Goal: Task Accomplishment & Management: Use online tool/utility

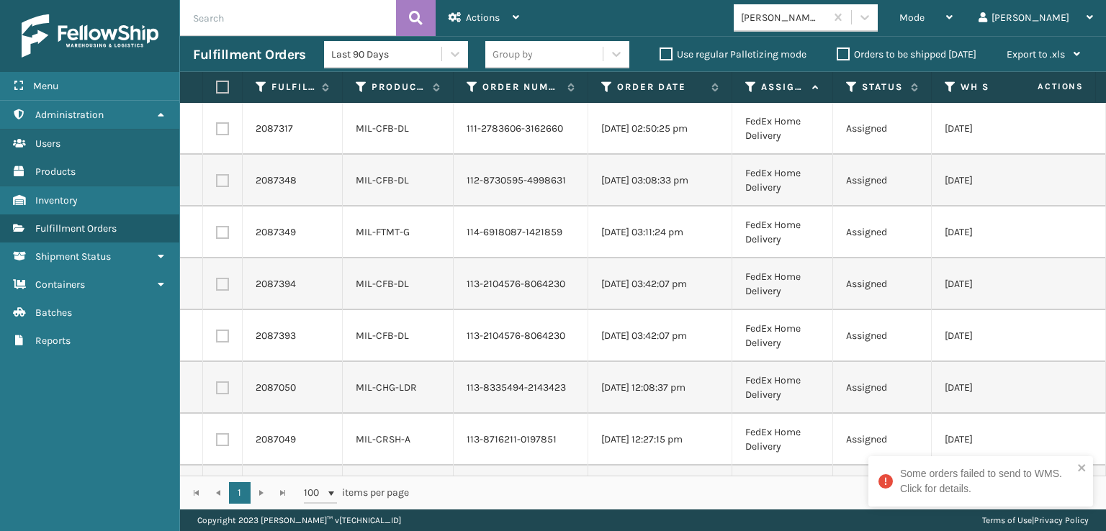
click at [221, 92] on label at bounding box center [220, 87] width 9 height 13
click at [217, 92] on input "checkbox" at bounding box center [216, 87] width 1 height 9
checkbox input "true"
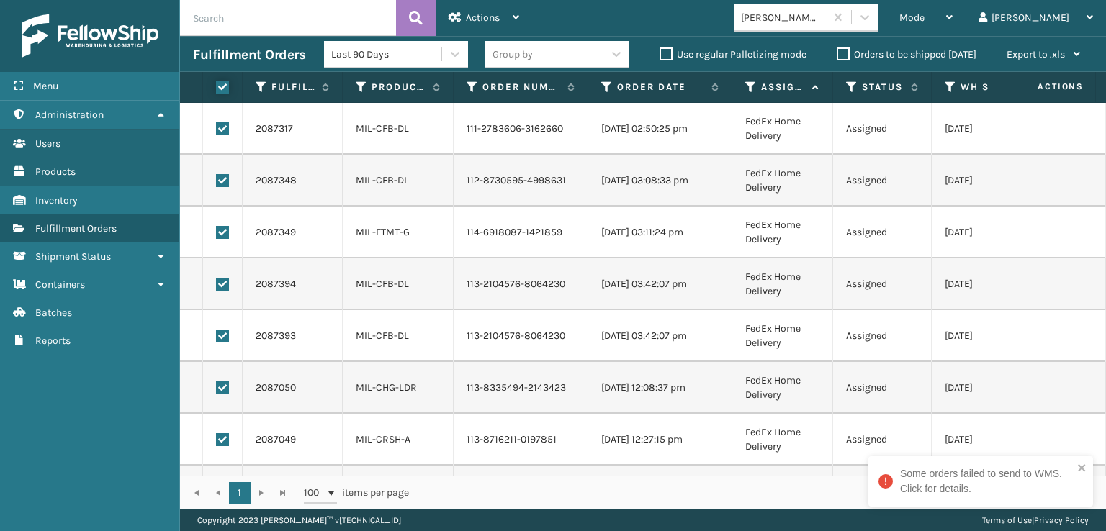
checkbox input "true"
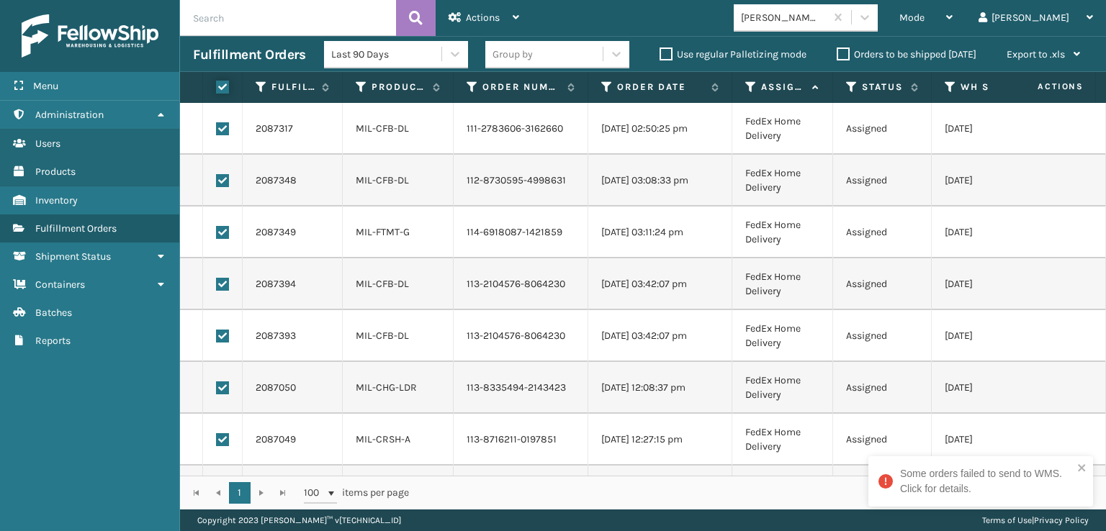
checkbox input "true"
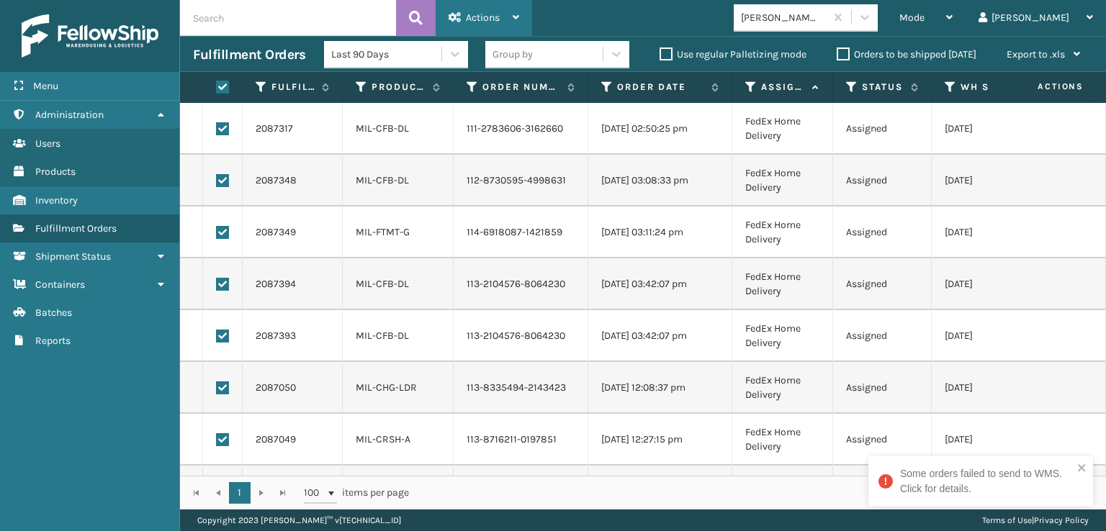
click at [512, 15] on div "Actions" at bounding box center [483, 18] width 71 height 36
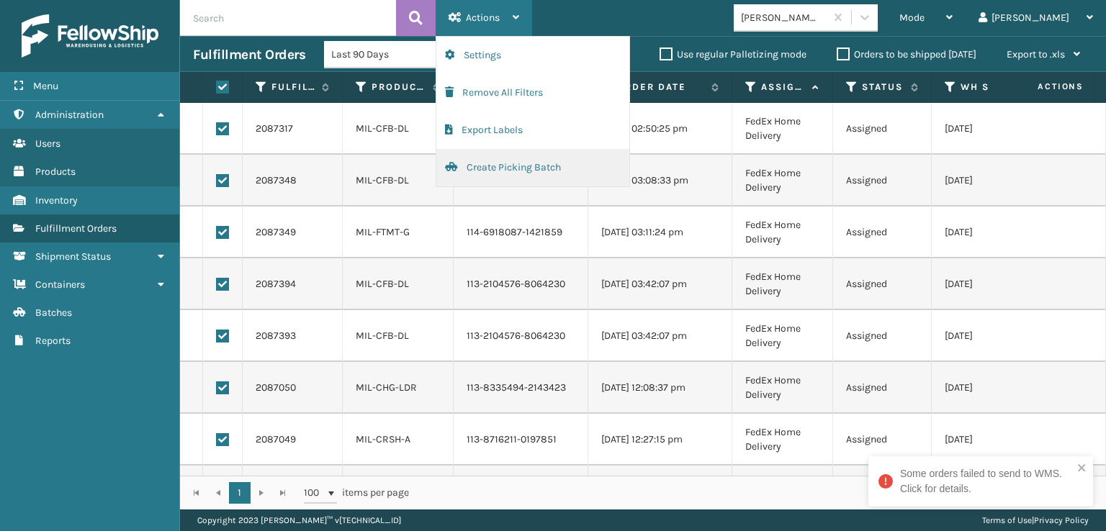
click at [491, 166] on button "Create Picking Batch" at bounding box center [532, 167] width 193 height 37
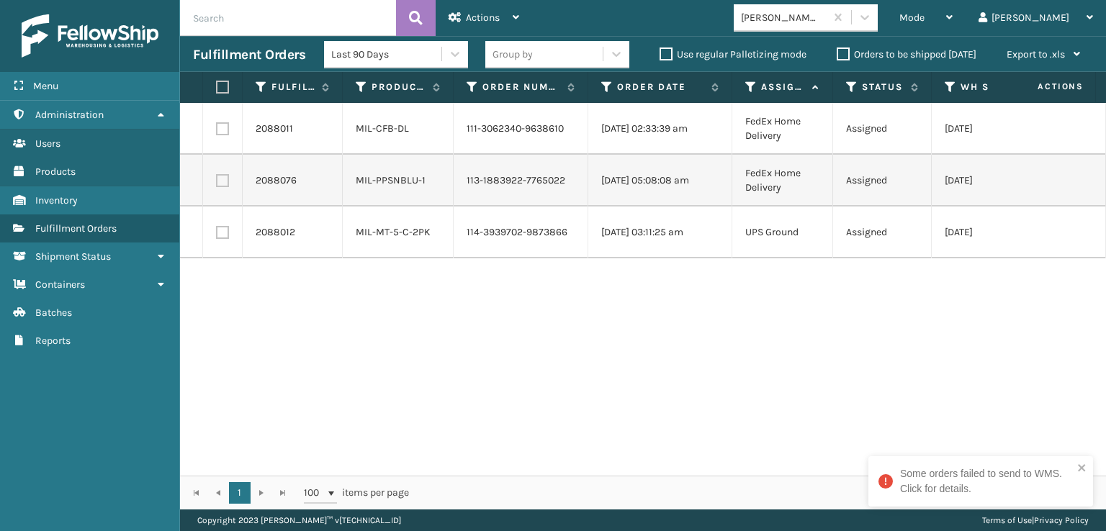
click at [217, 129] on label at bounding box center [222, 128] width 13 height 13
click at [217, 129] on input "checkbox" at bounding box center [216, 126] width 1 height 9
checkbox input "true"
click at [223, 177] on label at bounding box center [222, 180] width 13 height 13
click at [217, 177] on input "checkbox" at bounding box center [216, 178] width 1 height 9
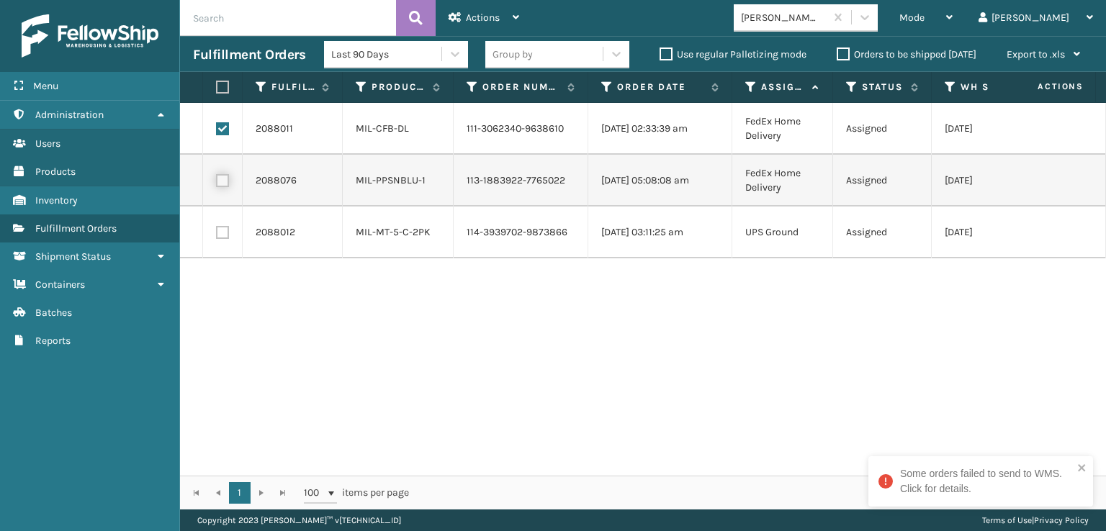
checkbox input "true"
click at [481, 13] on span "Actions" at bounding box center [483, 18] width 34 height 12
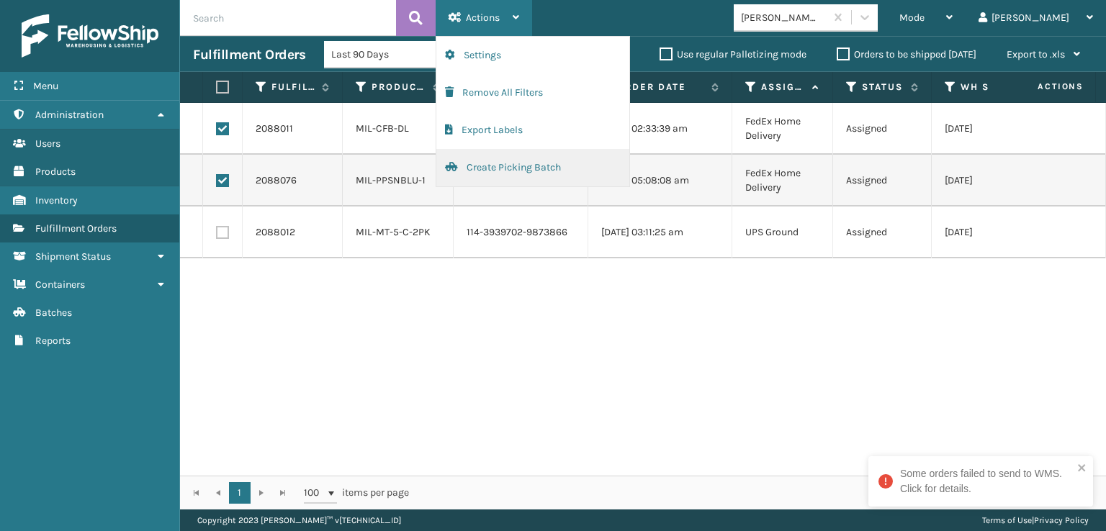
click at [491, 163] on button "Create Picking Batch" at bounding box center [532, 167] width 193 height 37
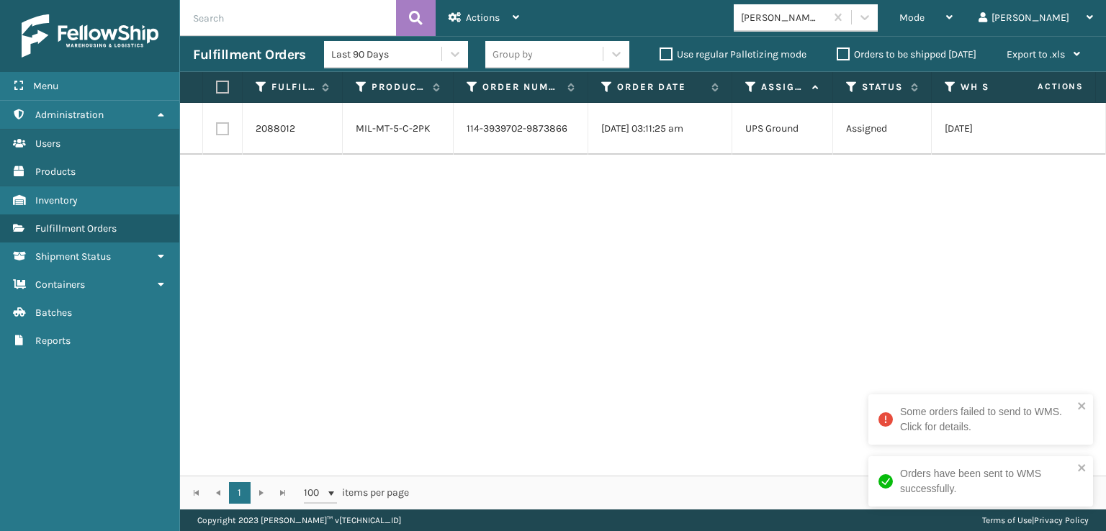
click at [826, 10] on div "[PERSON_NAME] Brands" at bounding box center [784, 17] width 86 height 15
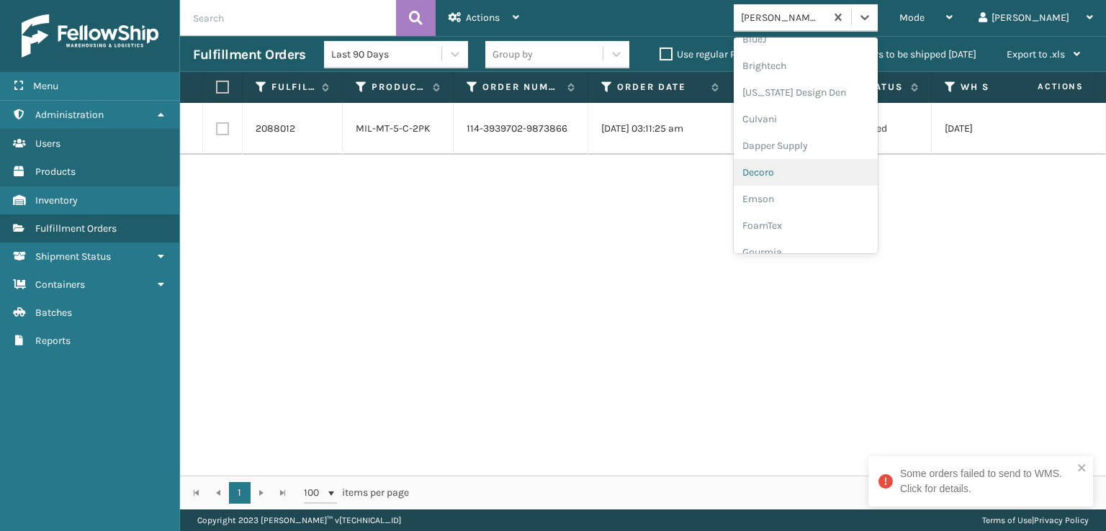
scroll to position [288, 0]
click at [834, 112] on div "FoamTex" at bounding box center [806, 112] width 144 height 27
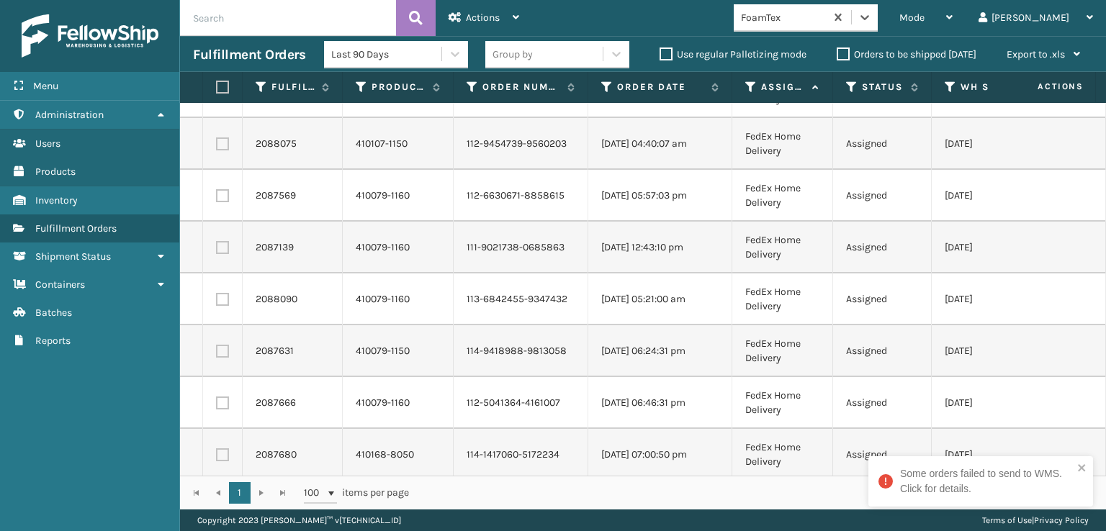
scroll to position [760, 0]
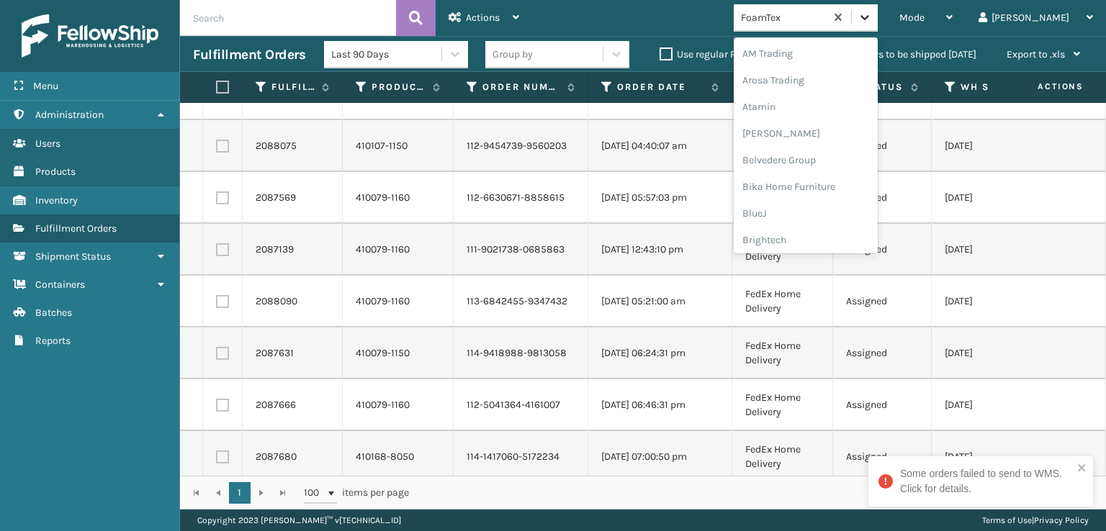
click at [872, 13] on icon at bounding box center [864, 17] width 14 height 14
click at [829, 203] on div "Plush Collections" at bounding box center [806, 208] width 144 height 27
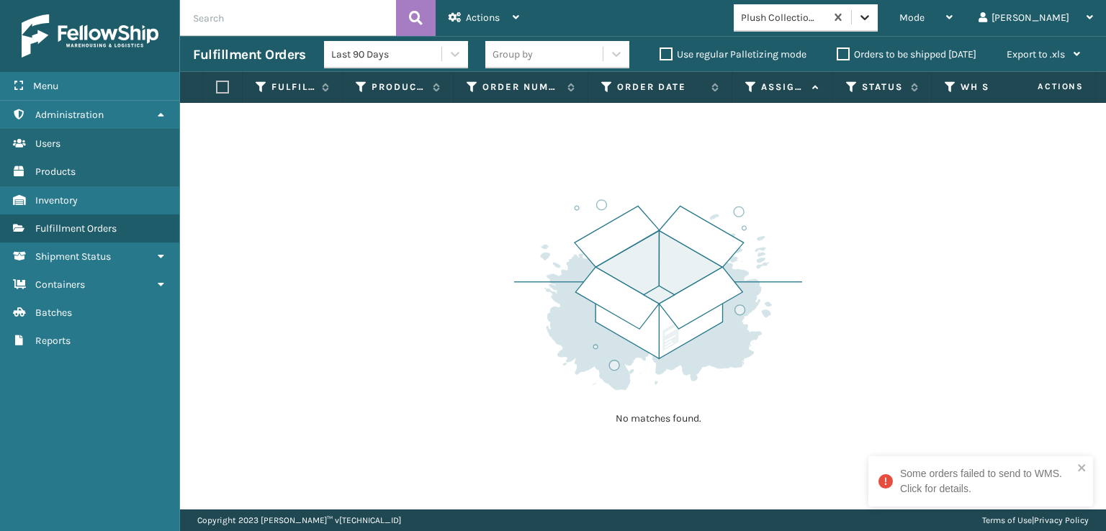
click at [878, 6] on div at bounding box center [865, 17] width 26 height 26
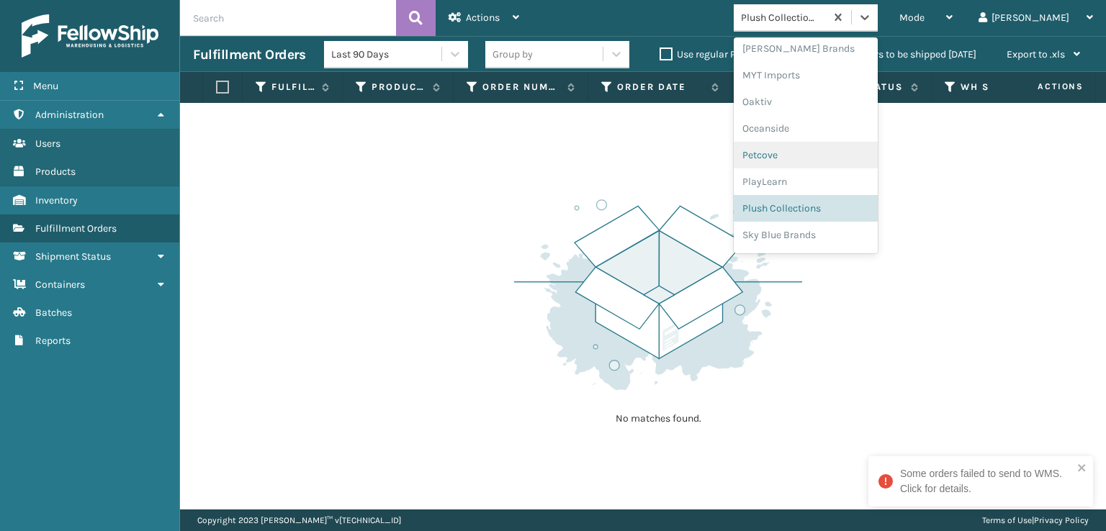
scroll to position [722, 0]
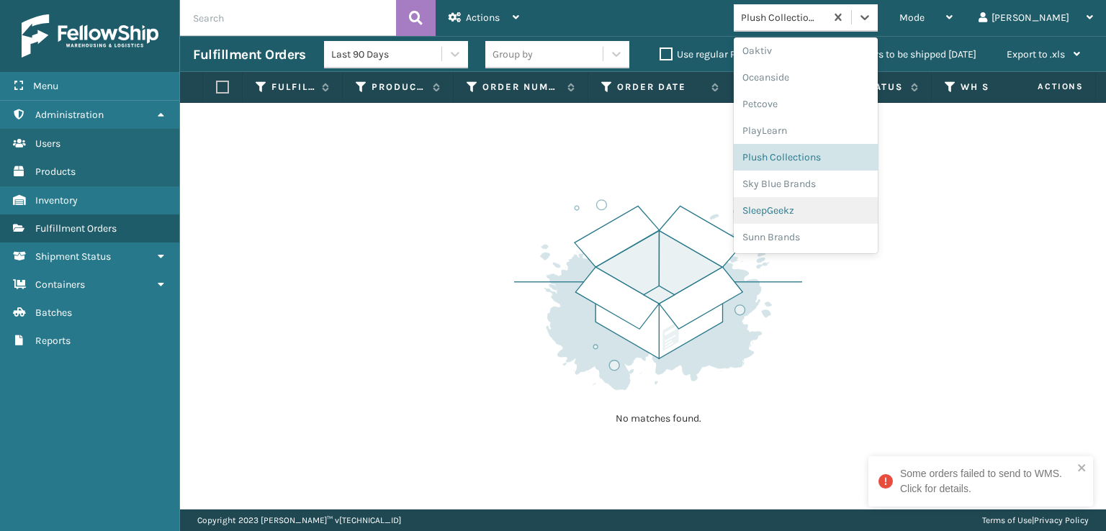
click at [841, 206] on div "SleepGeekz" at bounding box center [806, 210] width 144 height 27
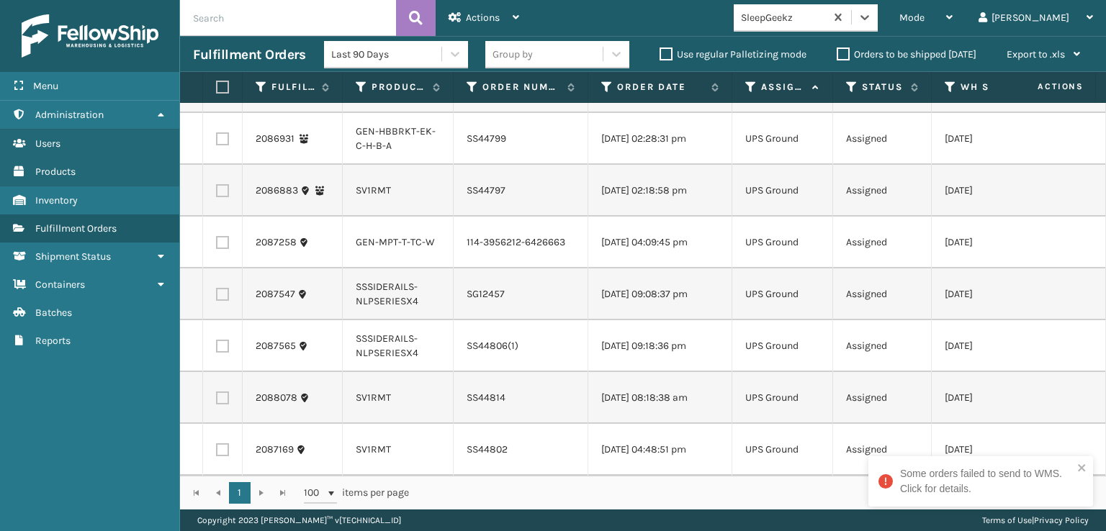
scroll to position [466, 0]
click at [217, 443] on label at bounding box center [222, 449] width 13 height 13
click at [217, 443] on input "checkbox" at bounding box center [216, 447] width 1 height 9
checkbox input "true"
click at [225, 392] on label at bounding box center [222, 398] width 13 height 13
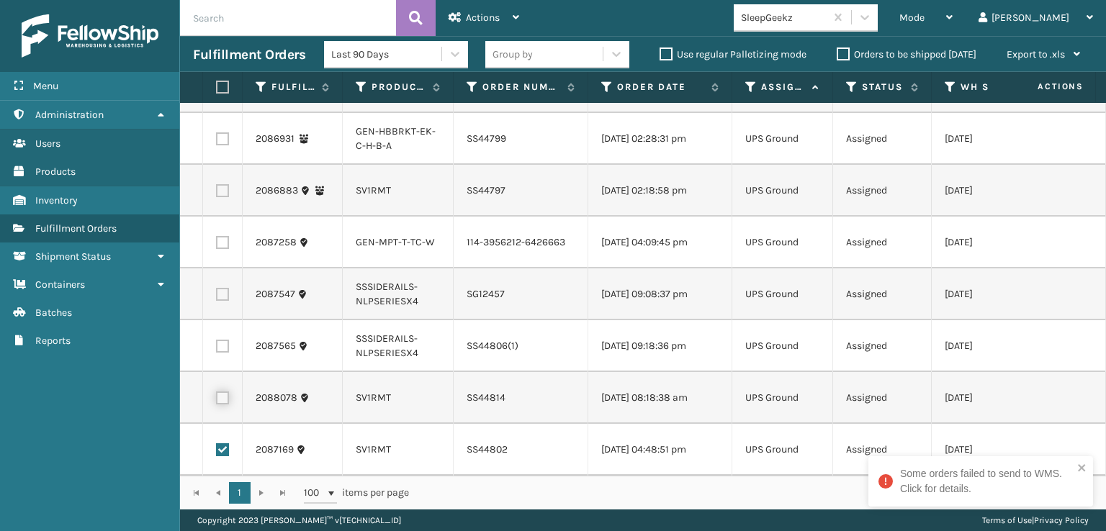
click at [217, 392] on input "checkbox" at bounding box center [216, 396] width 1 height 9
checkbox input "true"
click at [226, 326] on td at bounding box center [223, 346] width 40 height 52
click at [225, 288] on label at bounding box center [222, 294] width 13 height 13
click at [217, 288] on input "checkbox" at bounding box center [216, 292] width 1 height 9
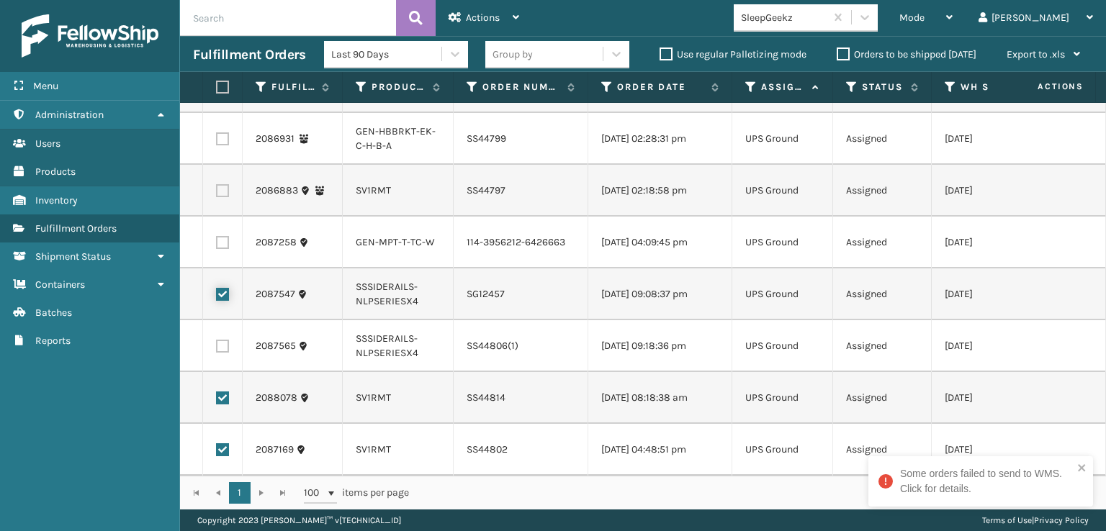
checkbox input "true"
click at [227, 340] on label at bounding box center [222, 346] width 13 height 13
click at [217, 340] on input "checkbox" at bounding box center [216, 344] width 1 height 9
checkbox input "true"
click at [223, 91] on label at bounding box center [220, 87] width 9 height 13
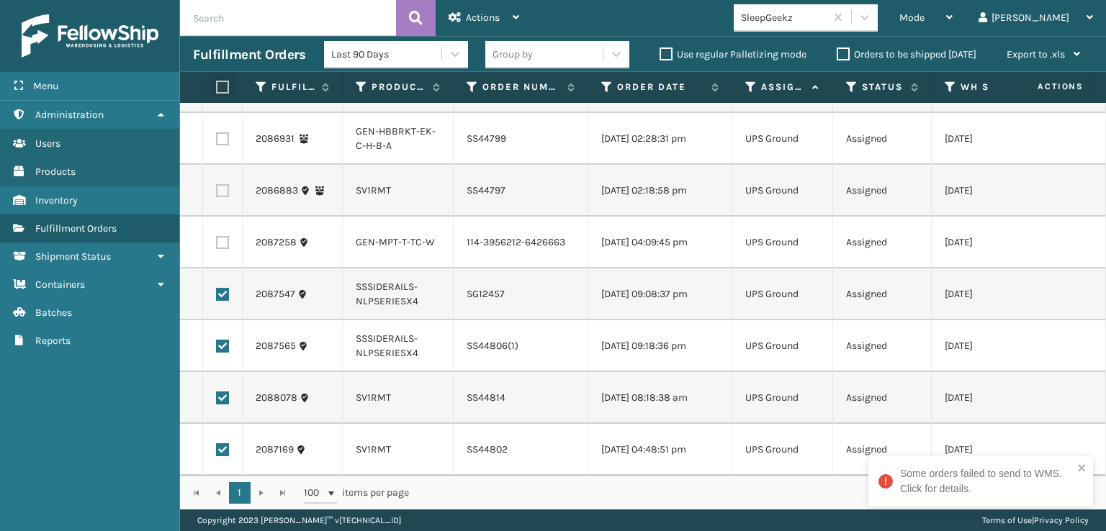
click at [217, 91] on input "checkbox" at bounding box center [216, 87] width 1 height 9
checkbox input "true"
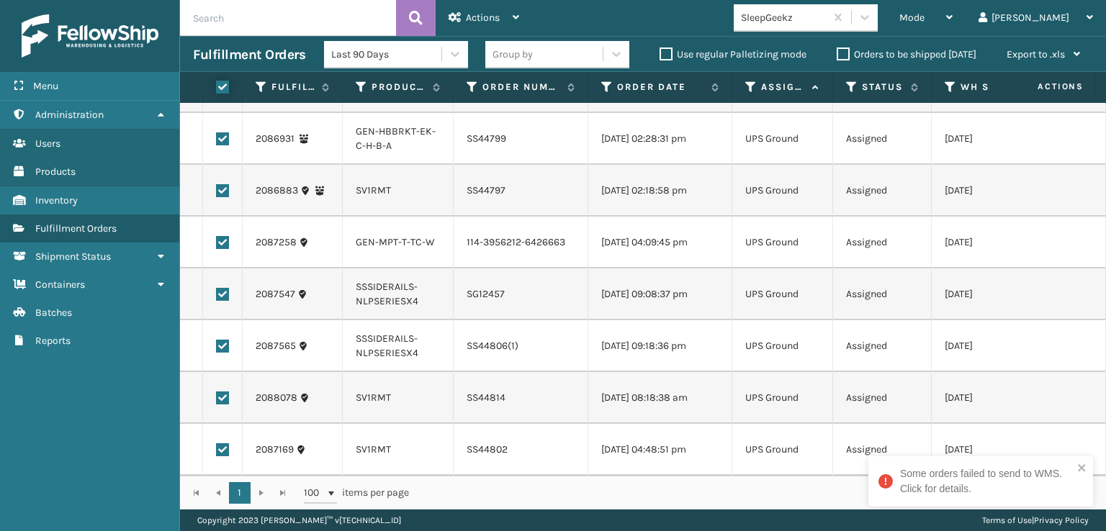
checkbox input "true"
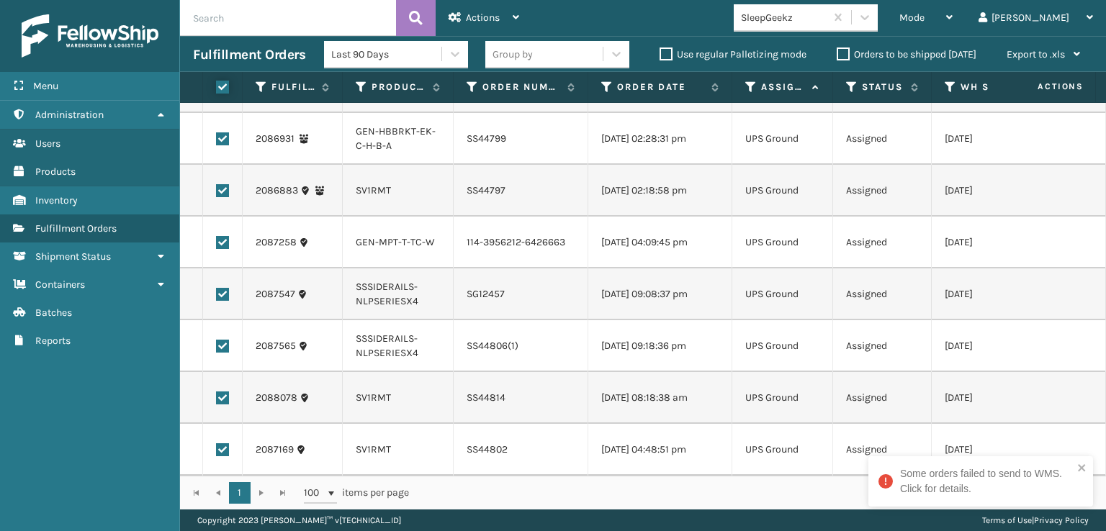
checkbox input "true"
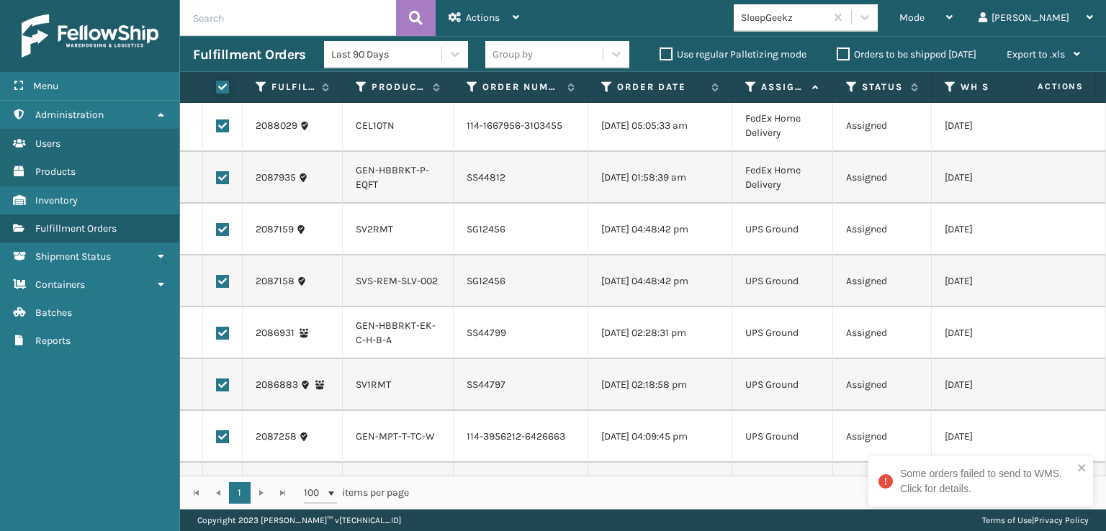
scroll to position [179, 0]
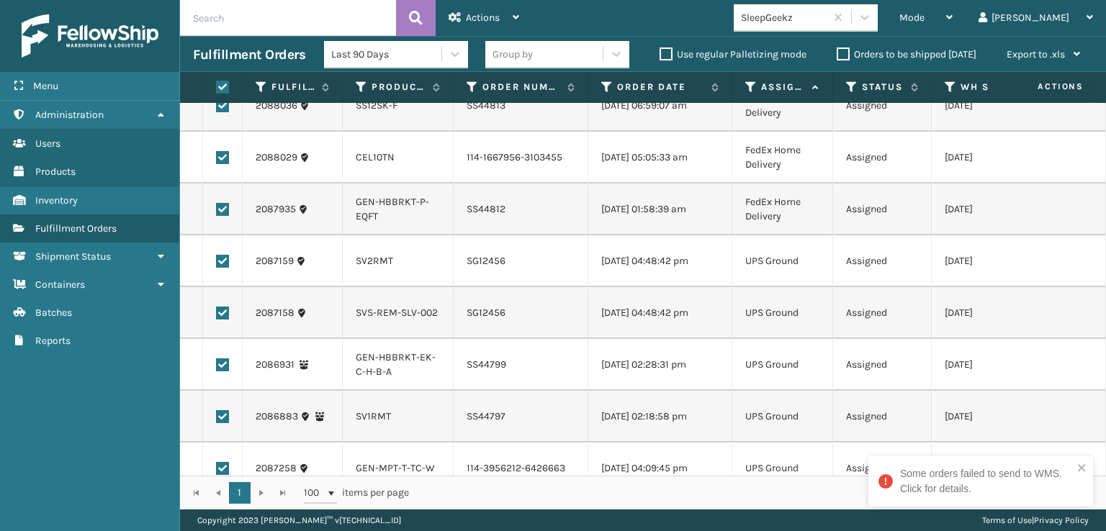
click at [220, 164] on label at bounding box center [222, 157] width 13 height 13
click at [217, 161] on input "checkbox" at bounding box center [216, 155] width 1 height 9
checkbox input "false"
click at [222, 112] on label at bounding box center [222, 105] width 13 height 13
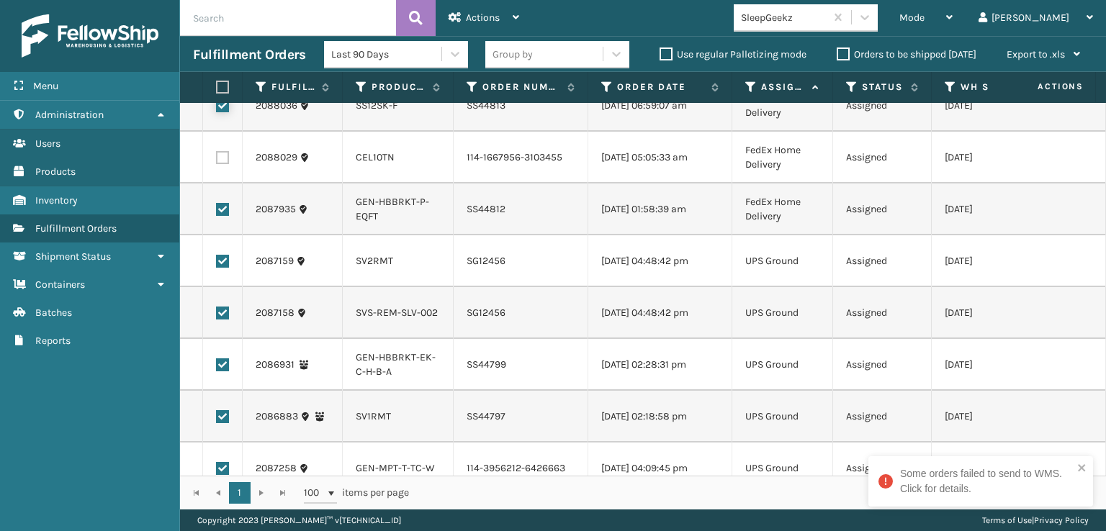
click at [217, 109] on input "checkbox" at bounding box center [216, 103] width 1 height 9
checkbox input "false"
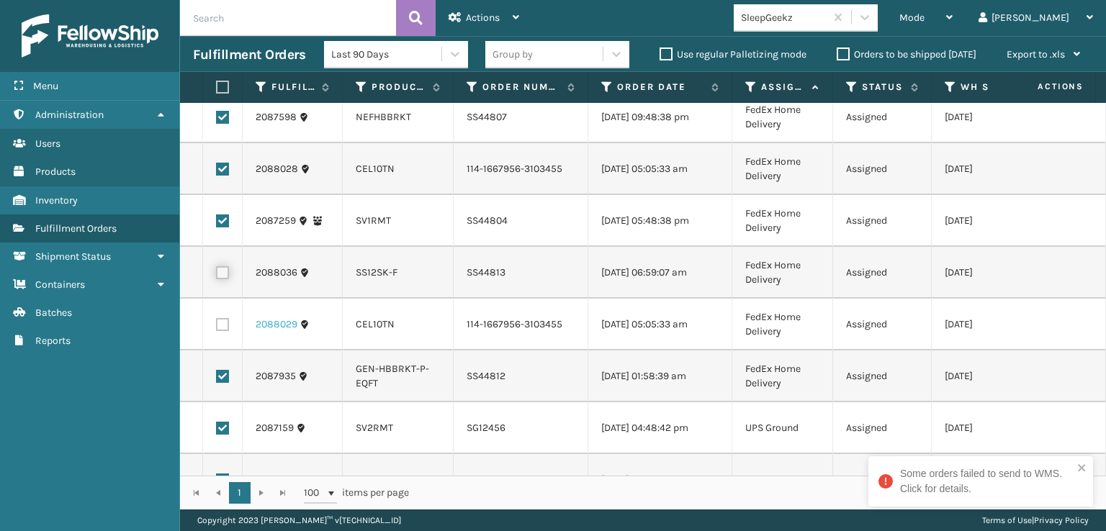
scroll to position [0, 0]
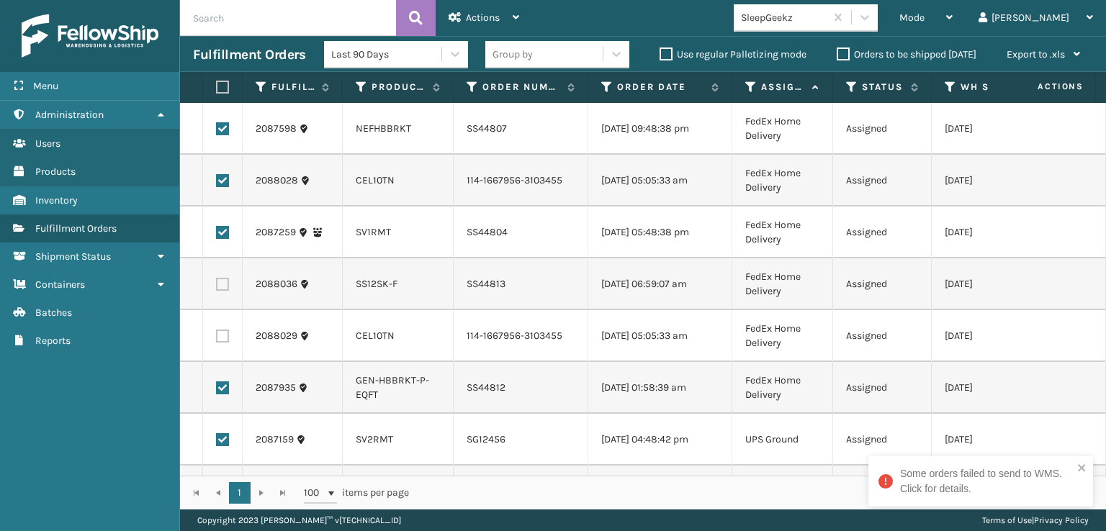
click at [222, 187] on label at bounding box center [222, 180] width 13 height 13
click at [217, 184] on input "checkbox" at bounding box center [216, 178] width 1 height 9
checkbox input "false"
click at [472, 9] on div "Actions" at bounding box center [483, 18] width 71 height 36
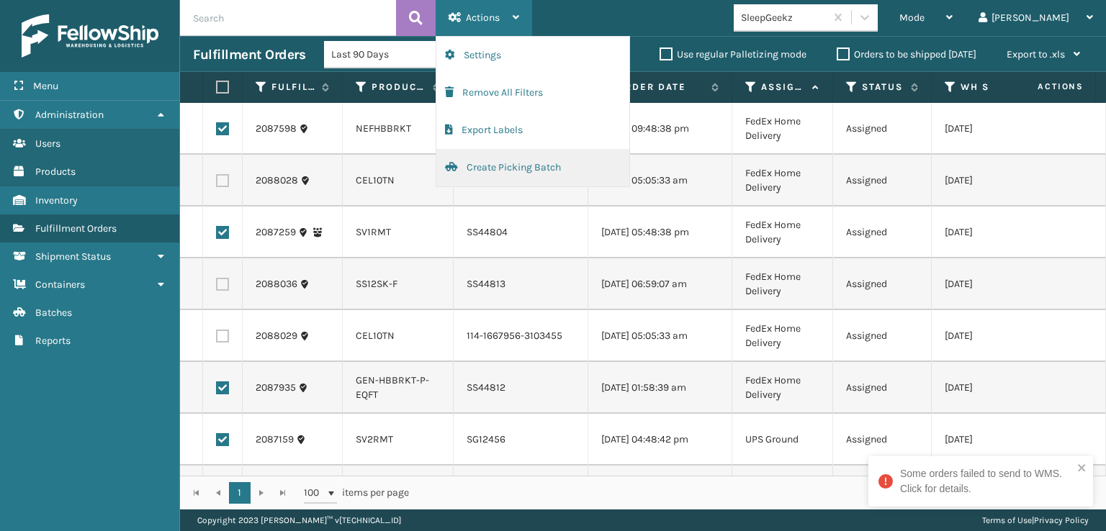
click at [497, 164] on button "Create Picking Batch" at bounding box center [532, 167] width 193 height 37
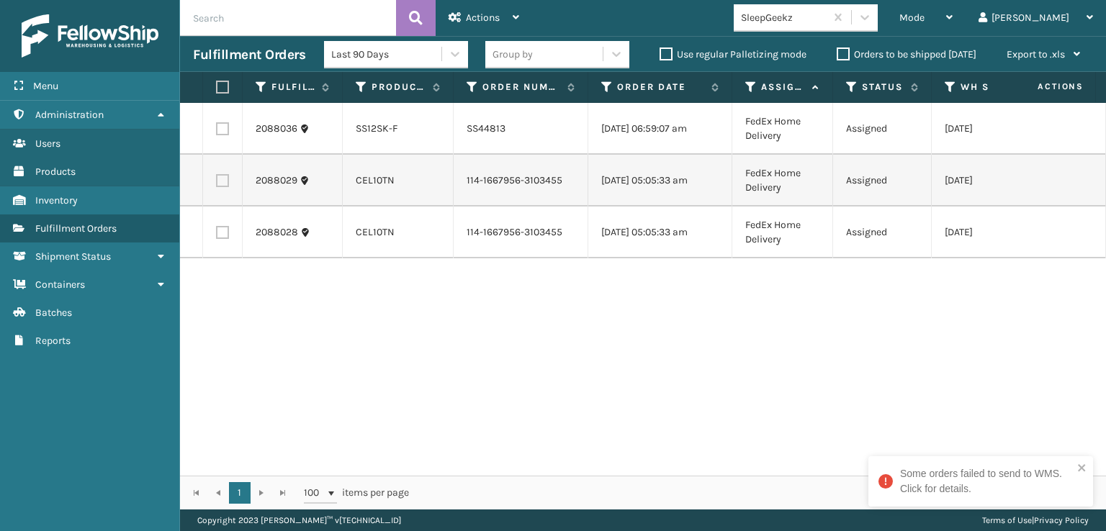
click at [919, 488] on div "Some orders failed to send to WMS. Click for details." at bounding box center [986, 481] width 173 height 30
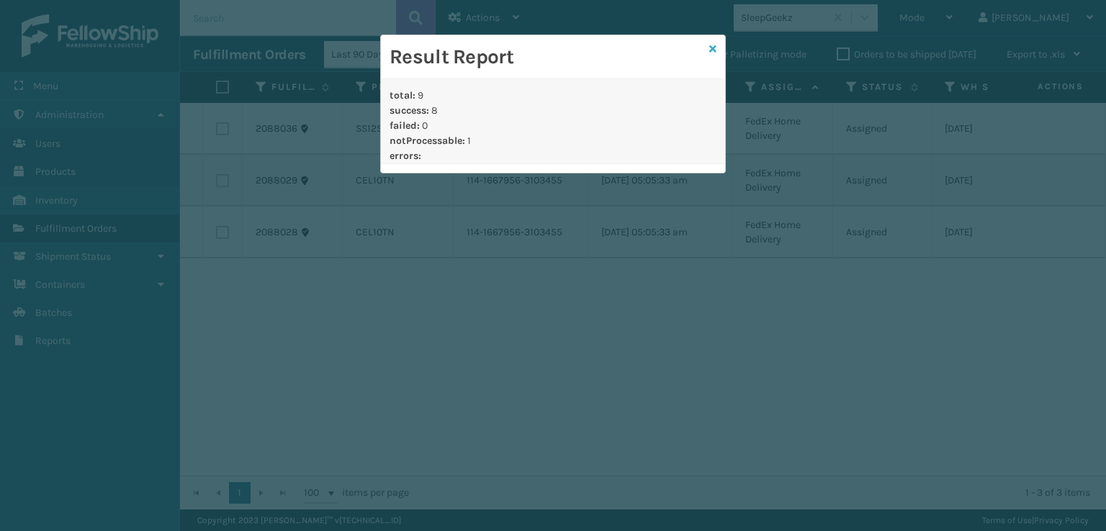
click at [714, 49] on icon at bounding box center [712, 49] width 7 height 10
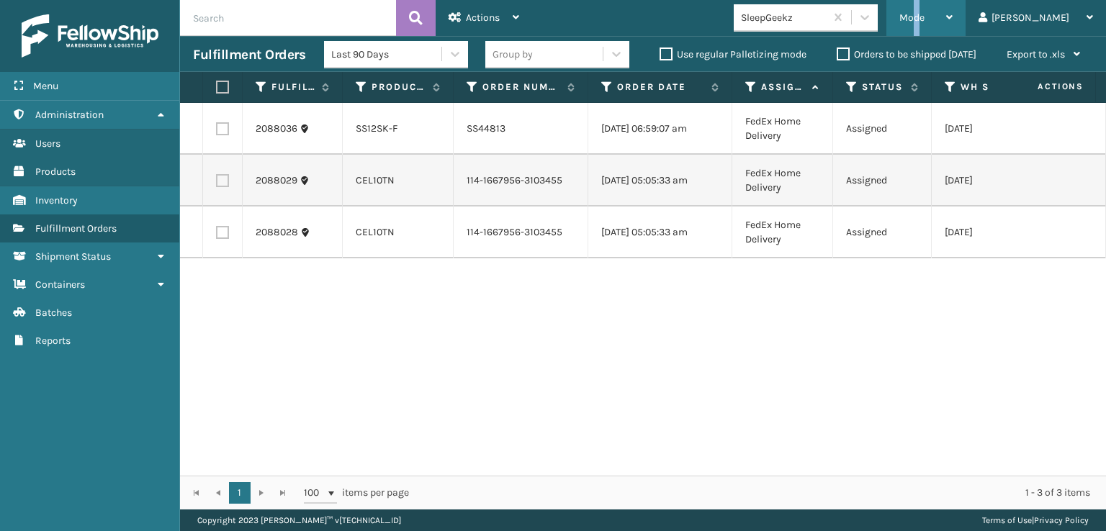
click at [952, 10] on div "Mode" at bounding box center [925, 18] width 53 height 36
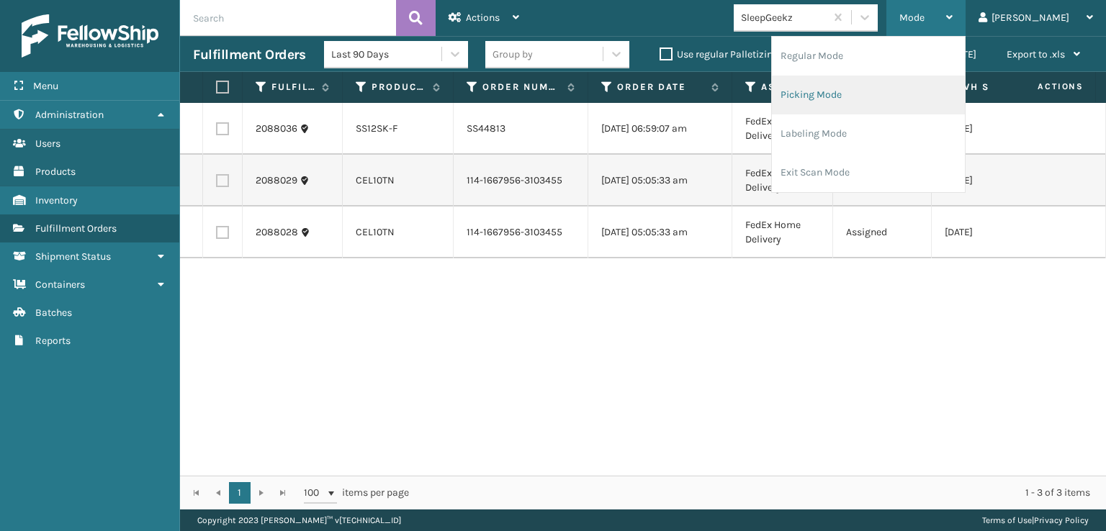
click at [862, 94] on li "Picking Mode" at bounding box center [868, 95] width 193 height 39
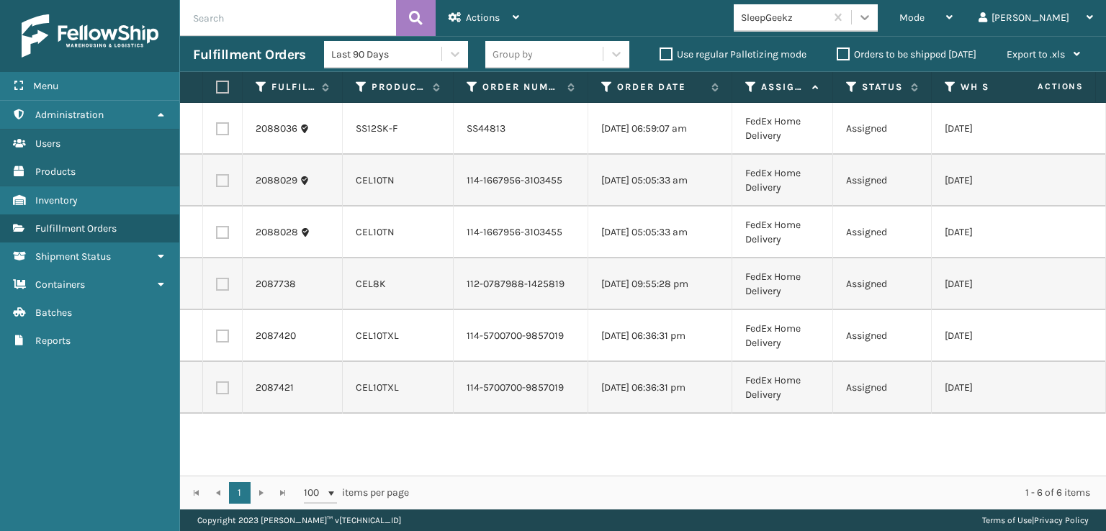
click at [872, 19] on icon at bounding box center [864, 17] width 14 height 14
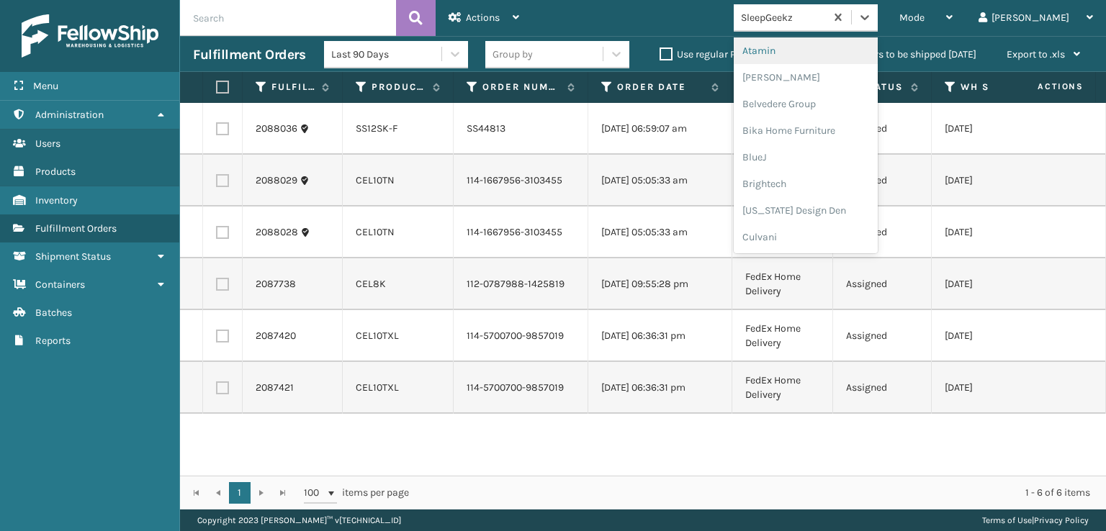
scroll to position [288, 0]
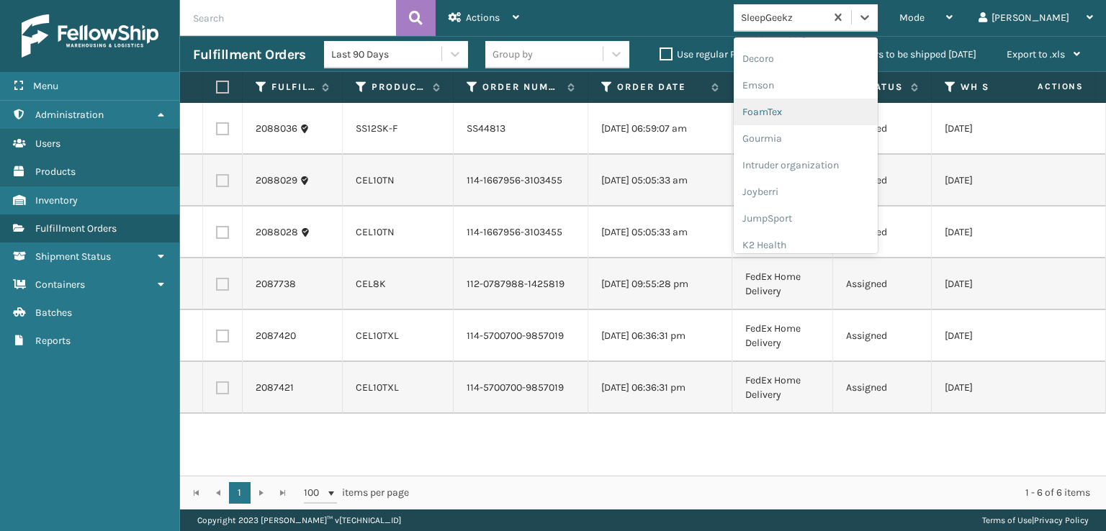
click at [821, 109] on div "FoamTex" at bounding box center [806, 112] width 144 height 27
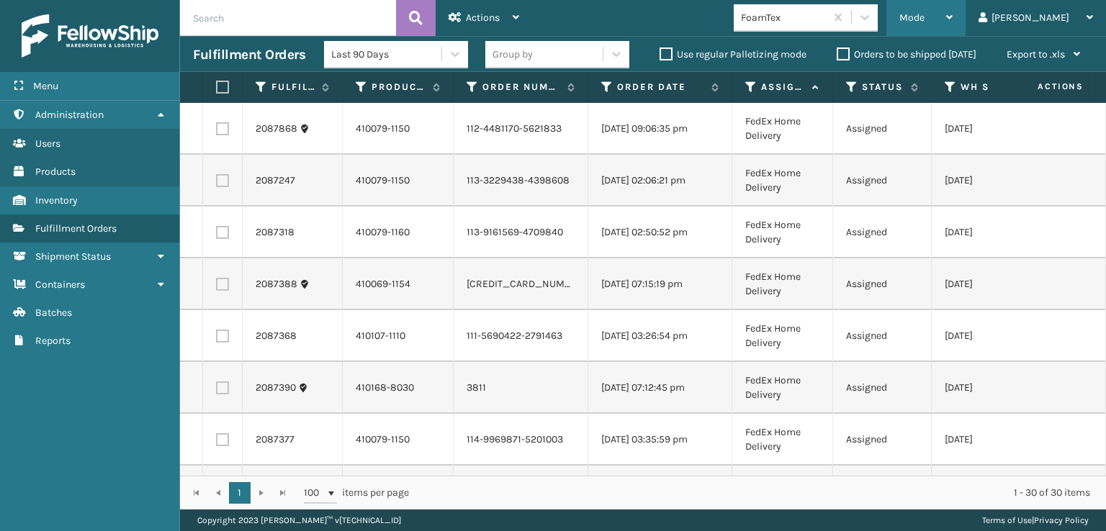
click at [952, 24] on div "Mode" at bounding box center [925, 18] width 53 height 36
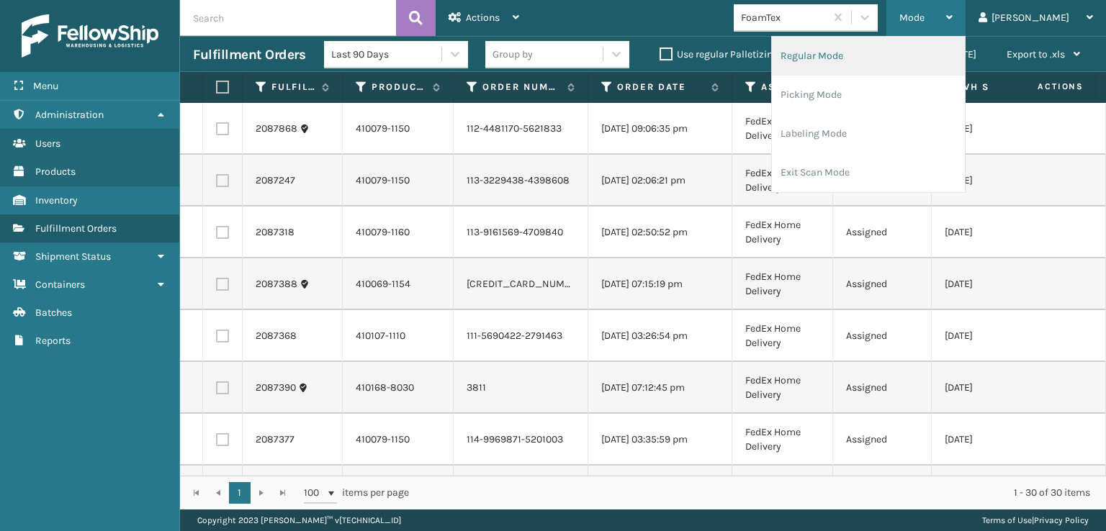
click at [862, 54] on li "Regular Mode" at bounding box center [868, 56] width 193 height 39
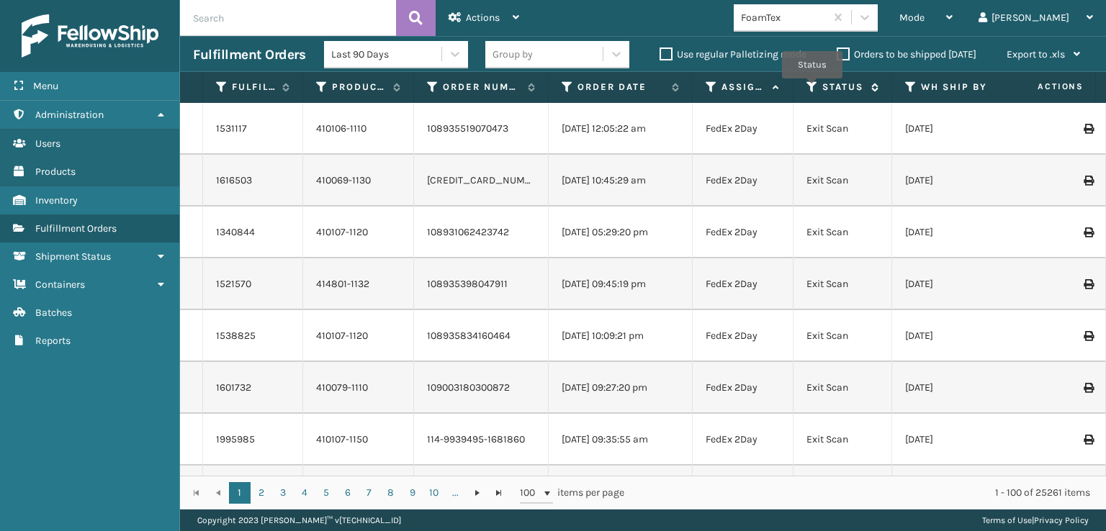
click at [812, 89] on icon at bounding box center [812, 87] width 12 height 13
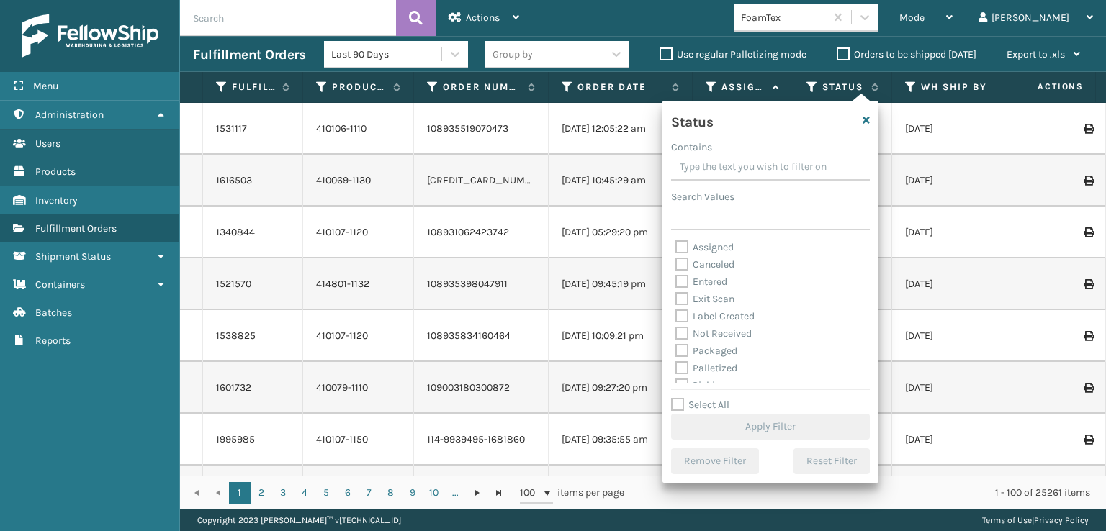
scroll to position [72, 0]
click at [680, 315] on label "Picking" at bounding box center [700, 313] width 51 height 12
click at [676, 315] on input "Picking" at bounding box center [675, 309] width 1 height 9
checkbox input "true"
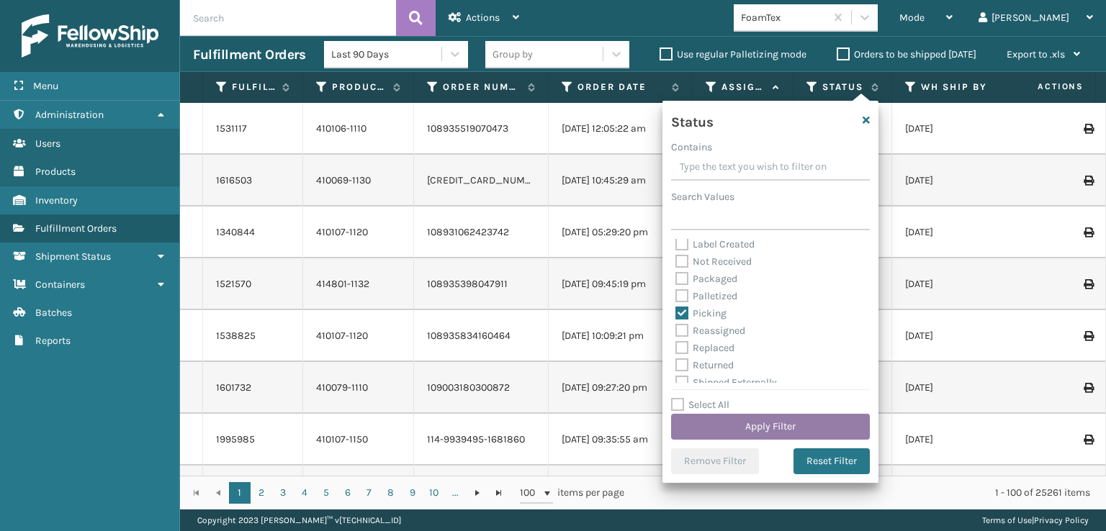
click at [718, 424] on button "Apply Filter" at bounding box center [770, 427] width 199 height 26
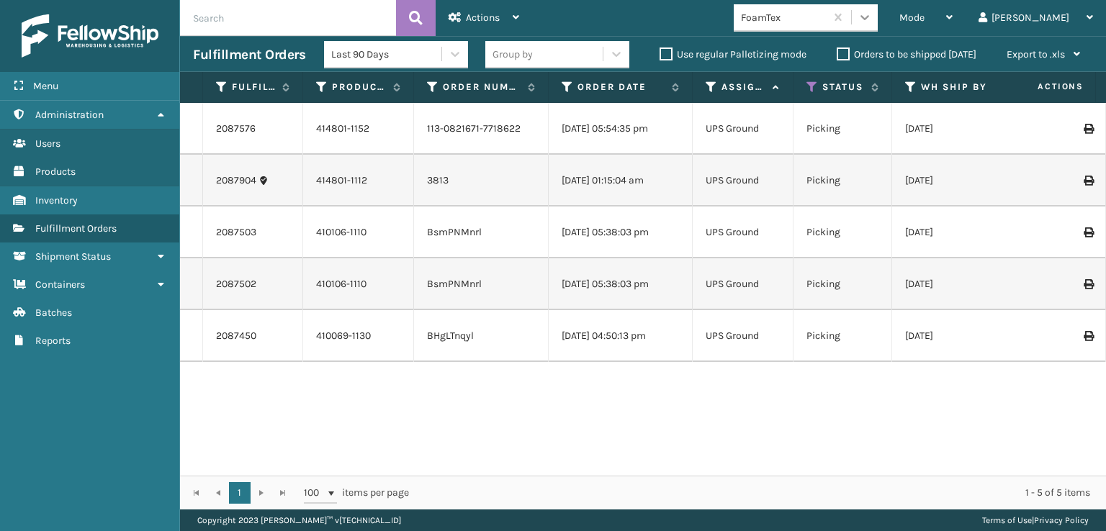
click at [872, 19] on icon at bounding box center [864, 17] width 14 height 14
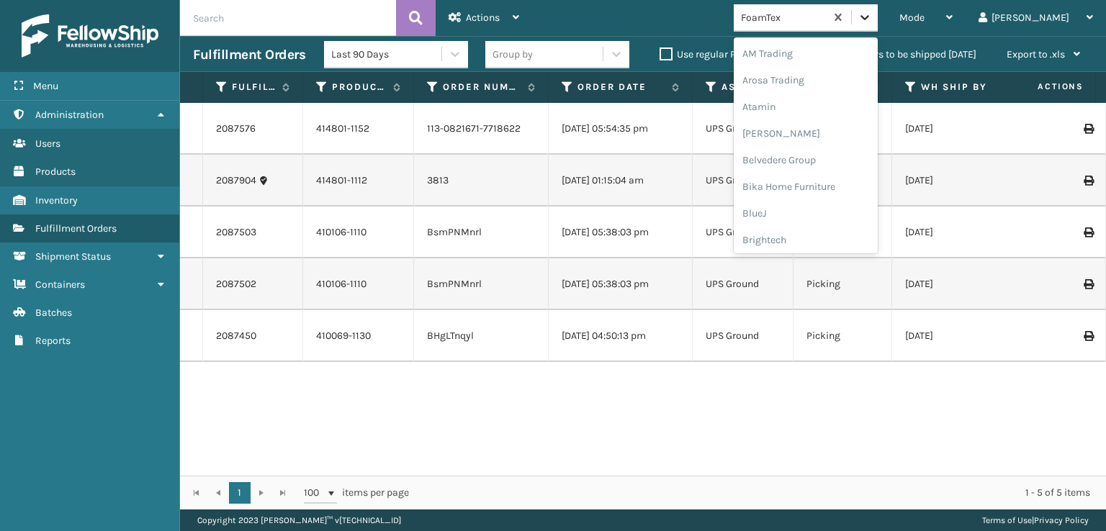
scroll to position [168, 0]
click at [824, 225] on div "FoamTex" at bounding box center [806, 231] width 144 height 27
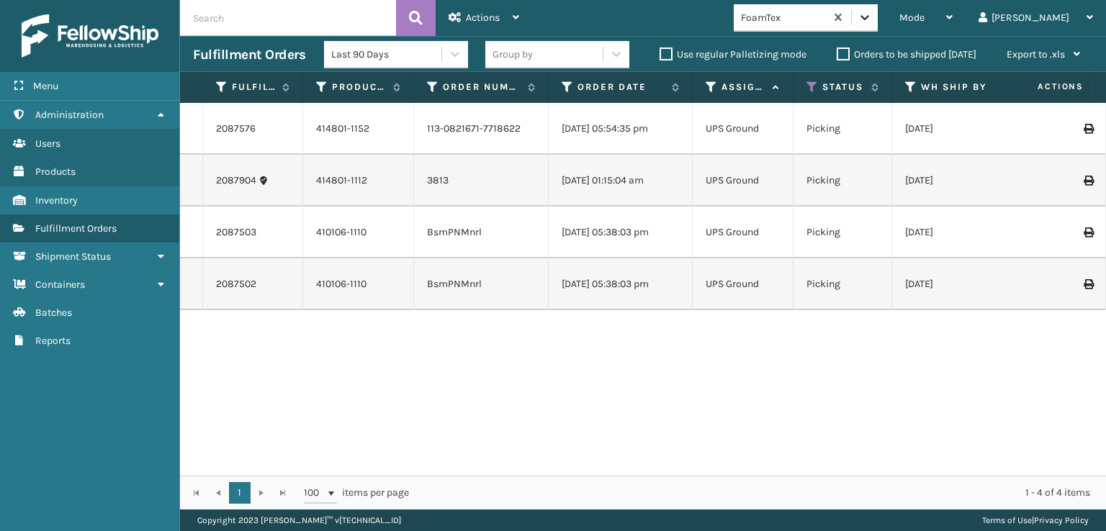
click at [872, 14] on icon at bounding box center [864, 17] width 14 height 14
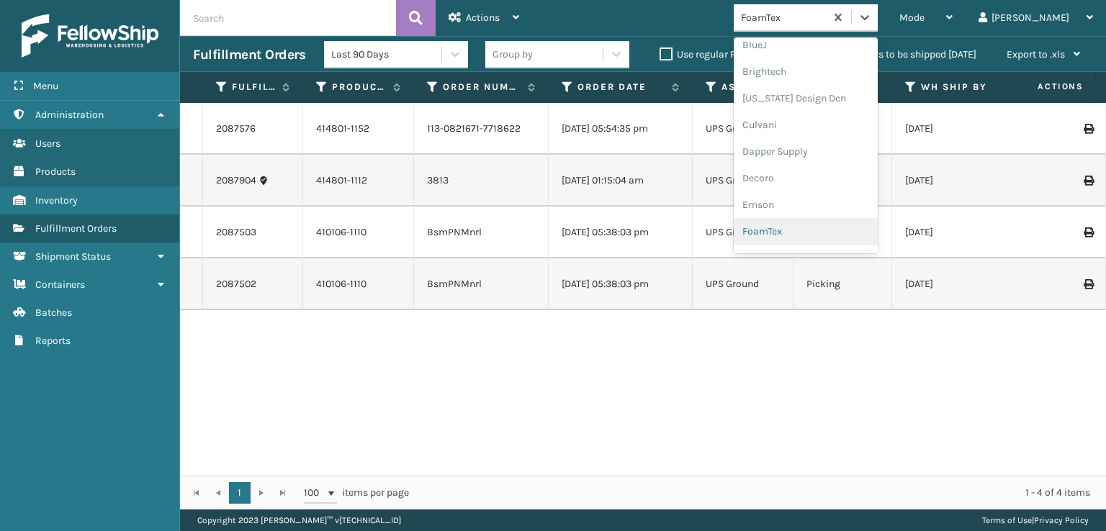
click at [817, 233] on div "FoamTex" at bounding box center [806, 231] width 144 height 27
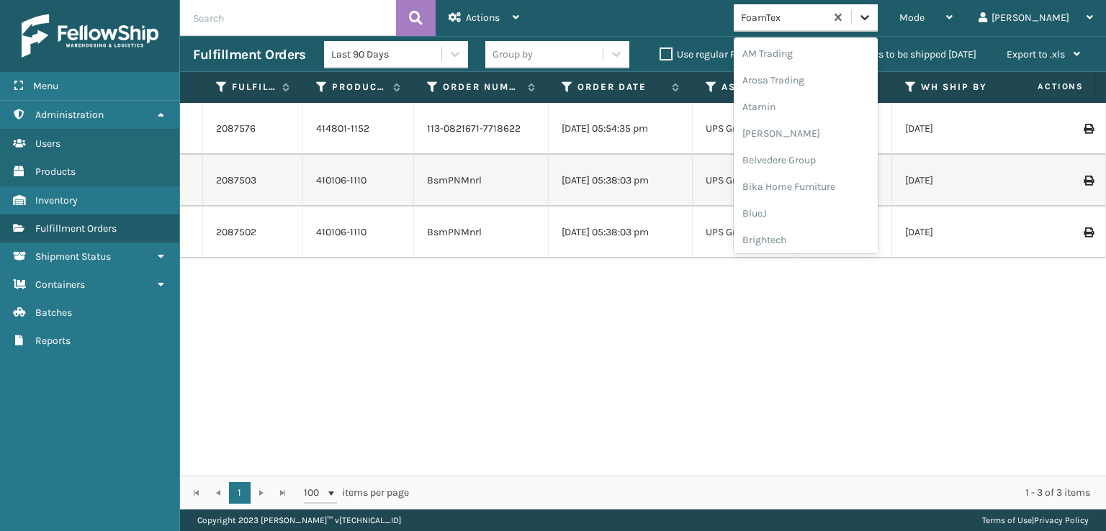
click at [872, 15] on icon at bounding box center [864, 17] width 14 height 14
click at [831, 231] on div "FoamTex" at bounding box center [806, 231] width 144 height 27
click at [869, 16] on icon at bounding box center [864, 17] width 9 height 5
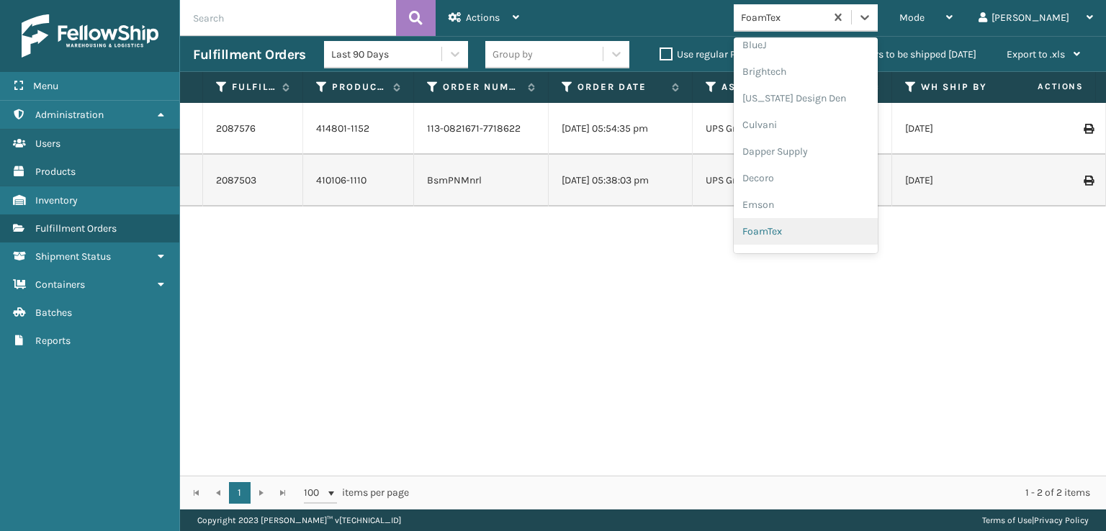
click at [815, 230] on div "FoamTex" at bounding box center [806, 231] width 144 height 27
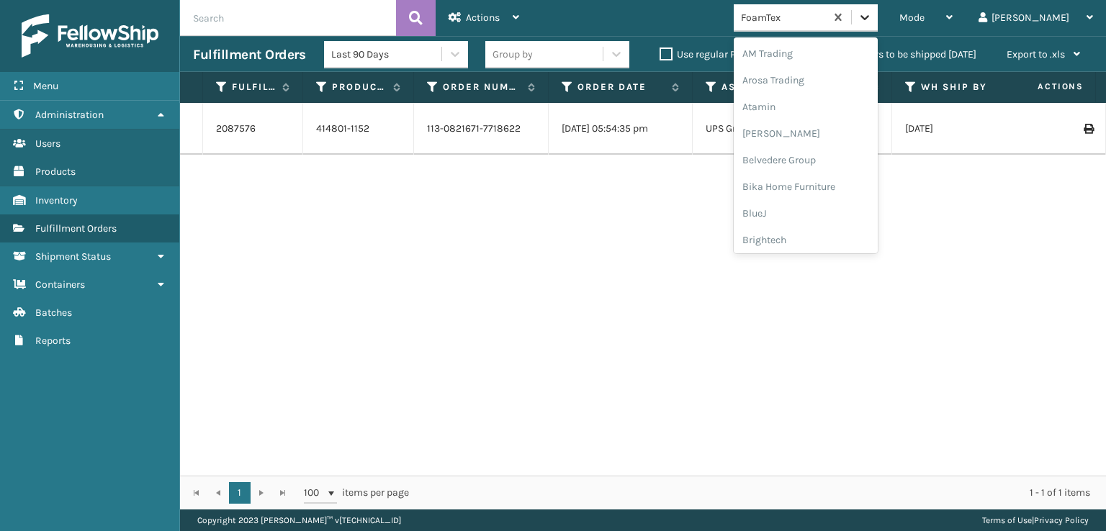
click at [872, 15] on icon at bounding box center [864, 17] width 14 height 14
click at [824, 230] on div "FoamTex" at bounding box center [806, 231] width 144 height 27
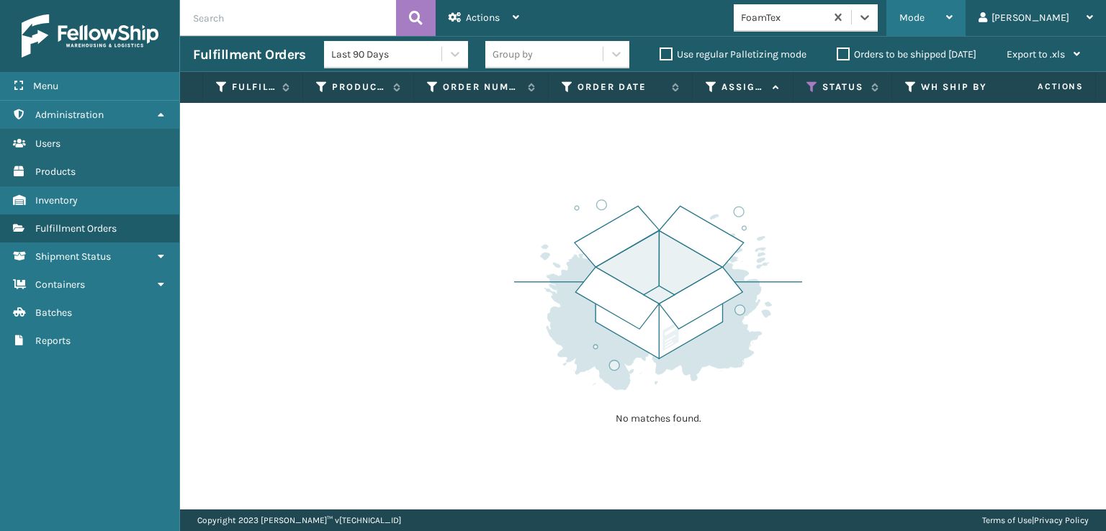
click at [924, 19] on span "Mode" at bounding box center [911, 18] width 25 height 12
click at [809, 87] on icon at bounding box center [812, 87] width 12 height 13
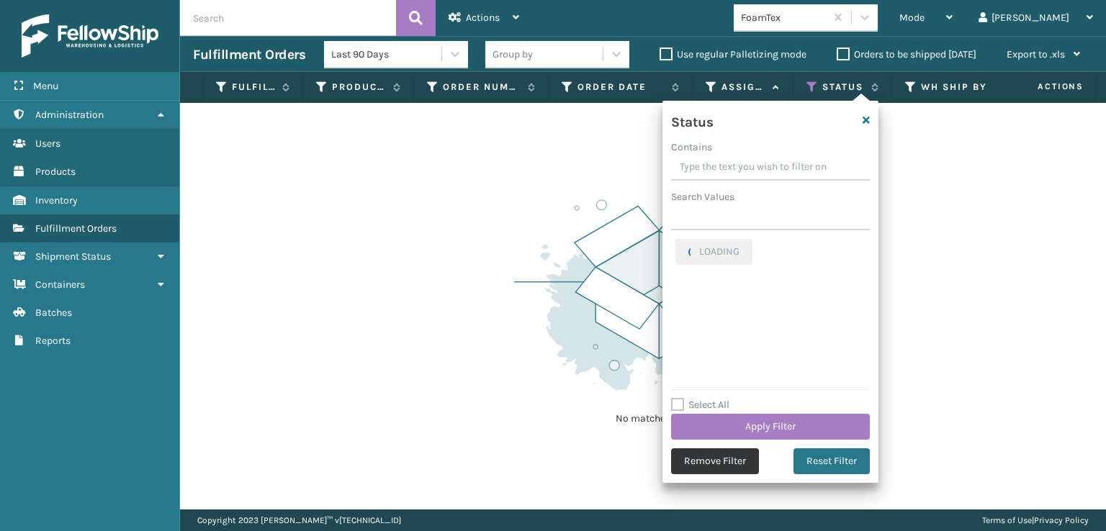
click at [731, 466] on button "Remove Filter" at bounding box center [715, 461] width 88 height 26
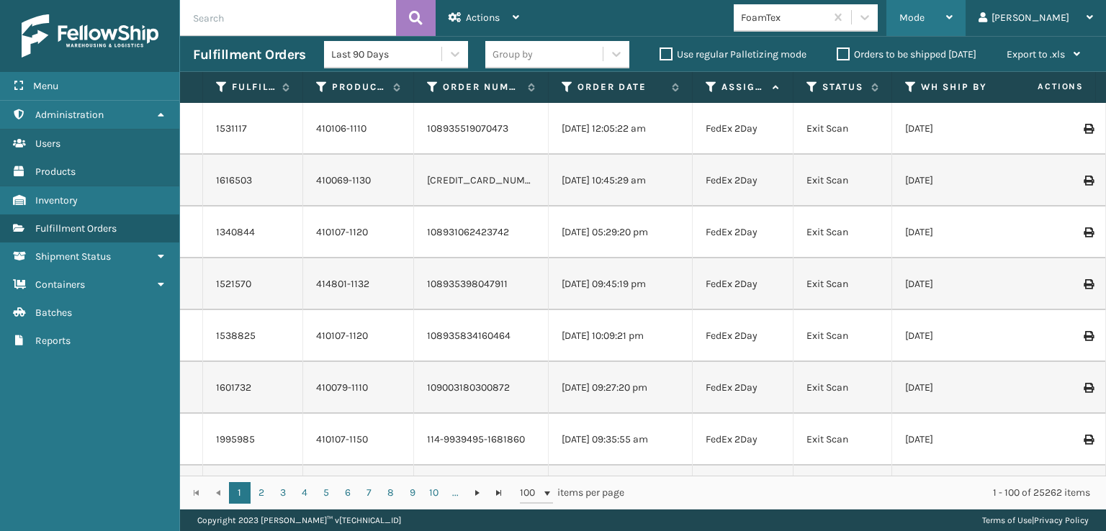
click at [924, 13] on span "Mode" at bounding box center [911, 18] width 25 height 12
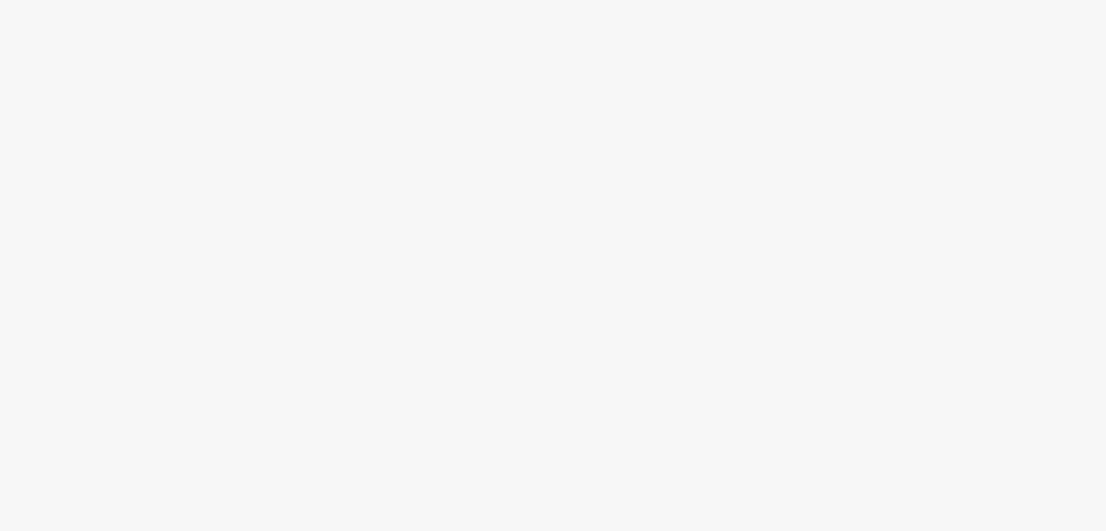
click at [890, 87] on body at bounding box center [553, 265] width 1106 height 531
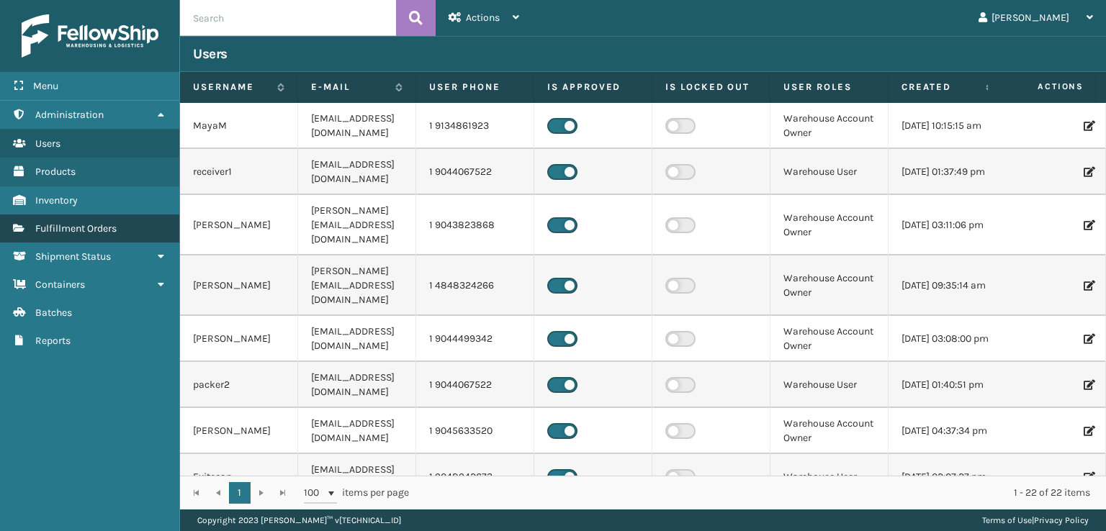
click at [107, 230] on span "Fulfillment Orders" at bounding box center [75, 228] width 81 height 12
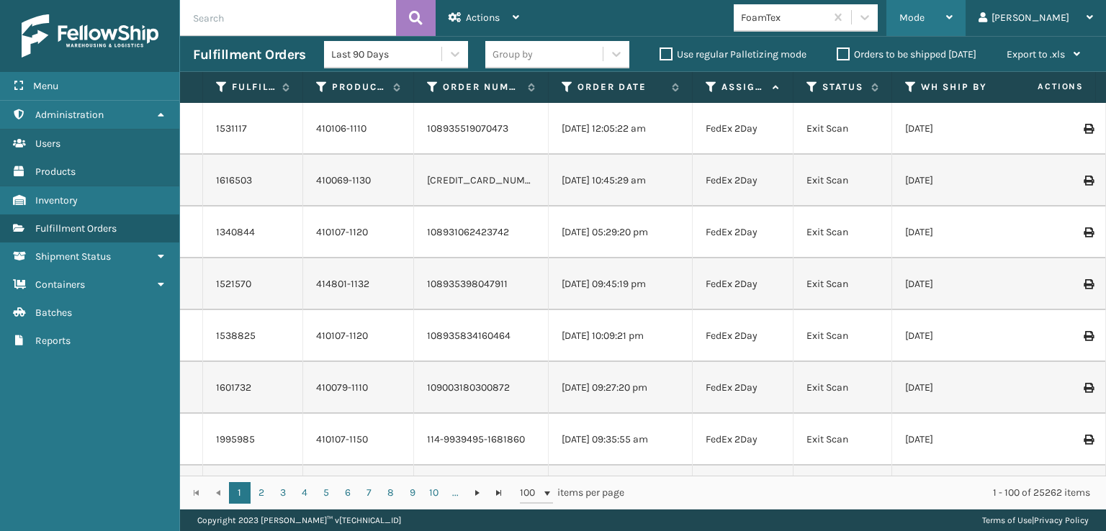
click at [952, 27] on div "Mode" at bounding box center [925, 18] width 53 height 36
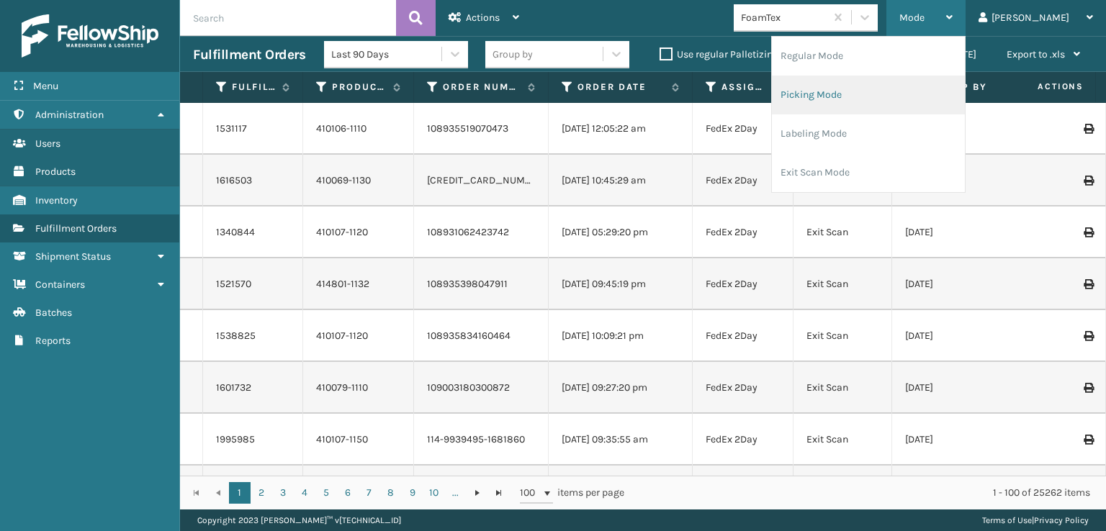
click at [887, 91] on li "Picking Mode" at bounding box center [868, 95] width 193 height 39
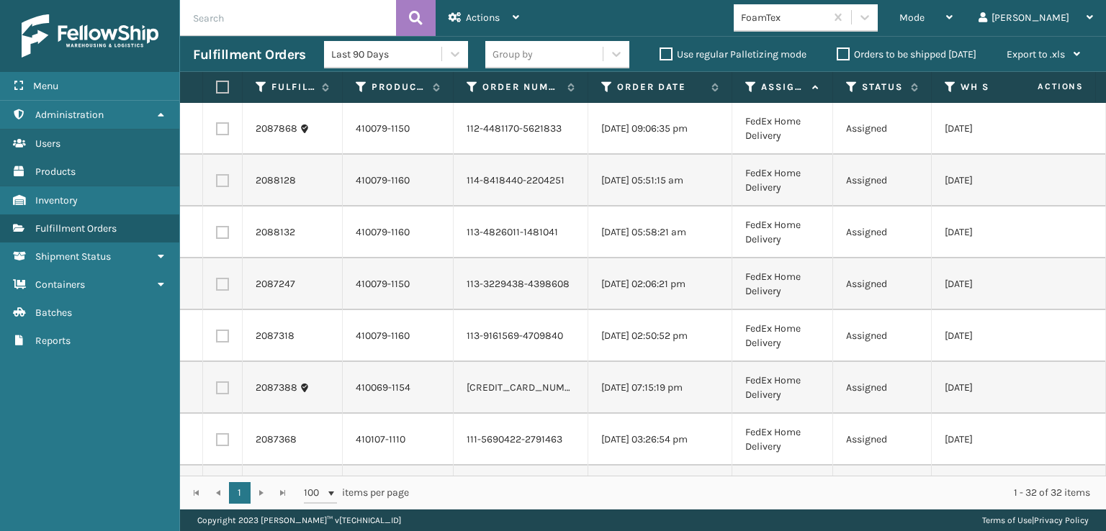
click at [222, 85] on label at bounding box center [220, 87] width 9 height 13
click at [217, 85] on input "checkbox" at bounding box center [216, 87] width 1 height 9
checkbox input "true"
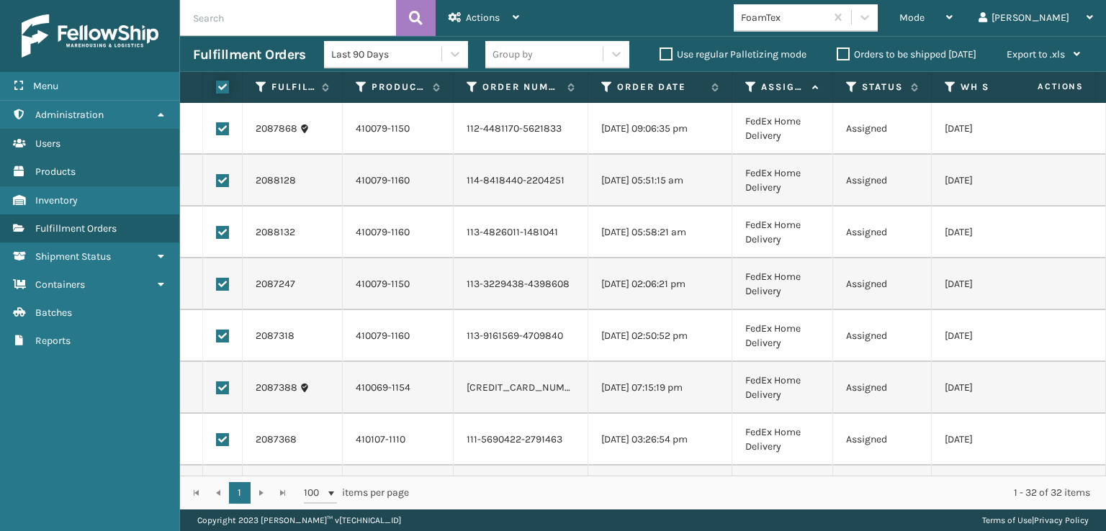
checkbox input "true"
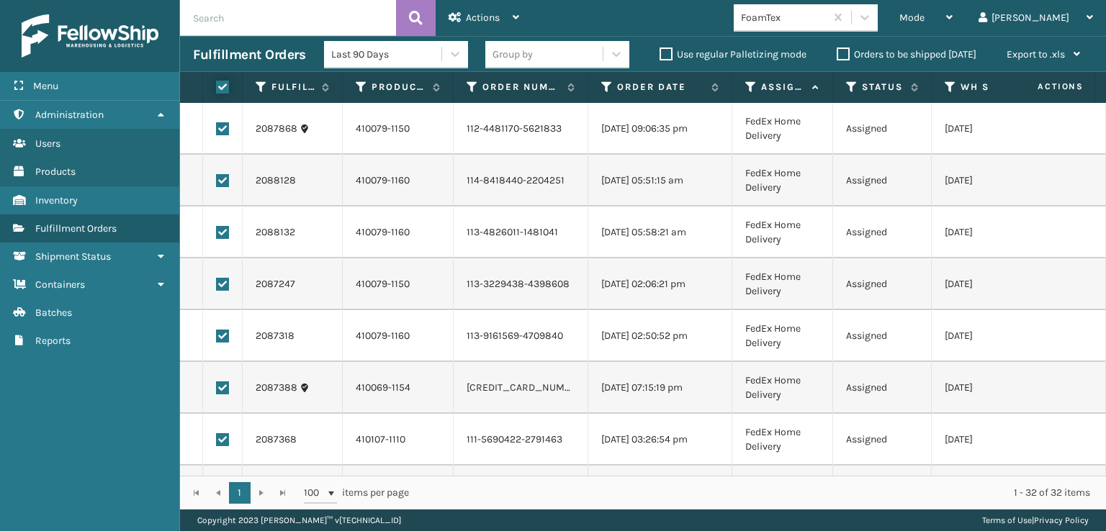
checkbox input "true"
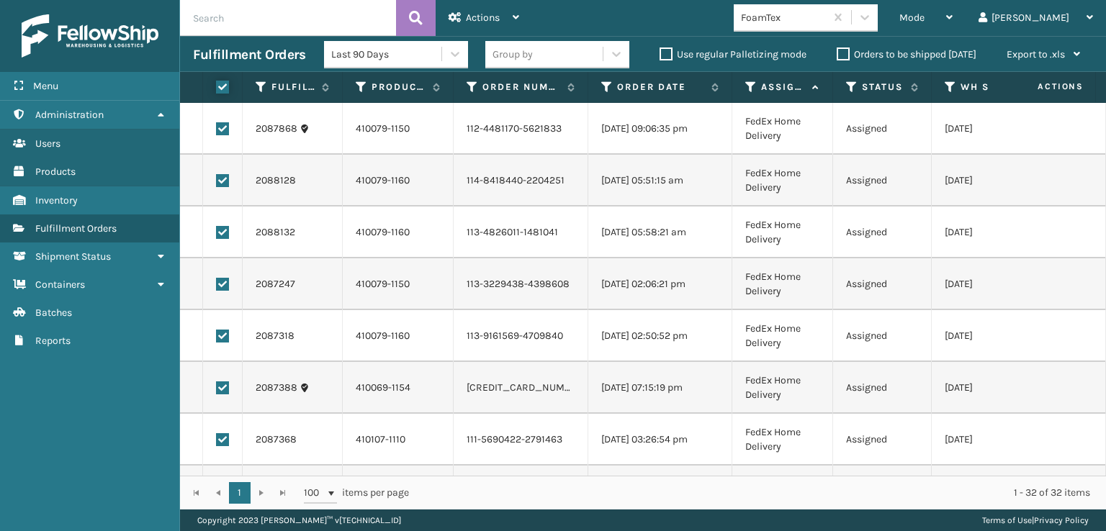
checkbox input "true"
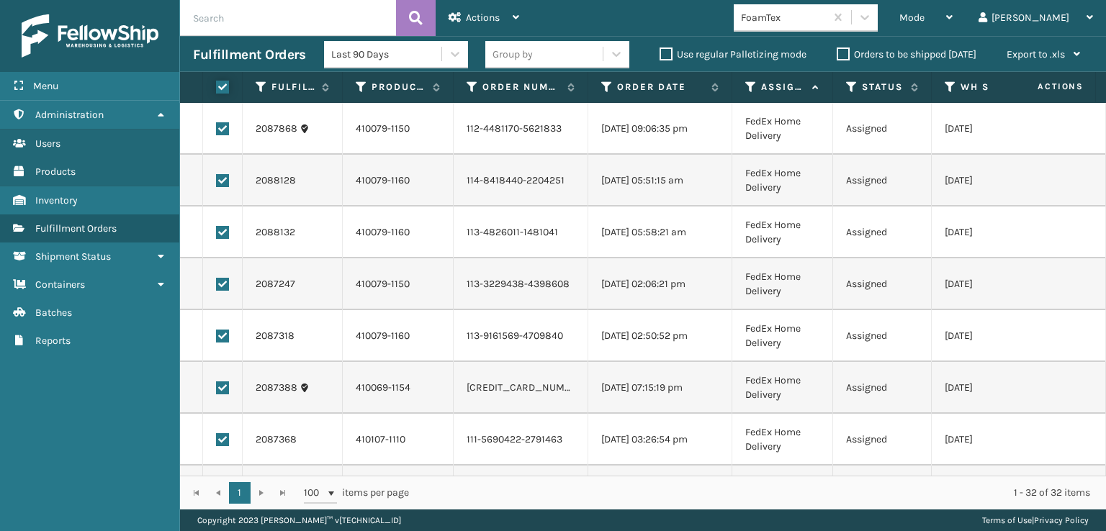
checkbox input "true"
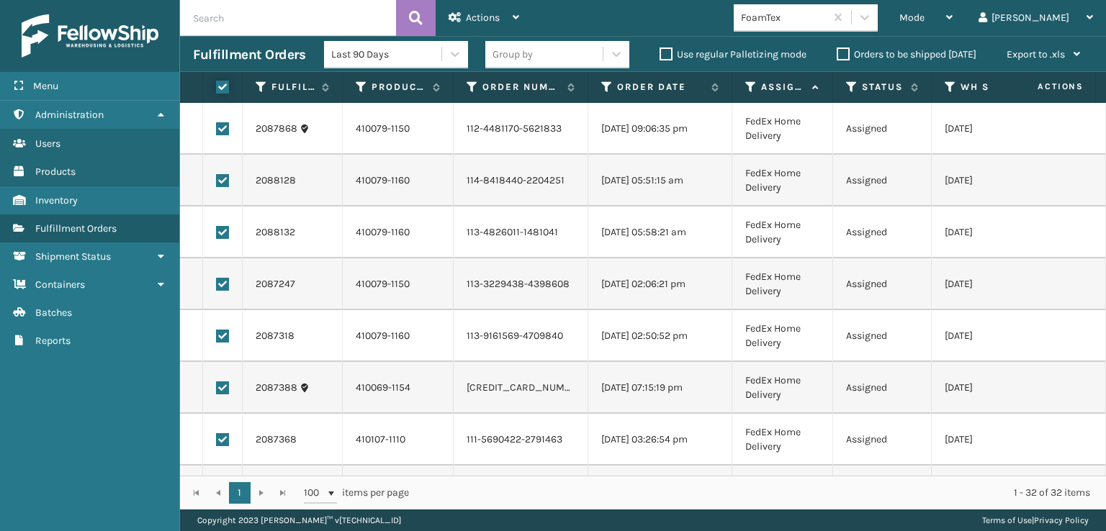
checkbox input "true"
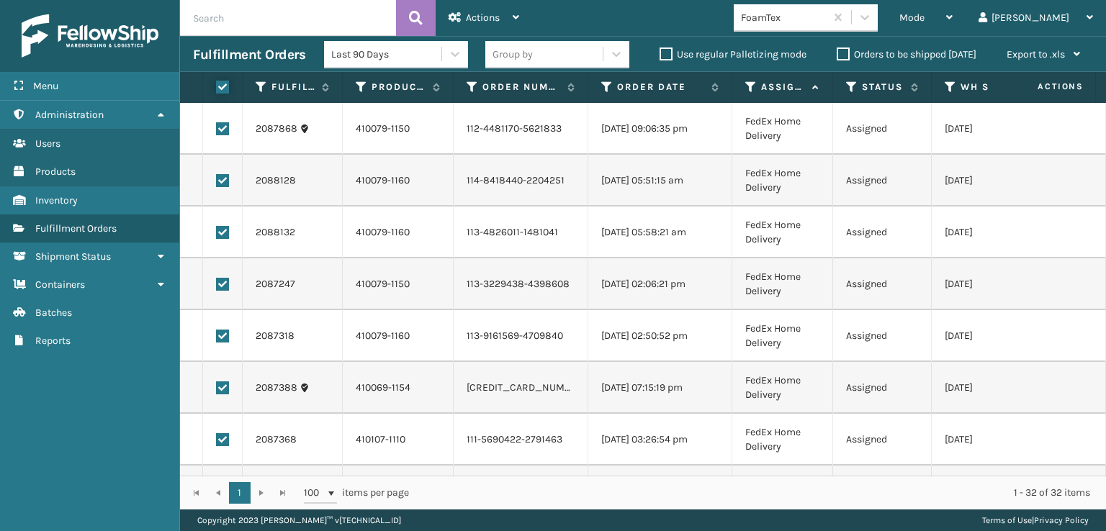
checkbox input "true"
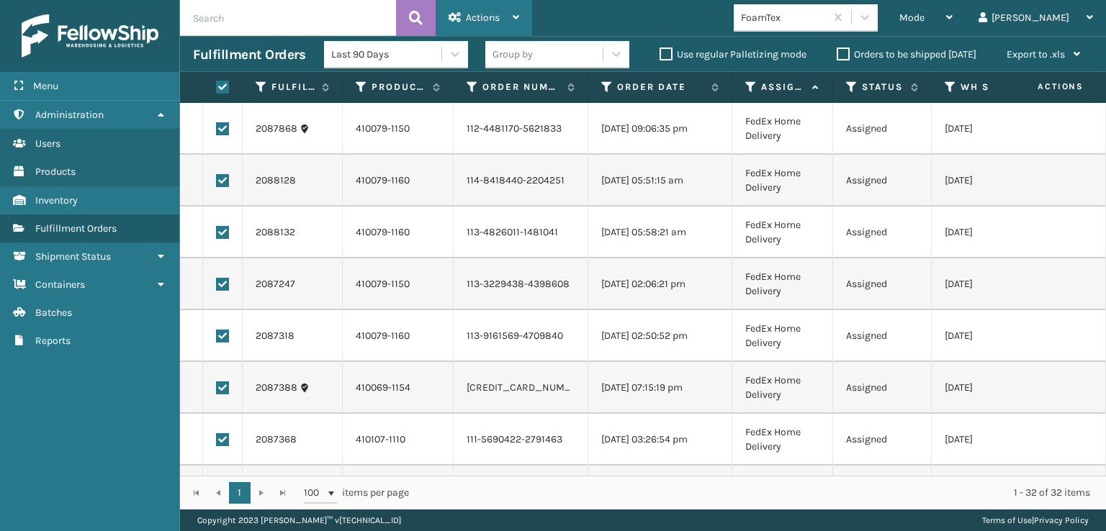
click at [478, 24] on div "Actions" at bounding box center [483, 18] width 71 height 36
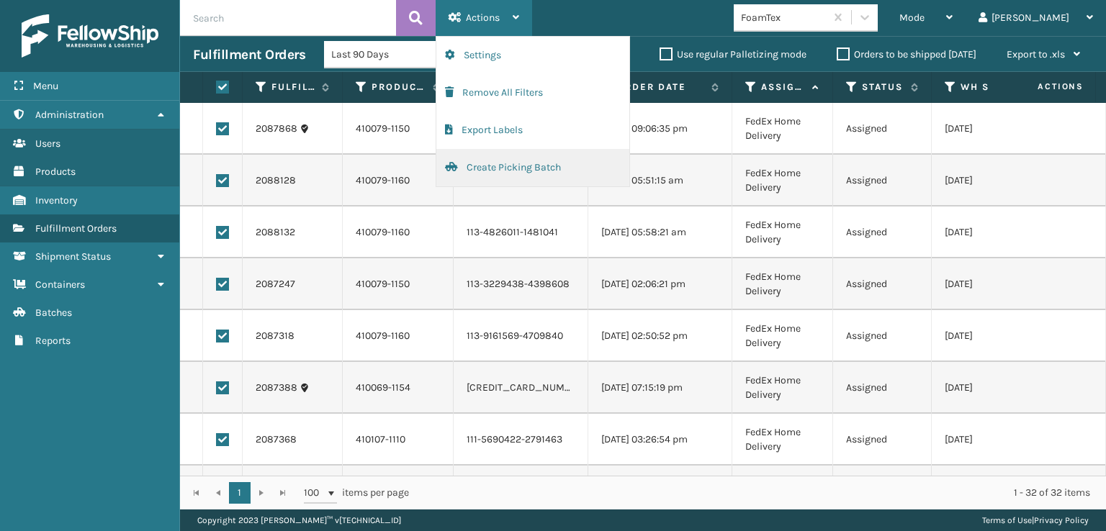
click at [493, 168] on button "Create Picking Batch" at bounding box center [532, 167] width 193 height 37
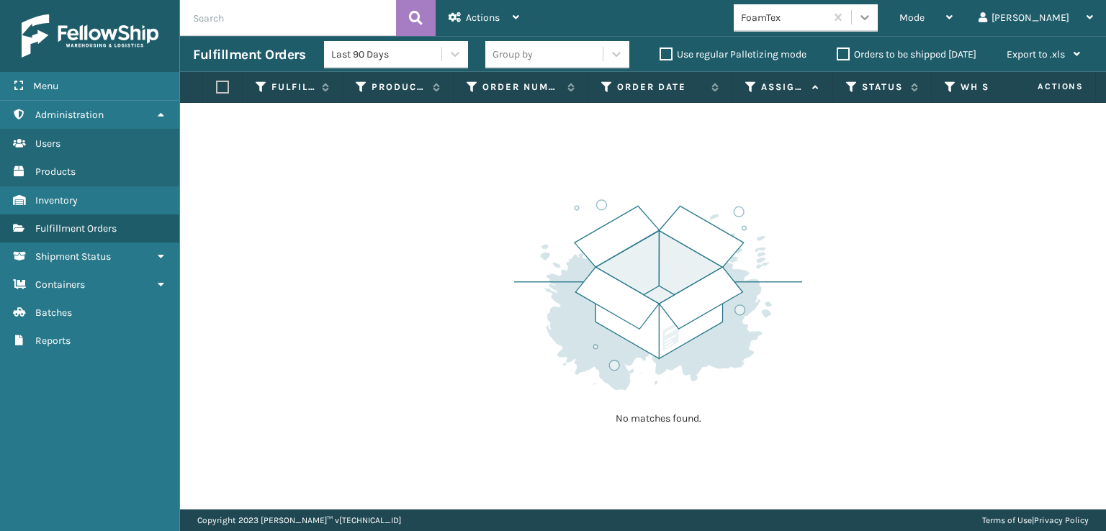
click at [869, 16] on icon at bounding box center [864, 17] width 9 height 5
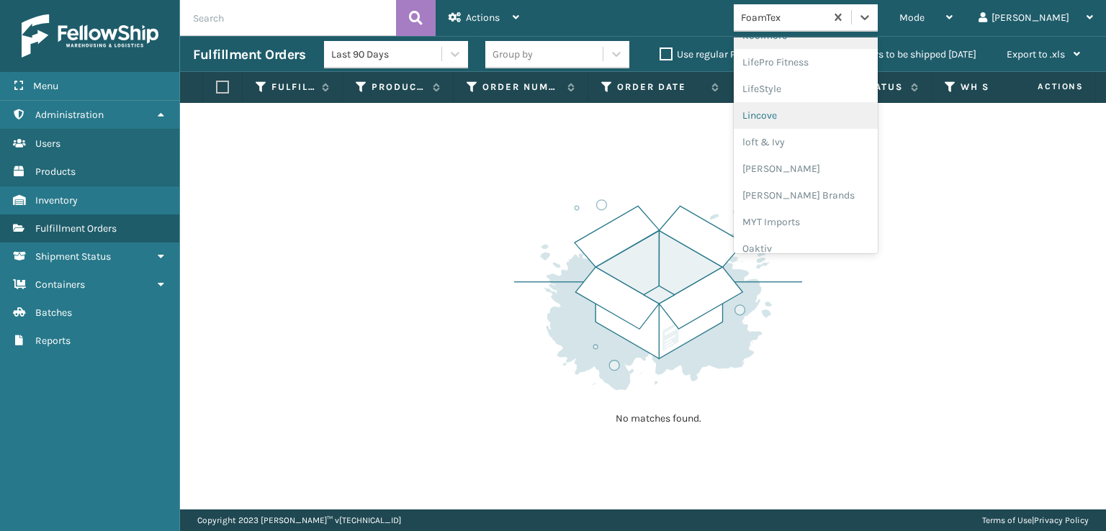
scroll to position [559, 0]
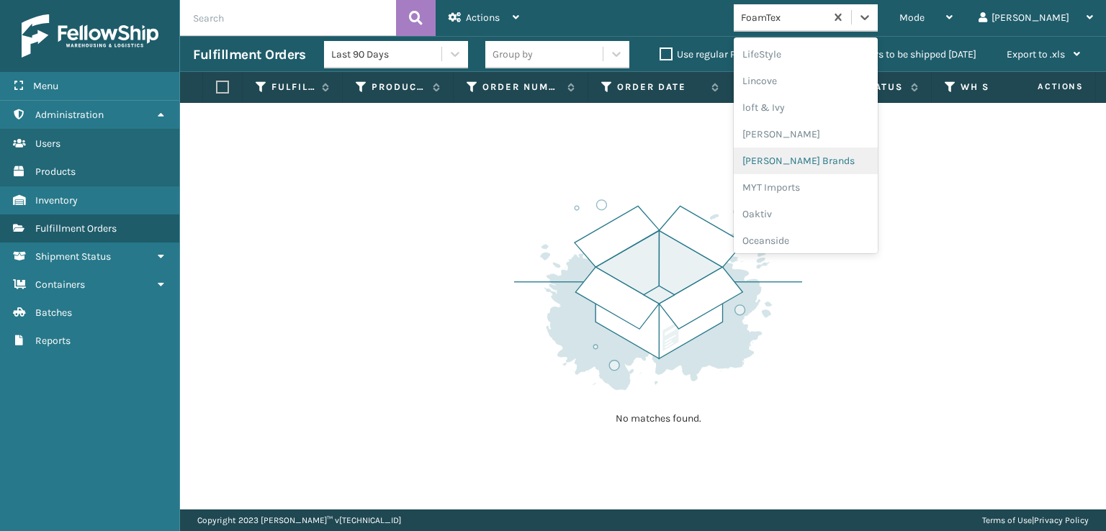
click at [819, 156] on div "[PERSON_NAME] Brands" at bounding box center [806, 161] width 144 height 27
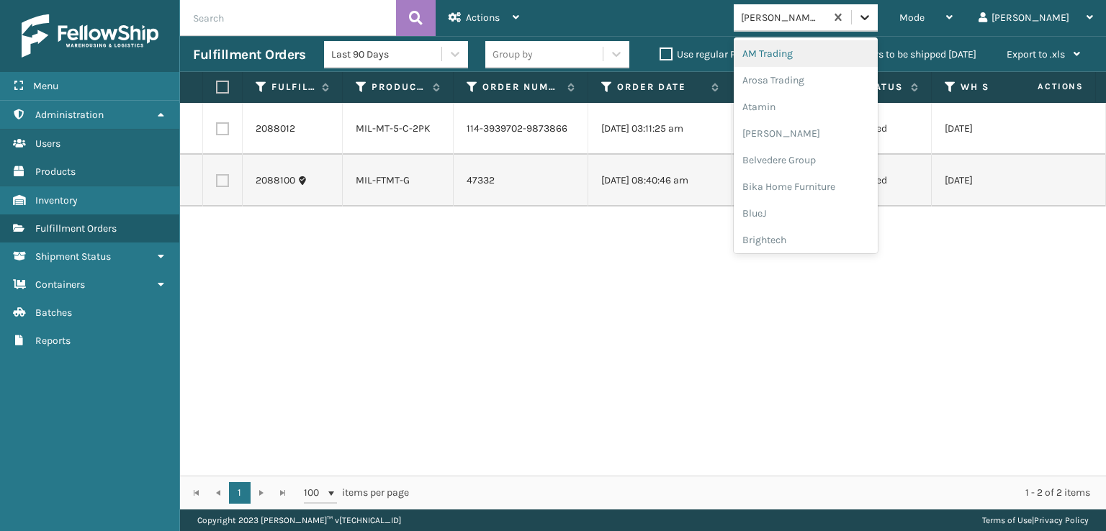
click at [869, 18] on icon at bounding box center [864, 17] width 9 height 5
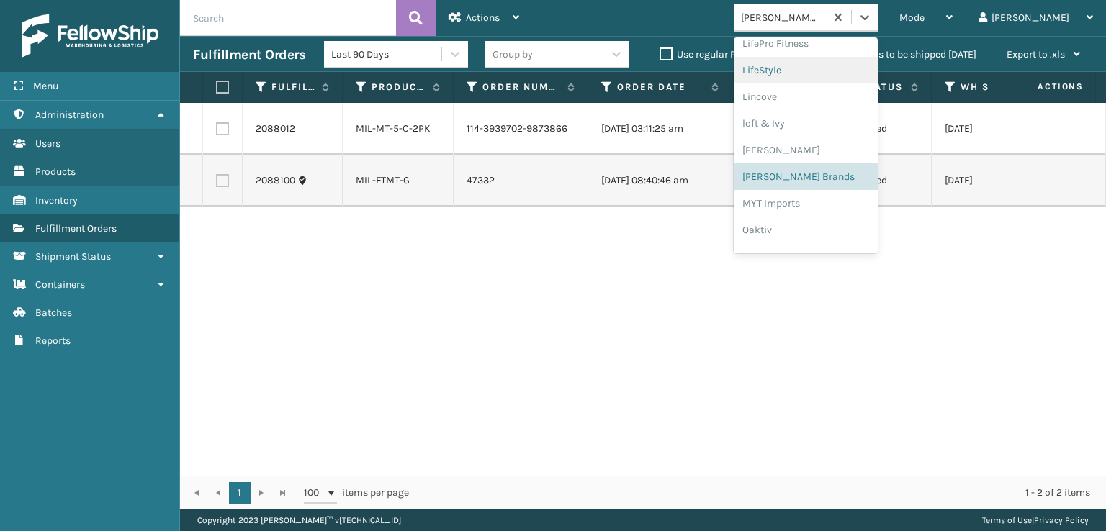
scroll to position [722, 0]
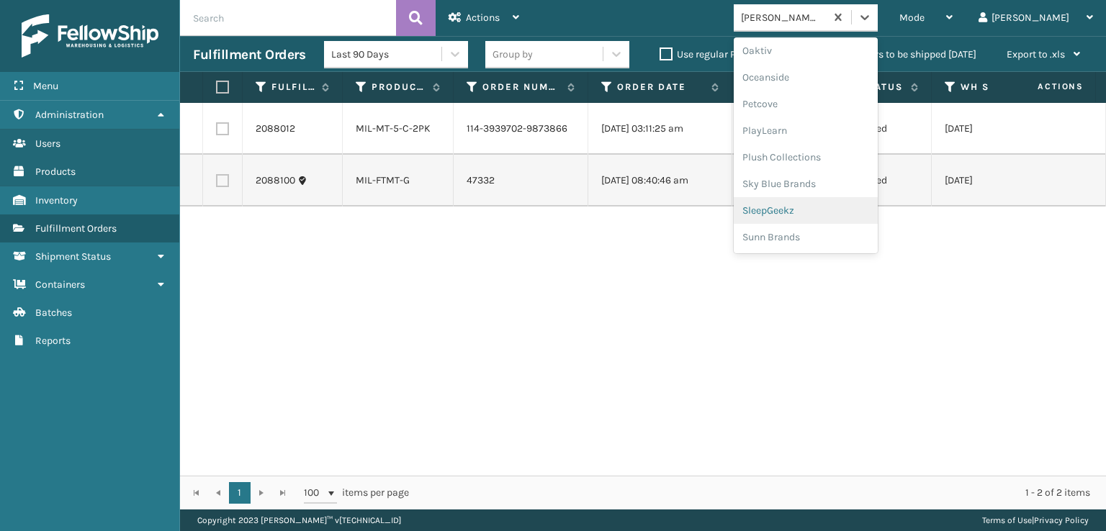
click at [818, 209] on div "SleepGeekz" at bounding box center [806, 210] width 144 height 27
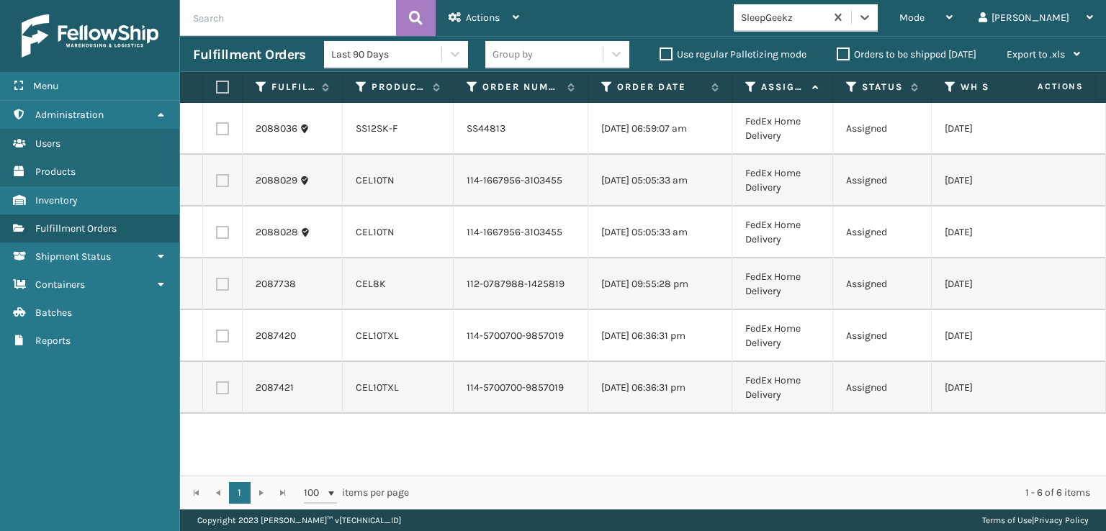
scroll to position [0, 0]
click at [220, 87] on label at bounding box center [220, 87] width 9 height 13
click at [217, 87] on input "checkbox" at bounding box center [216, 87] width 1 height 9
checkbox input "true"
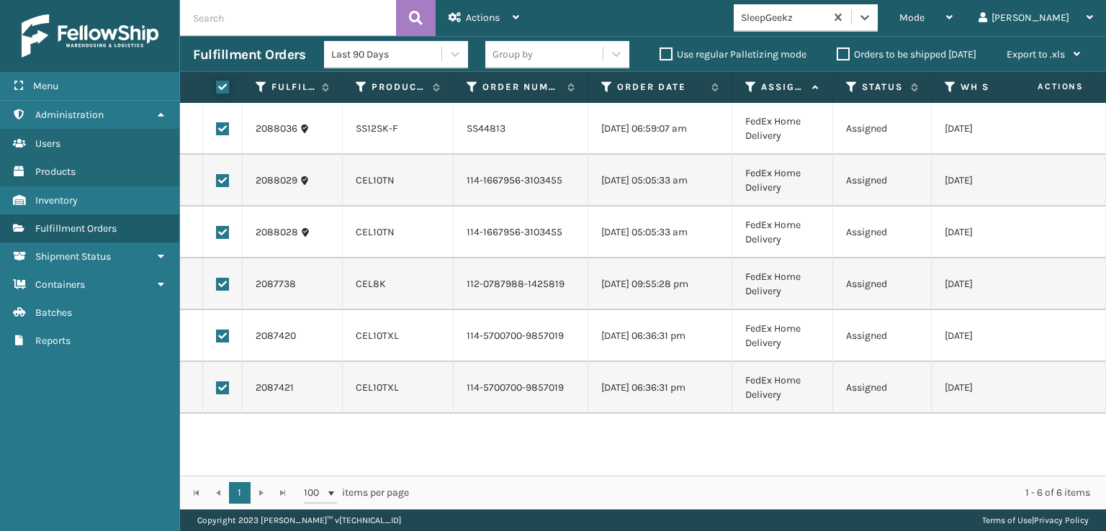
checkbox input "true"
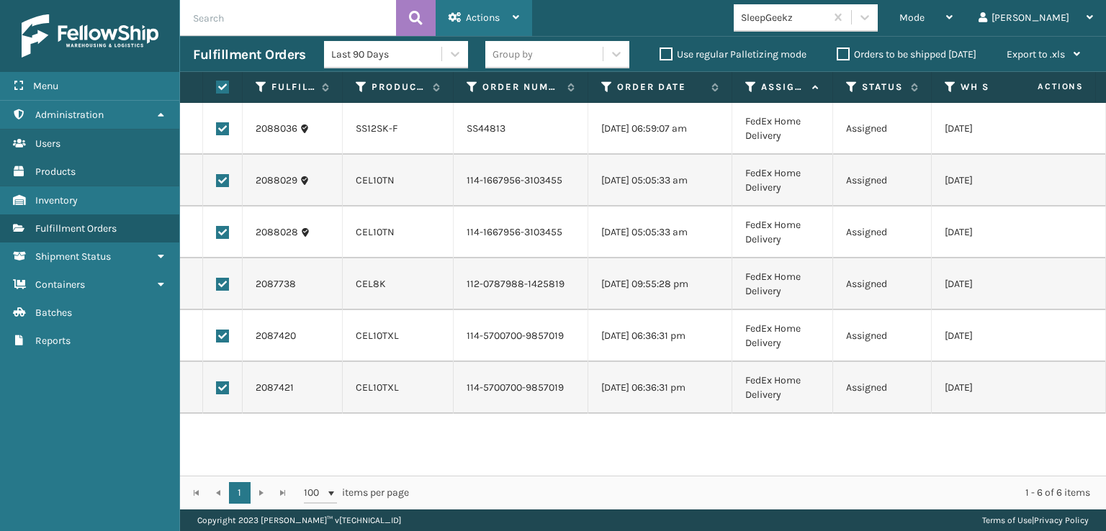
click at [470, 14] on span "Actions" at bounding box center [483, 18] width 34 height 12
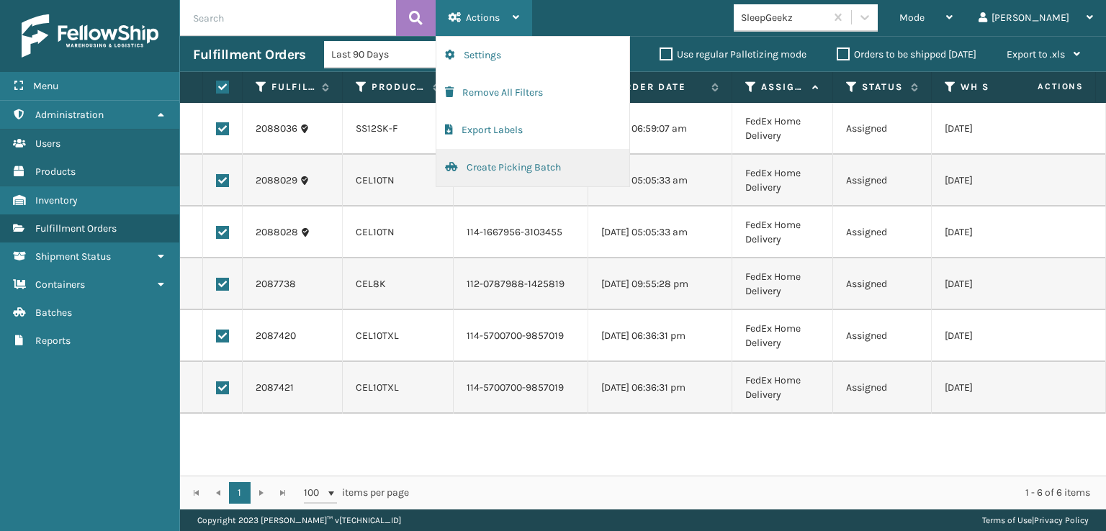
click at [484, 167] on button "Create Picking Batch" at bounding box center [532, 167] width 193 height 37
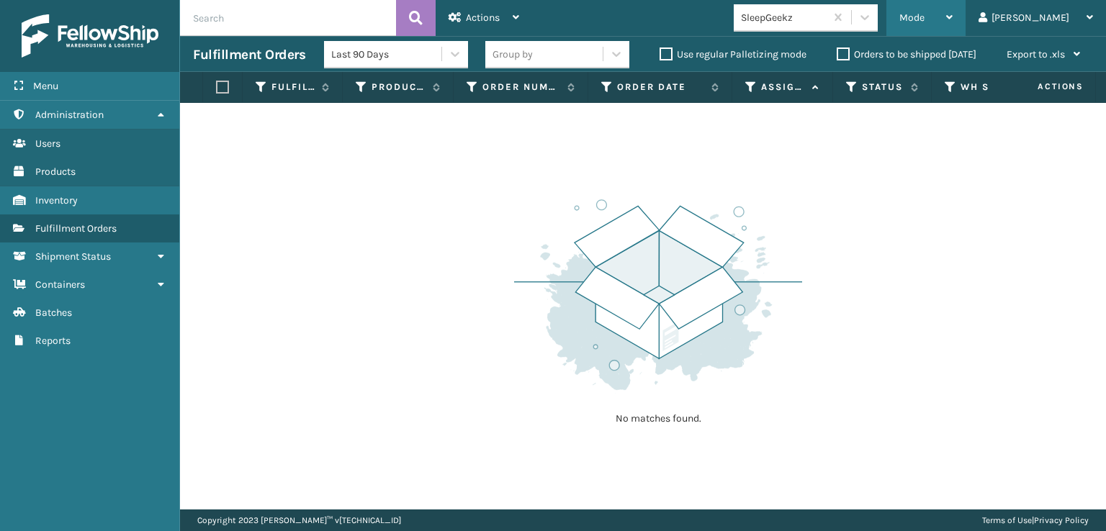
click at [952, 18] on div "Mode" at bounding box center [925, 18] width 53 height 36
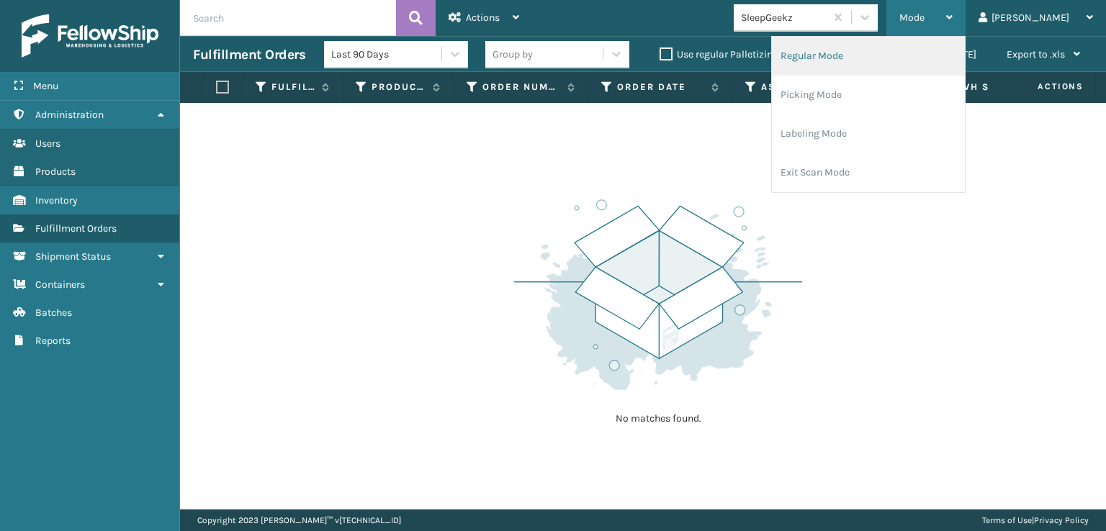
click at [867, 53] on li "Regular Mode" at bounding box center [868, 56] width 193 height 39
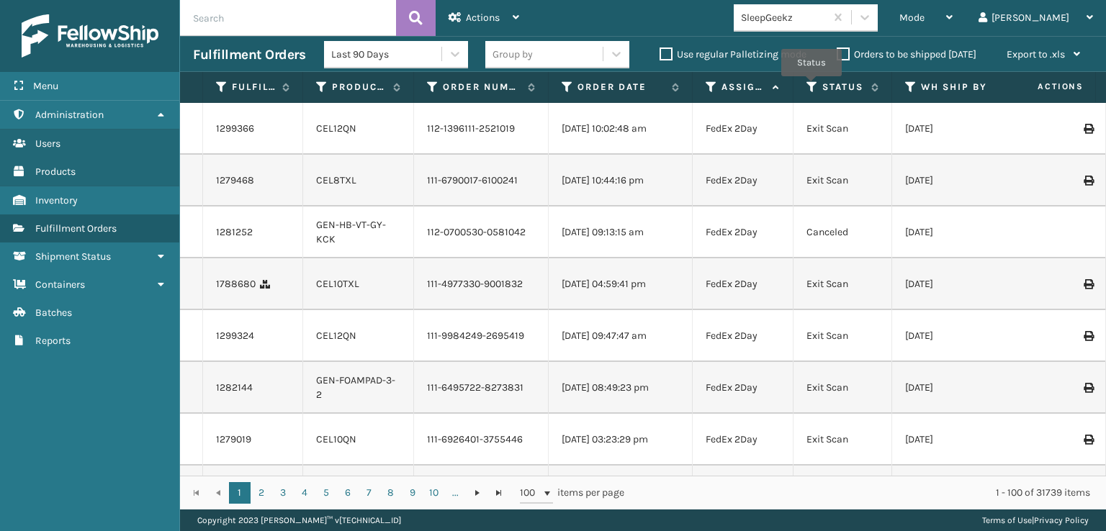
click at [811, 86] on icon at bounding box center [812, 87] width 12 height 13
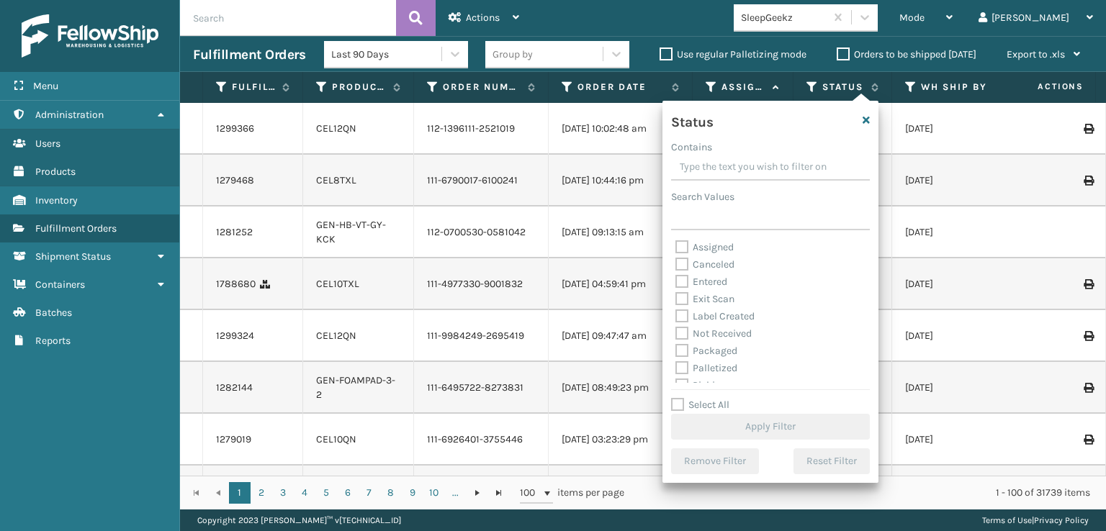
scroll to position [72, 0]
click at [682, 315] on label "Picking" at bounding box center [700, 313] width 51 height 12
click at [676, 315] on input "Picking" at bounding box center [675, 309] width 1 height 9
checkbox input "true"
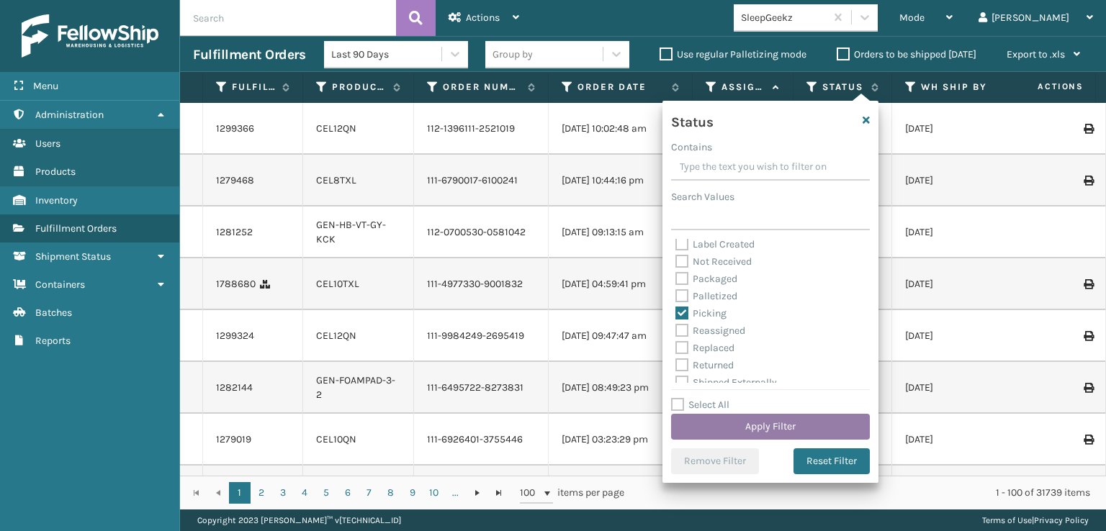
click at [734, 418] on button "Apply Filter" at bounding box center [770, 427] width 199 height 26
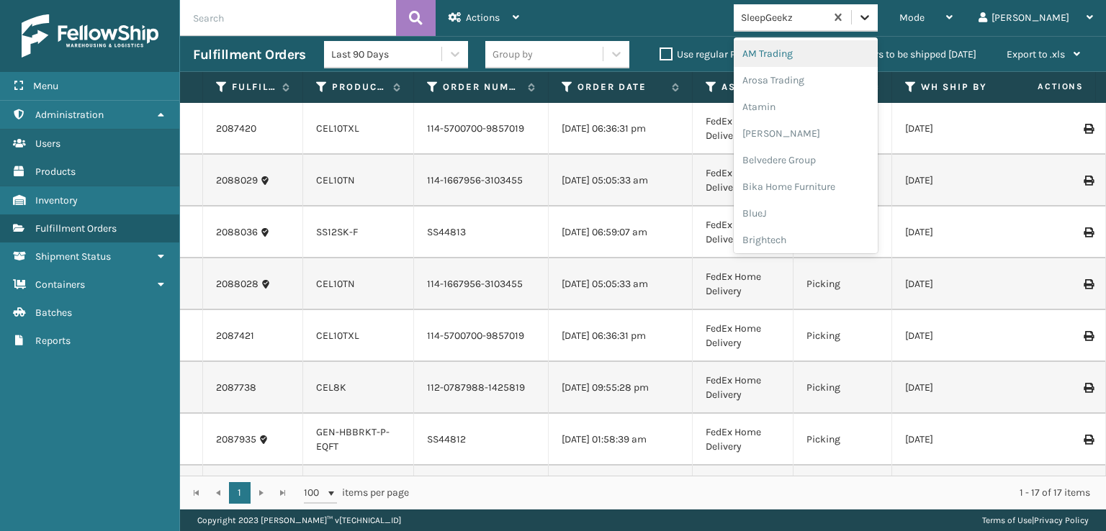
click at [872, 15] on icon at bounding box center [864, 17] width 14 height 14
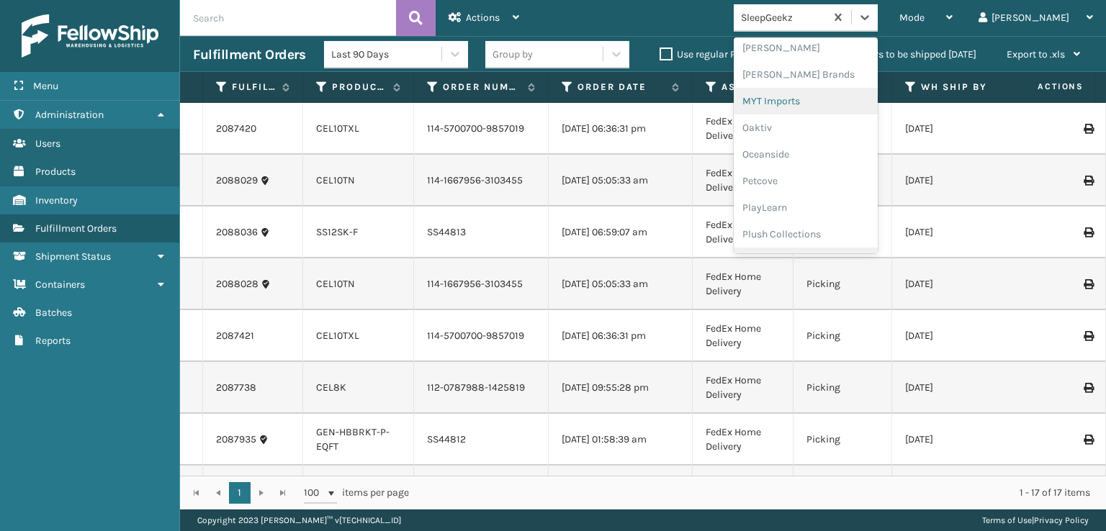
scroll to position [578, 0]
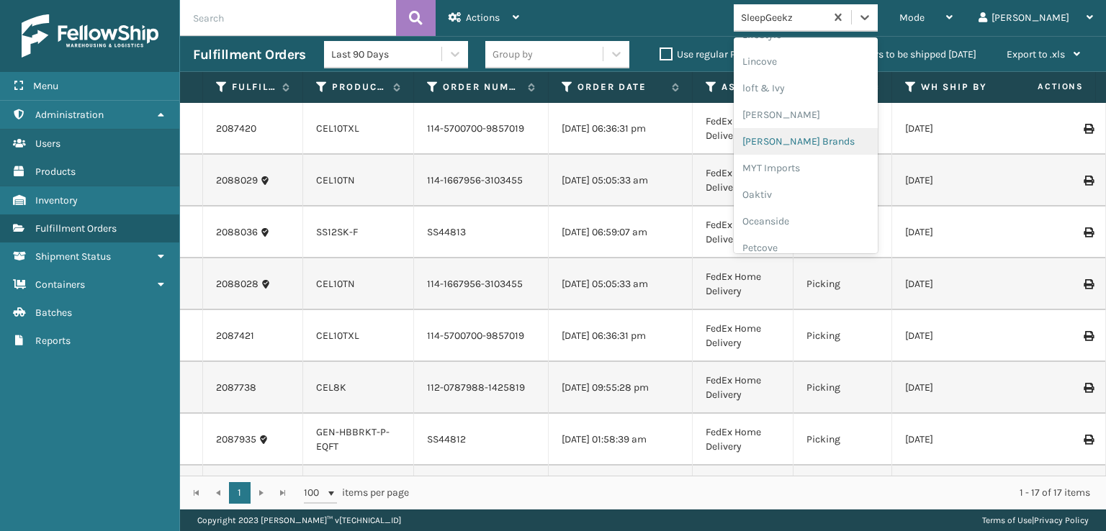
click at [819, 137] on div "[PERSON_NAME] Brands" at bounding box center [806, 141] width 144 height 27
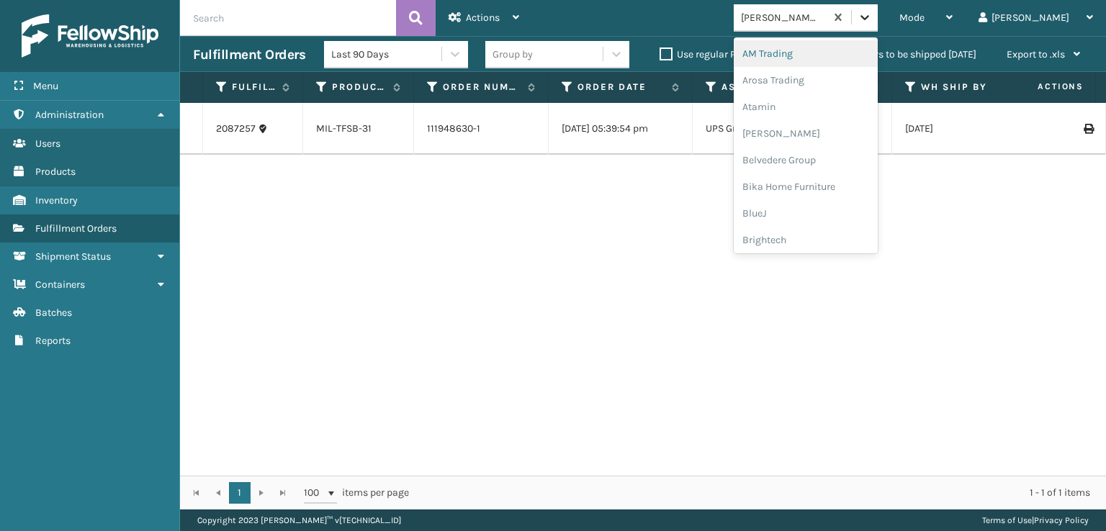
click at [872, 12] on icon at bounding box center [864, 17] width 14 height 14
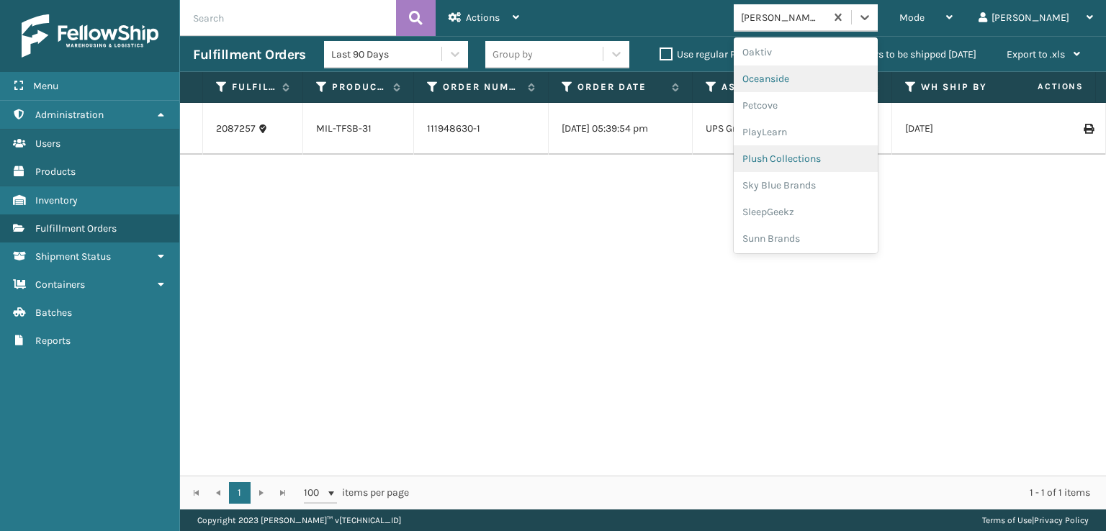
scroll to position [722, 0]
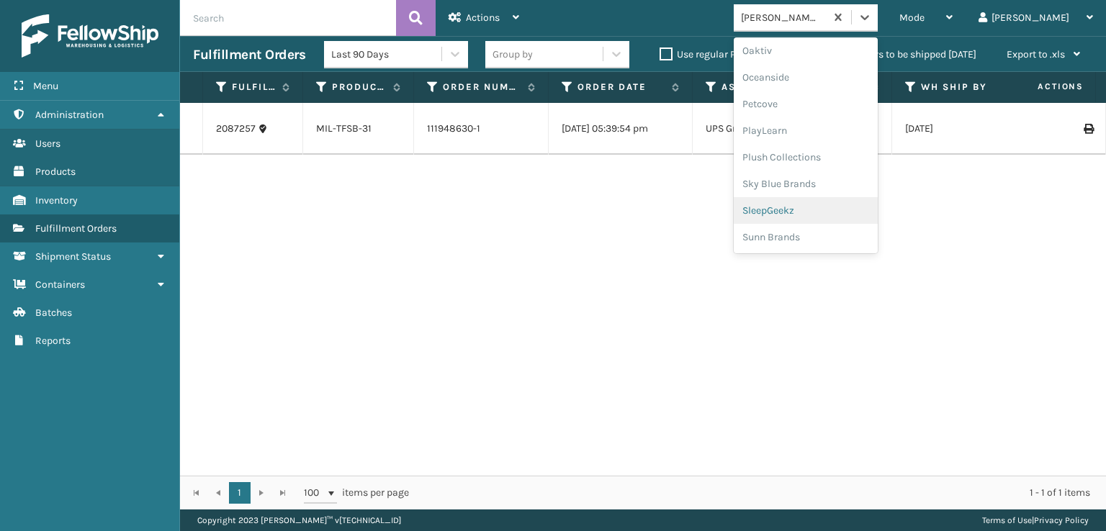
click at [829, 209] on div "SleepGeekz" at bounding box center [806, 210] width 144 height 27
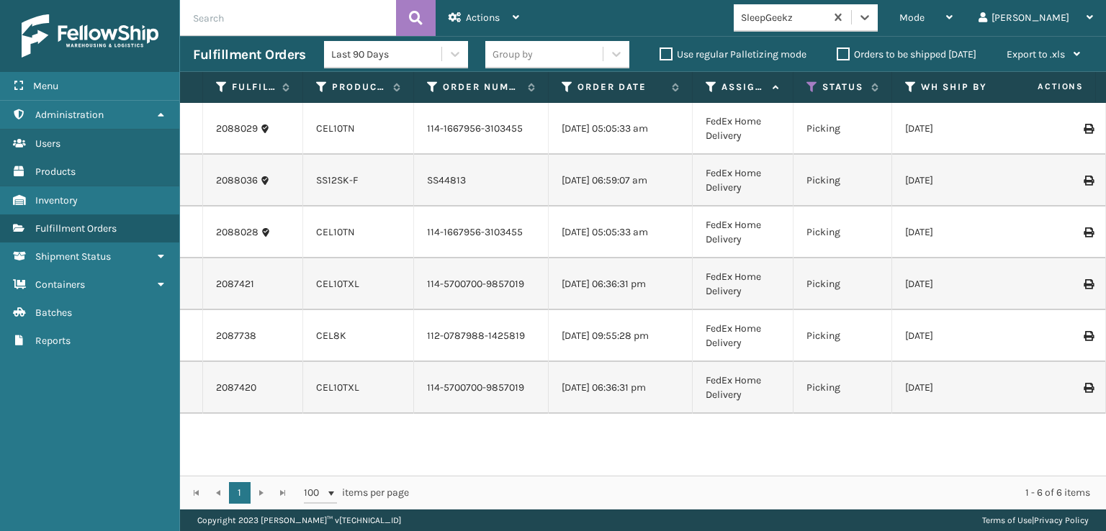
scroll to position [0, 0]
click at [811, 84] on icon at bounding box center [812, 87] width 12 height 13
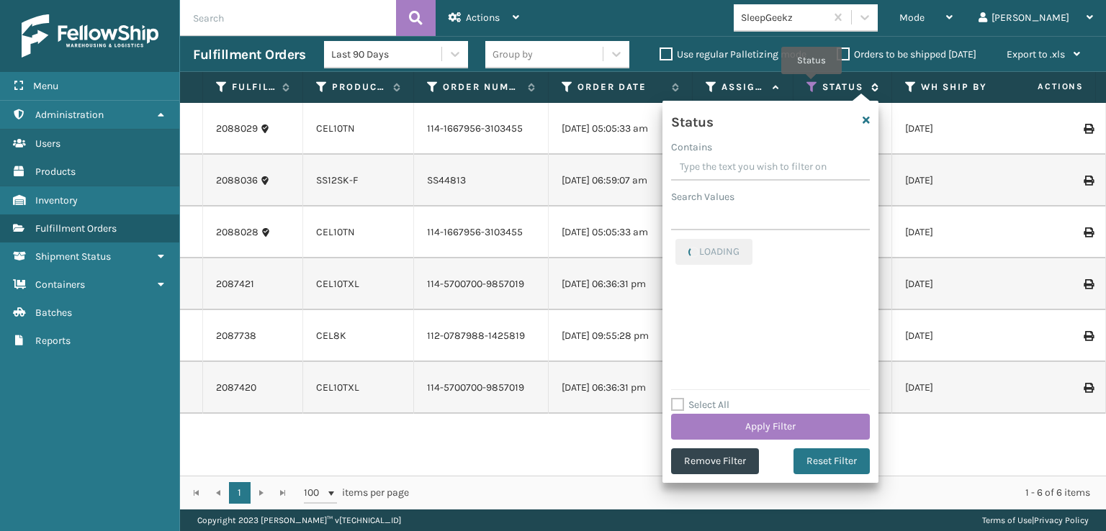
click at [811, 84] on icon at bounding box center [812, 87] width 12 height 13
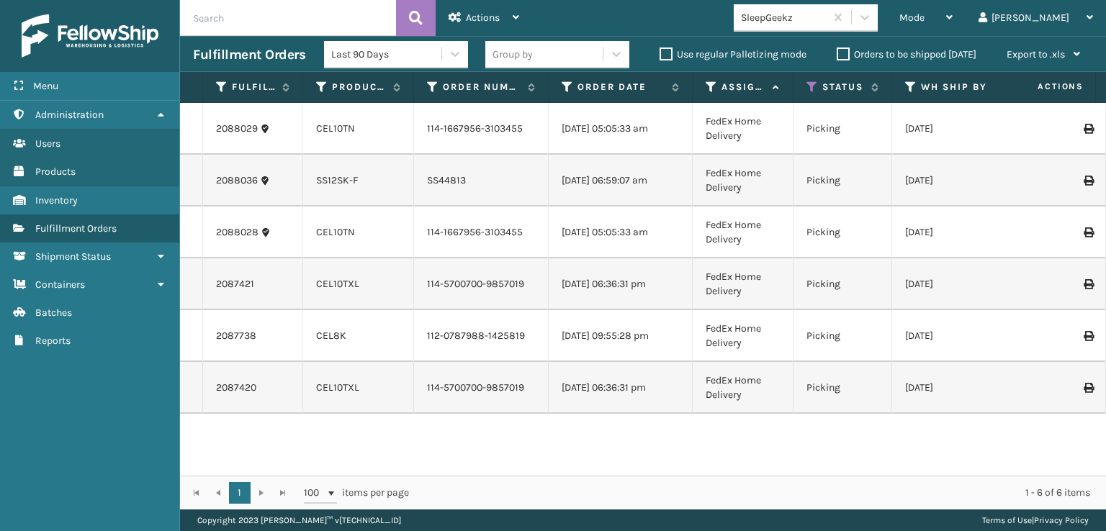
click at [723, 9] on div "Mode Regular Mode Picking Mode Labeling Mode Exit Scan Mode SleepGeekz [PERSON_…" at bounding box center [819, 18] width 574 height 36
click at [813, 81] on icon at bounding box center [812, 87] width 12 height 13
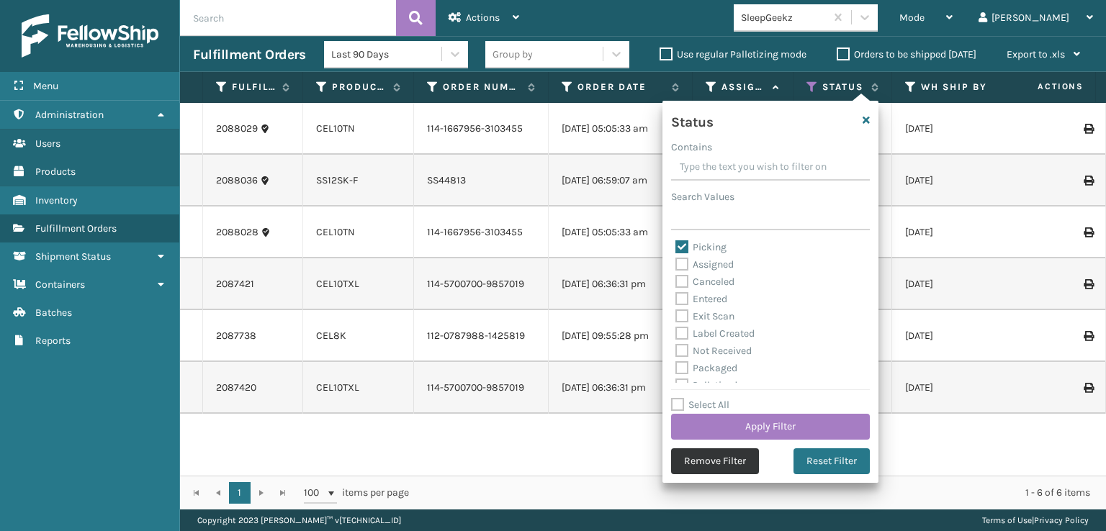
click at [714, 473] on button "Remove Filter" at bounding box center [715, 461] width 88 height 26
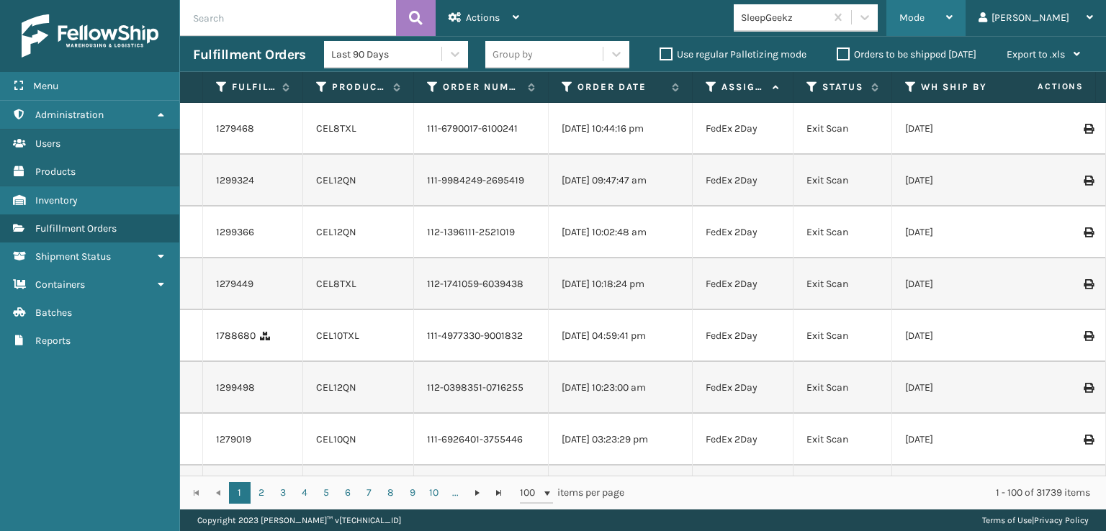
click at [924, 17] on span "Mode" at bounding box center [911, 18] width 25 height 12
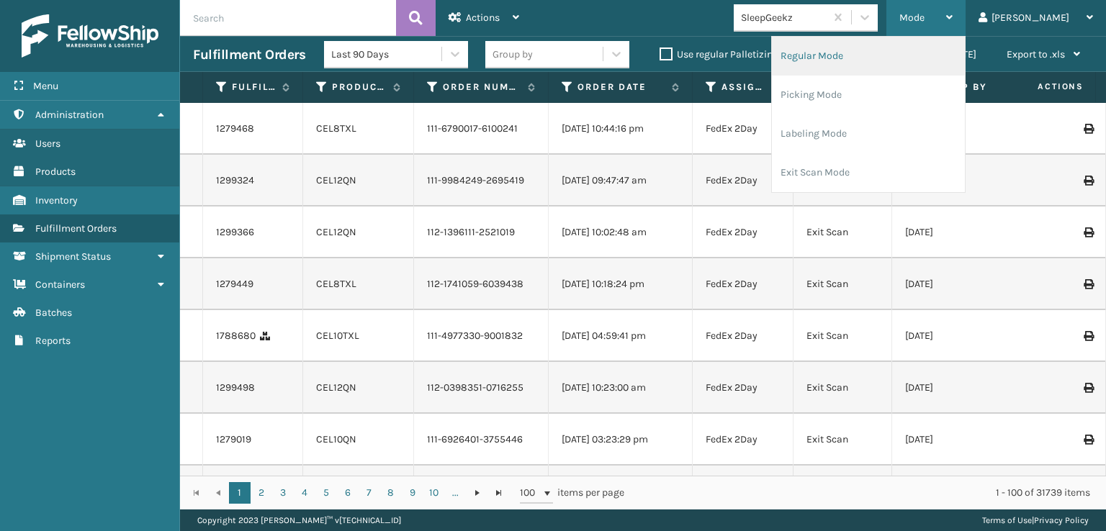
click at [861, 53] on li "Regular Mode" at bounding box center [868, 56] width 193 height 39
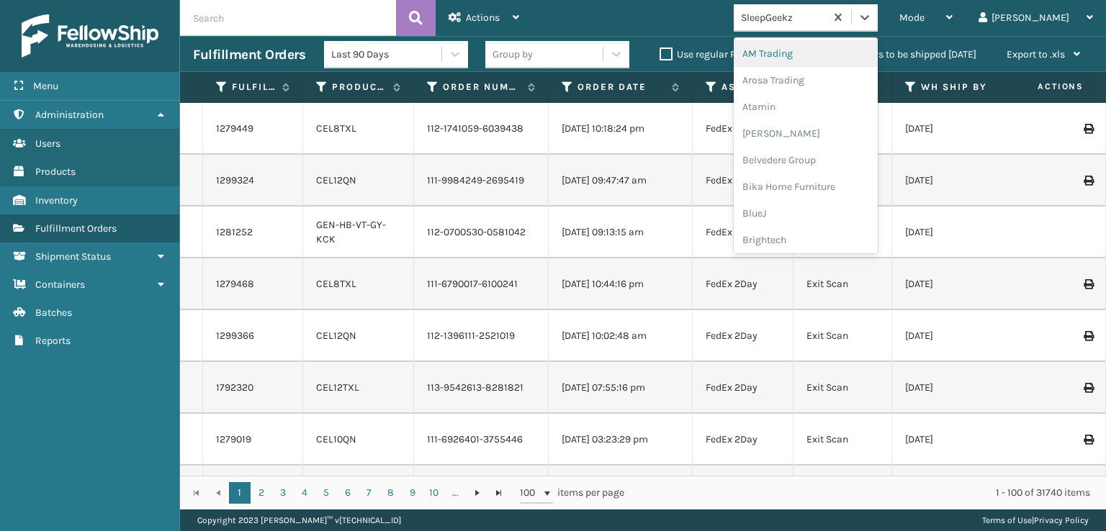
click at [872, 17] on icon at bounding box center [864, 17] width 14 height 14
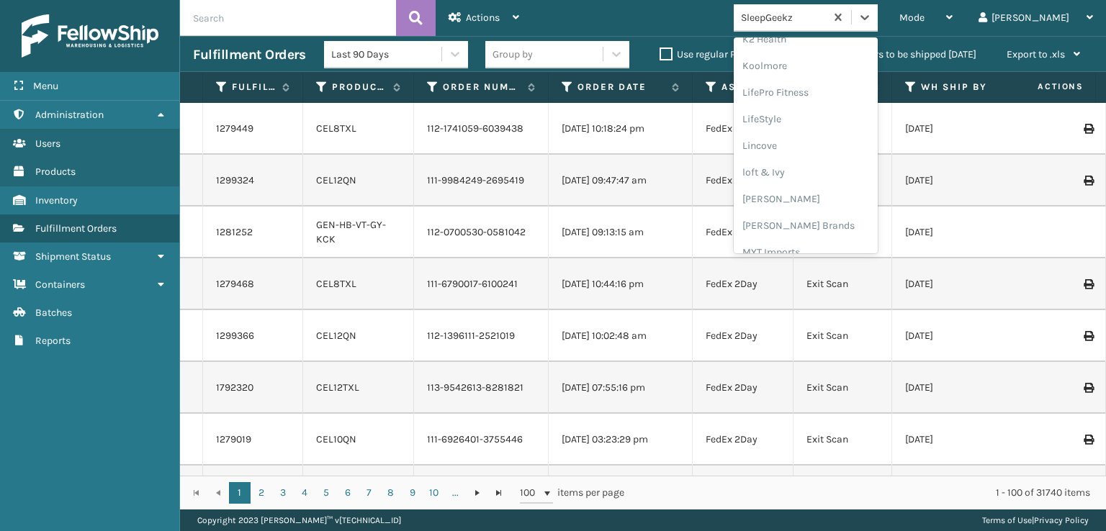
scroll to position [527, 0]
click at [820, 191] on div "[PERSON_NAME] Brands" at bounding box center [806, 192] width 144 height 27
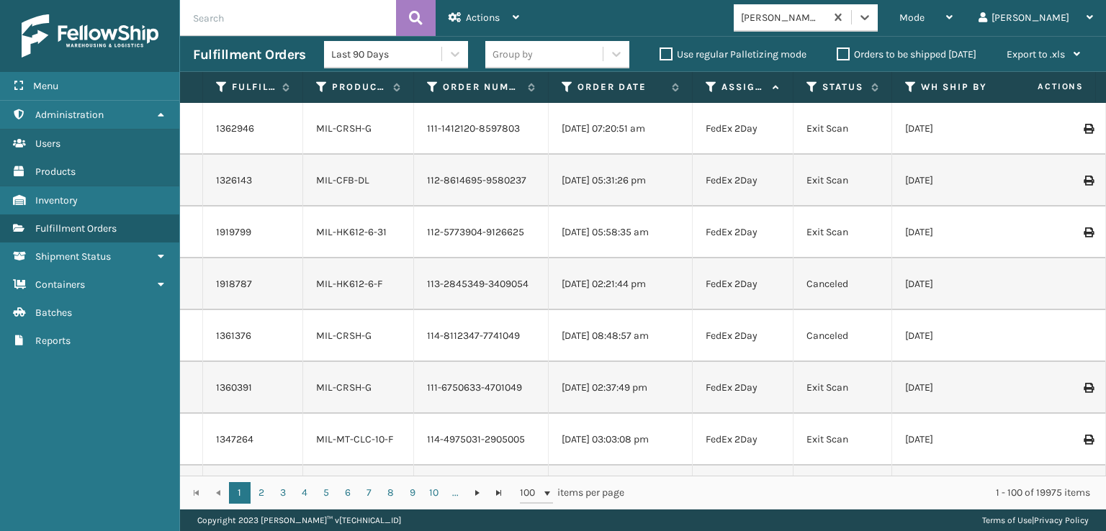
click at [233, 16] on input "text" at bounding box center [288, 18] width 216 height 36
type input "1ZH0R7060321299605"
click at [420, 15] on icon at bounding box center [416, 18] width 14 height 22
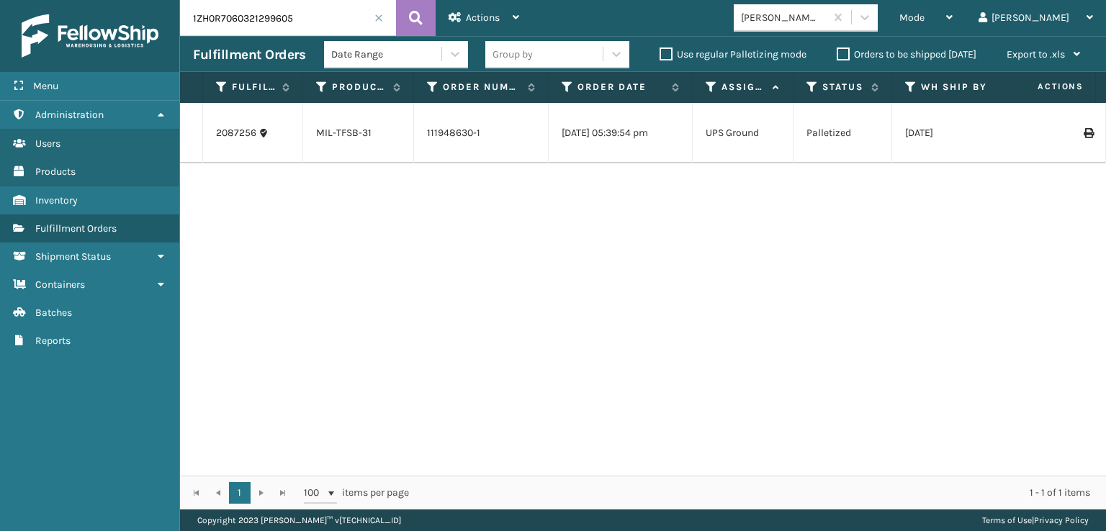
click at [379, 18] on span at bounding box center [378, 18] width 9 height 9
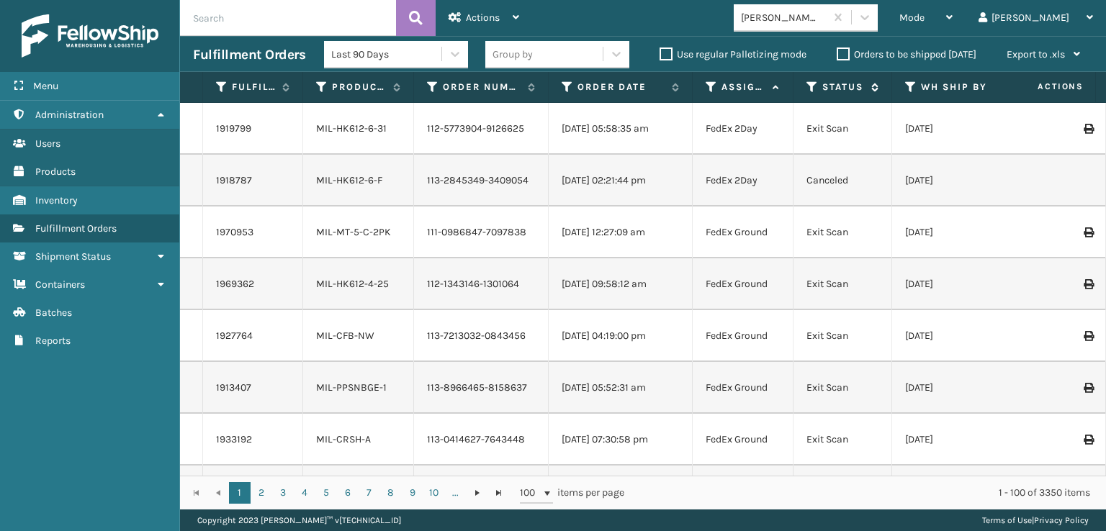
click at [811, 87] on icon at bounding box center [812, 87] width 12 height 13
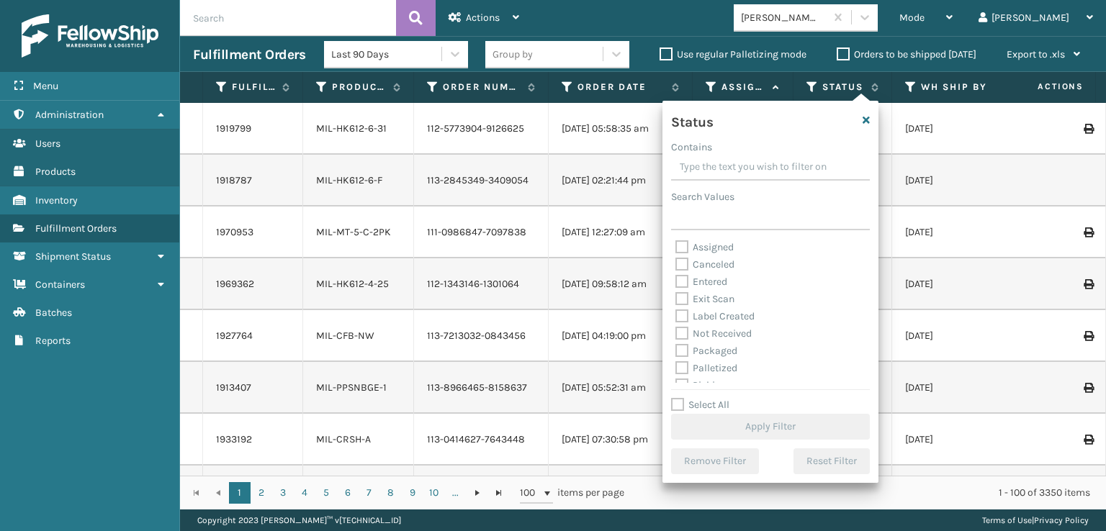
scroll to position [72, 0]
click at [680, 310] on label "Picking" at bounding box center [700, 313] width 51 height 12
click at [676, 310] on input "Picking" at bounding box center [675, 309] width 1 height 9
checkbox input "true"
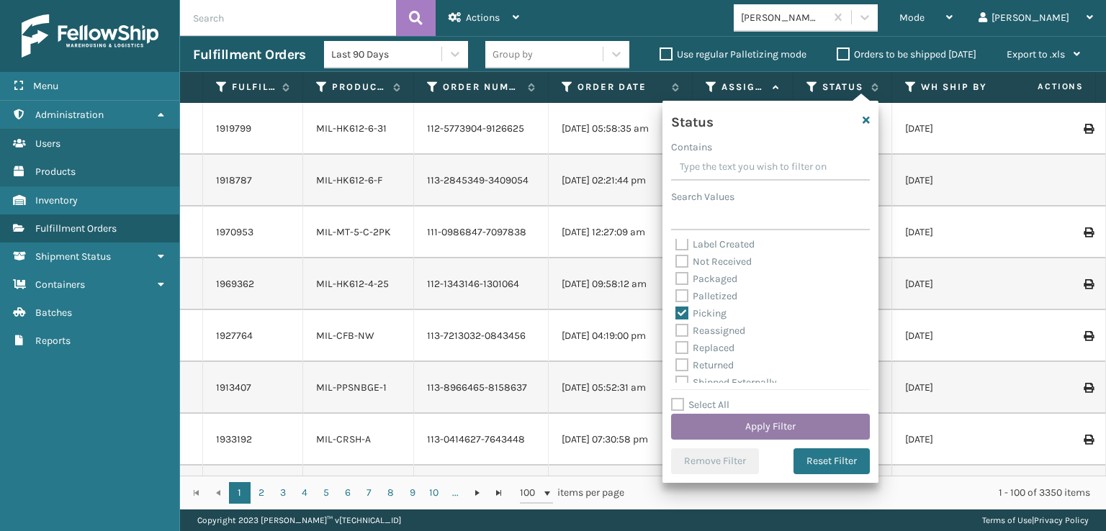
click at [741, 423] on button "Apply Filter" at bounding box center [770, 427] width 199 height 26
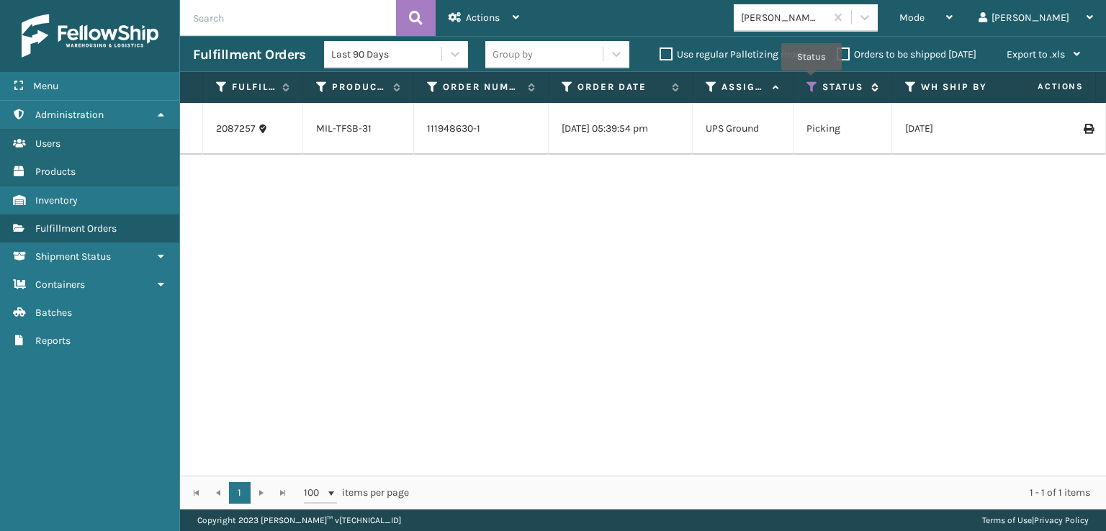
click at [811, 81] on icon at bounding box center [812, 87] width 12 height 13
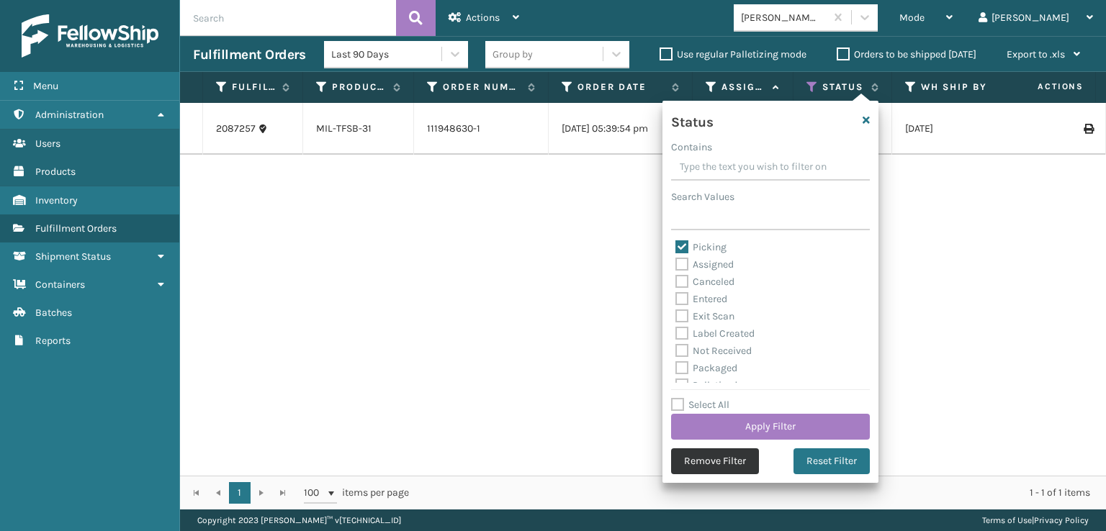
click at [703, 459] on button "Remove Filter" at bounding box center [715, 461] width 88 height 26
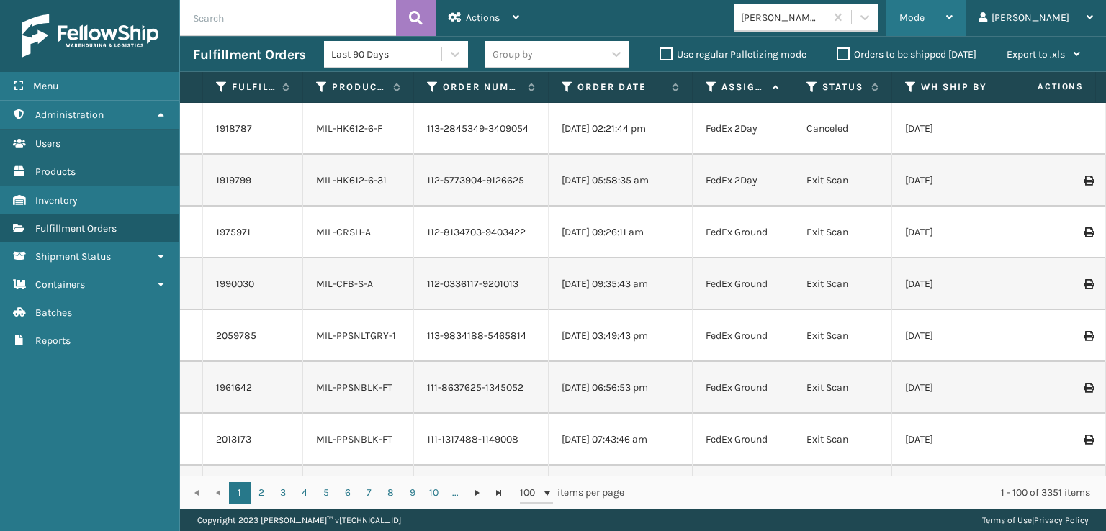
click at [952, 9] on div "Mode" at bounding box center [925, 18] width 53 height 36
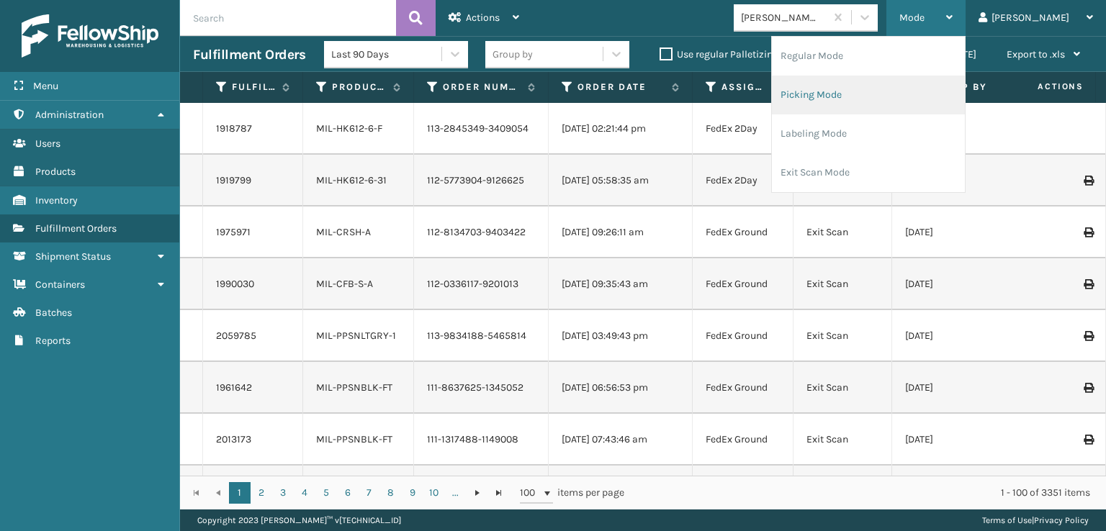
click at [878, 87] on li "Picking Mode" at bounding box center [868, 95] width 193 height 39
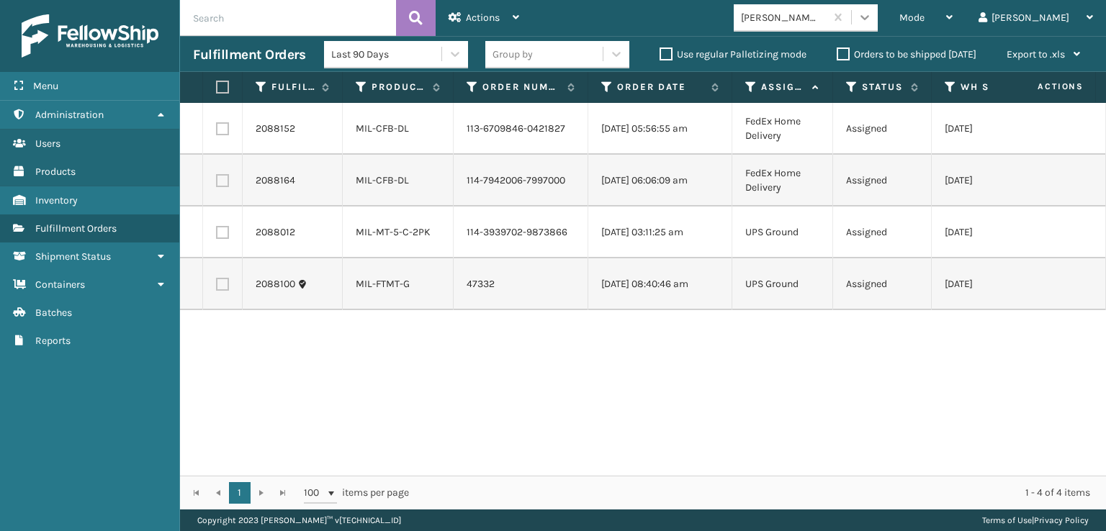
click at [869, 17] on icon at bounding box center [864, 17] width 9 height 5
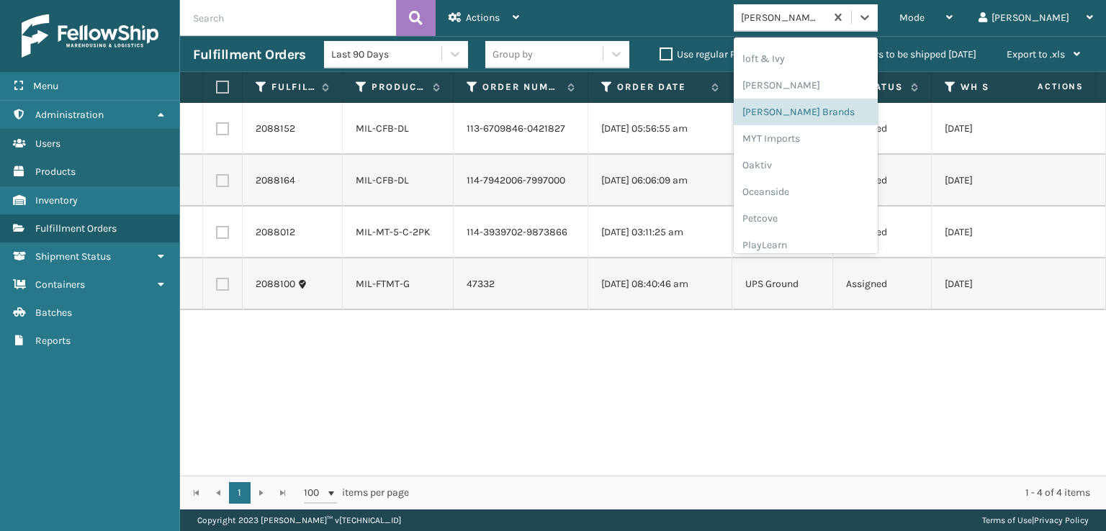
scroll to position [722, 0]
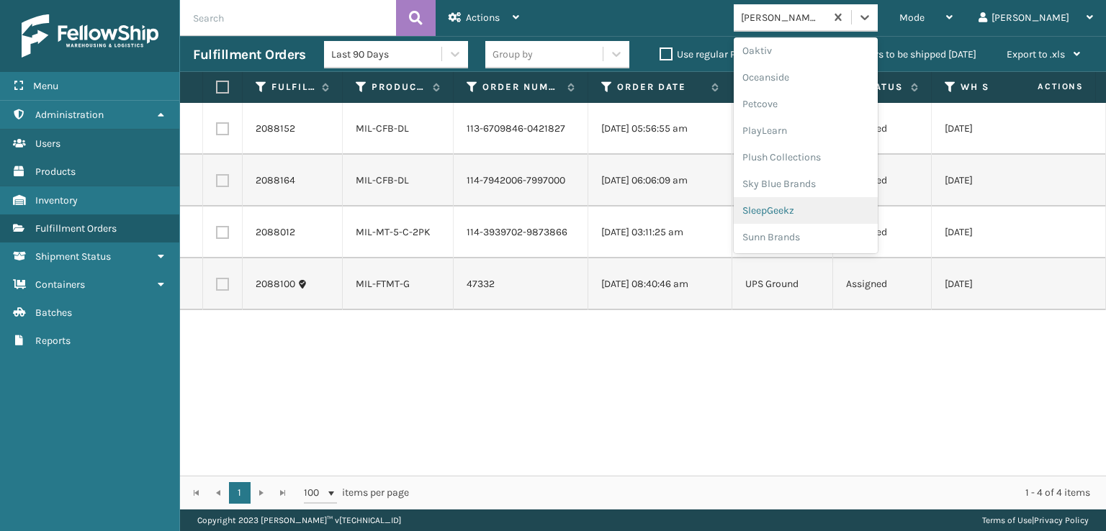
click at [817, 211] on div "SleepGeekz" at bounding box center [806, 210] width 144 height 27
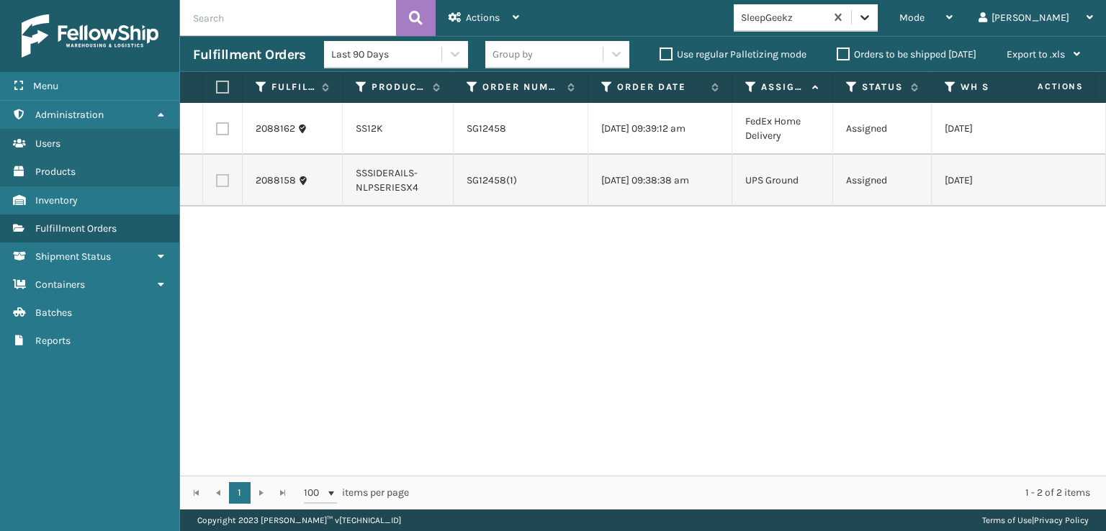
click at [878, 9] on div at bounding box center [865, 17] width 26 height 26
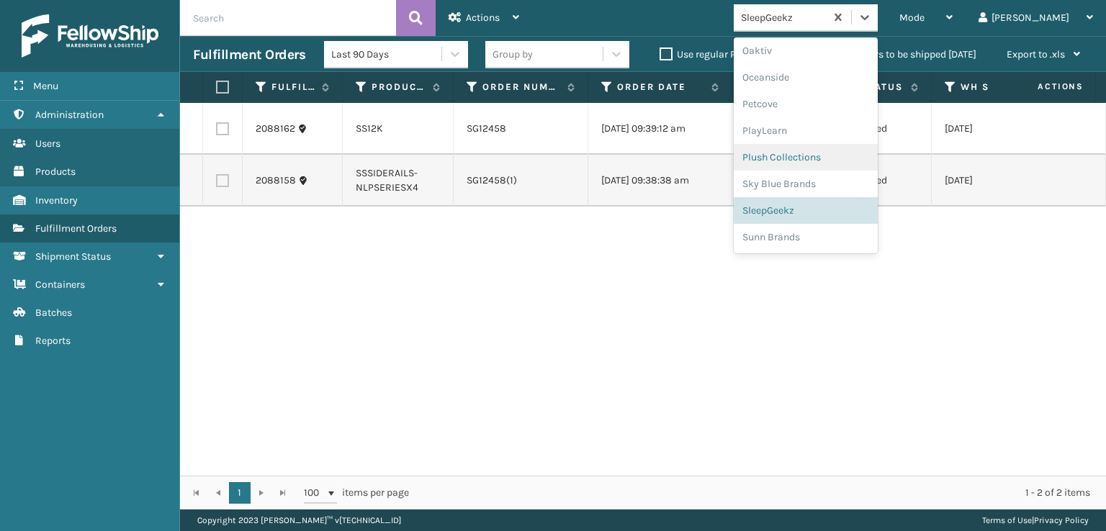
click at [821, 154] on div "Plush Collections" at bounding box center [806, 157] width 144 height 27
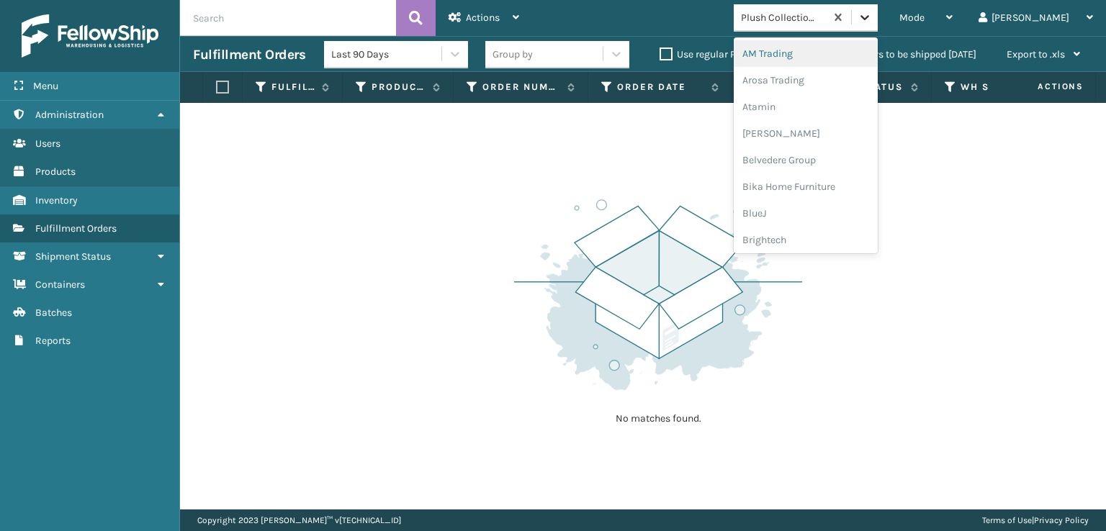
click at [872, 14] on icon at bounding box center [864, 17] width 14 height 14
click at [821, 182] on div "FoamTex" at bounding box center [806, 184] width 144 height 27
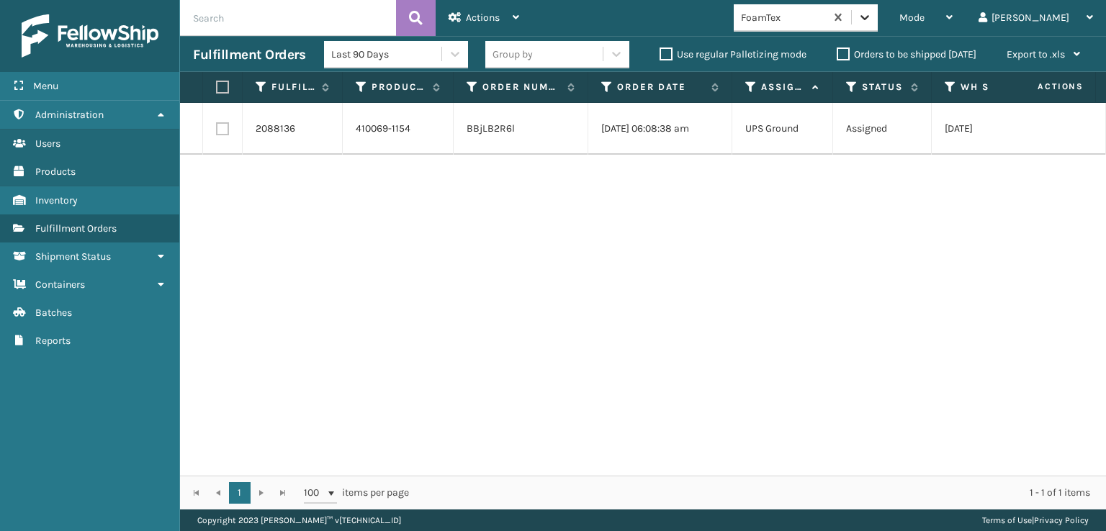
click at [869, 18] on icon at bounding box center [864, 17] width 9 height 5
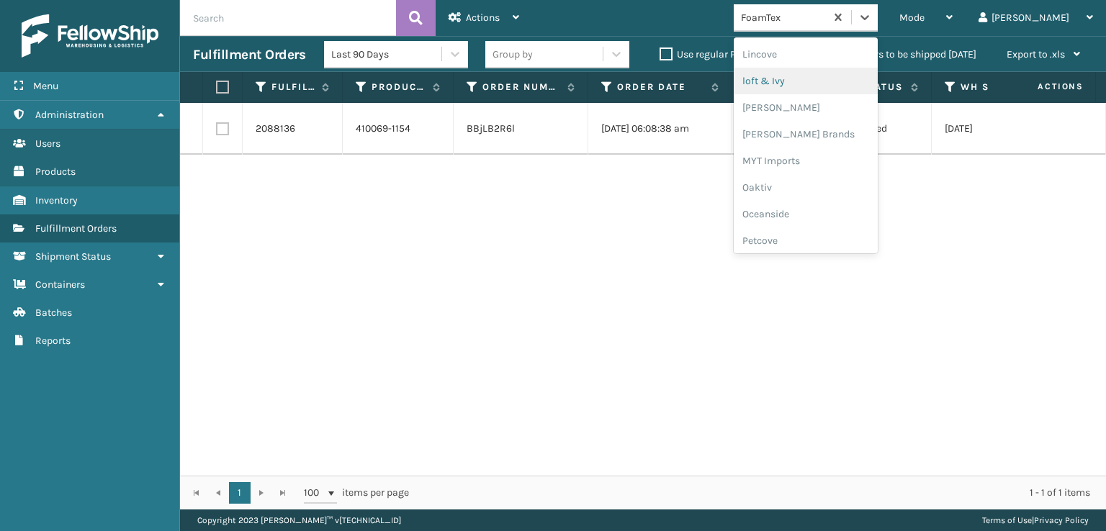
scroll to position [599, 0]
click at [819, 113] on div "[PERSON_NAME] Brands" at bounding box center [806, 120] width 144 height 27
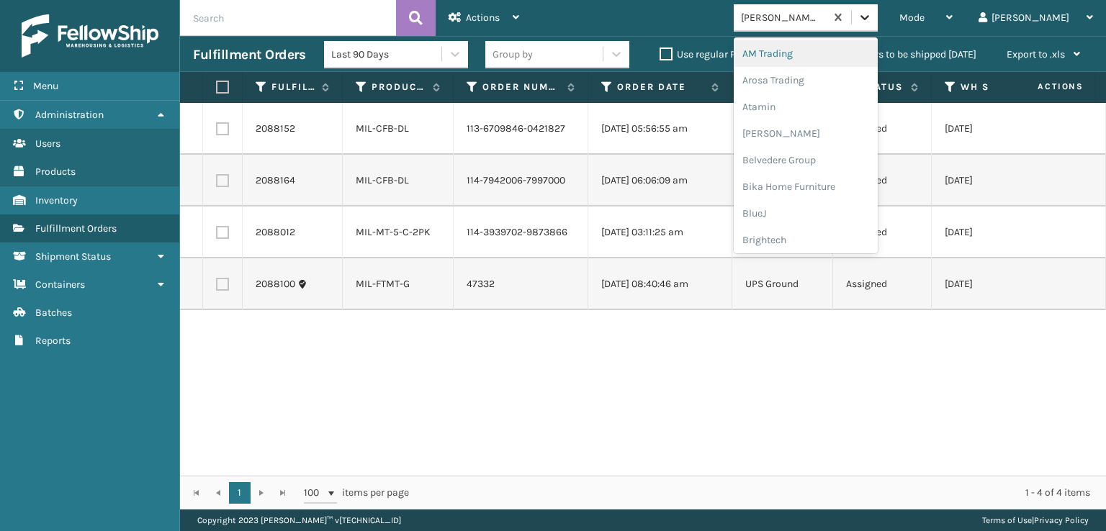
click at [872, 14] on icon at bounding box center [864, 17] width 14 height 14
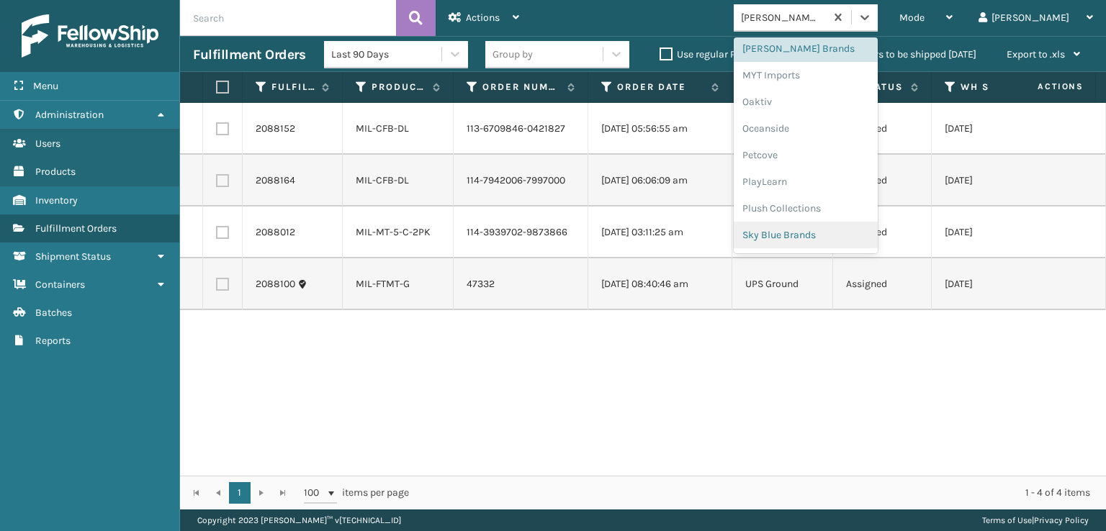
scroll to position [722, 0]
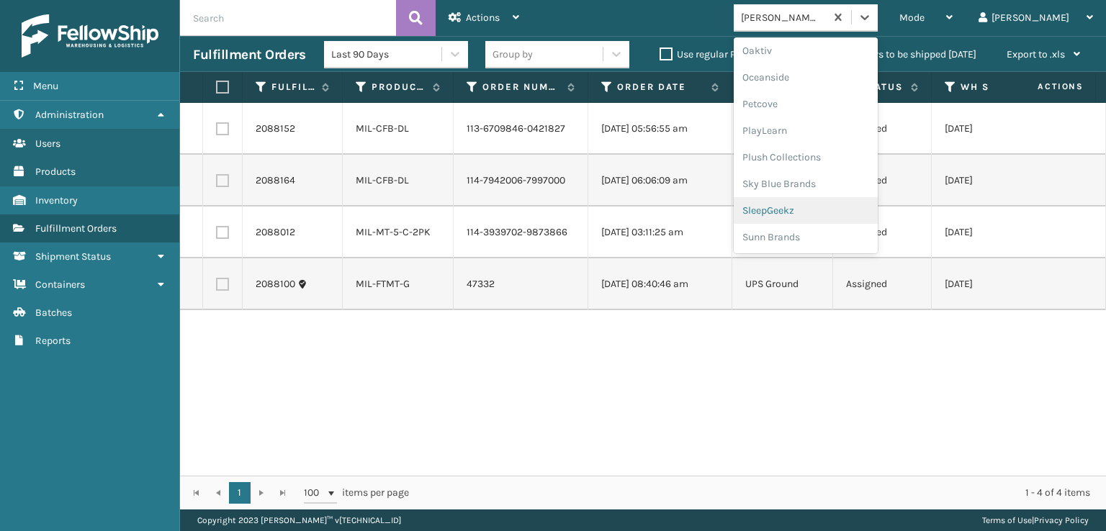
click at [815, 212] on div "SleepGeekz" at bounding box center [806, 210] width 144 height 27
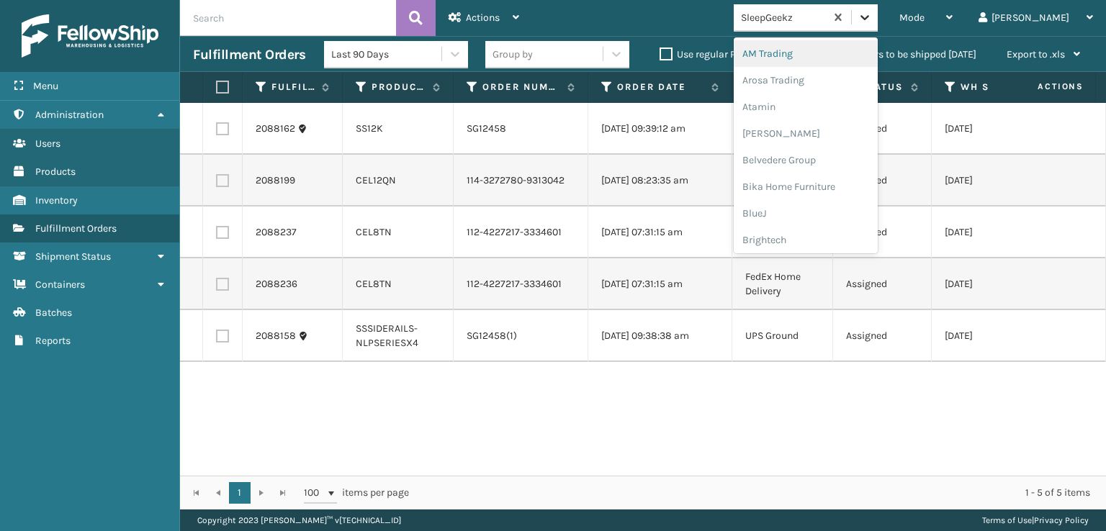
click at [872, 19] on icon at bounding box center [864, 17] width 14 height 14
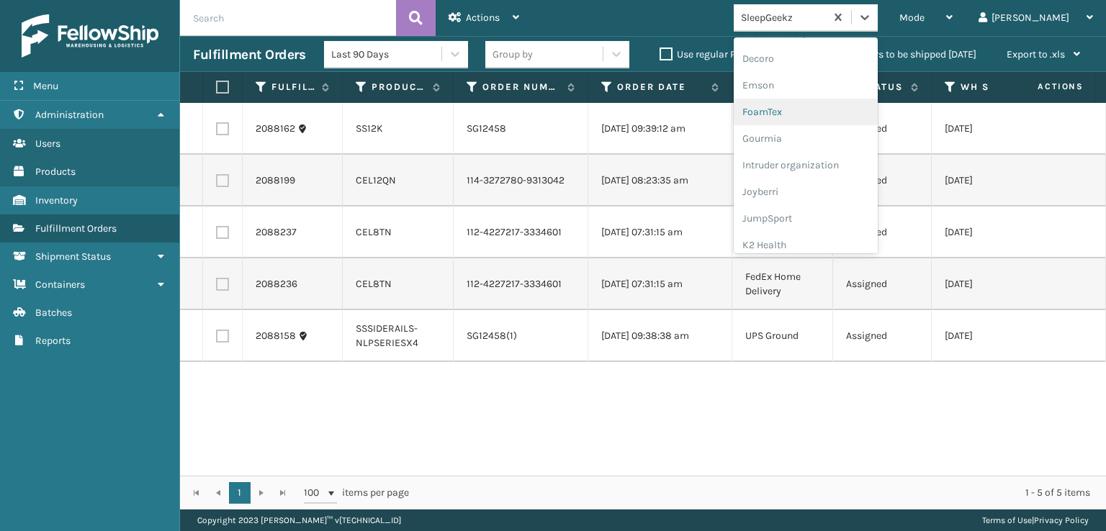
click at [819, 111] on div "FoamTex" at bounding box center [806, 112] width 144 height 27
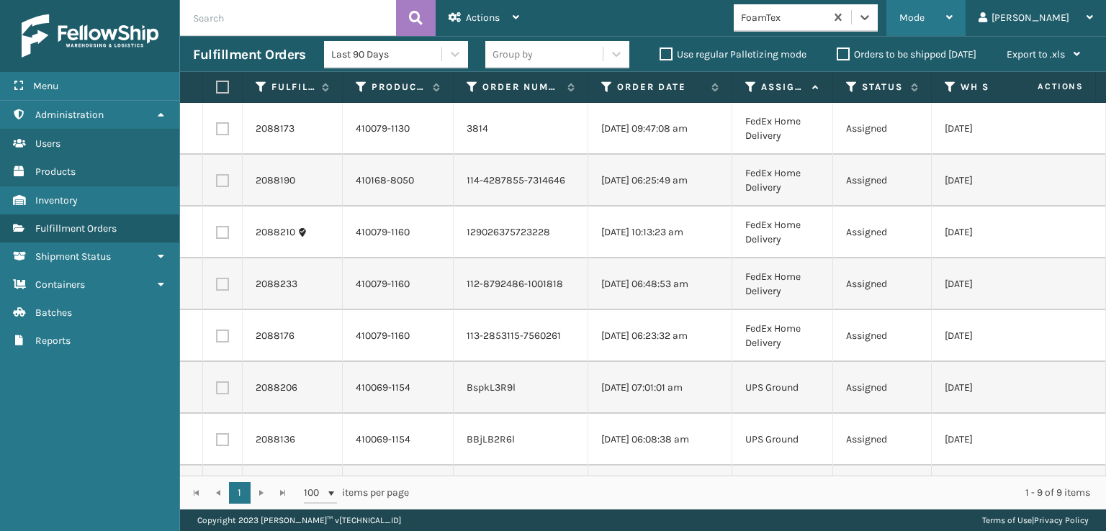
click at [924, 19] on span "Mode" at bounding box center [911, 18] width 25 height 12
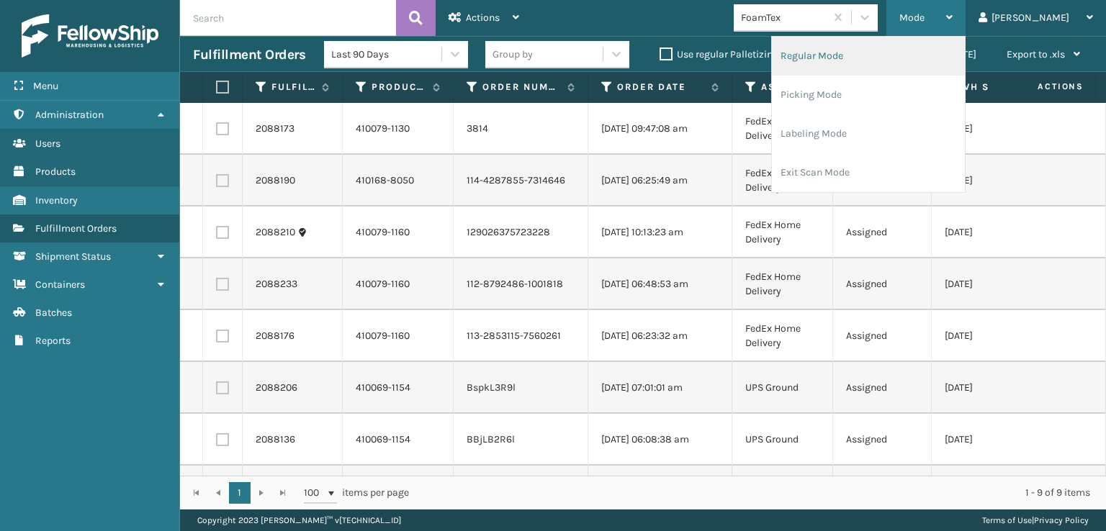
click at [874, 51] on li "Regular Mode" at bounding box center [868, 56] width 193 height 39
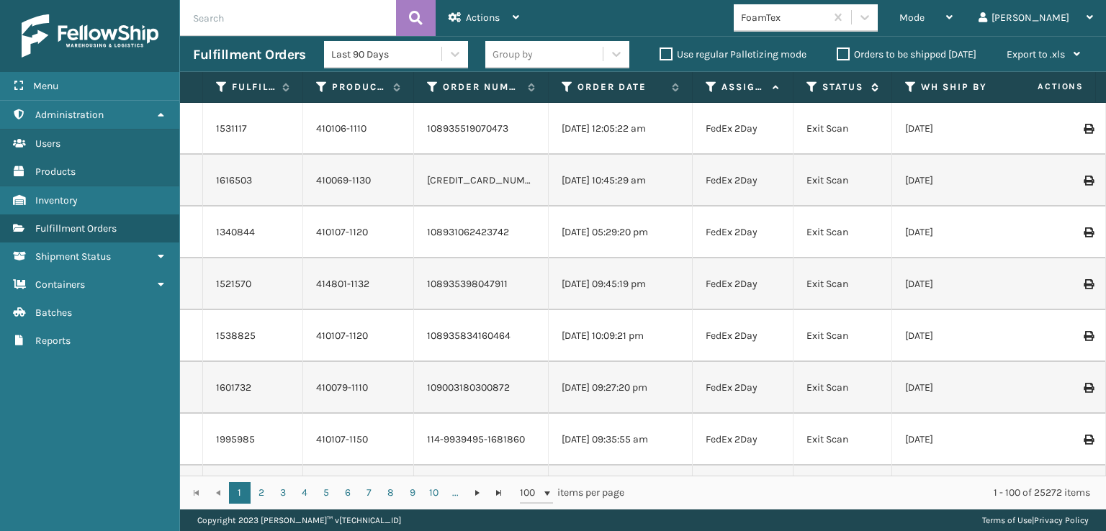
click at [813, 84] on icon at bounding box center [812, 87] width 12 height 13
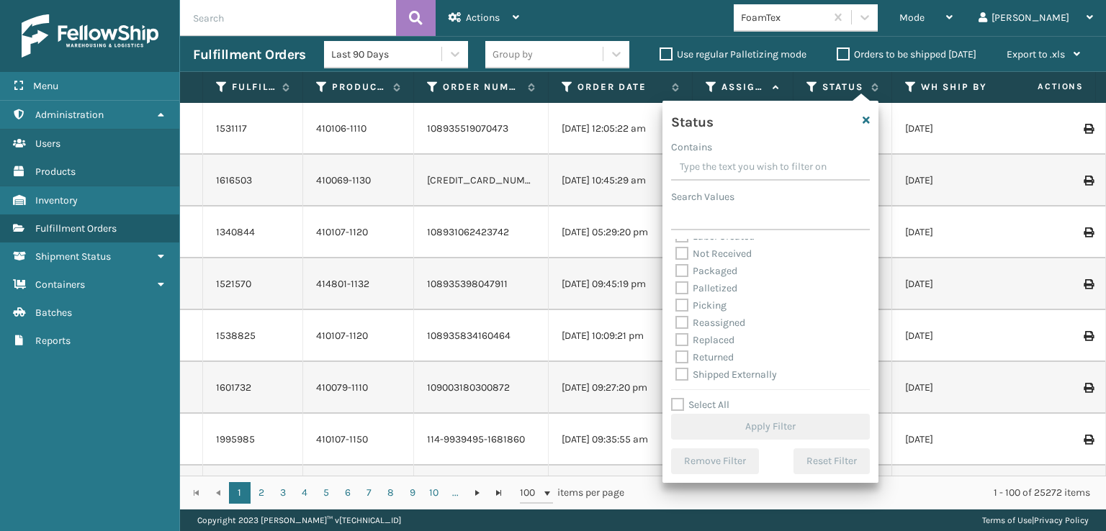
scroll to position [81, 0]
click at [678, 303] on label "Picking" at bounding box center [700, 305] width 51 height 12
click at [676, 303] on input "Picking" at bounding box center [675, 301] width 1 height 9
checkbox input "true"
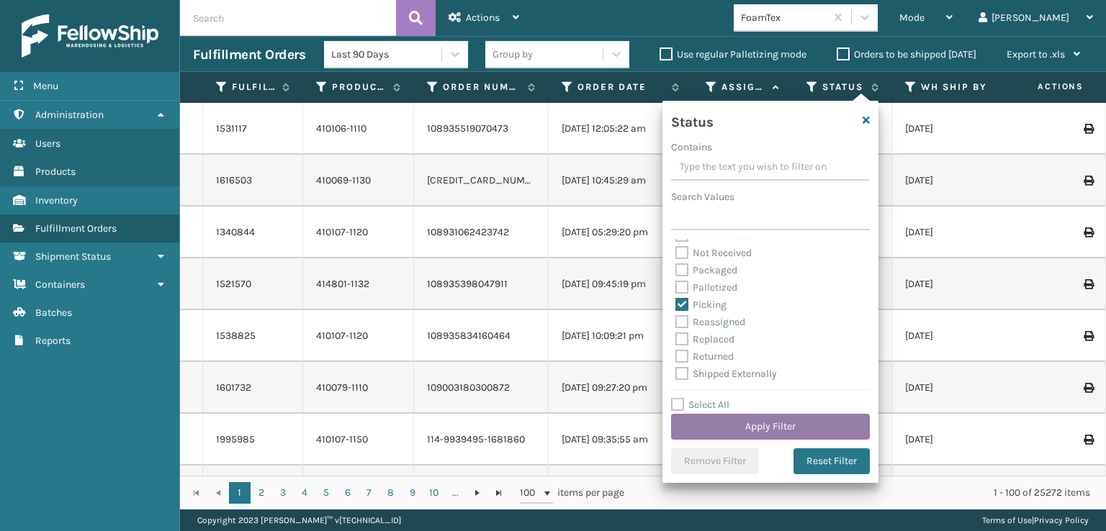
click at [759, 428] on button "Apply Filter" at bounding box center [770, 427] width 199 height 26
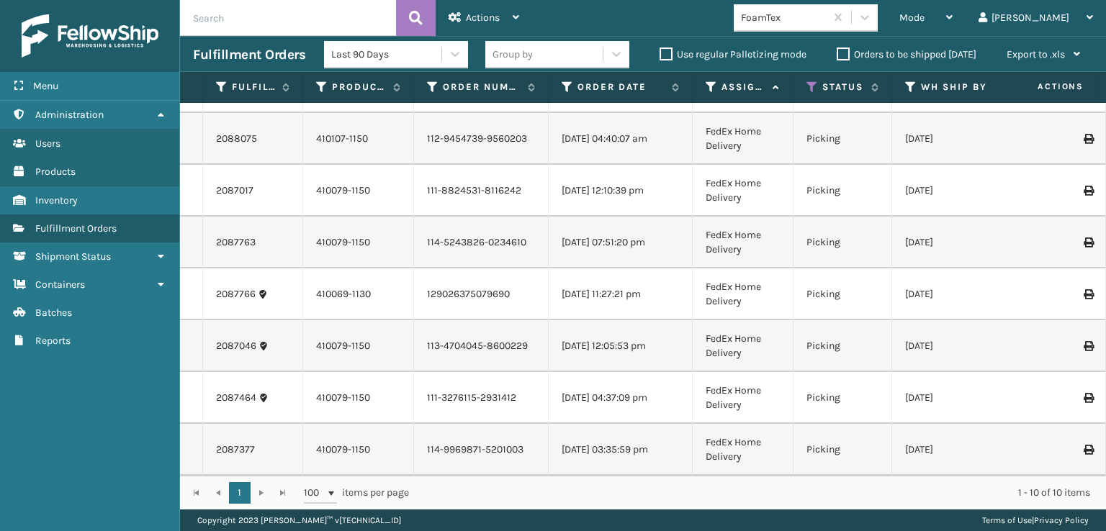
scroll to position [0, 0]
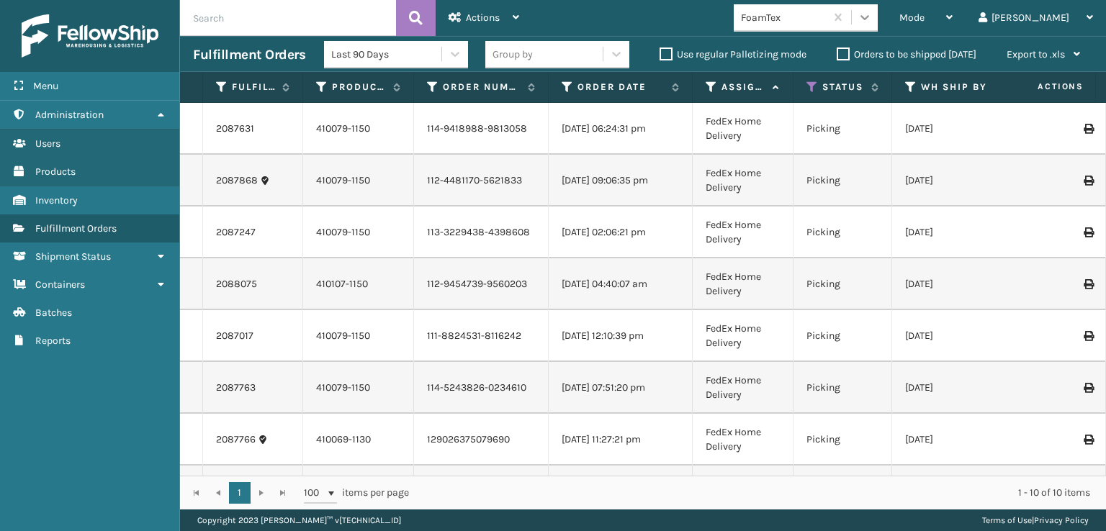
click at [872, 15] on icon at bounding box center [864, 17] width 14 height 14
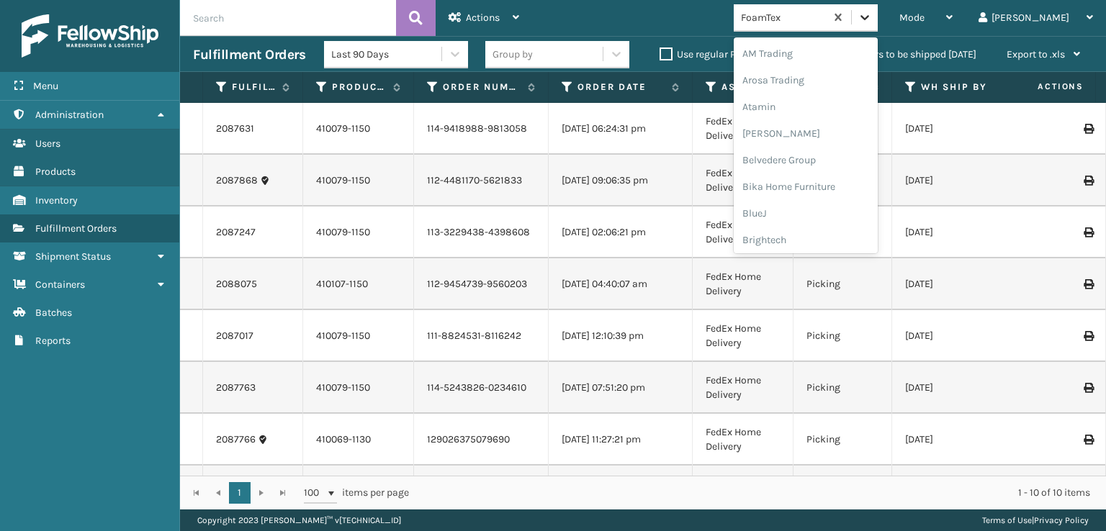
scroll to position [168, 0]
click at [830, 232] on div "FoamTex" at bounding box center [806, 231] width 144 height 27
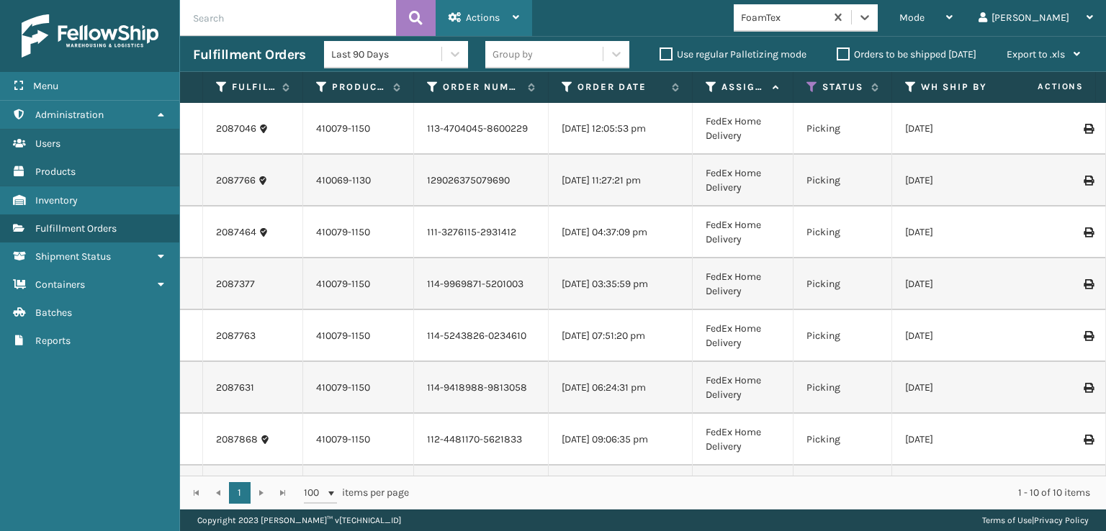
click at [489, 16] on span "Actions" at bounding box center [483, 18] width 34 height 12
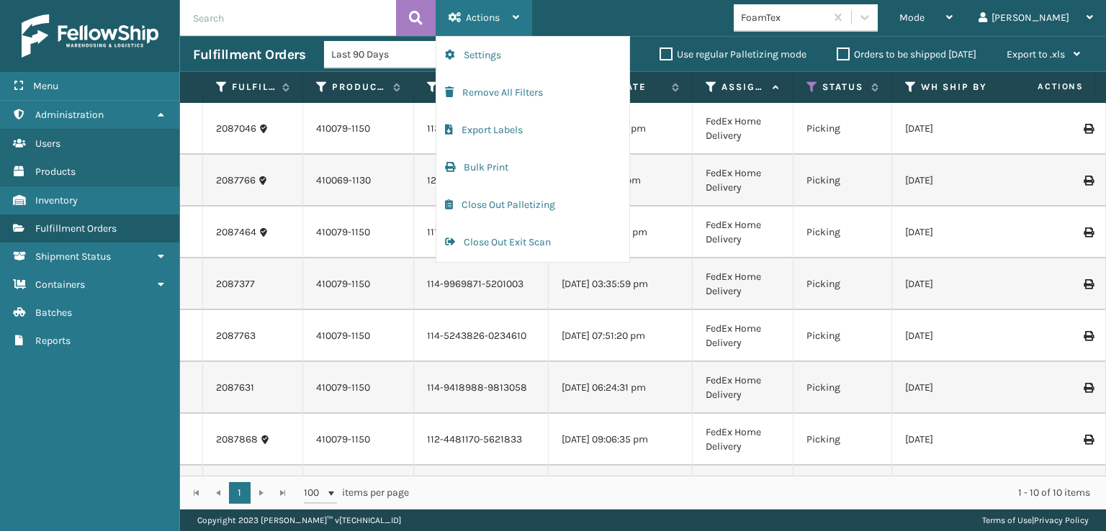
click at [489, 16] on span "Actions" at bounding box center [483, 18] width 34 height 12
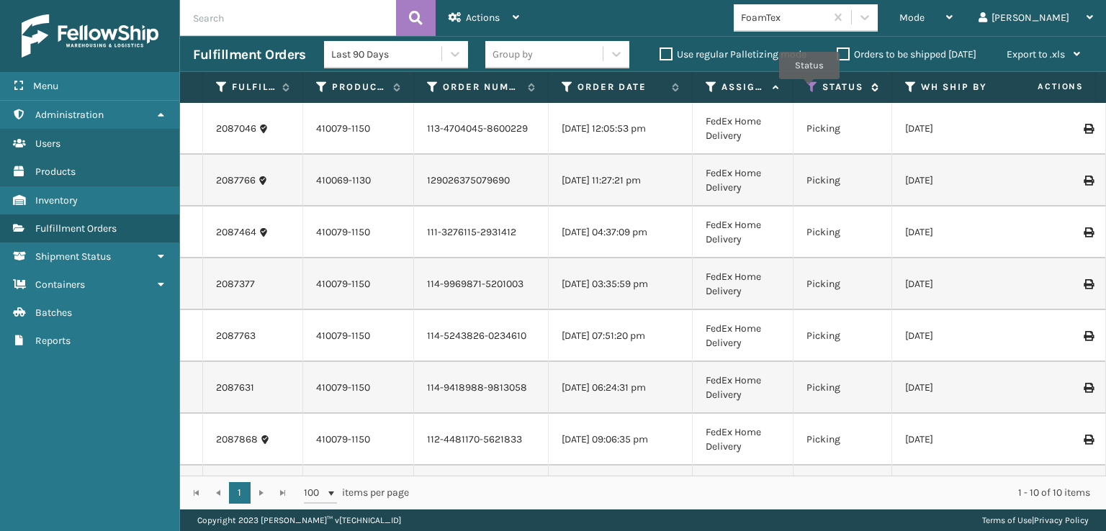
click at [809, 89] on icon at bounding box center [812, 87] width 12 height 13
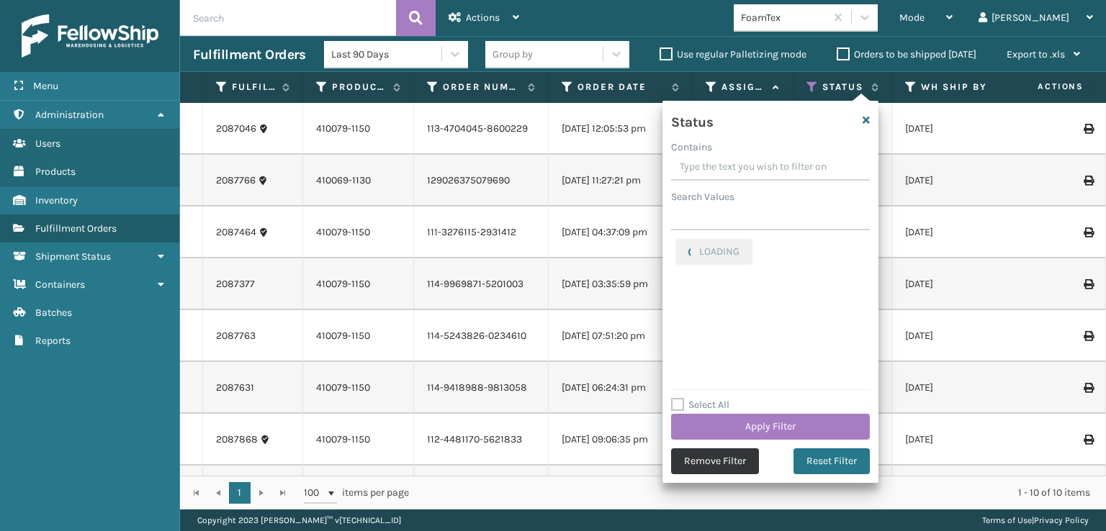
click at [703, 464] on button "Remove Filter" at bounding box center [715, 461] width 88 height 26
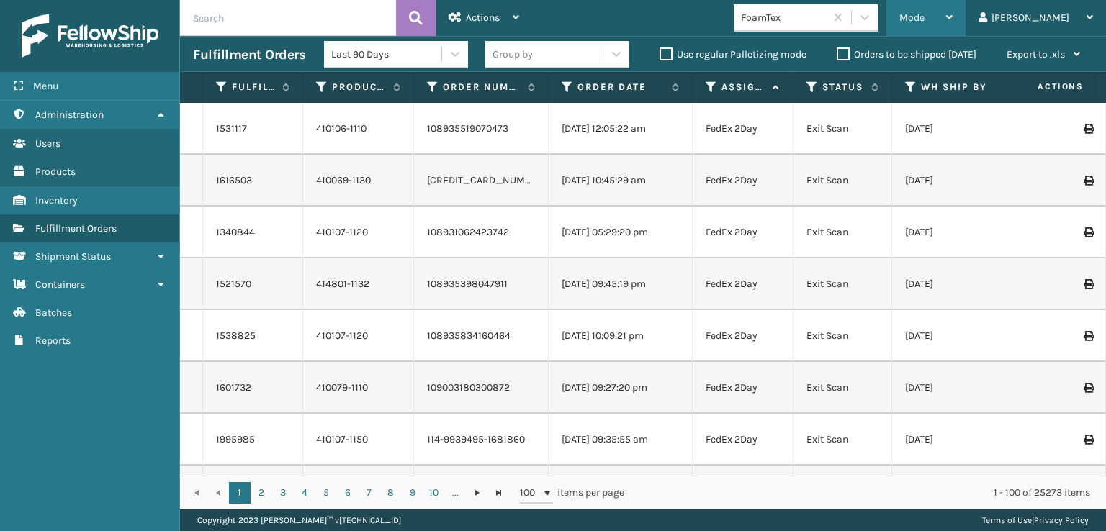
click at [924, 15] on span "Mode" at bounding box center [911, 18] width 25 height 12
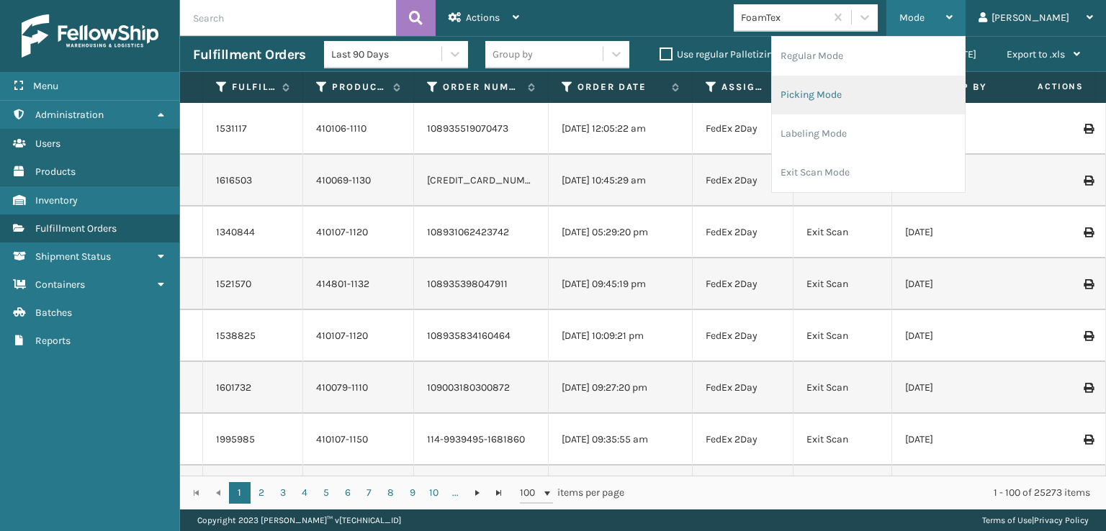
click at [861, 94] on li "Picking Mode" at bounding box center [868, 95] width 193 height 39
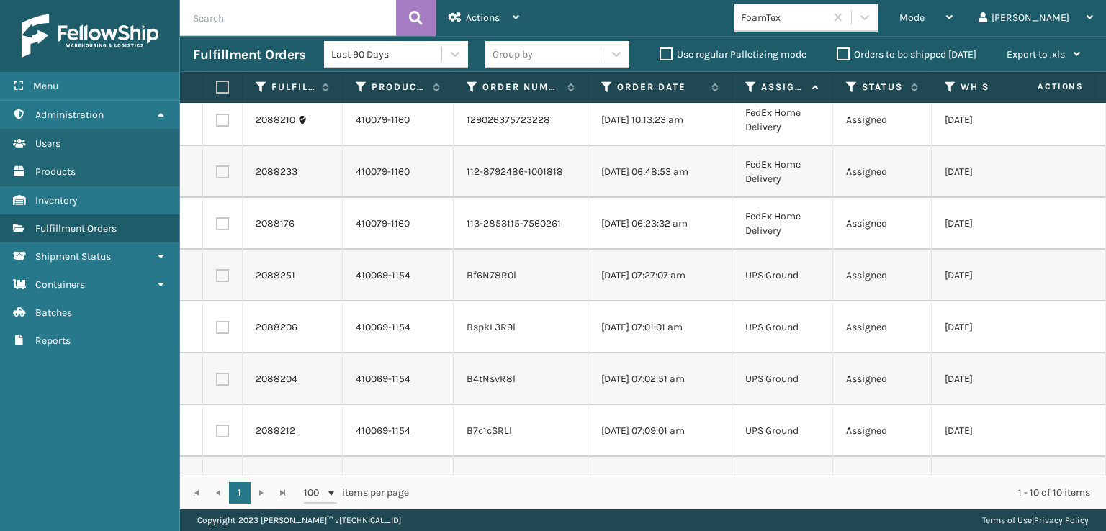
scroll to position [144, 0]
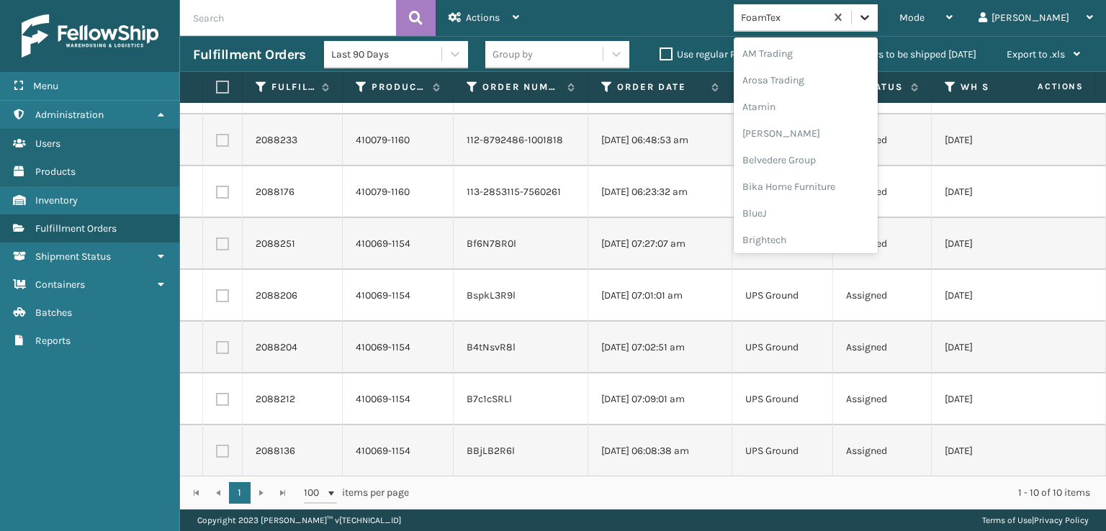
click at [878, 26] on div at bounding box center [865, 17] width 26 height 26
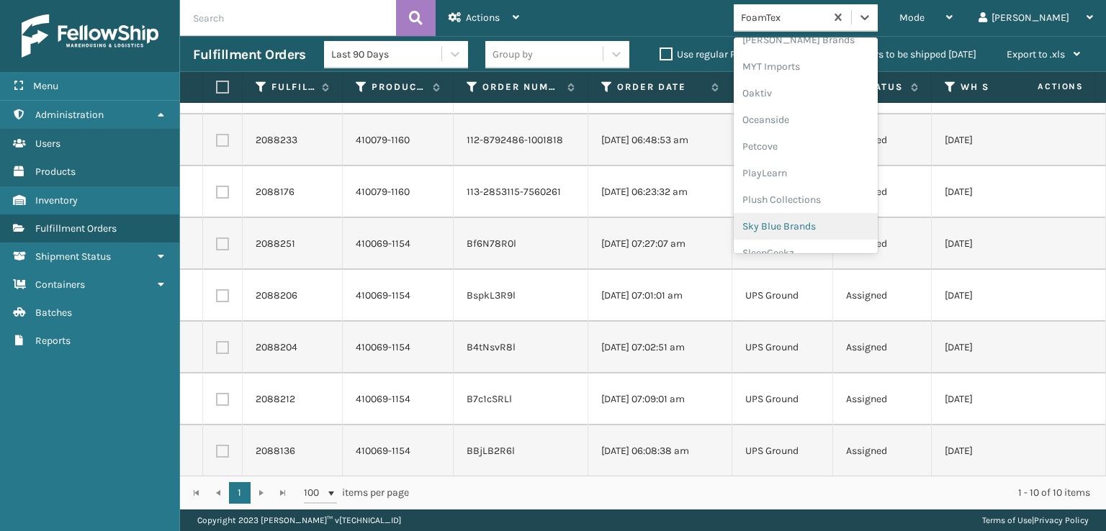
scroll to position [722, 0]
click at [815, 210] on div "SleepGeekz" at bounding box center [806, 210] width 144 height 27
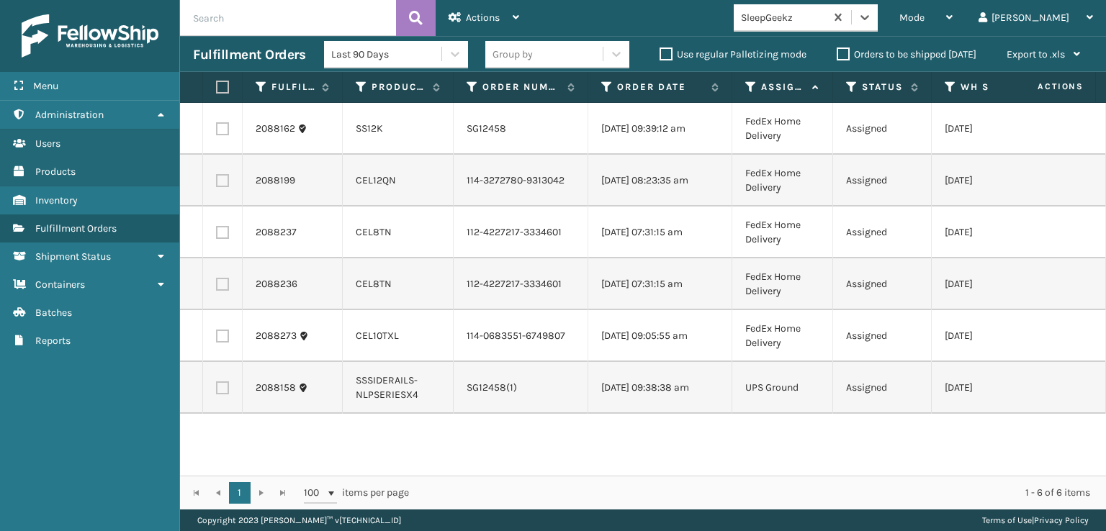
click at [222, 343] on label at bounding box center [222, 336] width 13 height 13
click at [217, 339] on input "checkbox" at bounding box center [216, 334] width 1 height 9
checkbox input "true"
click at [223, 291] on label at bounding box center [222, 284] width 13 height 13
click at [217, 287] on input "checkbox" at bounding box center [216, 282] width 1 height 9
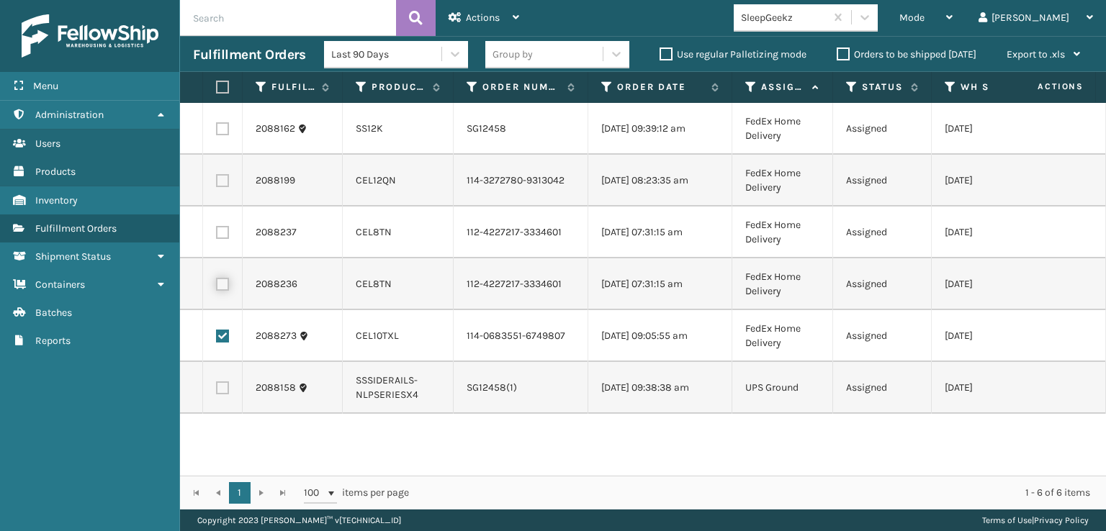
checkbox input "true"
click at [224, 239] on label at bounding box center [222, 232] width 13 height 13
click at [217, 235] on input "checkbox" at bounding box center [216, 230] width 1 height 9
checkbox input "true"
click at [224, 187] on label at bounding box center [222, 180] width 13 height 13
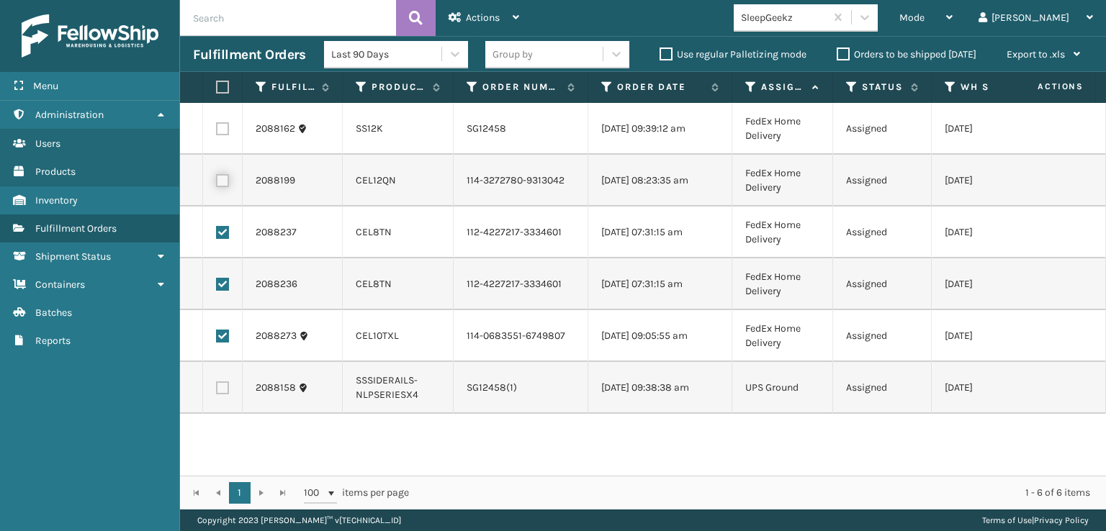
click at [217, 184] on input "checkbox" at bounding box center [216, 178] width 1 height 9
checkbox input "true"
click at [222, 132] on label at bounding box center [222, 128] width 13 height 13
click at [217, 132] on input "checkbox" at bounding box center [216, 126] width 1 height 9
checkbox input "true"
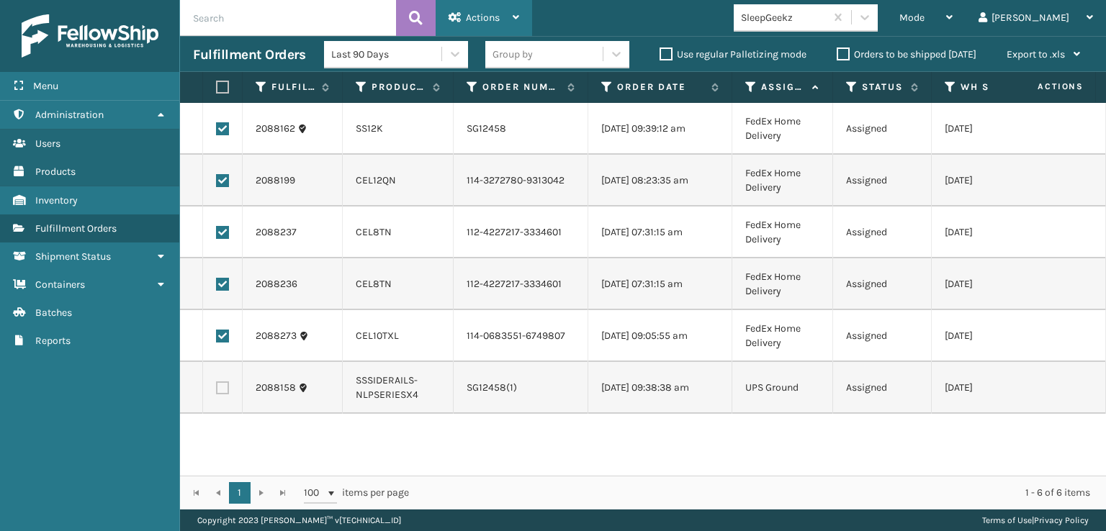
click at [477, 19] on span "Actions" at bounding box center [483, 18] width 34 height 12
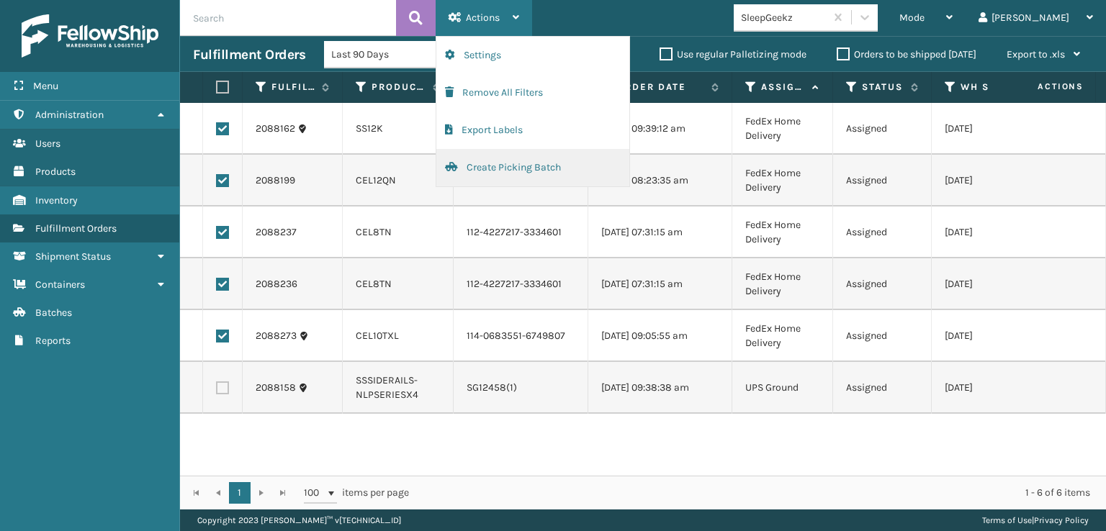
click at [485, 162] on button "Create Picking Batch" at bounding box center [532, 167] width 193 height 37
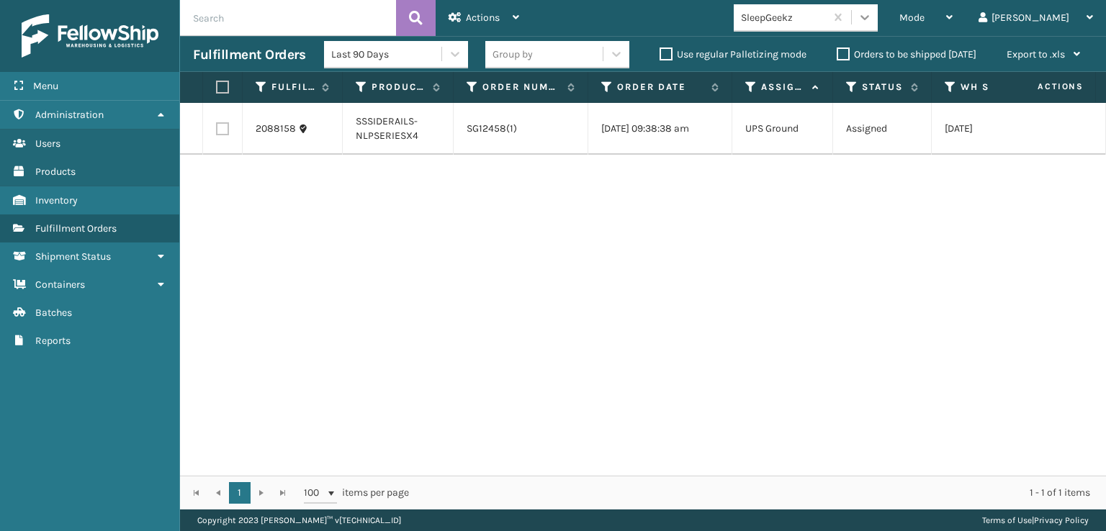
drag, startPoint x: 930, startPoint y: 6, endPoint x: 927, endPoint y: 15, distance: 9.1
click at [878, 8] on div at bounding box center [865, 17] width 26 height 26
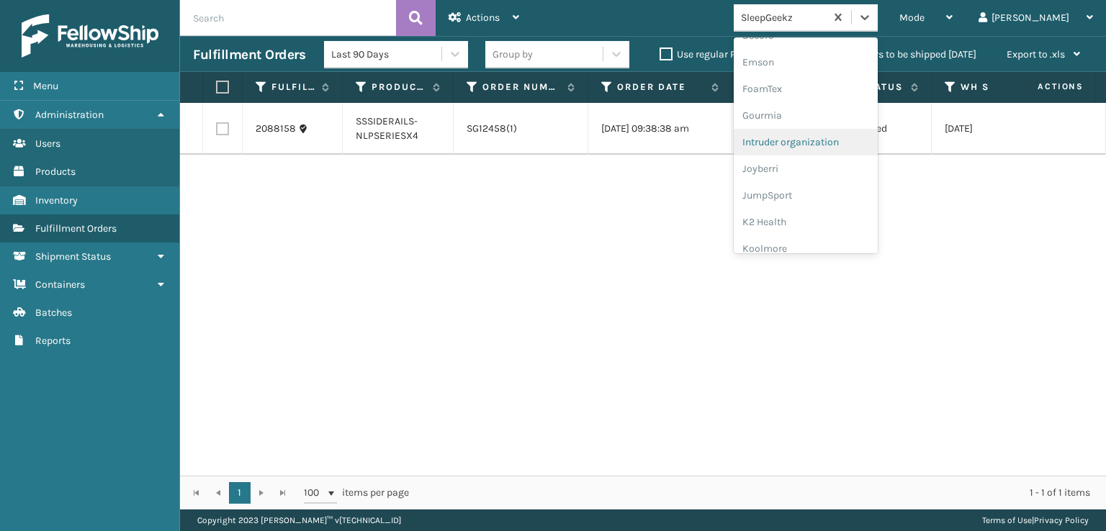
scroll to position [288, 0]
click at [815, 111] on div "FoamTex" at bounding box center [806, 112] width 144 height 27
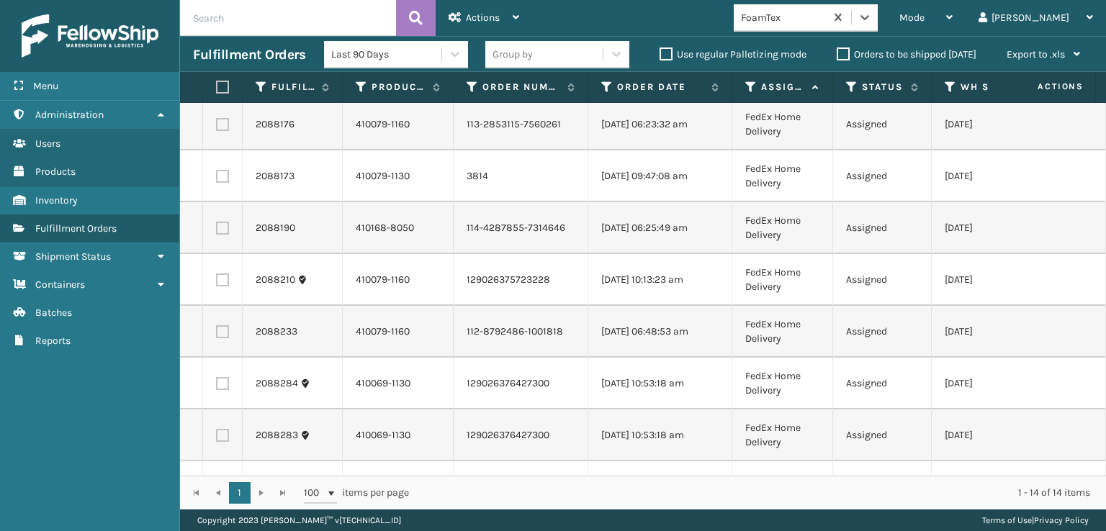
scroll to position [0, 0]
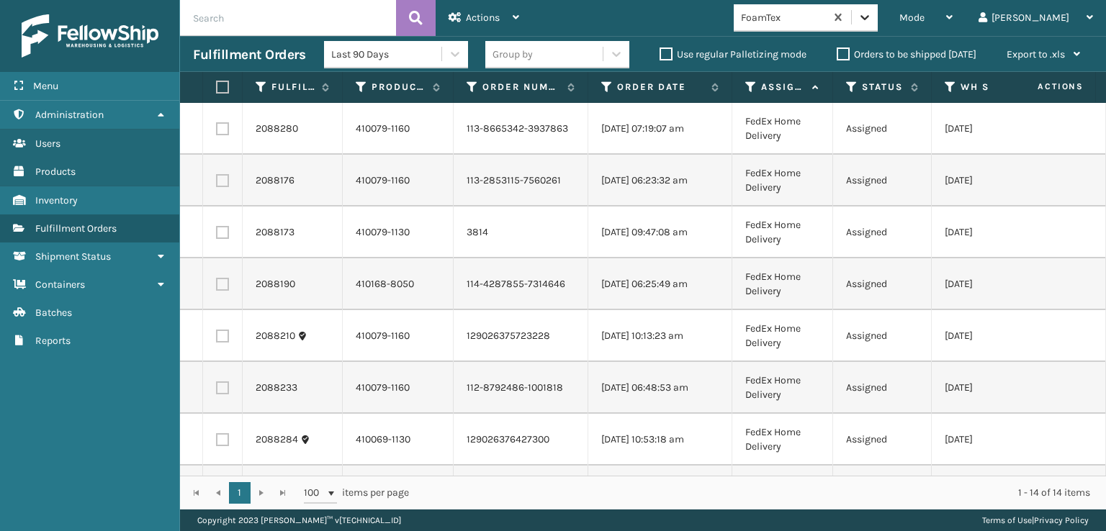
click at [872, 19] on icon at bounding box center [864, 17] width 14 height 14
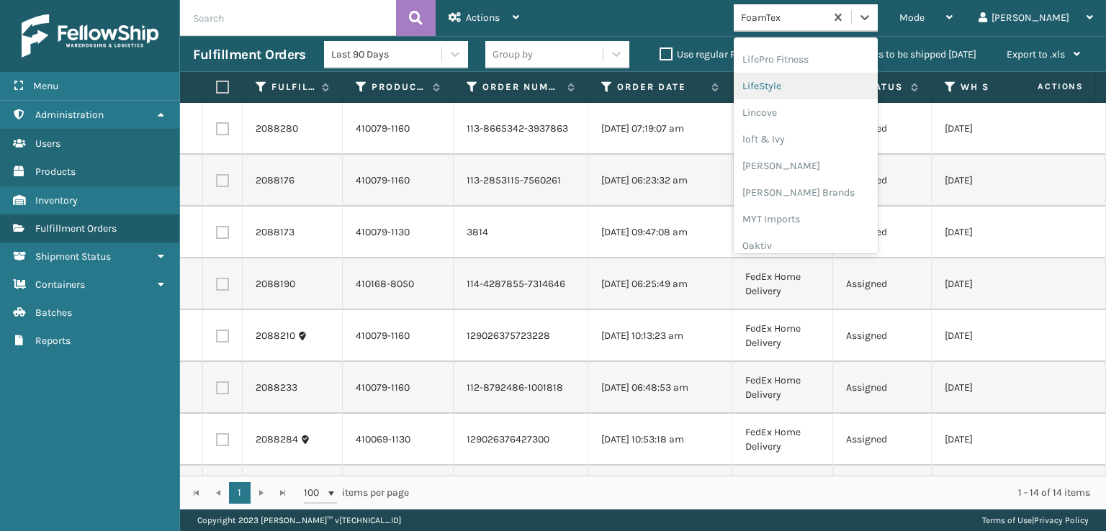
scroll to position [599, 0]
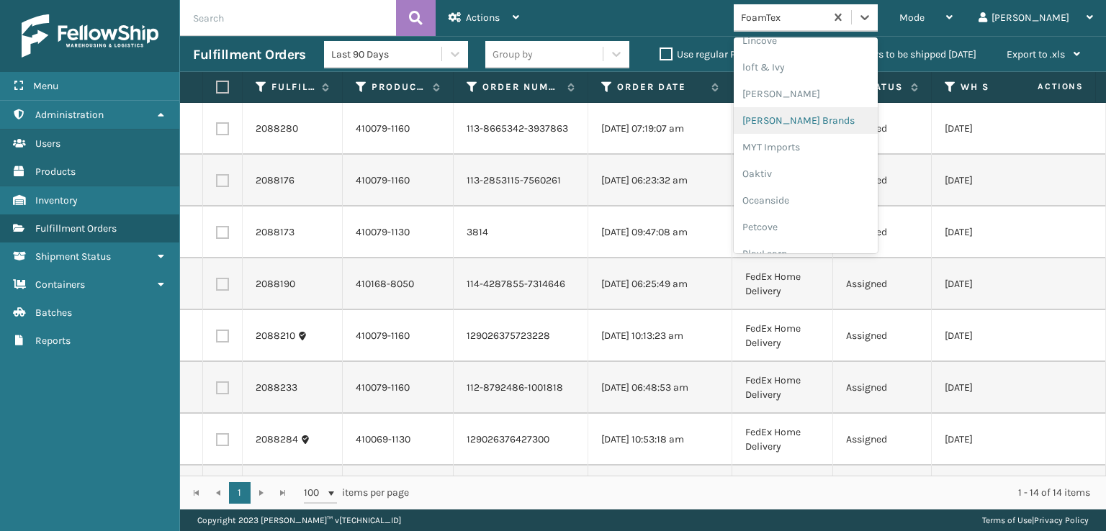
click at [811, 117] on div "[PERSON_NAME] Brands" at bounding box center [806, 120] width 144 height 27
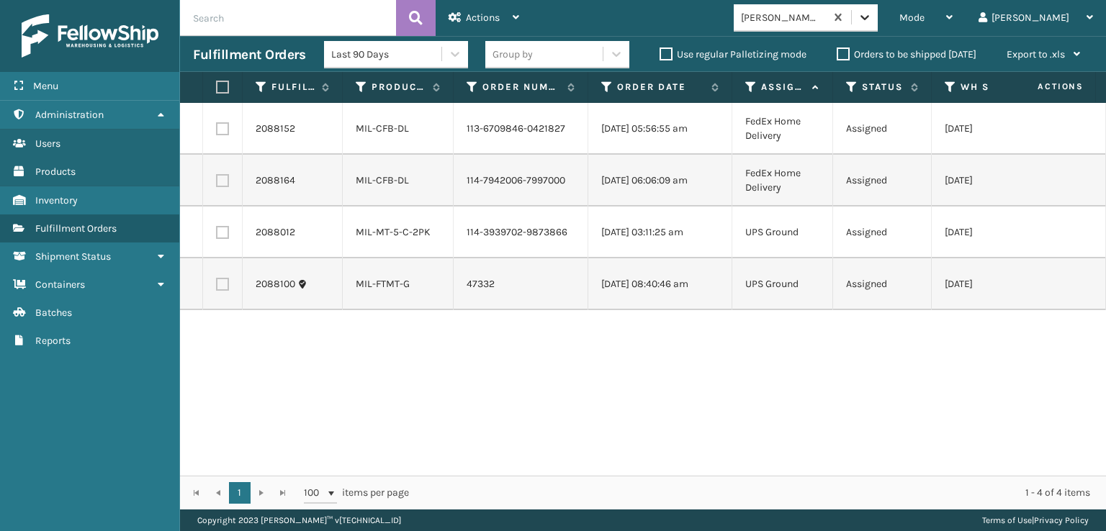
click at [872, 21] on icon at bounding box center [864, 17] width 14 height 14
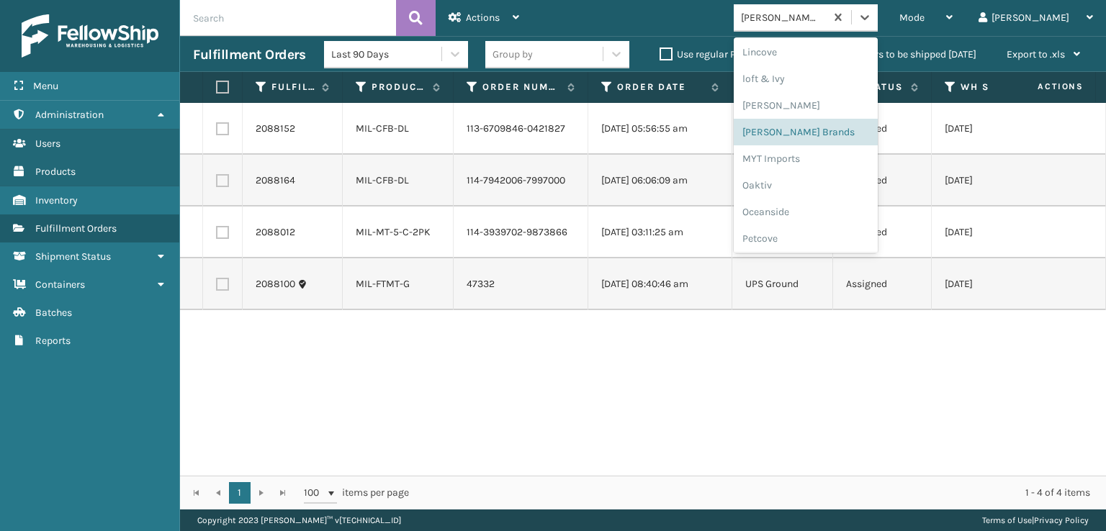
scroll to position [671, 0]
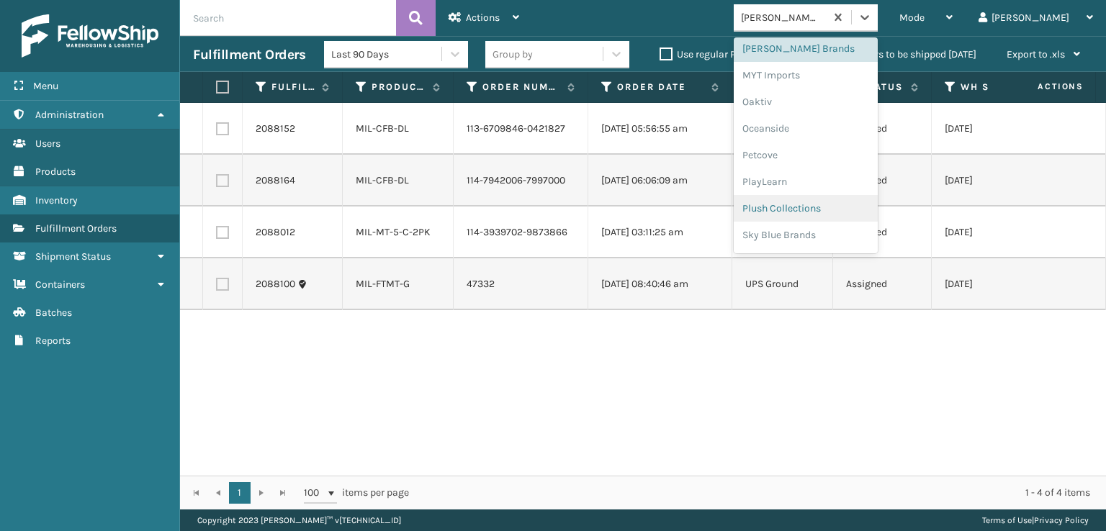
click at [821, 202] on div "Plush Collections" at bounding box center [806, 208] width 144 height 27
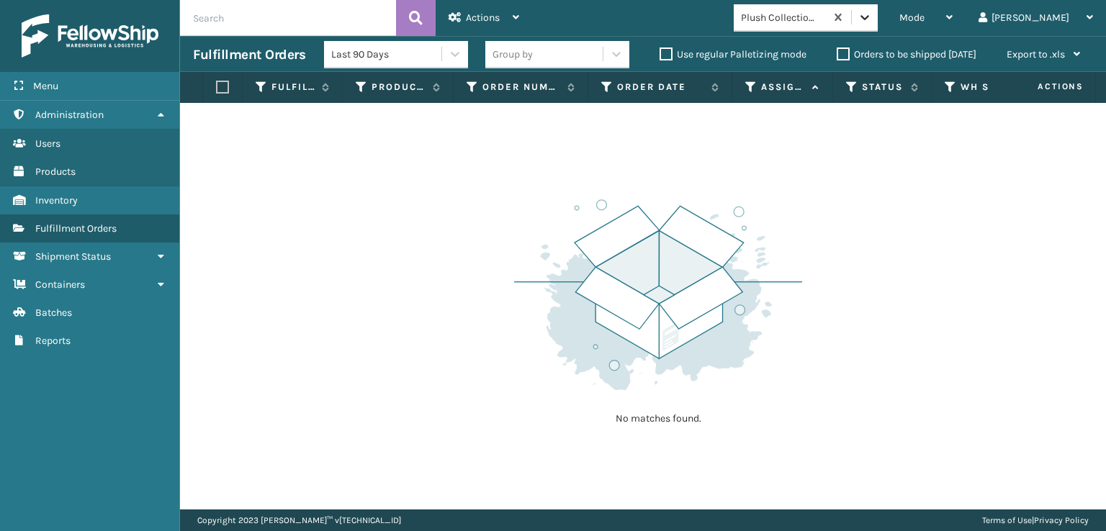
click at [872, 18] on icon at bounding box center [864, 17] width 14 height 14
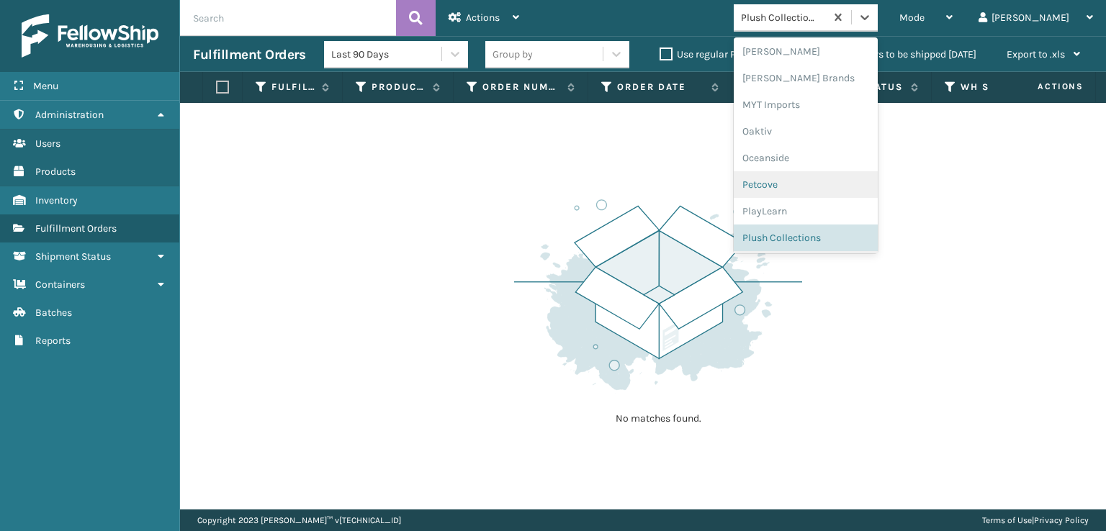
scroll to position [722, 0]
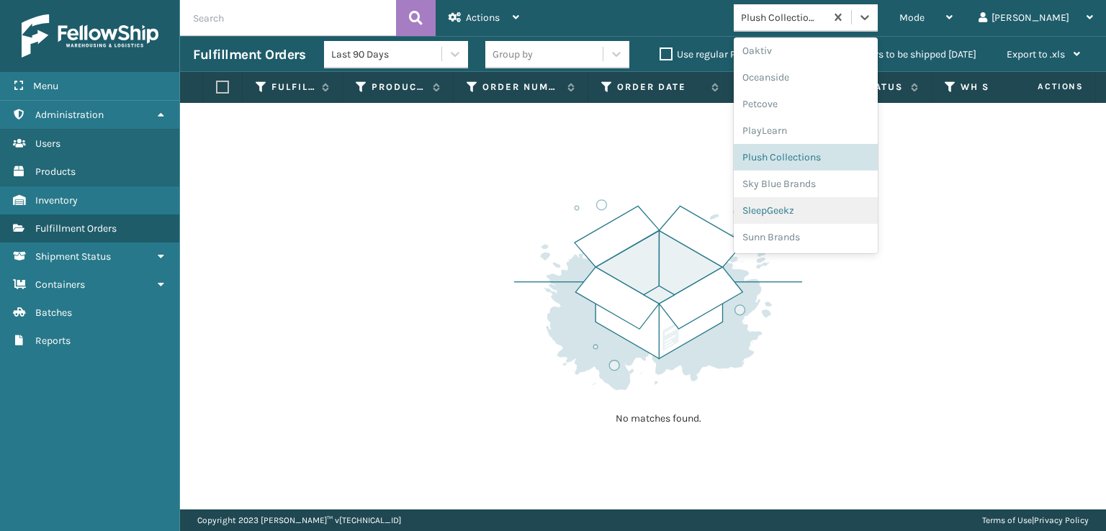
click at [812, 207] on div "SleepGeekz" at bounding box center [806, 210] width 144 height 27
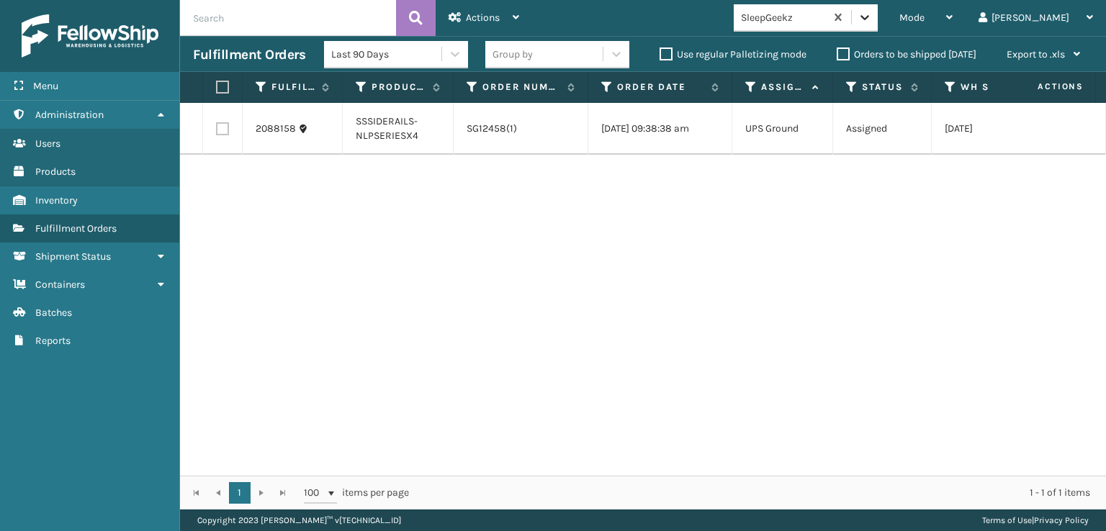
click at [872, 17] on icon at bounding box center [864, 17] width 14 height 14
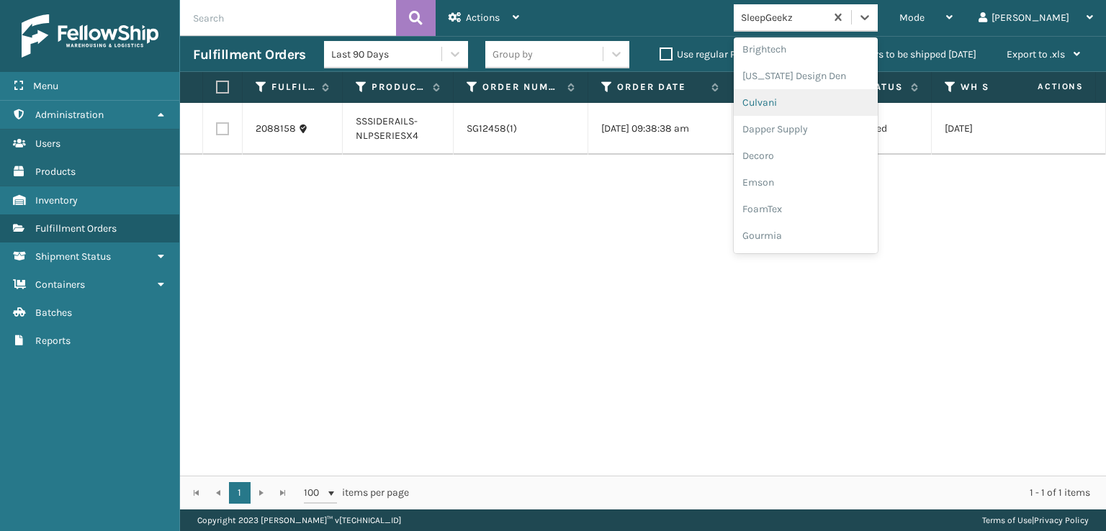
scroll to position [216, 0]
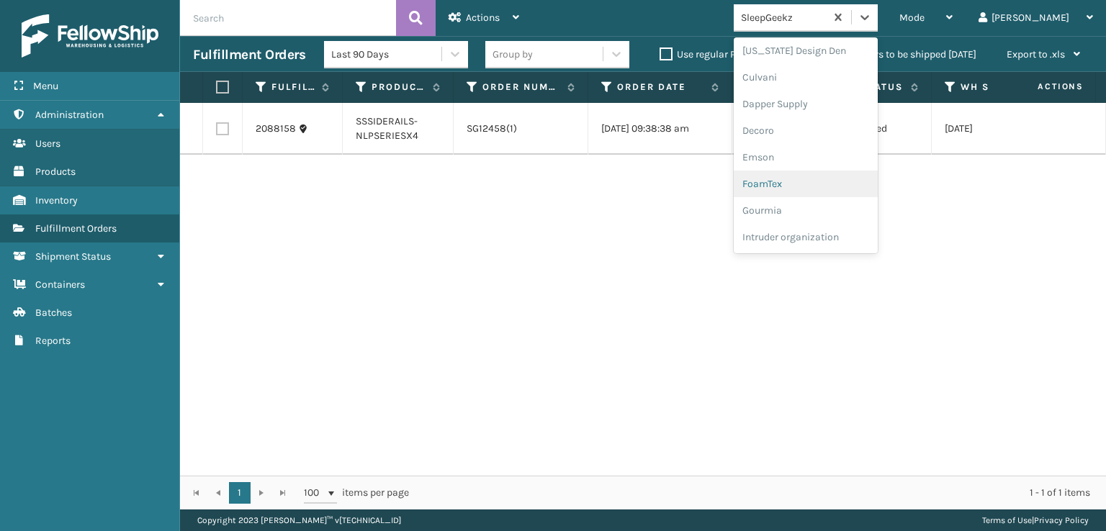
click at [824, 181] on div "FoamTex" at bounding box center [806, 184] width 144 height 27
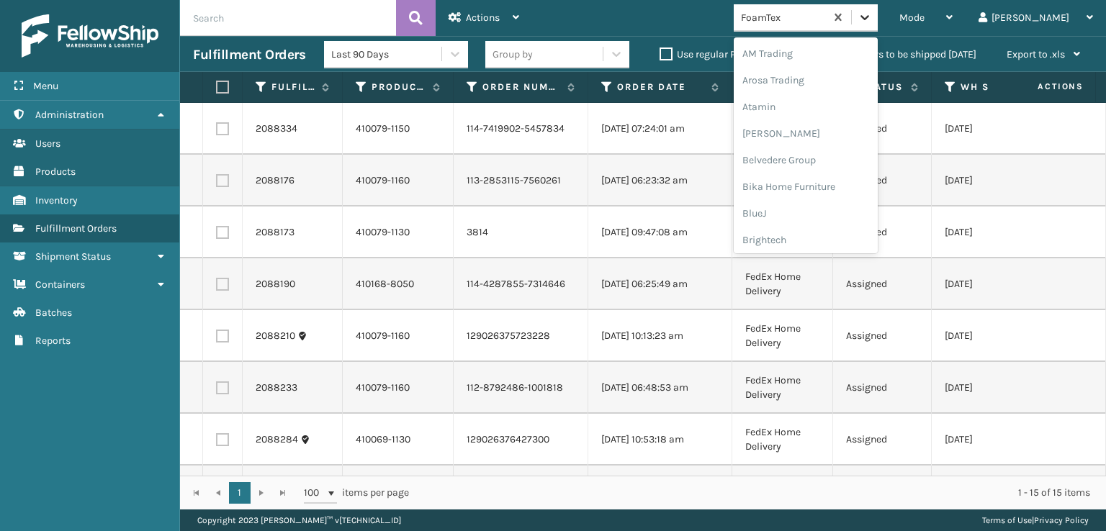
click at [872, 24] on icon at bounding box center [864, 17] width 14 height 14
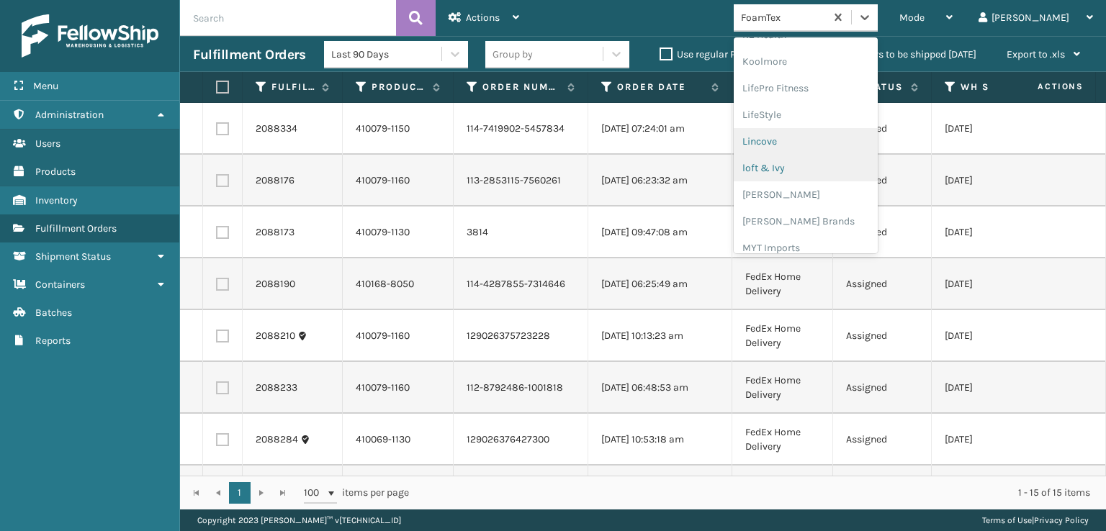
scroll to position [527, 0]
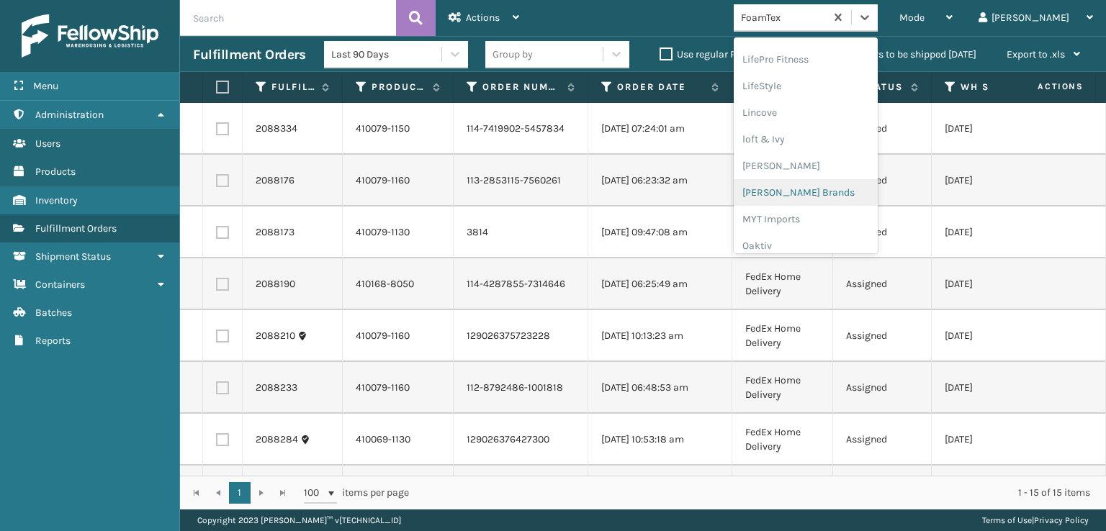
click at [824, 189] on div "[PERSON_NAME] Brands" at bounding box center [806, 192] width 144 height 27
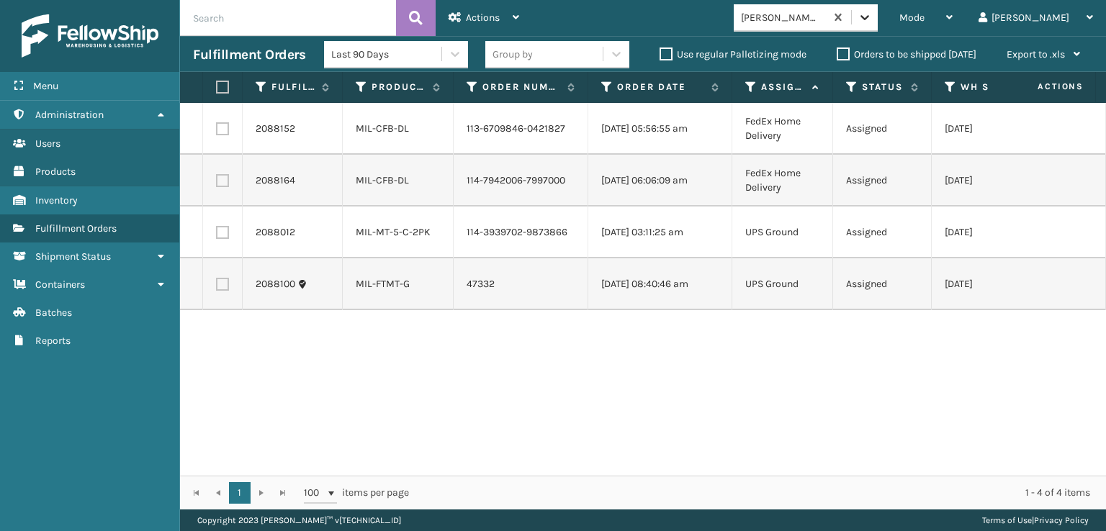
click at [872, 17] on icon at bounding box center [864, 17] width 14 height 14
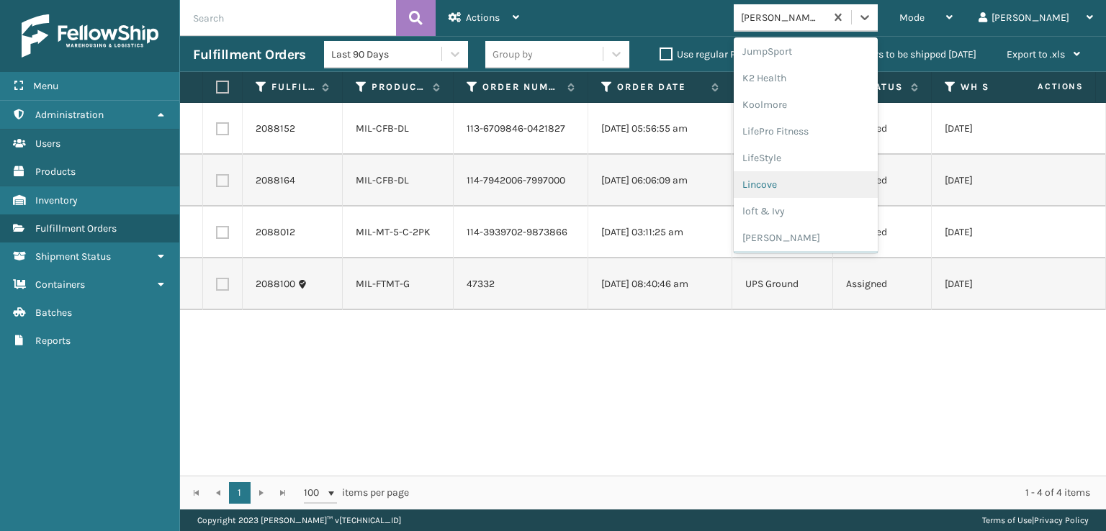
scroll to position [722, 0]
click at [816, 205] on div "SleepGeekz" at bounding box center [806, 210] width 144 height 27
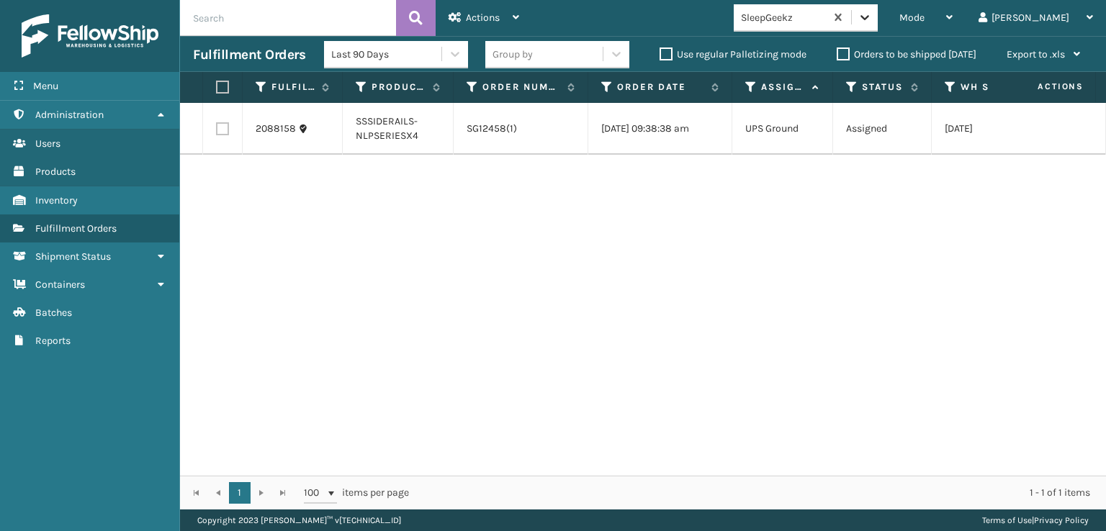
click at [872, 14] on icon at bounding box center [864, 17] width 14 height 14
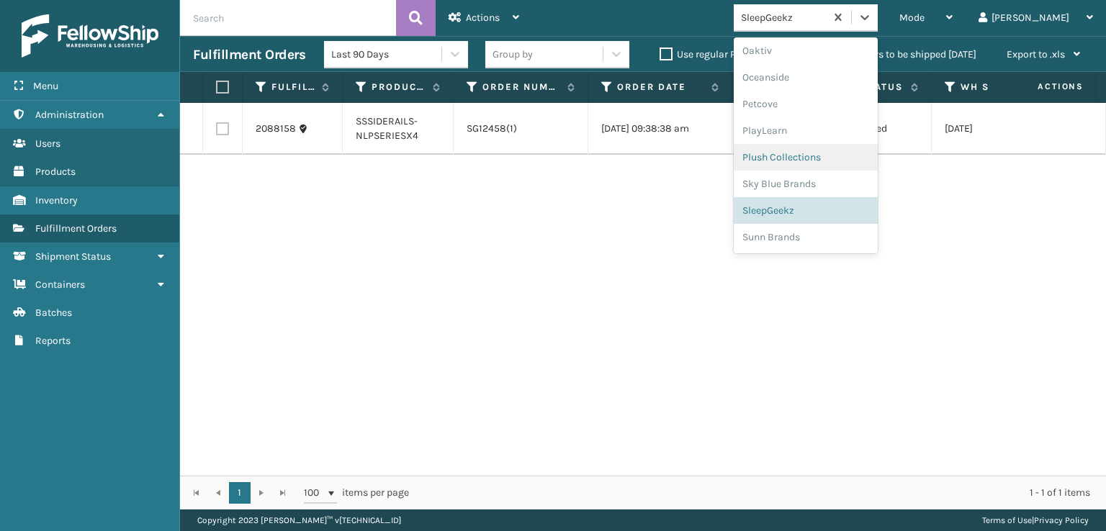
click at [809, 156] on div "Plush Collections" at bounding box center [806, 157] width 144 height 27
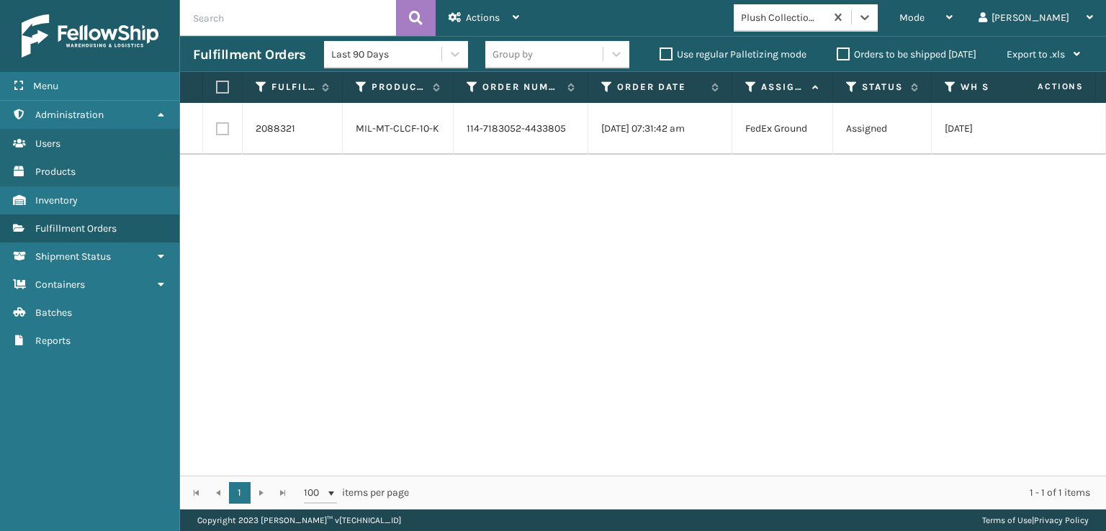
click at [219, 132] on label at bounding box center [222, 128] width 13 height 13
click at [217, 132] on input "checkbox" at bounding box center [216, 126] width 1 height 9
checkbox input "true"
click at [495, 12] on span "Actions" at bounding box center [483, 18] width 34 height 12
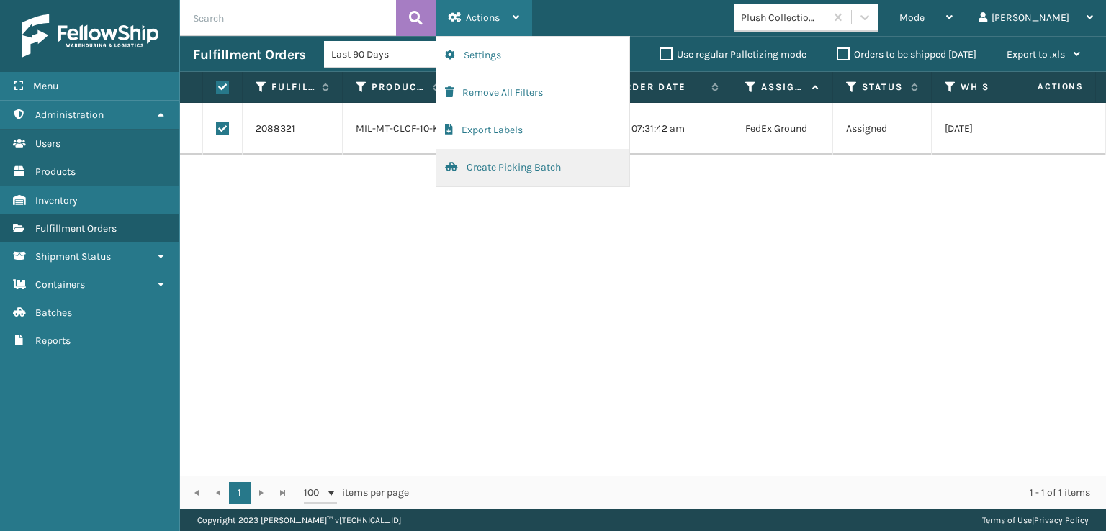
click at [487, 161] on button "Create Picking Batch" at bounding box center [532, 167] width 193 height 37
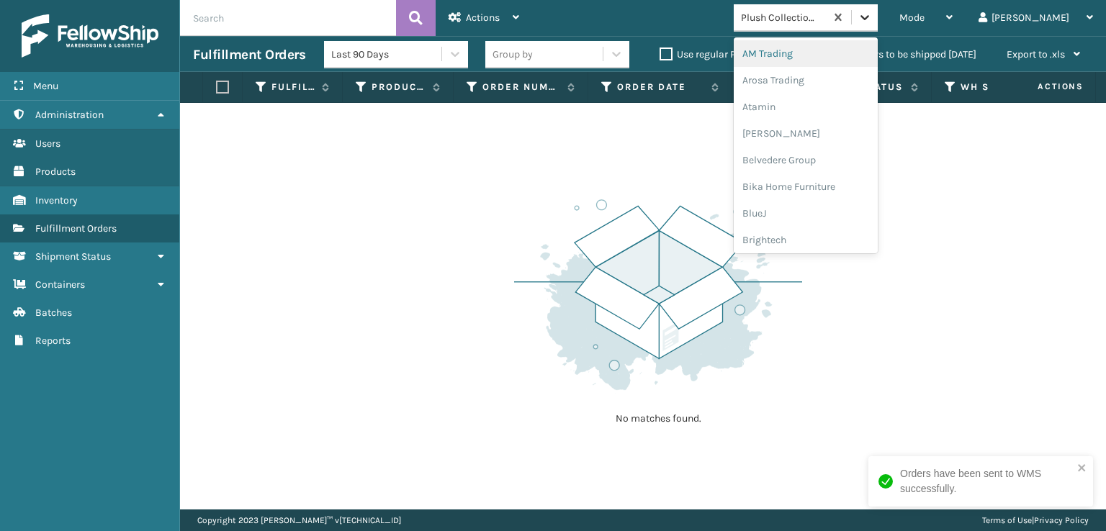
click at [872, 19] on icon at bounding box center [864, 17] width 14 height 14
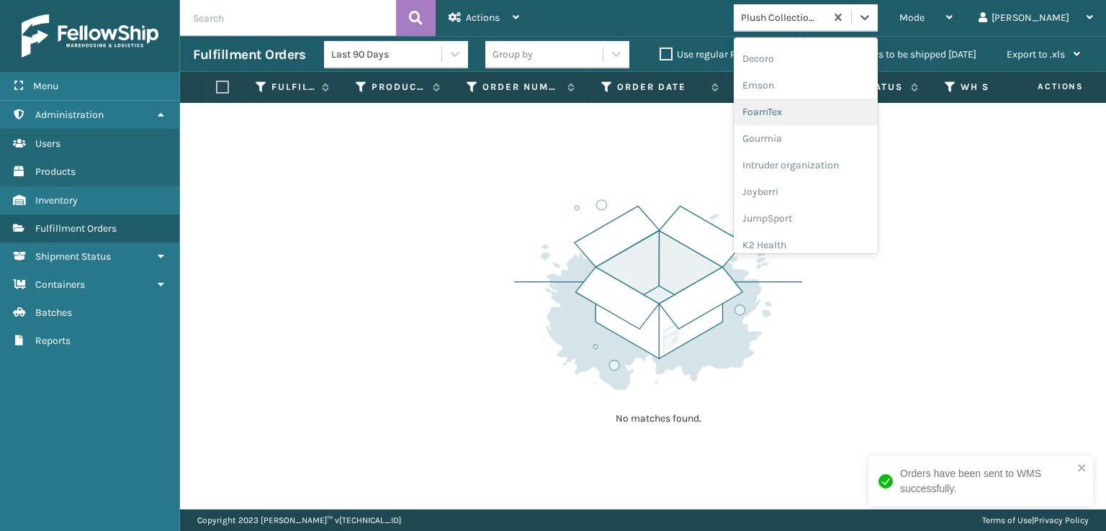
click at [828, 105] on div "FoamTex" at bounding box center [806, 112] width 144 height 27
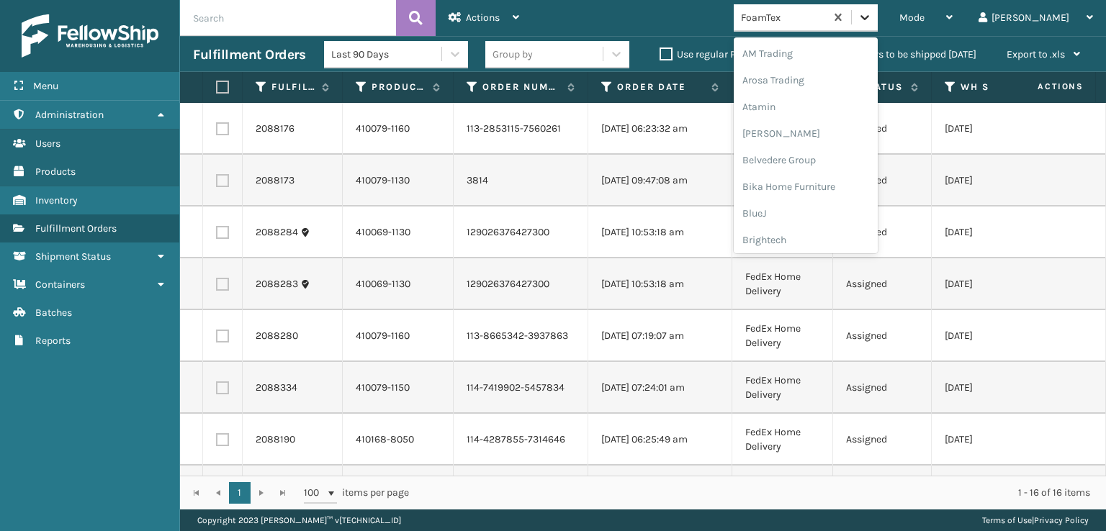
click at [872, 10] on icon at bounding box center [864, 17] width 14 height 14
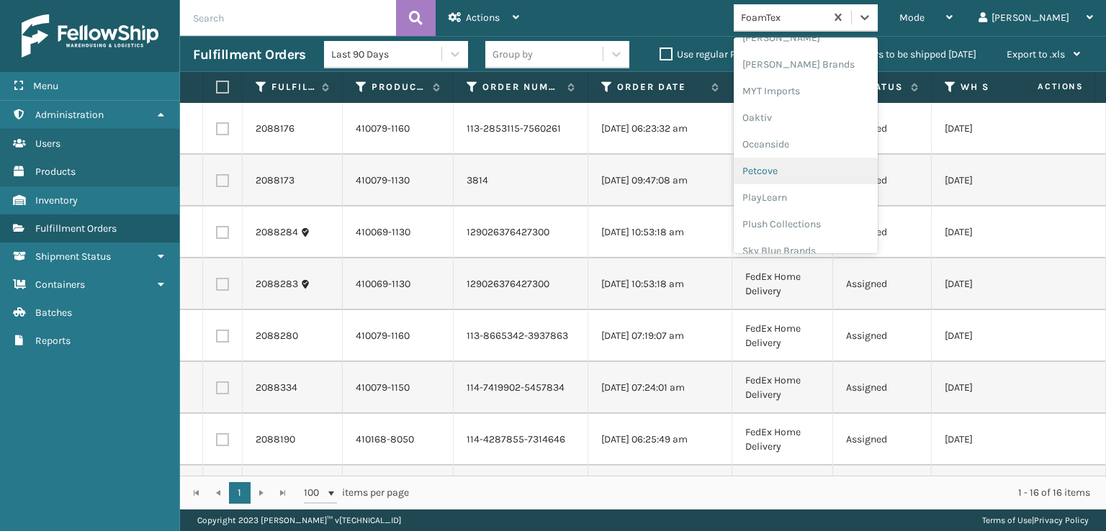
scroll to position [722, 0]
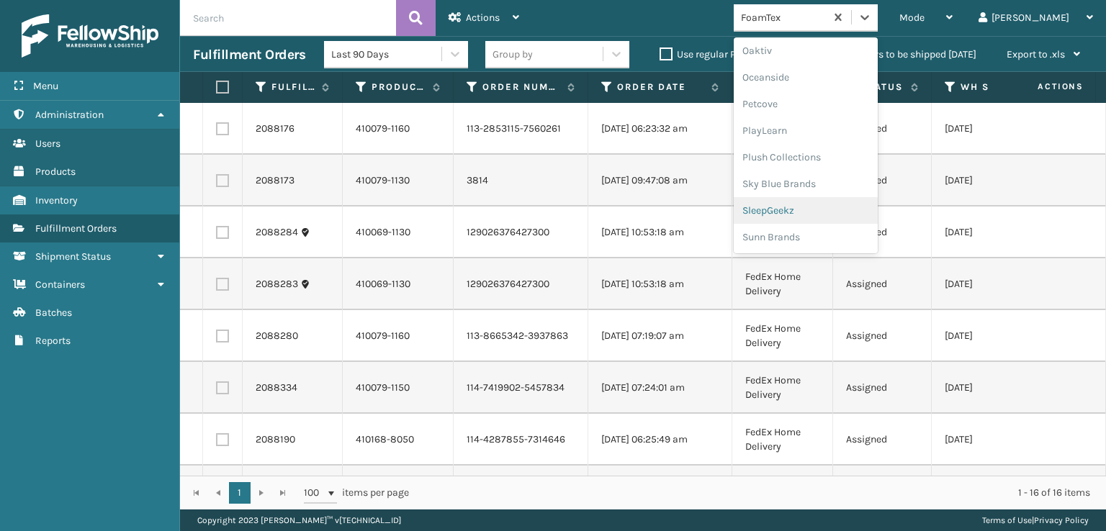
click at [824, 209] on div "SleepGeekz" at bounding box center [806, 210] width 144 height 27
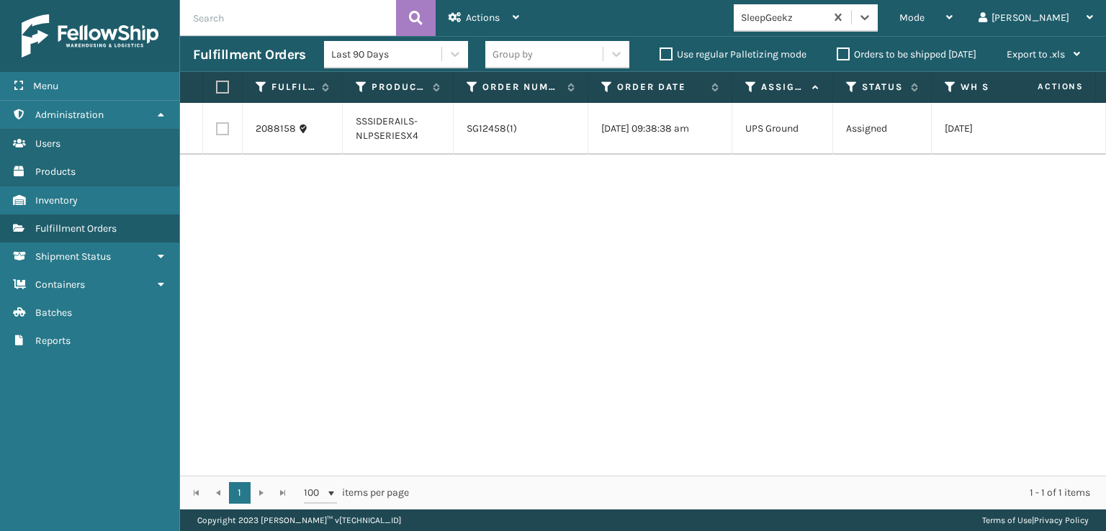
drag, startPoint x: 929, startPoint y: 12, endPoint x: 926, endPoint y: 31, distance: 19.6
click at [872, 15] on icon at bounding box center [864, 17] width 14 height 14
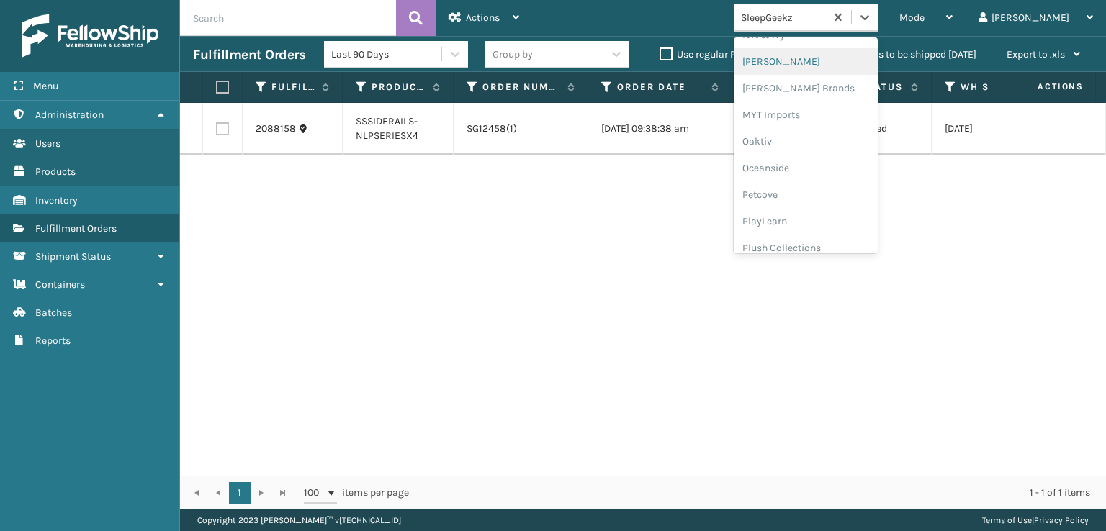
scroll to position [671, 0]
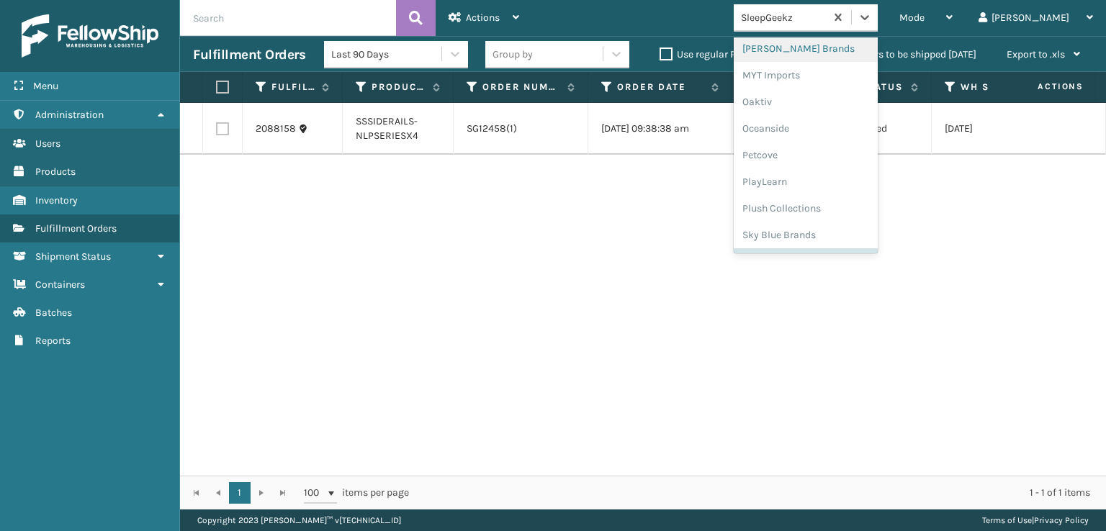
click at [816, 46] on div "[PERSON_NAME] Brands" at bounding box center [806, 48] width 144 height 27
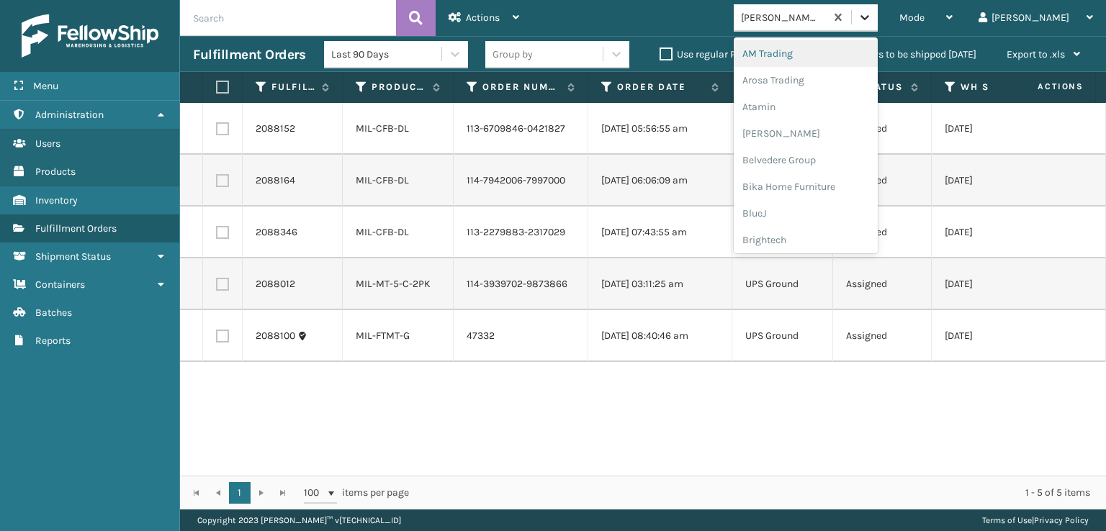
click at [878, 18] on div at bounding box center [865, 17] width 26 height 26
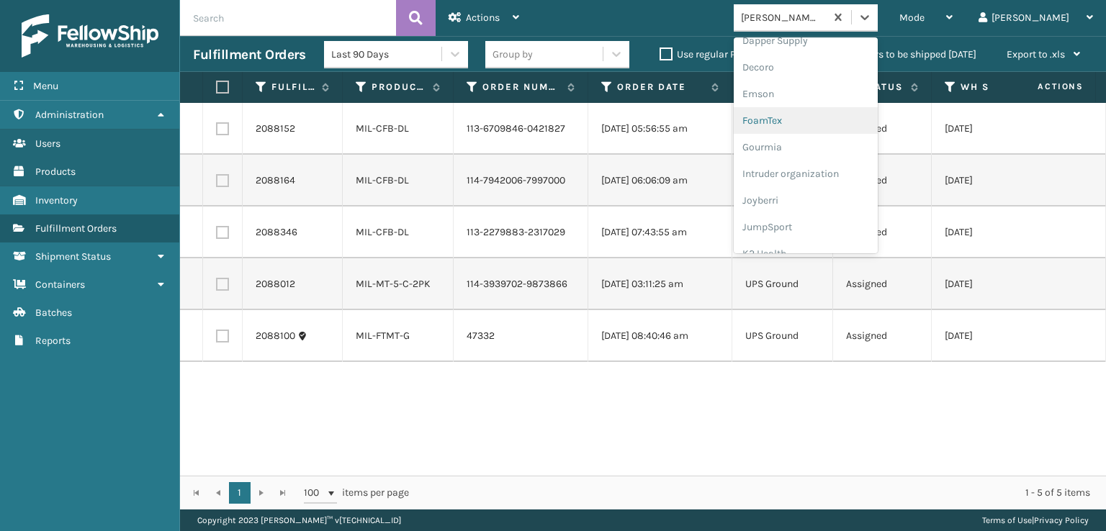
scroll to position [218, 0]
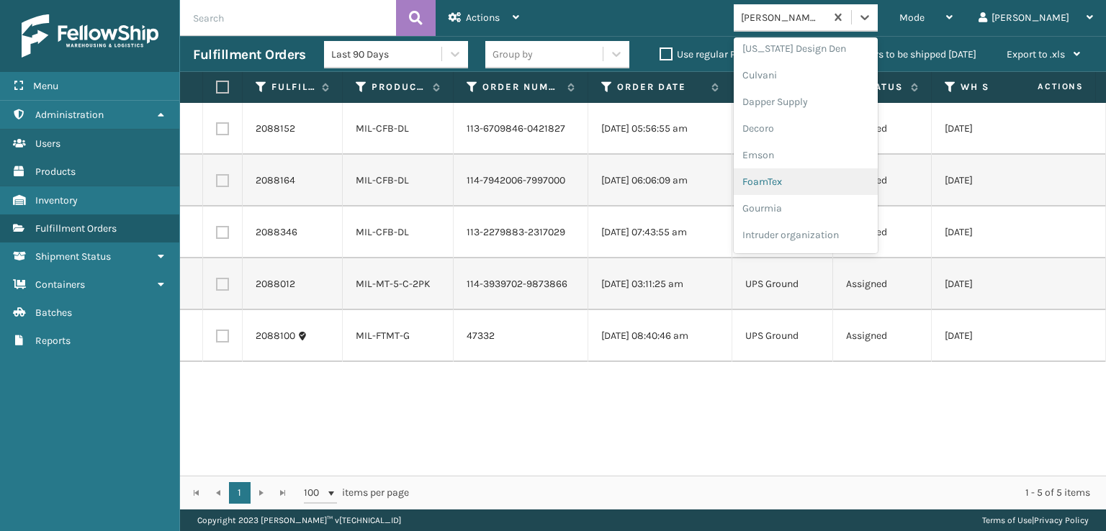
click at [812, 182] on div "FoamTex" at bounding box center [806, 181] width 144 height 27
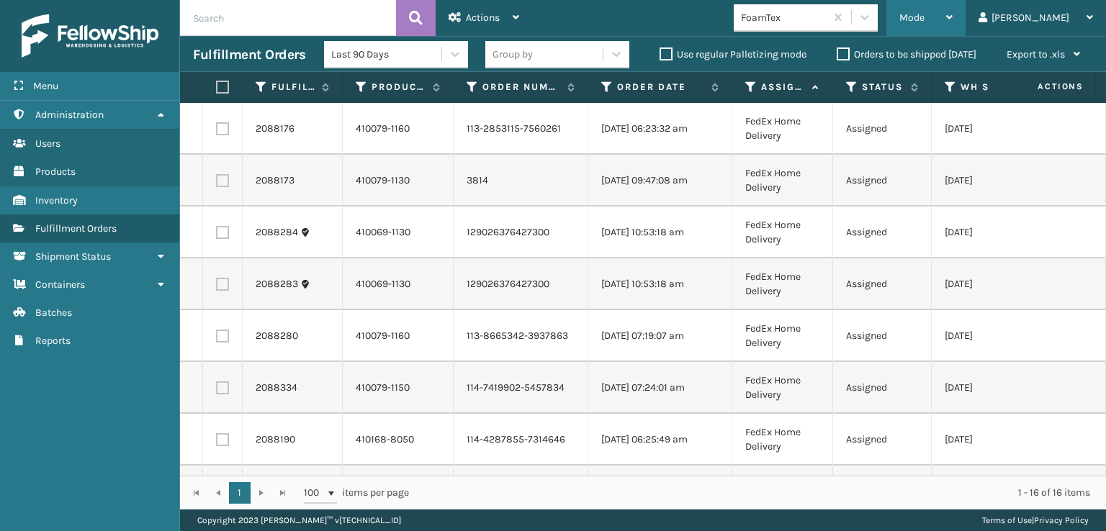
click at [924, 17] on span "Mode" at bounding box center [911, 18] width 25 height 12
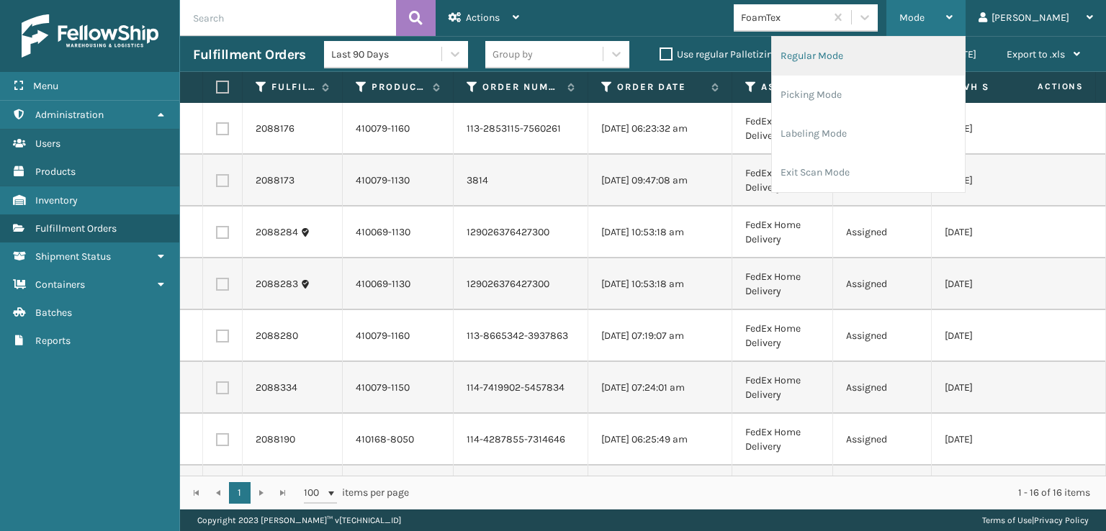
click at [857, 56] on li "Regular Mode" at bounding box center [868, 56] width 193 height 39
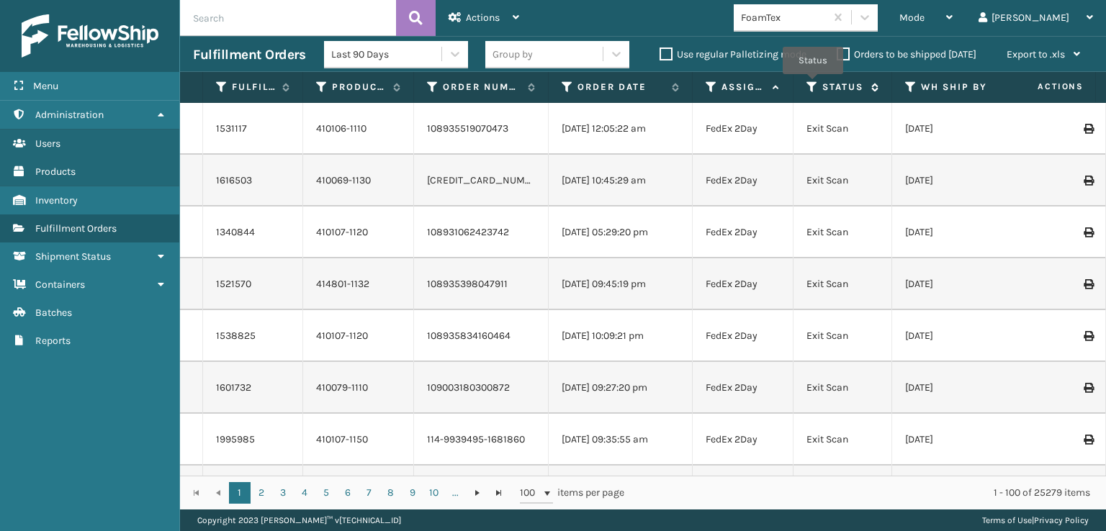
click at [813, 84] on icon at bounding box center [812, 87] width 12 height 13
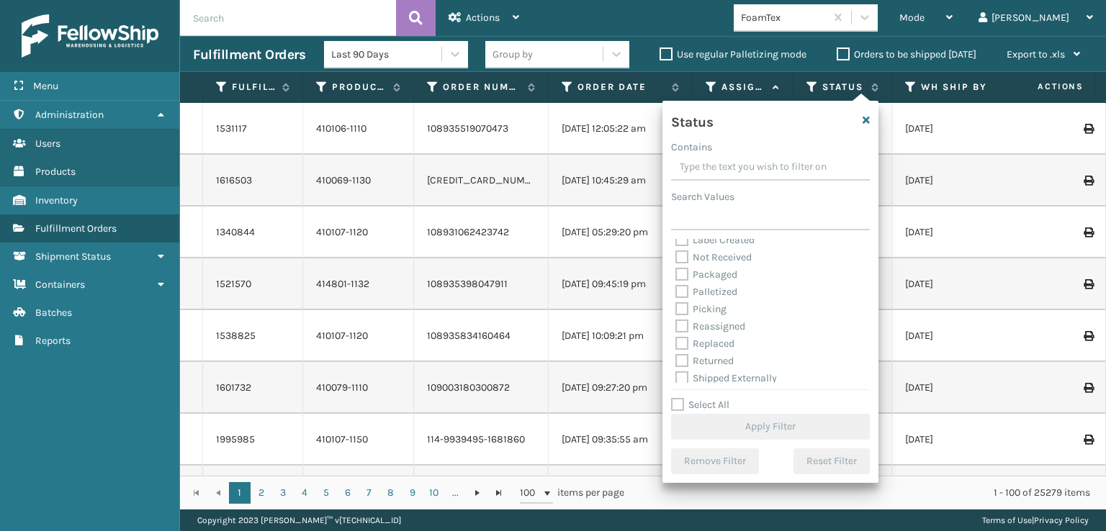
scroll to position [81, 0]
click at [685, 305] on label "Picking" at bounding box center [700, 305] width 51 height 12
click at [676, 305] on input "Picking" at bounding box center [675, 301] width 1 height 9
checkbox input "true"
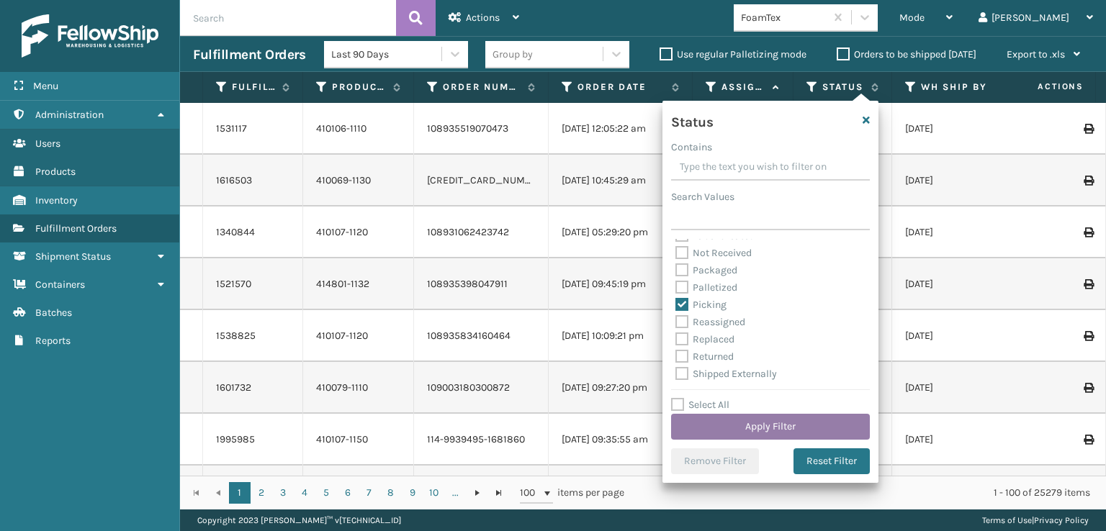
click at [739, 424] on button "Apply Filter" at bounding box center [770, 427] width 199 height 26
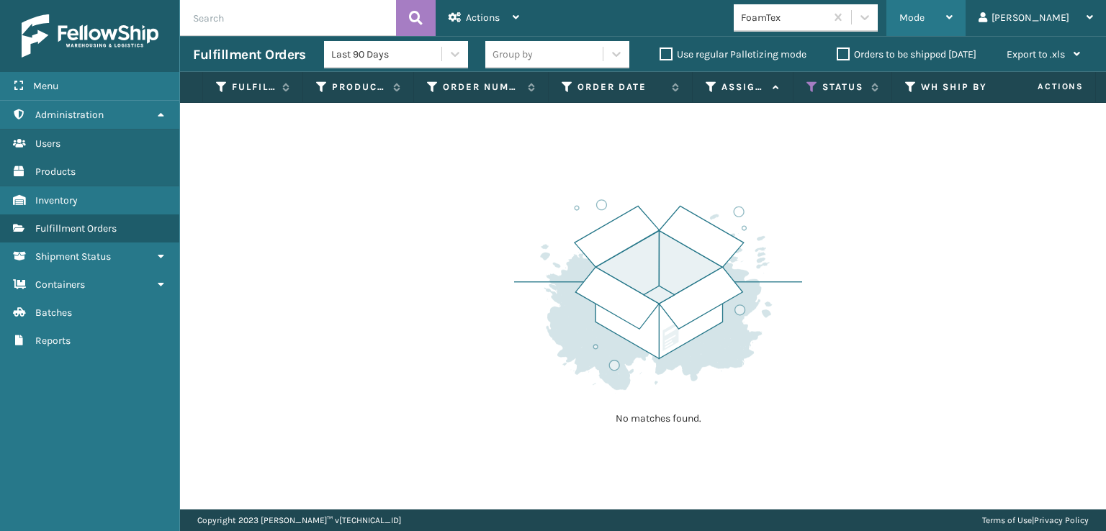
click at [924, 15] on span "Mode" at bounding box center [911, 18] width 25 height 12
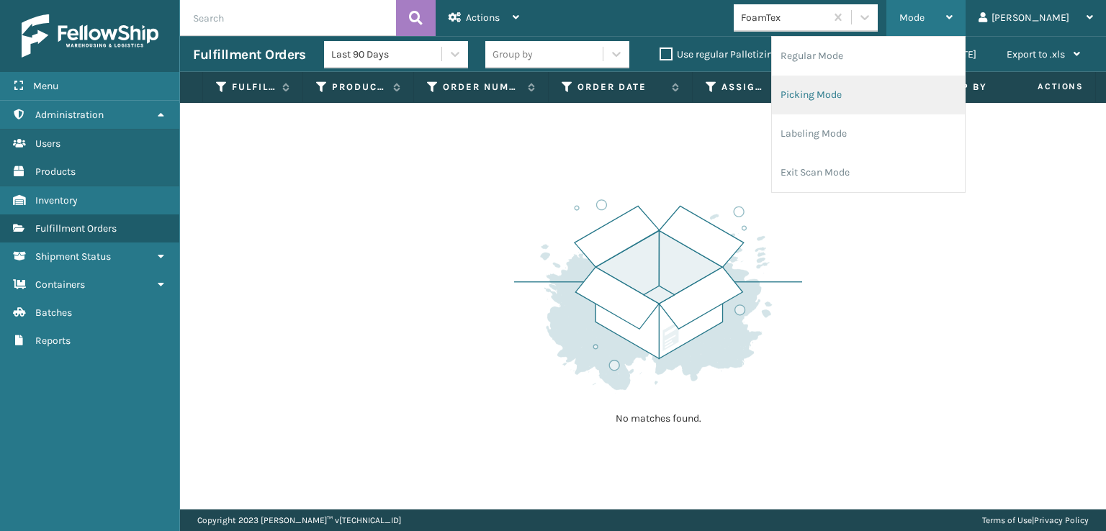
click at [865, 94] on li "Picking Mode" at bounding box center [868, 95] width 193 height 39
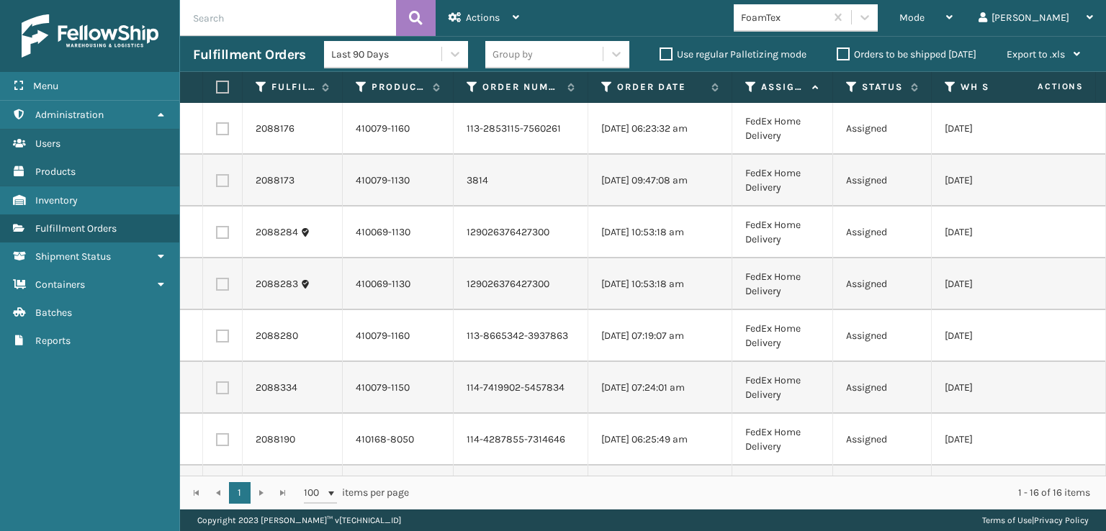
click at [216, 129] on label at bounding box center [222, 128] width 13 height 13
click at [216, 129] on input "checkbox" at bounding box center [216, 126] width 1 height 9
checkbox input "true"
click at [222, 178] on label at bounding box center [222, 180] width 13 height 13
click at [217, 178] on input "checkbox" at bounding box center [216, 178] width 1 height 9
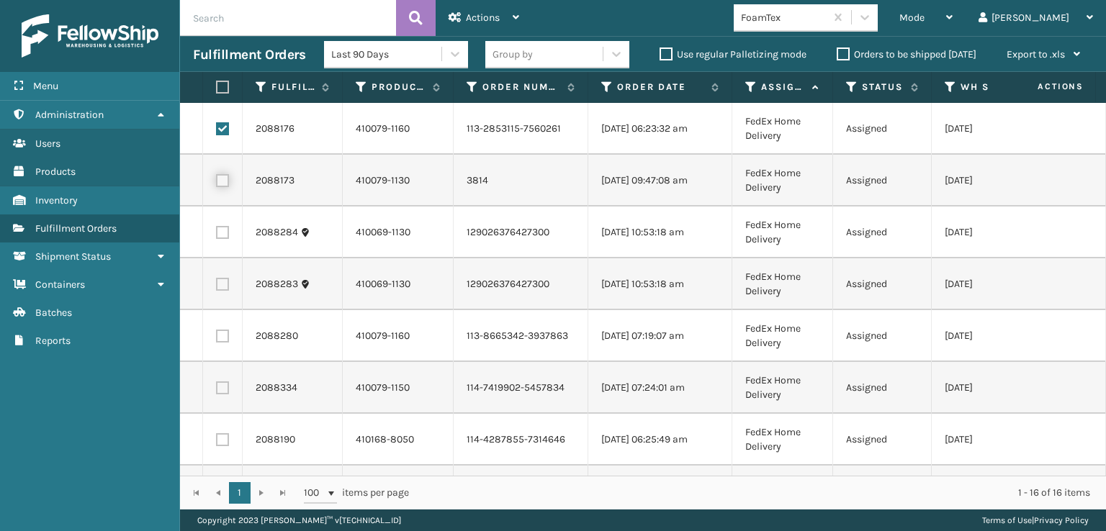
checkbox input "true"
click at [227, 233] on label at bounding box center [222, 232] width 13 height 13
click at [217, 233] on input "checkbox" at bounding box center [216, 230] width 1 height 9
checkbox input "true"
click at [222, 286] on label at bounding box center [222, 284] width 13 height 13
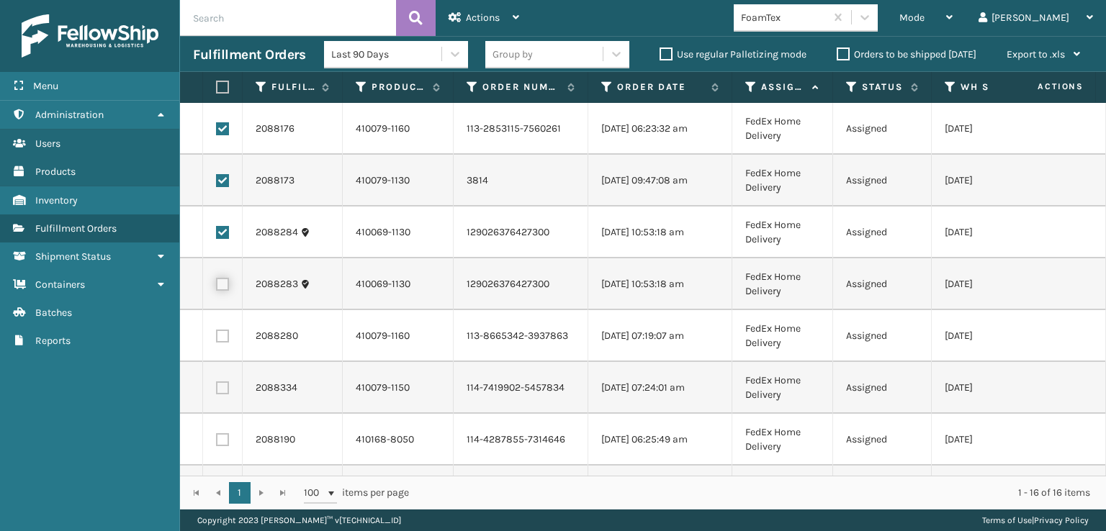
click at [217, 286] on input "checkbox" at bounding box center [216, 282] width 1 height 9
checkbox input "true"
click at [222, 339] on label at bounding box center [222, 336] width 13 height 13
click at [217, 339] on input "checkbox" at bounding box center [216, 334] width 1 height 9
checkbox input "true"
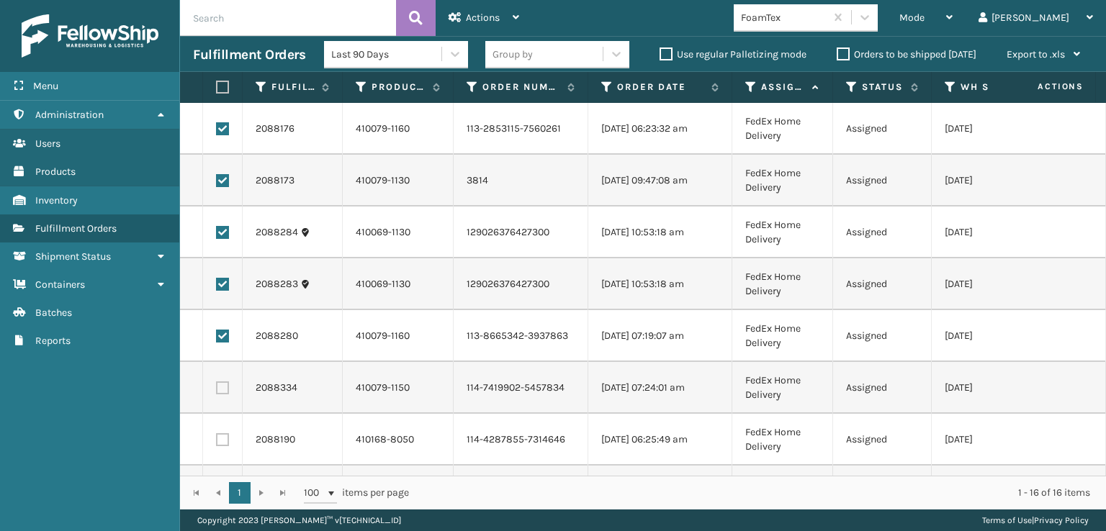
click at [222, 391] on label at bounding box center [222, 388] width 13 height 13
click at [217, 391] on input "checkbox" at bounding box center [216, 386] width 1 height 9
checkbox input "true"
click at [223, 441] on label at bounding box center [222, 439] width 13 height 13
click at [217, 441] on input "checkbox" at bounding box center [216, 437] width 1 height 9
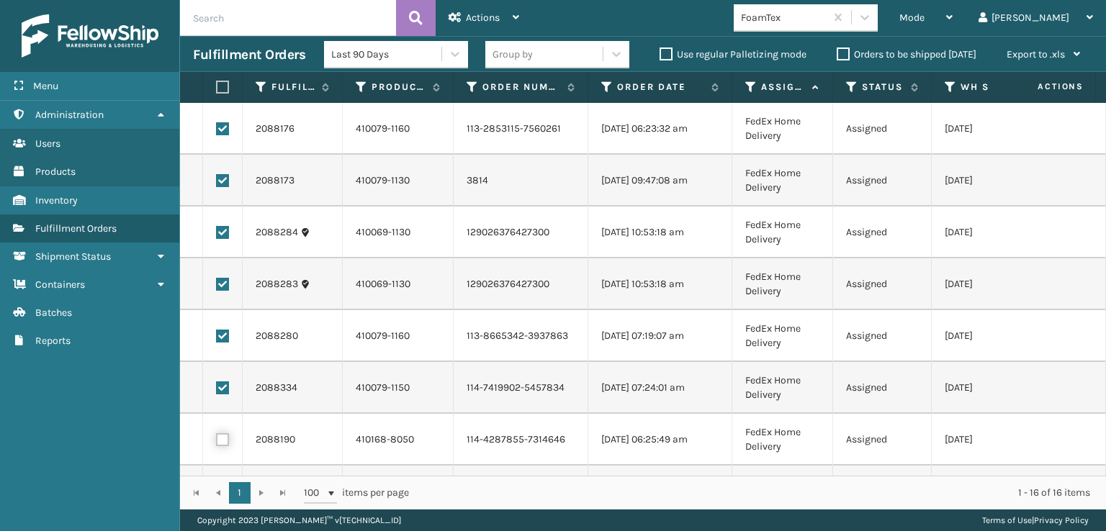
checkbox input "true"
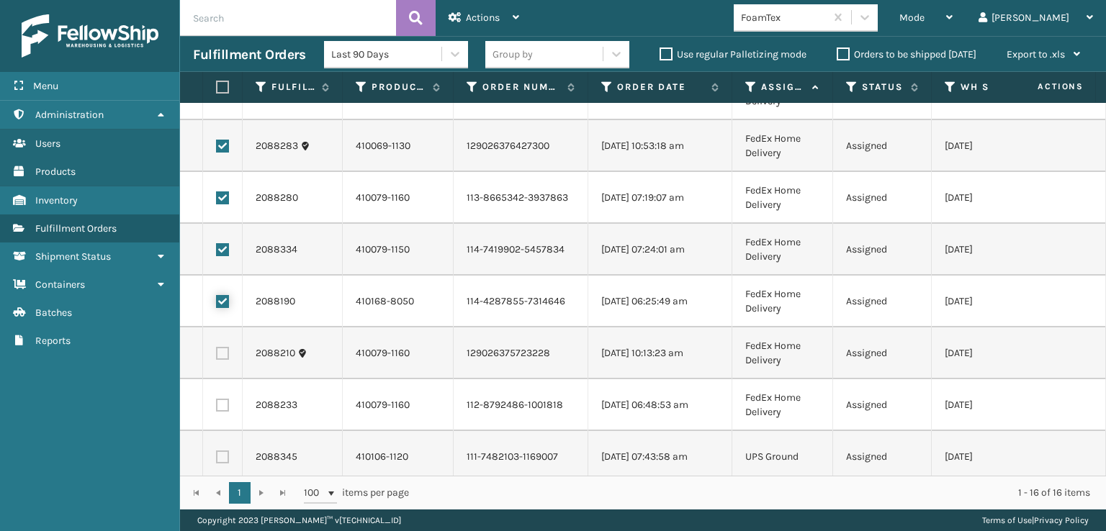
scroll to position [144, 0]
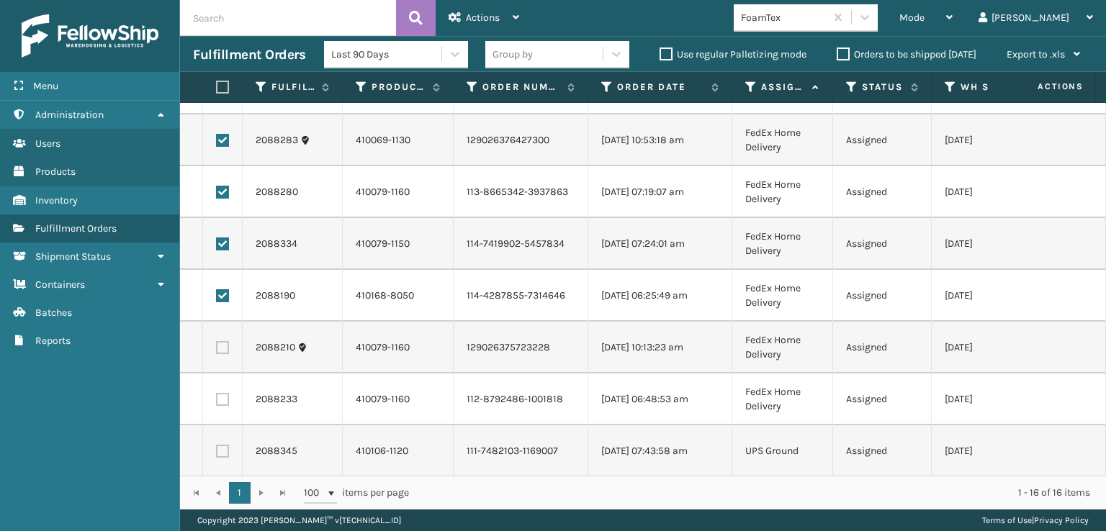
click at [218, 346] on label at bounding box center [222, 347] width 13 height 13
click at [217, 346] on input "checkbox" at bounding box center [216, 345] width 1 height 9
checkbox input "true"
click at [225, 396] on label at bounding box center [222, 399] width 13 height 13
click at [217, 396] on input "checkbox" at bounding box center [216, 397] width 1 height 9
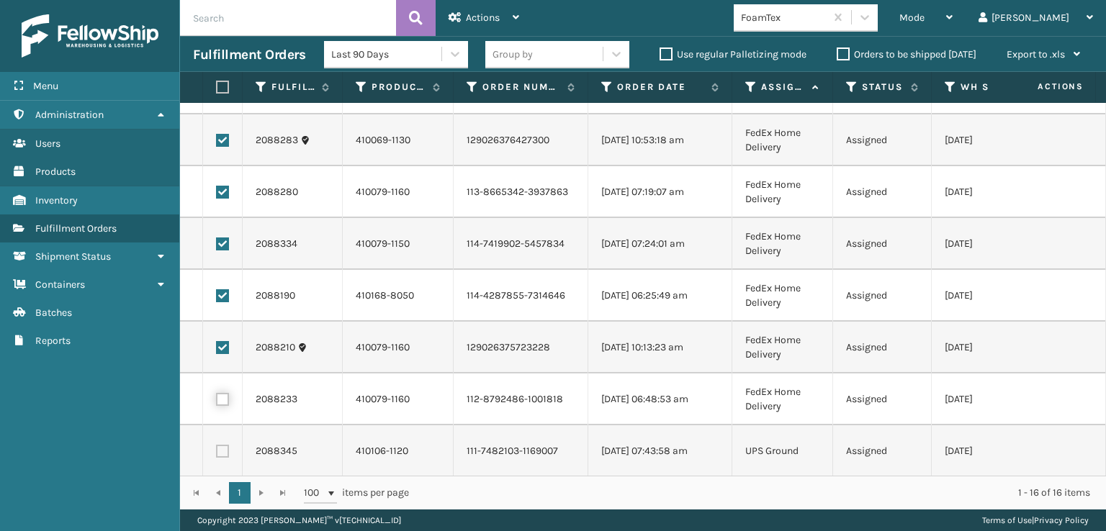
checkbox input "true"
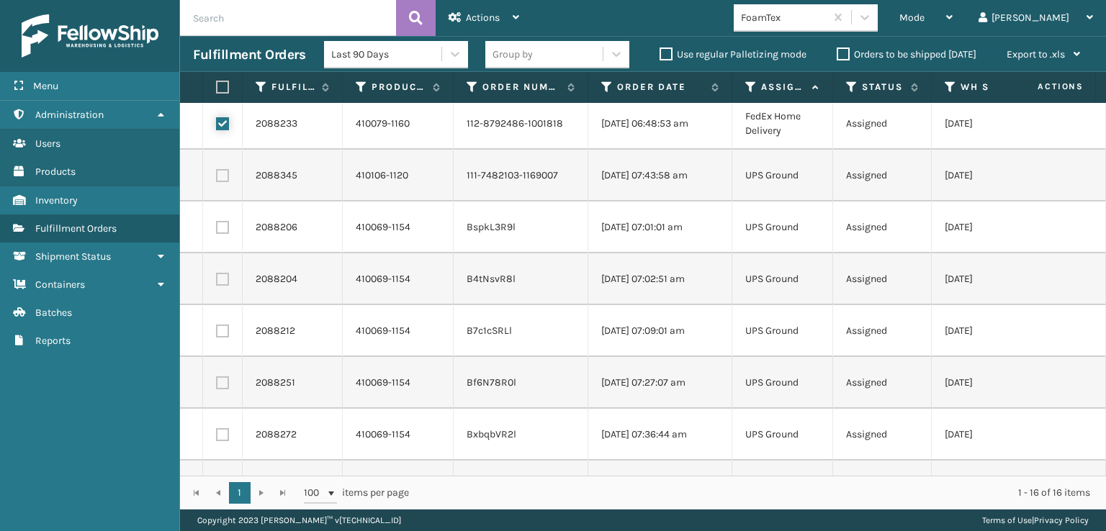
scroll to position [394, 0]
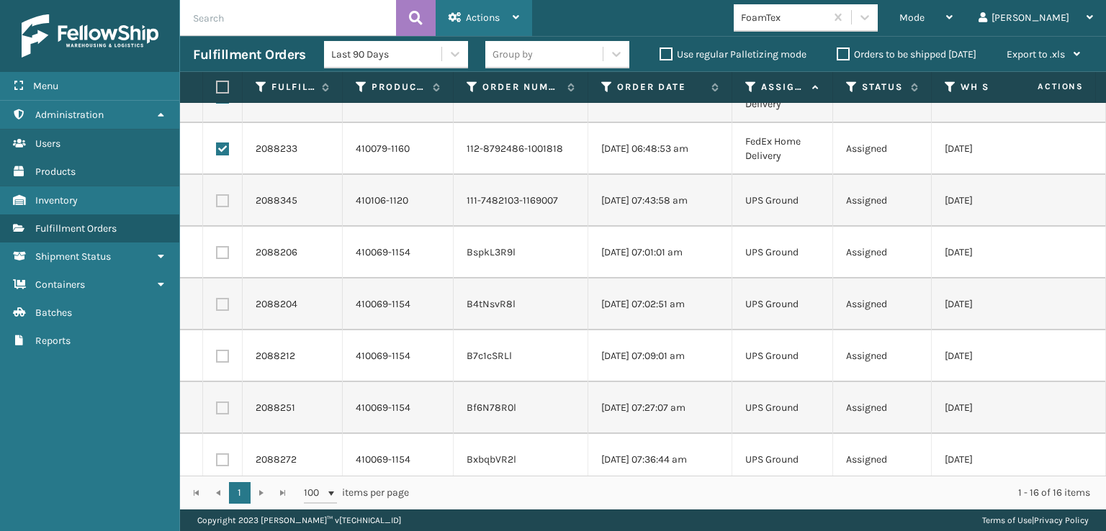
click at [492, 13] on span "Actions" at bounding box center [483, 18] width 34 height 12
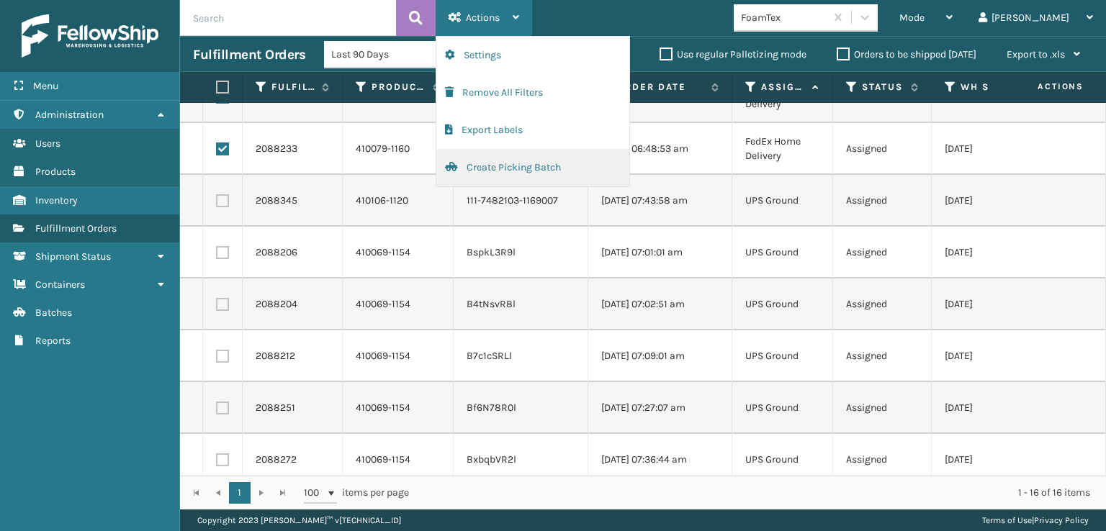
click at [488, 164] on button "Create Picking Batch" at bounding box center [532, 167] width 193 height 37
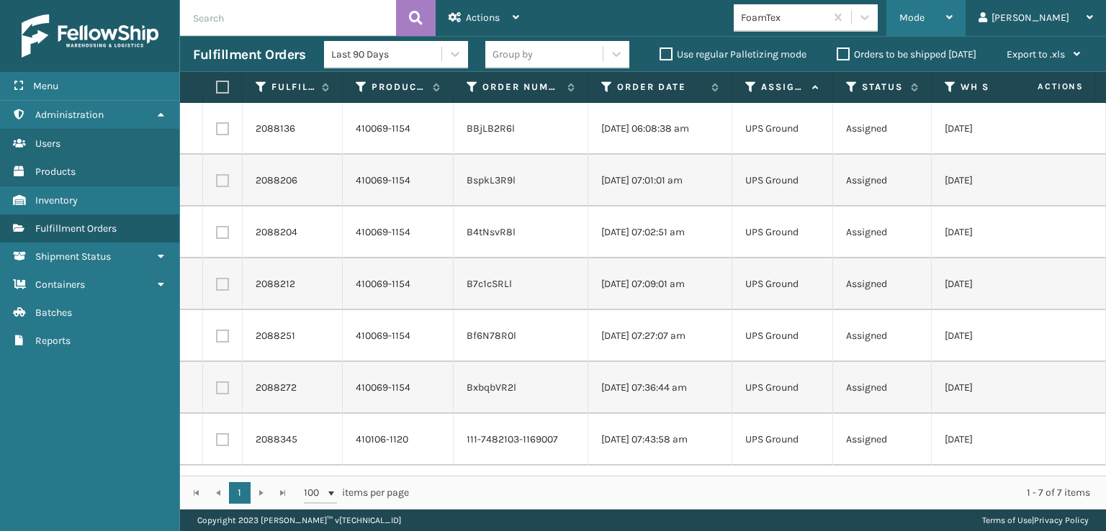
click at [924, 22] on span "Mode" at bounding box center [911, 18] width 25 height 12
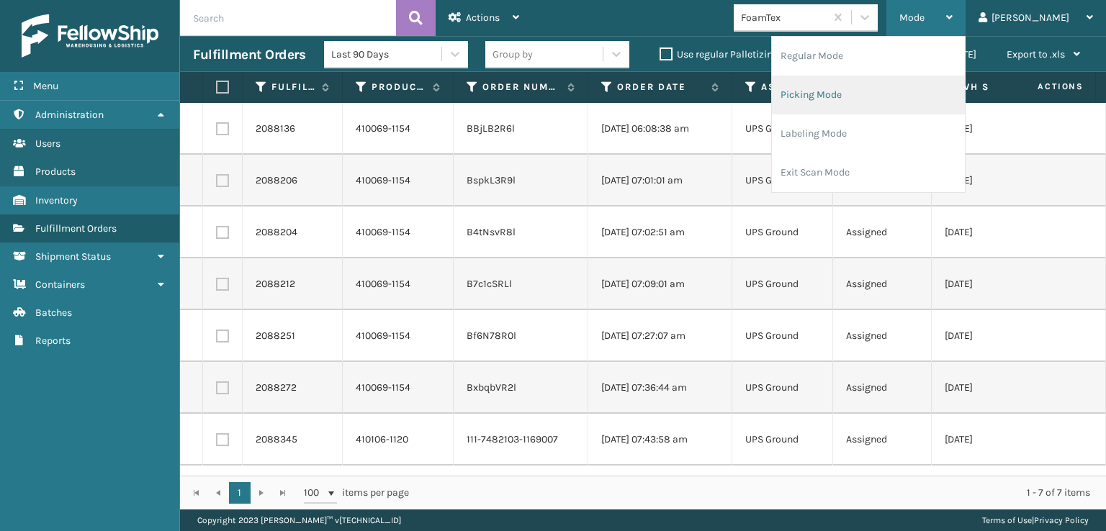
click at [872, 91] on li "Picking Mode" at bounding box center [868, 95] width 193 height 39
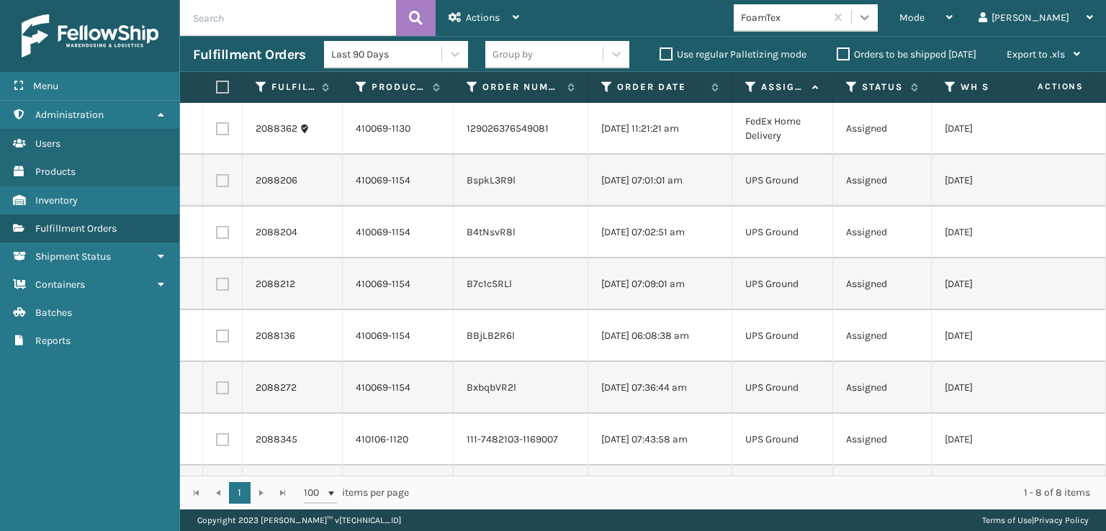
click at [872, 20] on icon at bounding box center [864, 17] width 14 height 14
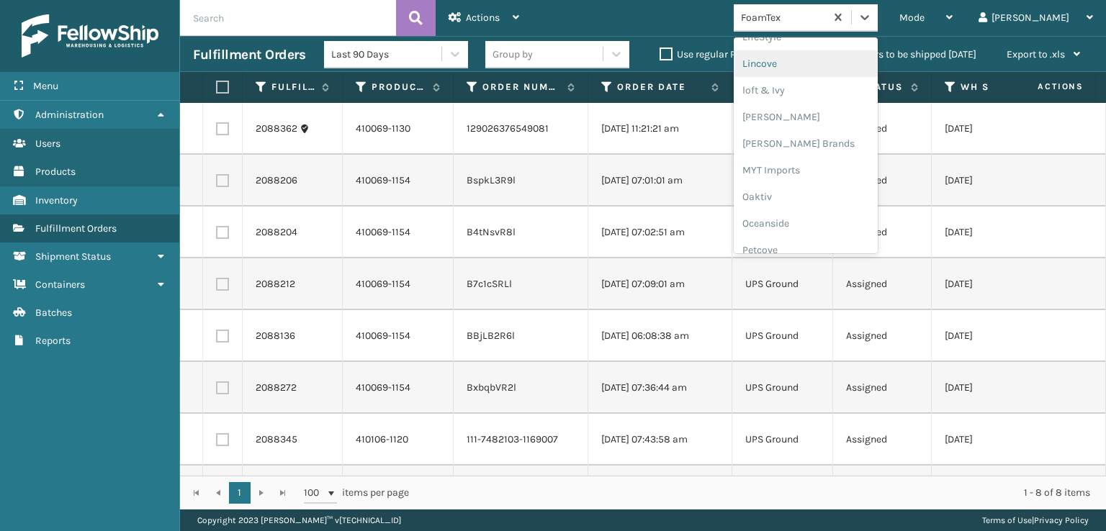
scroll to position [599, 0]
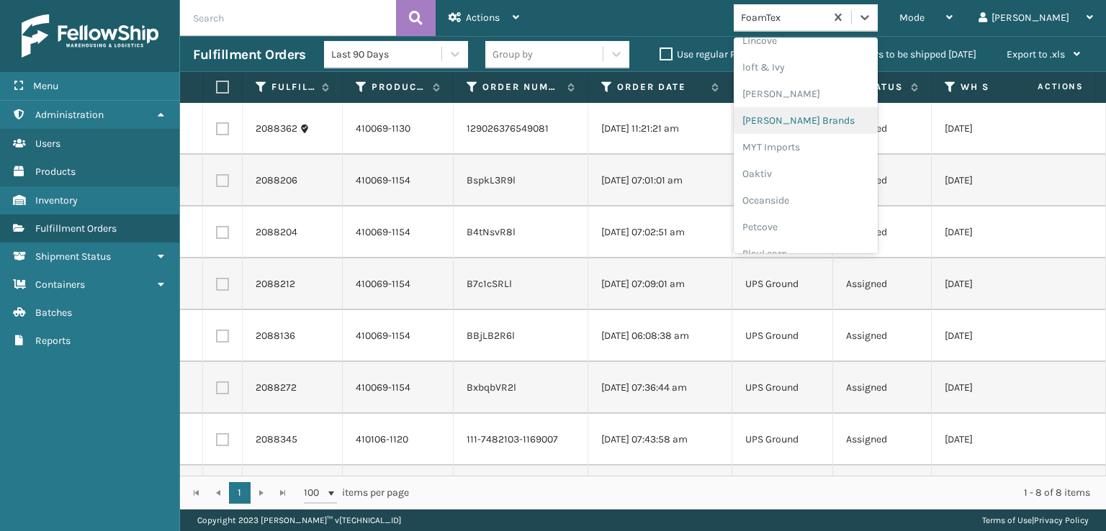
click at [827, 121] on div "[PERSON_NAME] Brands" at bounding box center [806, 120] width 144 height 27
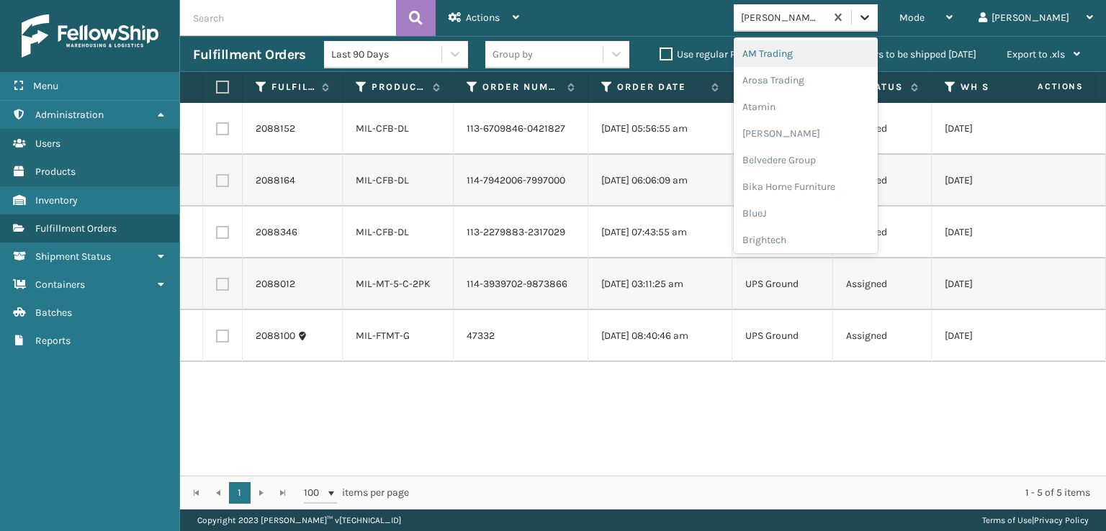
click at [872, 18] on icon at bounding box center [864, 17] width 14 height 14
click at [838, 205] on div "Plush Collections" at bounding box center [806, 208] width 144 height 27
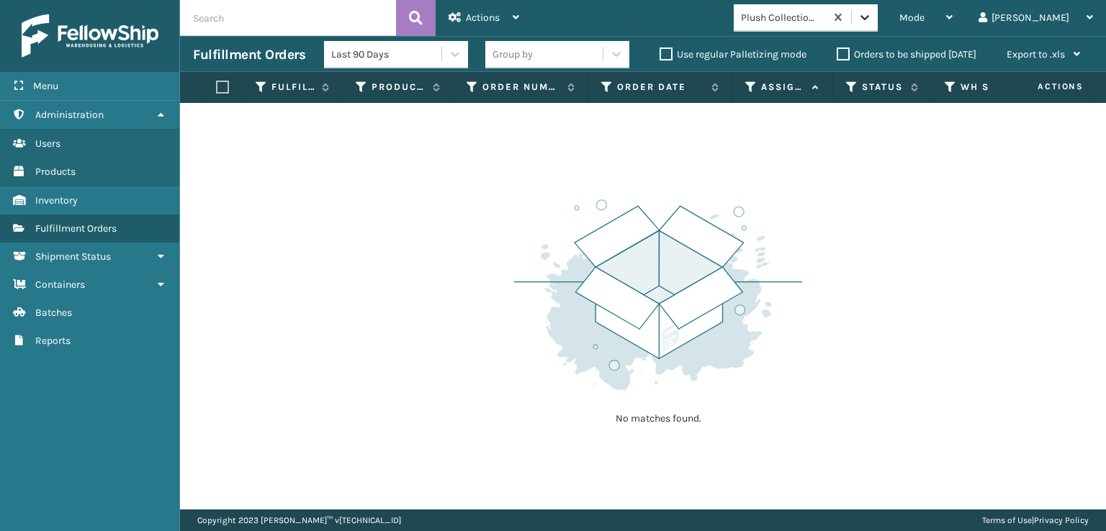
click at [872, 21] on icon at bounding box center [864, 17] width 14 height 14
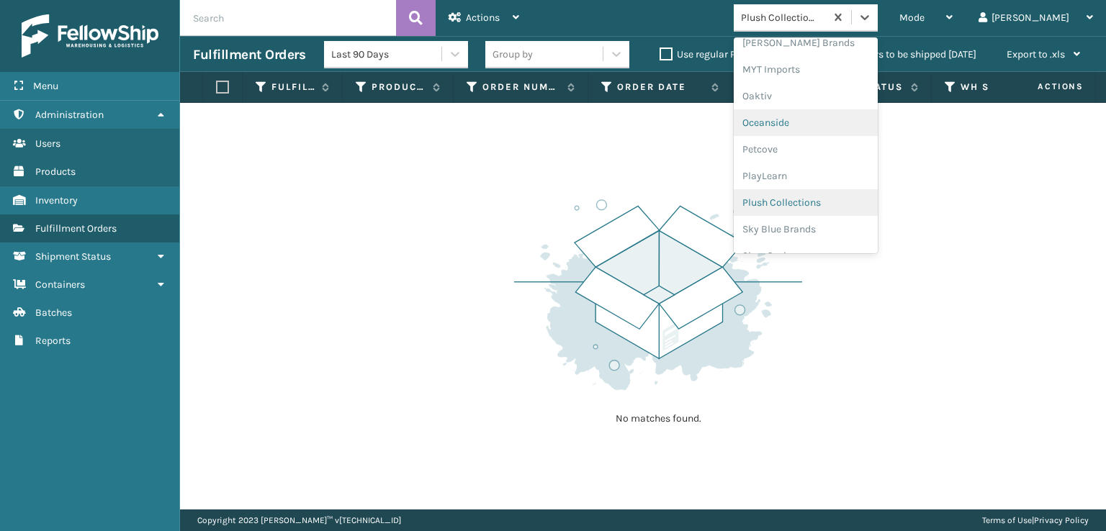
scroll to position [722, 0]
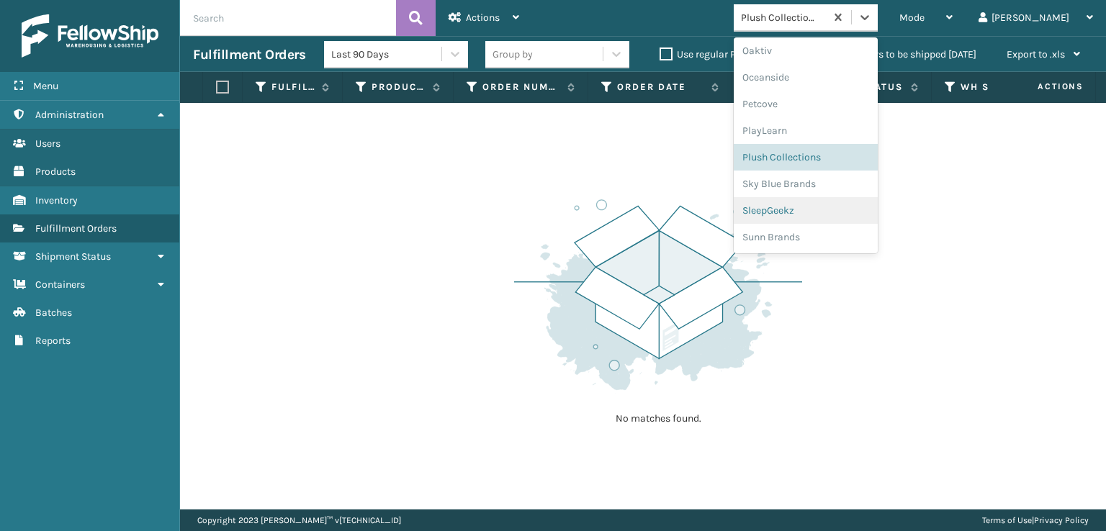
click at [847, 205] on div "SleepGeekz" at bounding box center [806, 210] width 144 height 27
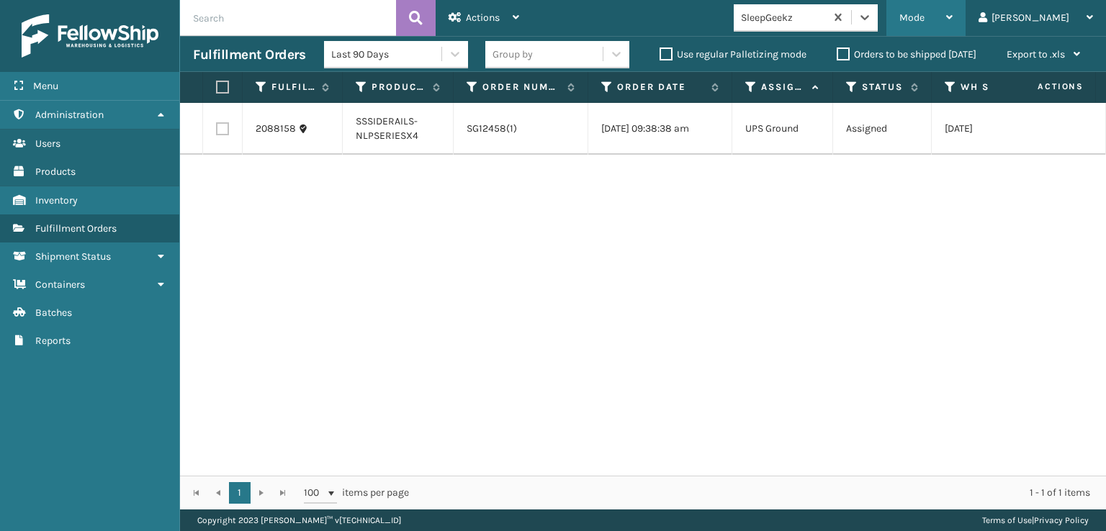
click at [924, 14] on span "Mode" at bounding box center [911, 18] width 25 height 12
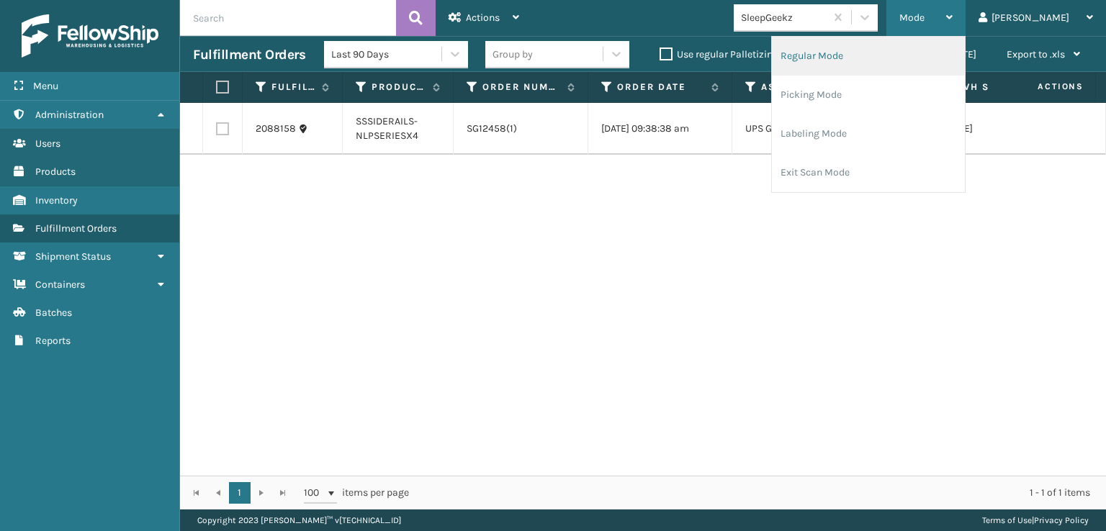
click at [870, 58] on li "Regular Mode" at bounding box center [868, 56] width 193 height 39
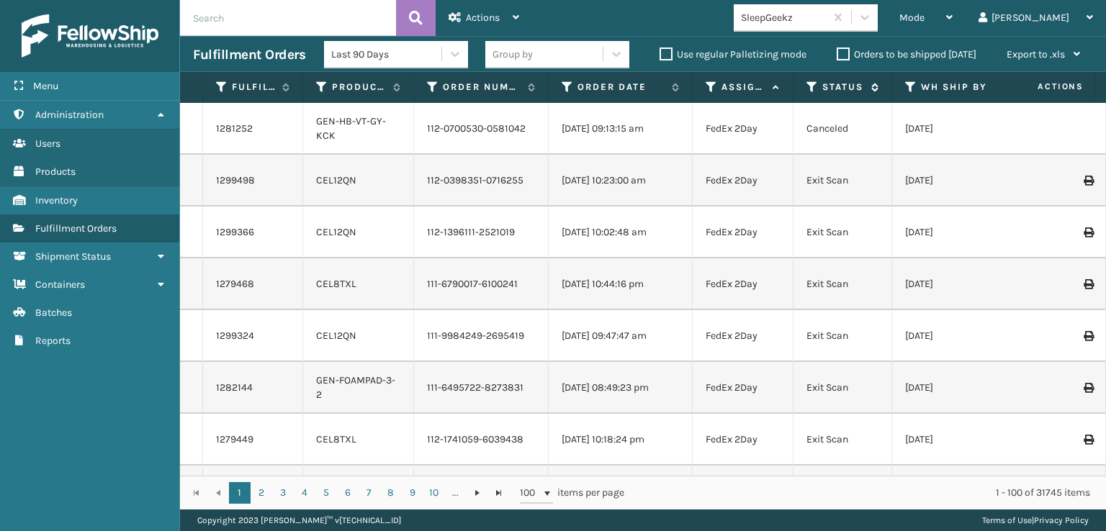
click at [810, 90] on icon at bounding box center [812, 87] width 12 height 13
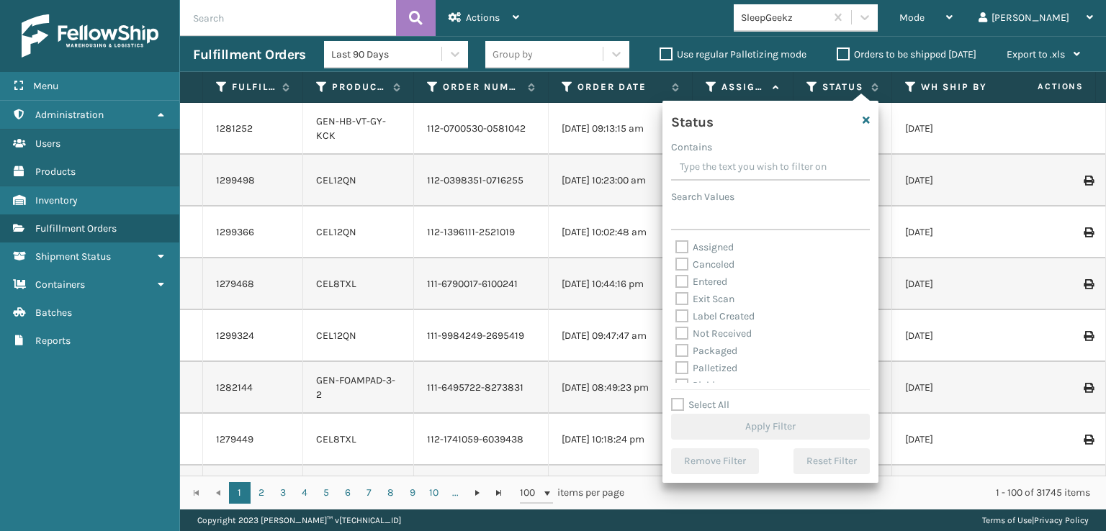
scroll to position [72, 0]
click at [682, 312] on label "Picking" at bounding box center [700, 313] width 51 height 12
click at [676, 312] on input "Picking" at bounding box center [675, 309] width 1 height 9
checkbox input "true"
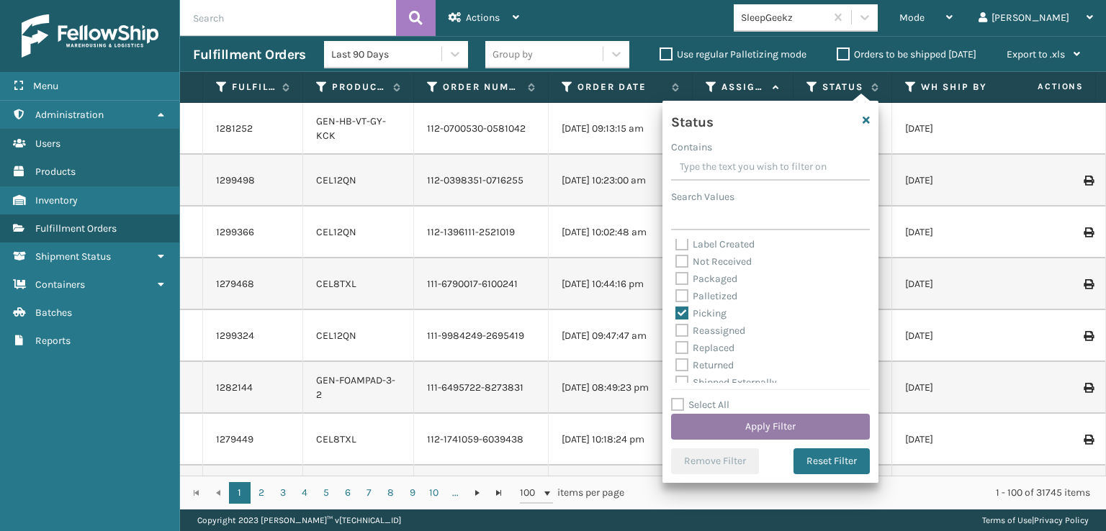
click at [744, 425] on button "Apply Filter" at bounding box center [770, 427] width 199 height 26
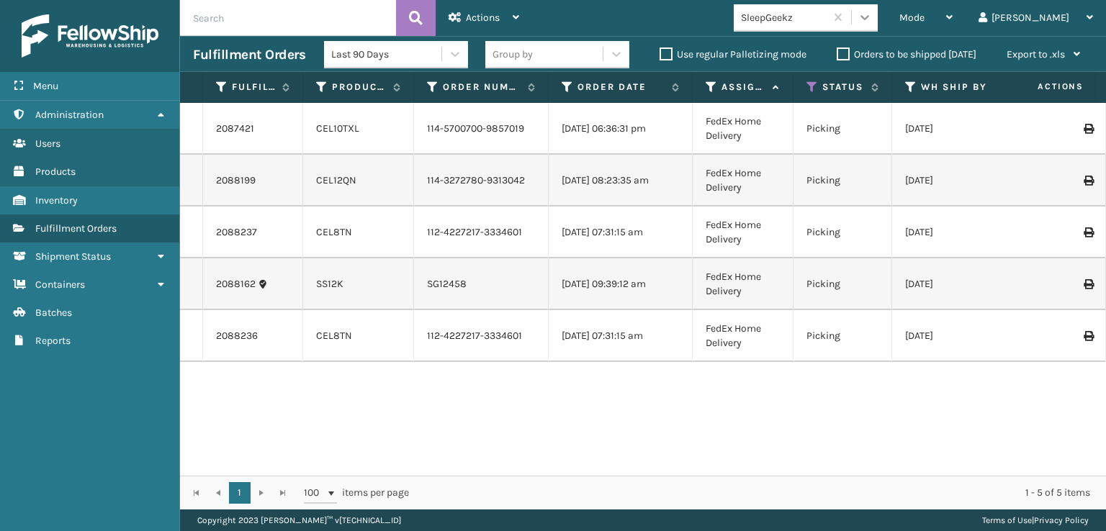
click at [872, 22] on icon at bounding box center [864, 17] width 14 height 14
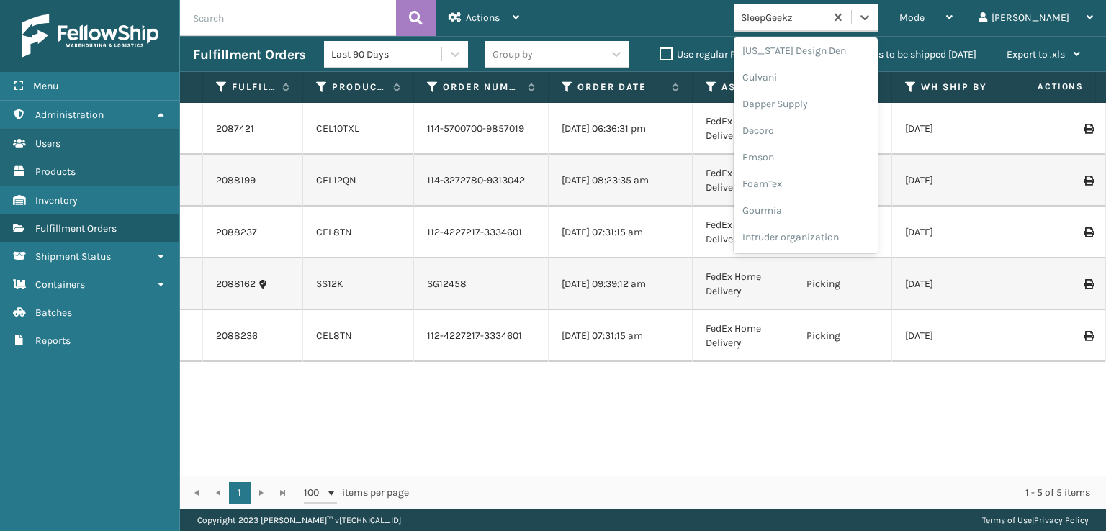
scroll to position [288, 0]
click at [813, 111] on div "FoamTex" at bounding box center [806, 112] width 144 height 27
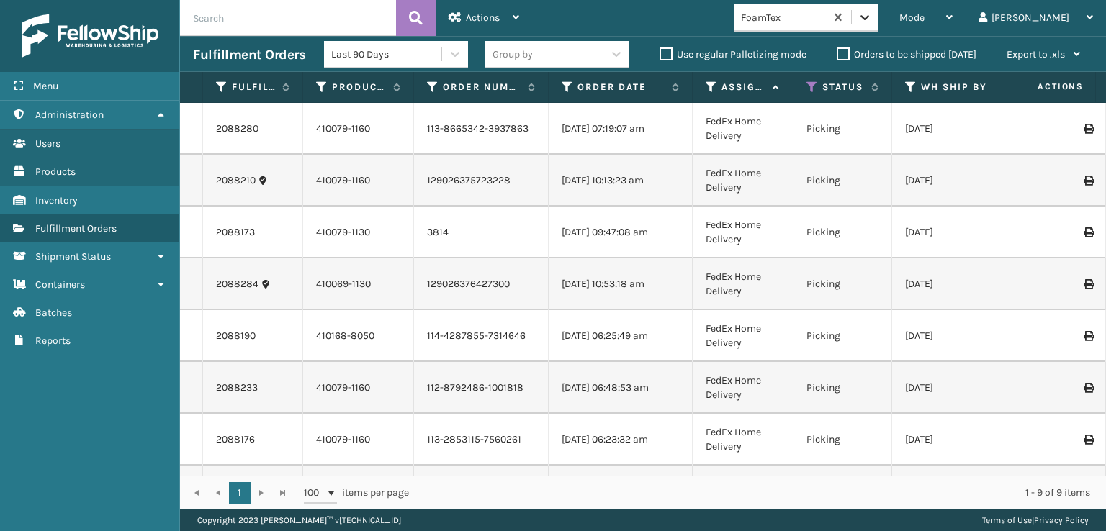
click at [872, 24] on icon at bounding box center [864, 17] width 14 height 14
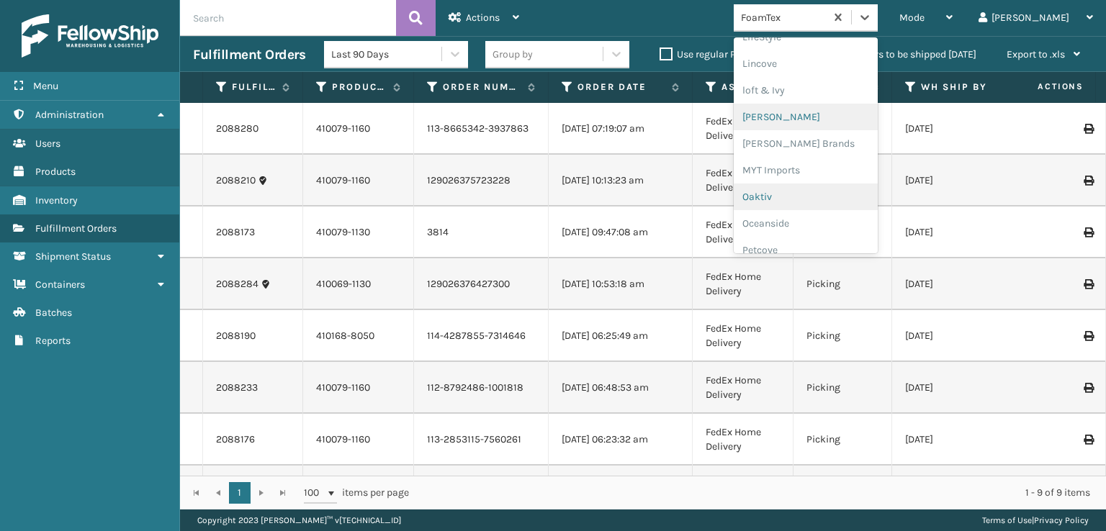
scroll to position [599, 0]
click at [812, 118] on div "[PERSON_NAME] Brands" at bounding box center [806, 120] width 144 height 27
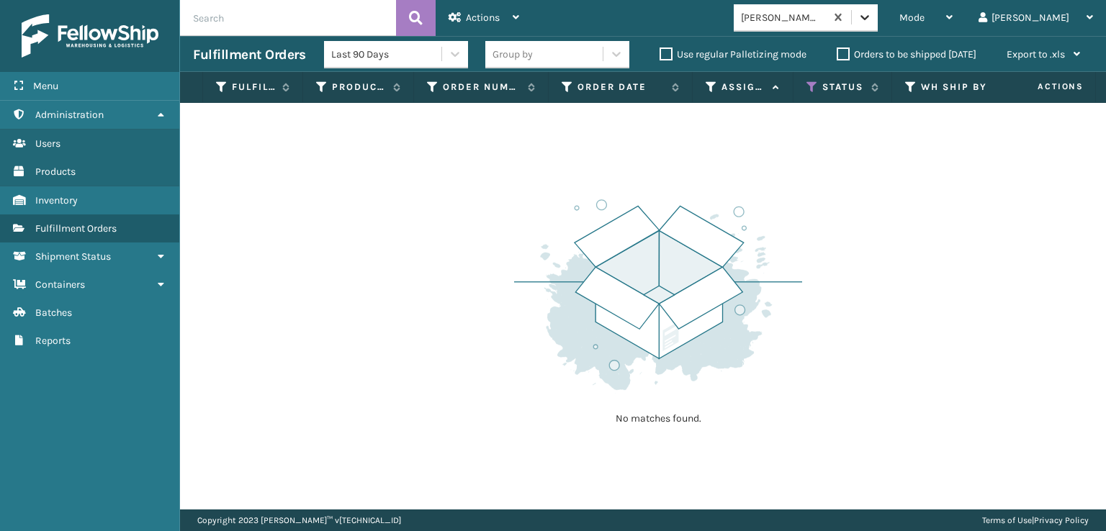
click at [872, 12] on icon at bounding box center [864, 17] width 14 height 14
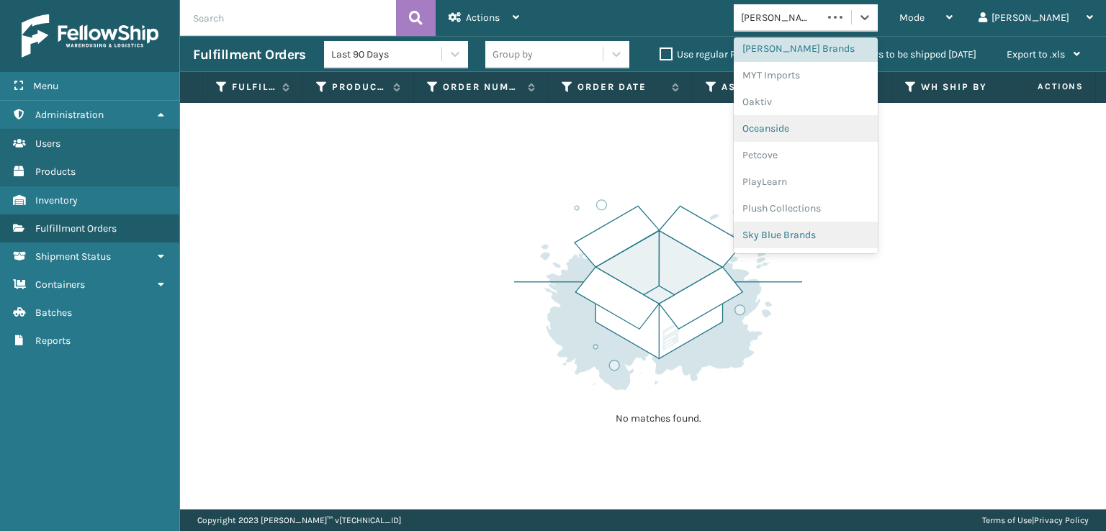
scroll to position [722, 0]
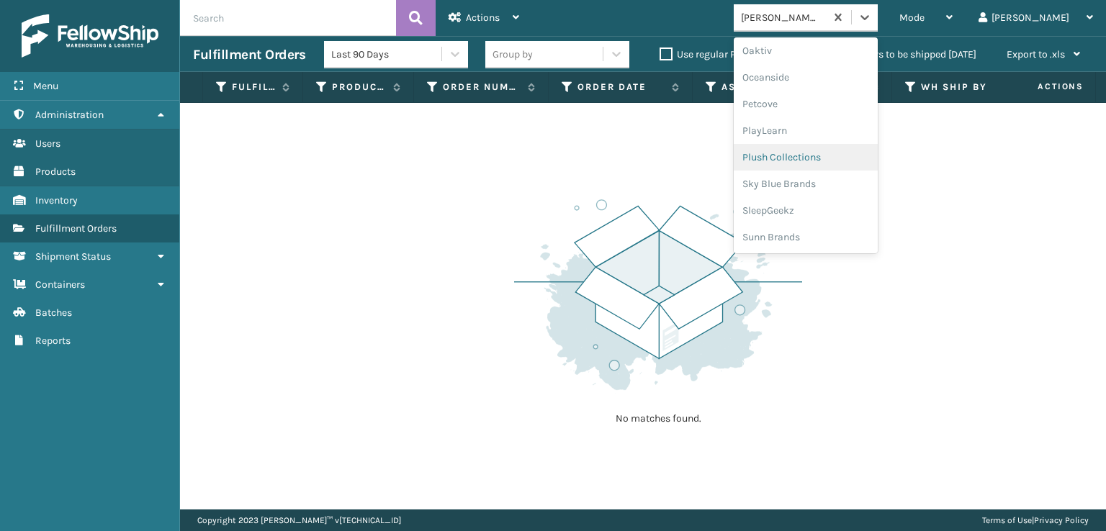
click at [831, 161] on div "Plush Collections" at bounding box center [806, 157] width 144 height 27
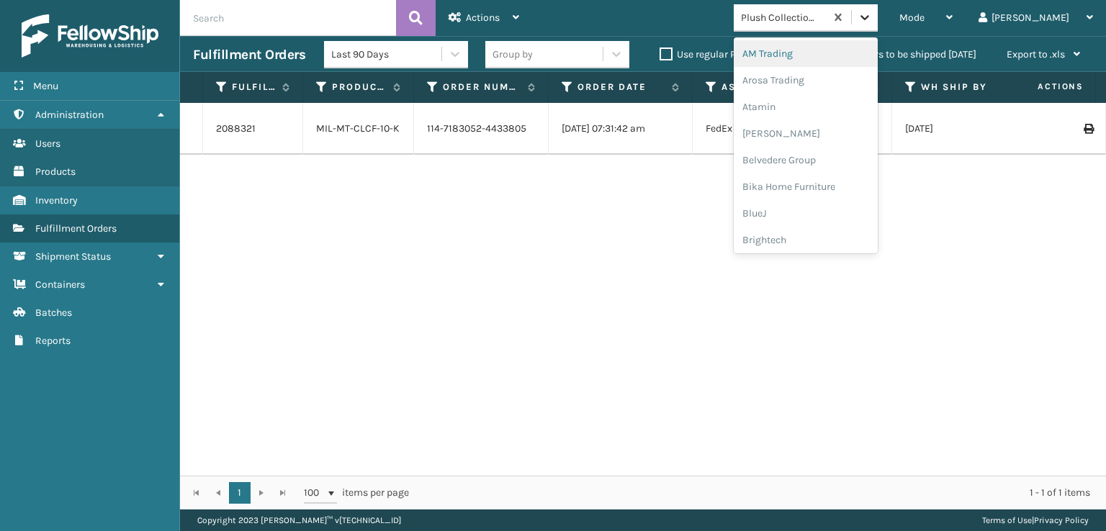
click at [872, 12] on icon at bounding box center [864, 17] width 14 height 14
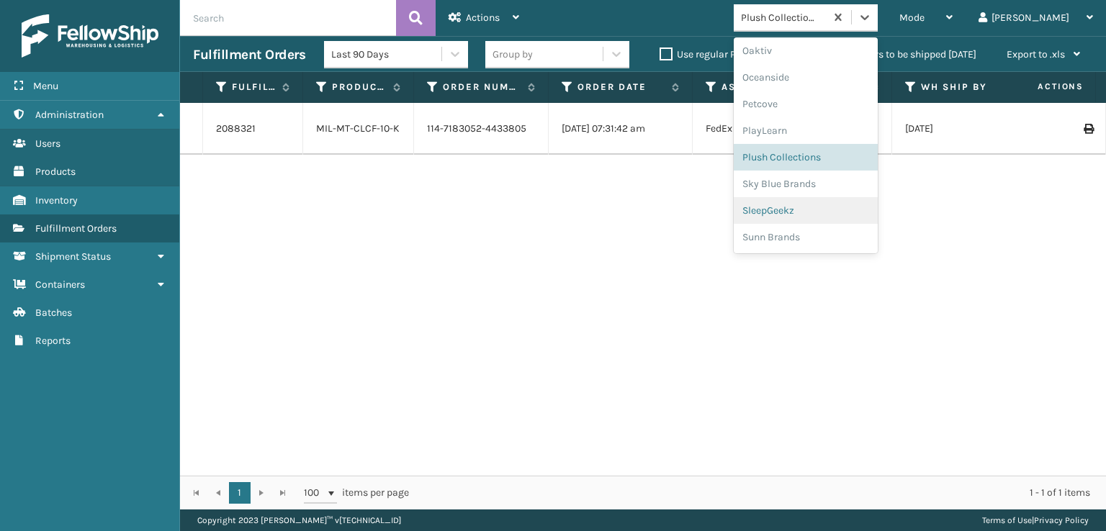
click at [829, 210] on div "SleepGeekz" at bounding box center [806, 210] width 144 height 27
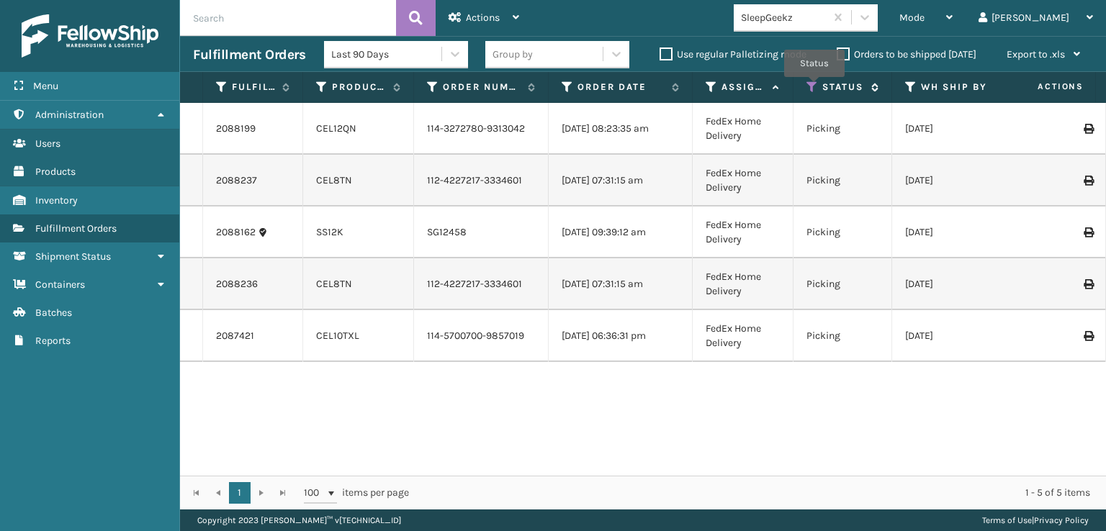
click at [814, 87] on icon at bounding box center [812, 87] width 12 height 13
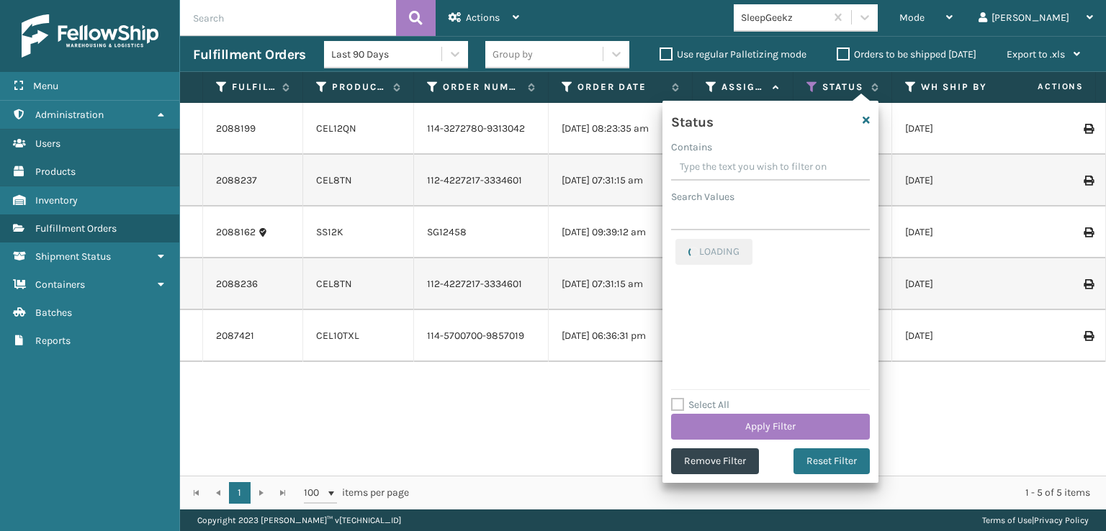
click at [713, 476] on div "Status Contains Search Values LOADING Select All Apply Filter Remove Filter Res…" at bounding box center [770, 292] width 216 height 382
click at [708, 466] on button "Remove Filter" at bounding box center [715, 461] width 88 height 26
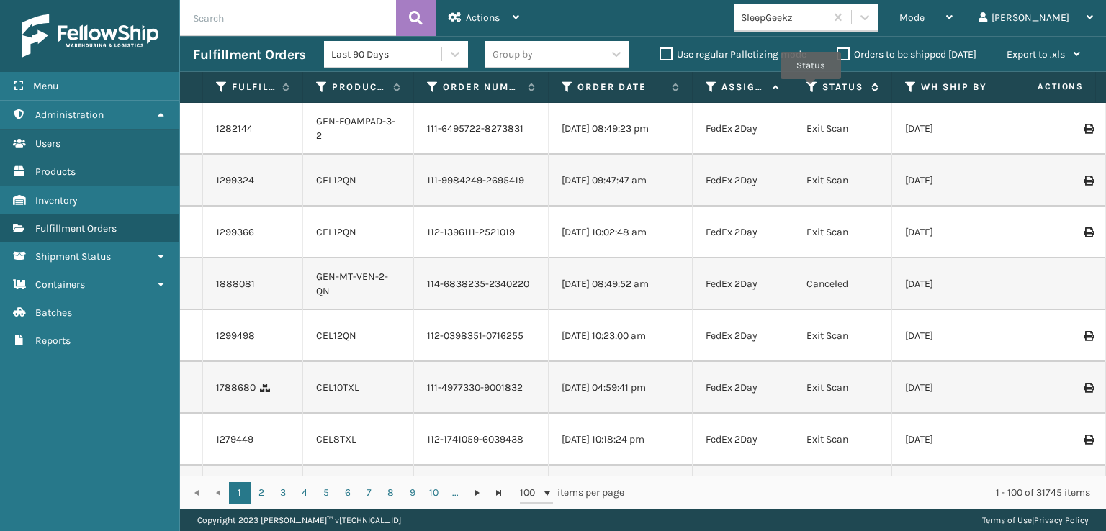
click at [811, 89] on icon at bounding box center [812, 87] width 12 height 13
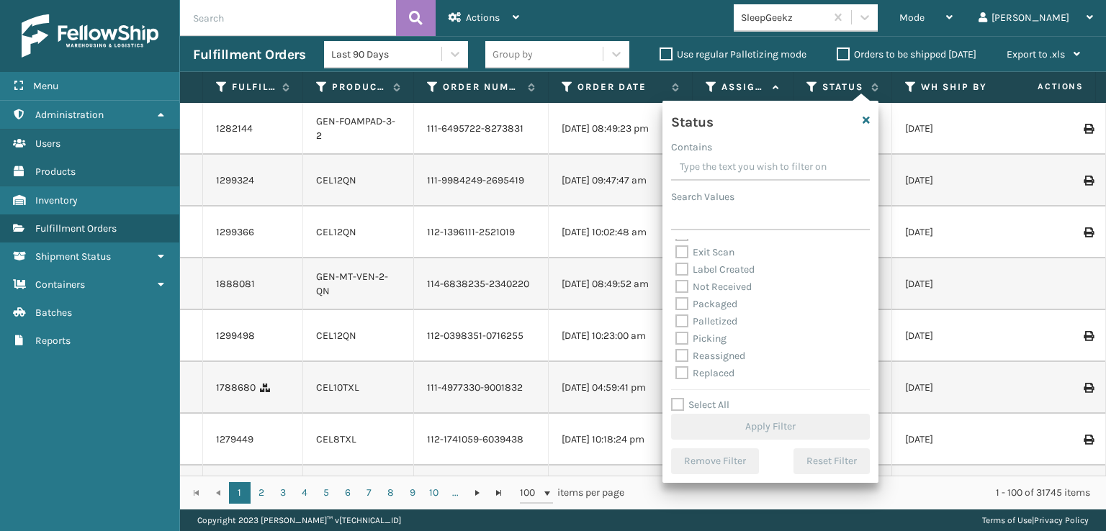
scroll to position [72, 0]
click at [867, 118] on icon "button" at bounding box center [865, 120] width 7 height 10
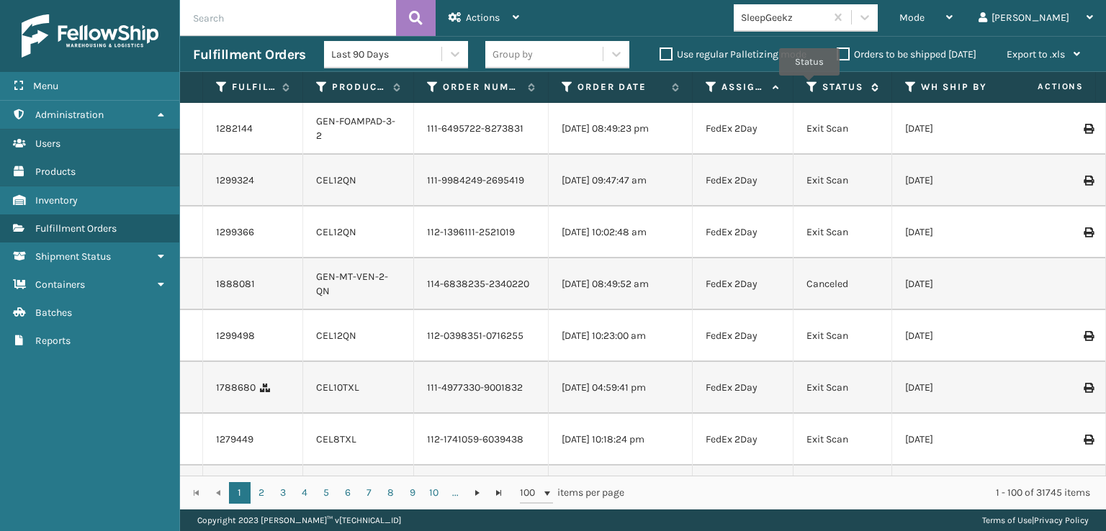
click at [809, 86] on icon at bounding box center [812, 87] width 12 height 13
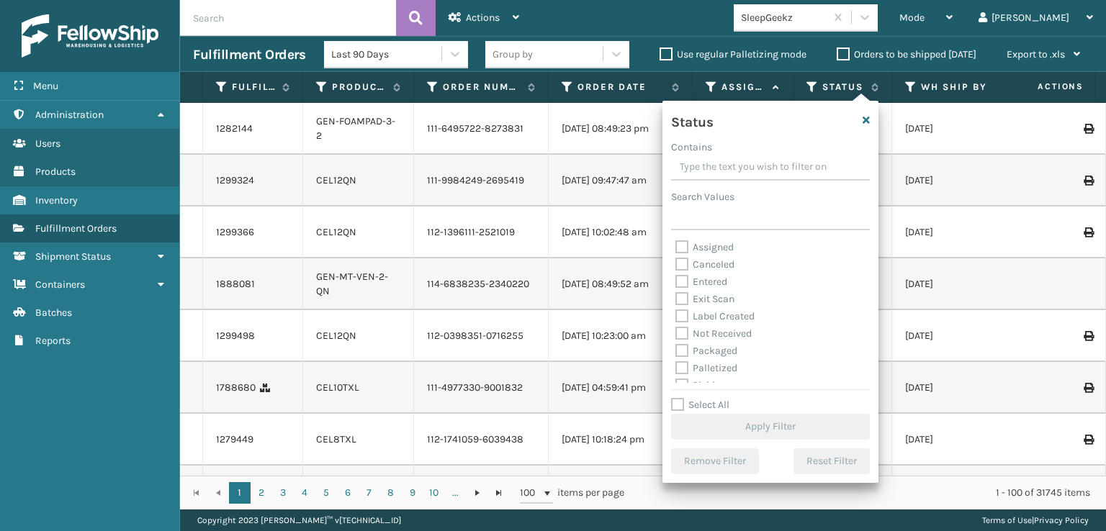
click at [703, 22] on div "Mode Regular Mode Picking Mode Labeling Mode Exit Scan Mode SleepGeekz [PERSON_…" at bounding box center [819, 18] width 574 height 36
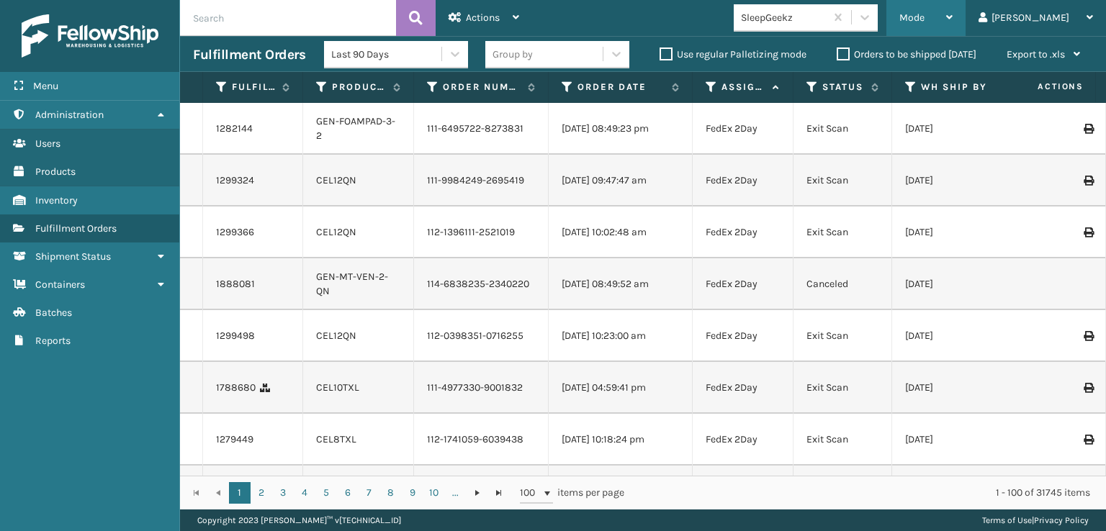
click at [924, 15] on span "Mode" at bounding box center [911, 18] width 25 height 12
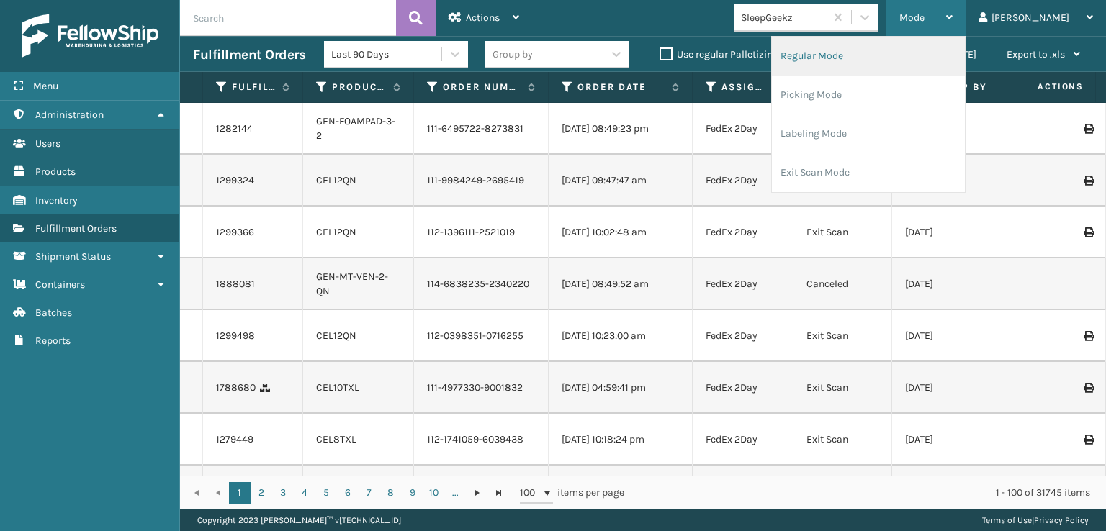
click at [852, 56] on li "Regular Mode" at bounding box center [868, 56] width 193 height 39
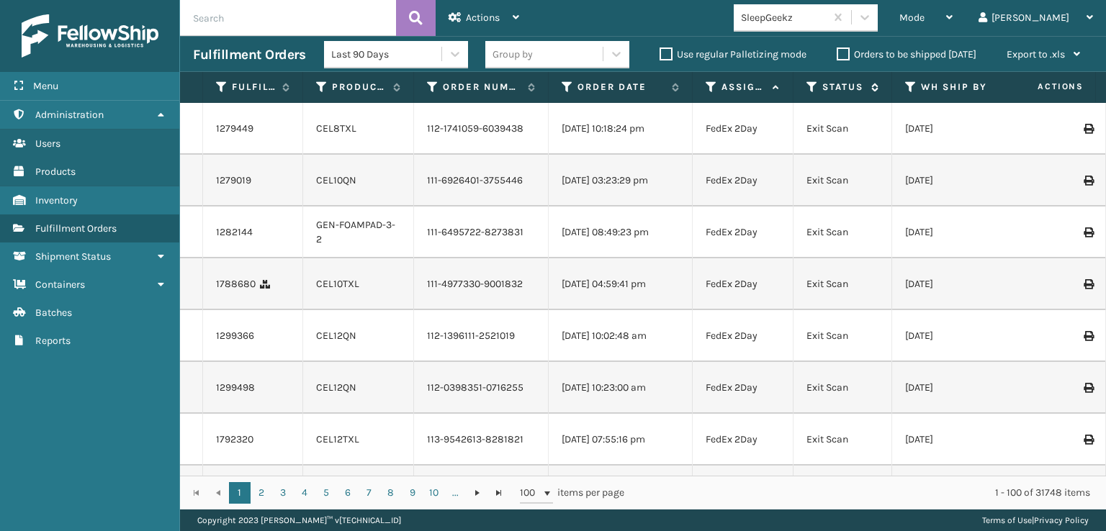
click at [810, 87] on icon at bounding box center [812, 87] width 12 height 13
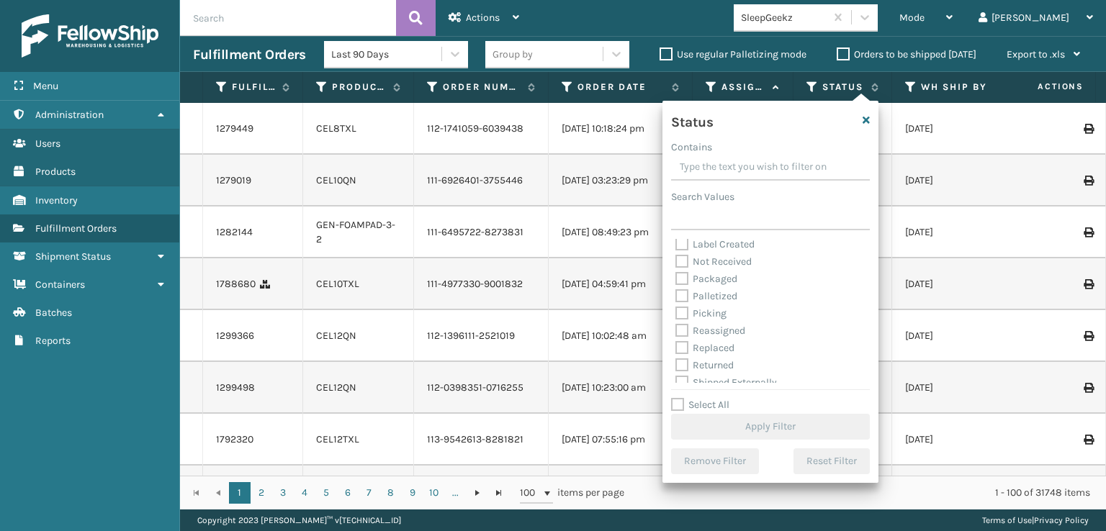
click at [683, 314] on label "Picking" at bounding box center [700, 313] width 51 height 12
click at [676, 314] on input "Picking" at bounding box center [675, 309] width 1 height 9
checkbox input "true"
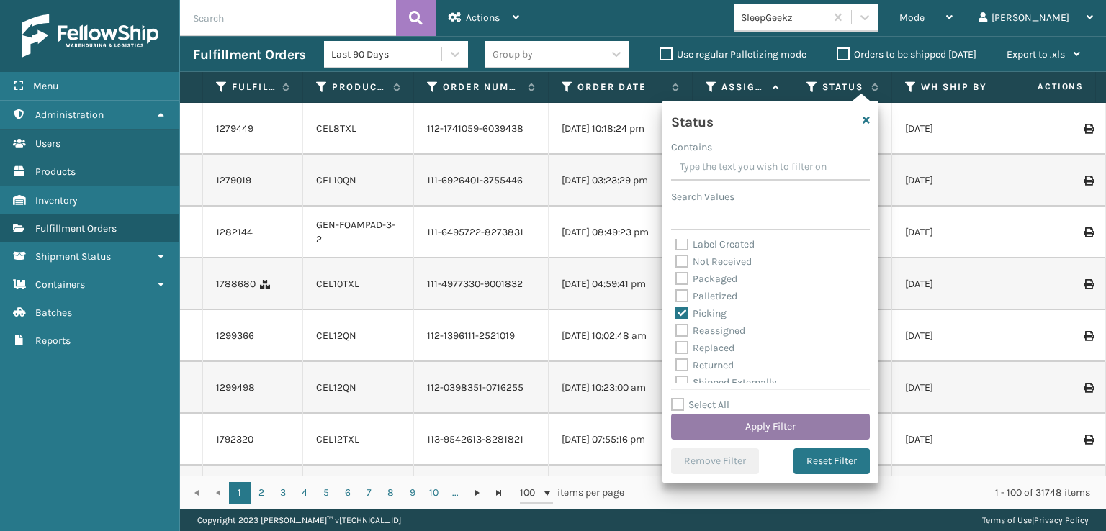
click at [754, 428] on button "Apply Filter" at bounding box center [770, 427] width 199 height 26
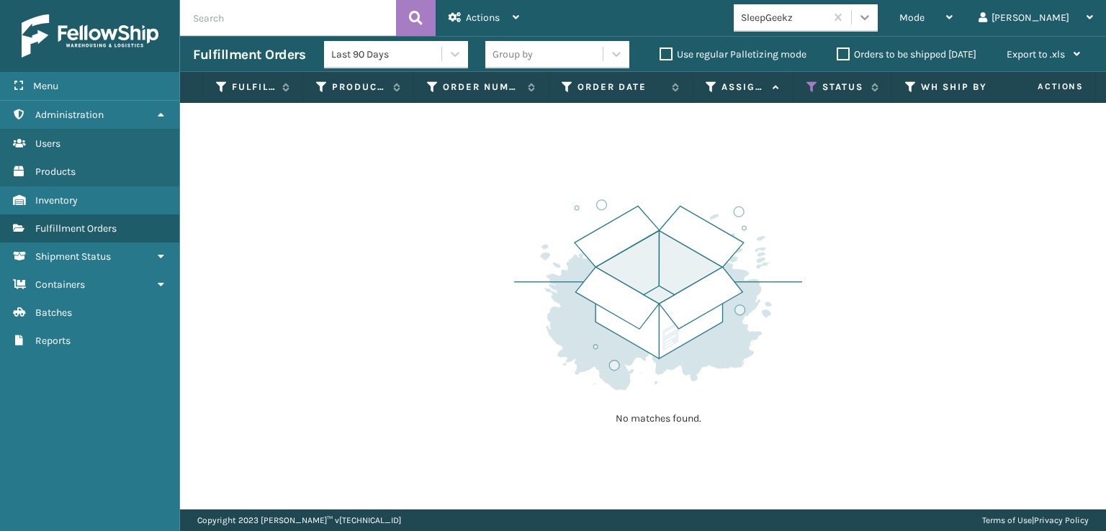
click at [872, 24] on icon at bounding box center [864, 17] width 14 height 14
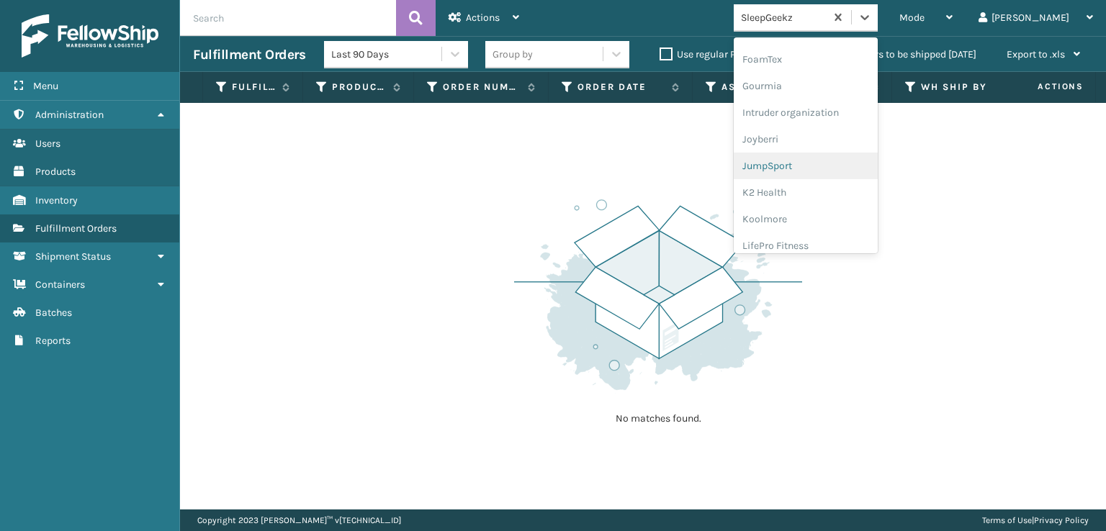
scroll to position [360, 0]
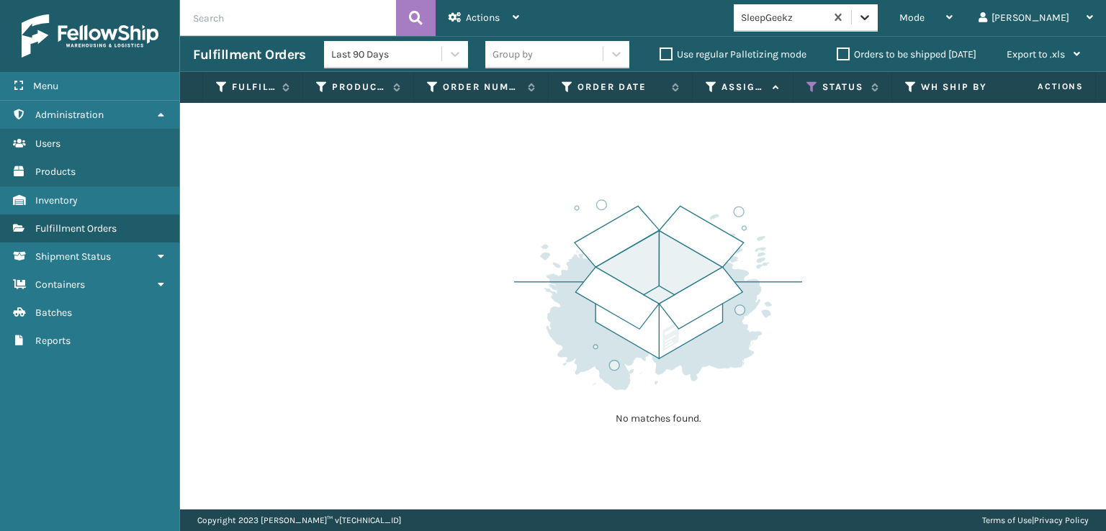
click at [872, 11] on icon at bounding box center [864, 17] width 14 height 14
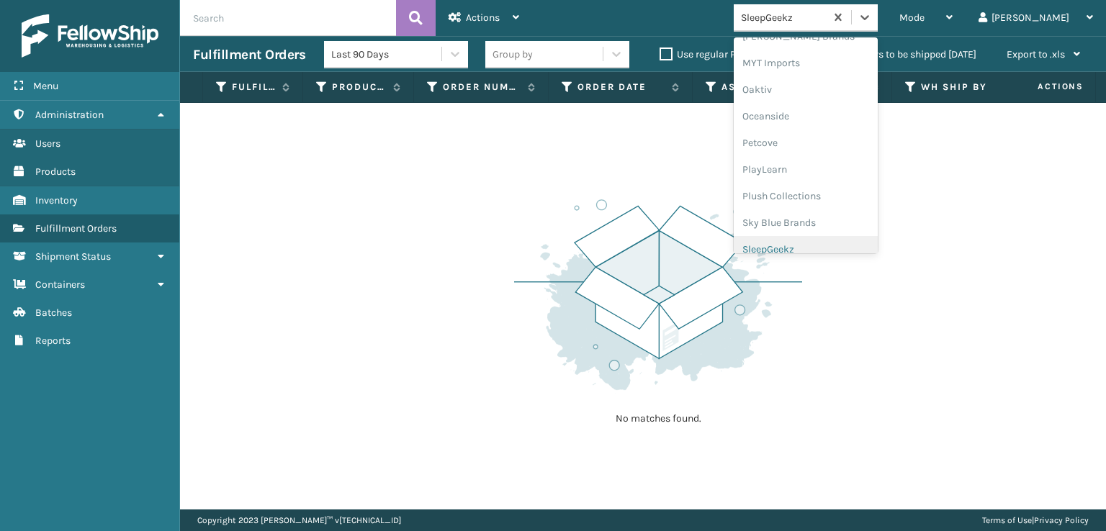
scroll to position [722, 0]
click at [835, 210] on div "SleepGeekz" at bounding box center [806, 210] width 144 height 27
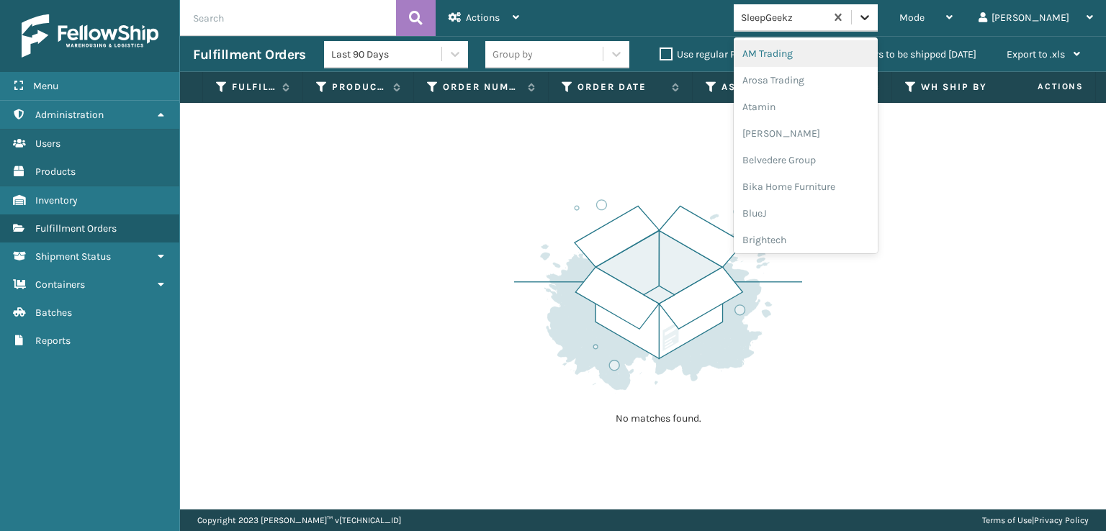
click at [872, 14] on icon at bounding box center [864, 17] width 14 height 14
click at [468, 313] on div "No matches found." at bounding box center [643, 306] width 926 height 407
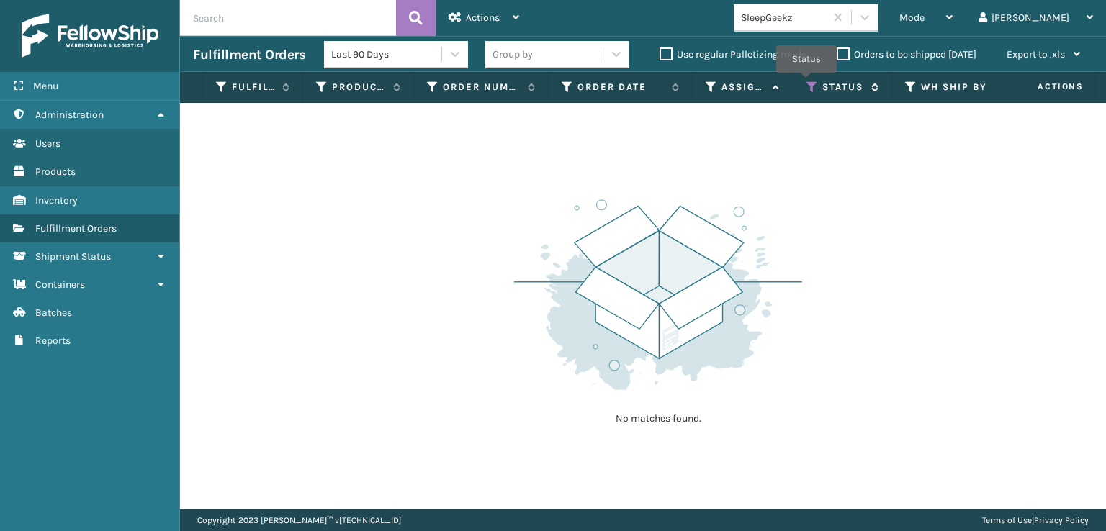
click at [806, 83] on icon at bounding box center [812, 87] width 12 height 13
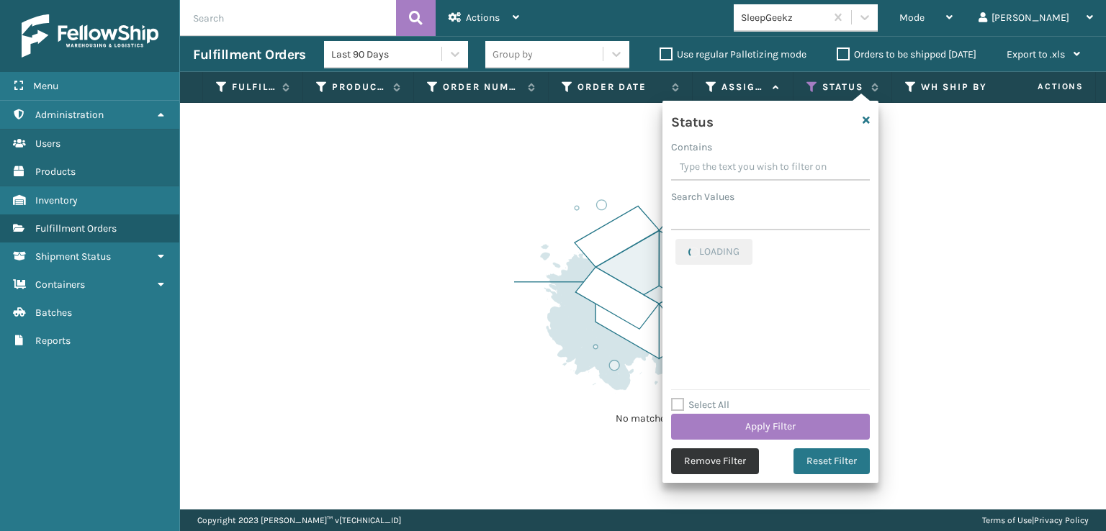
click at [703, 465] on button "Remove Filter" at bounding box center [715, 461] width 88 height 26
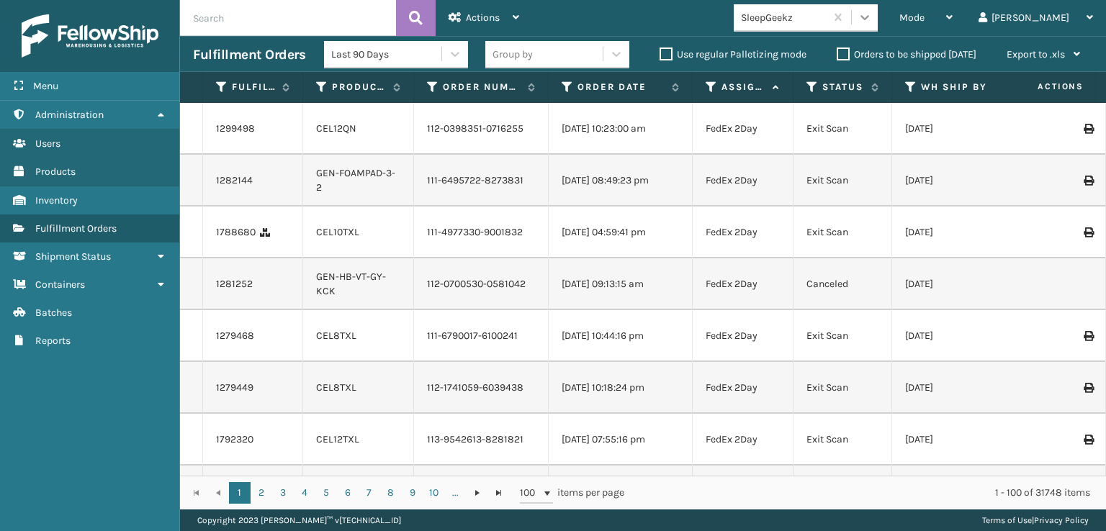
click at [872, 22] on icon at bounding box center [864, 17] width 14 height 14
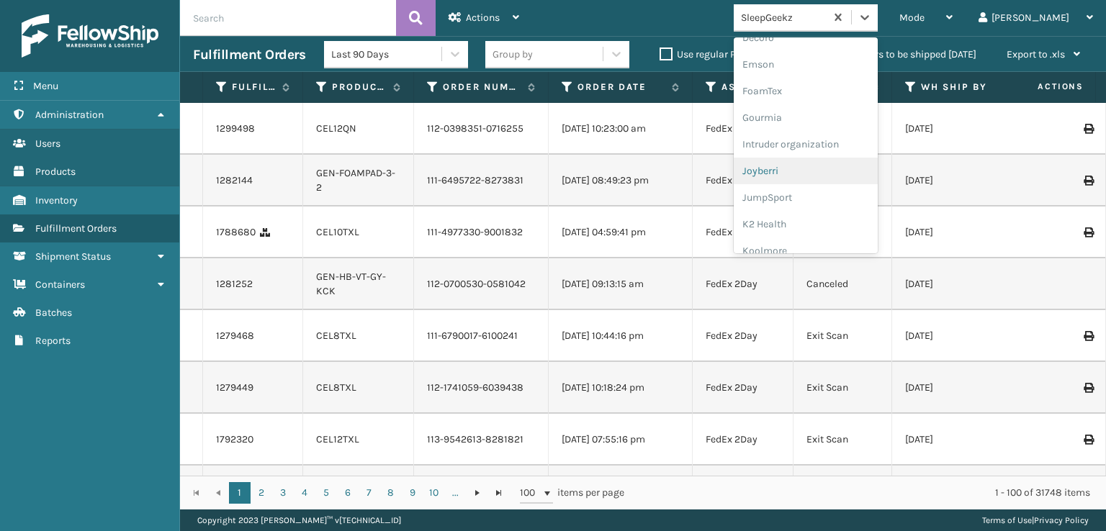
scroll to position [288, 0]
click at [819, 109] on div "FoamTex" at bounding box center [806, 112] width 144 height 27
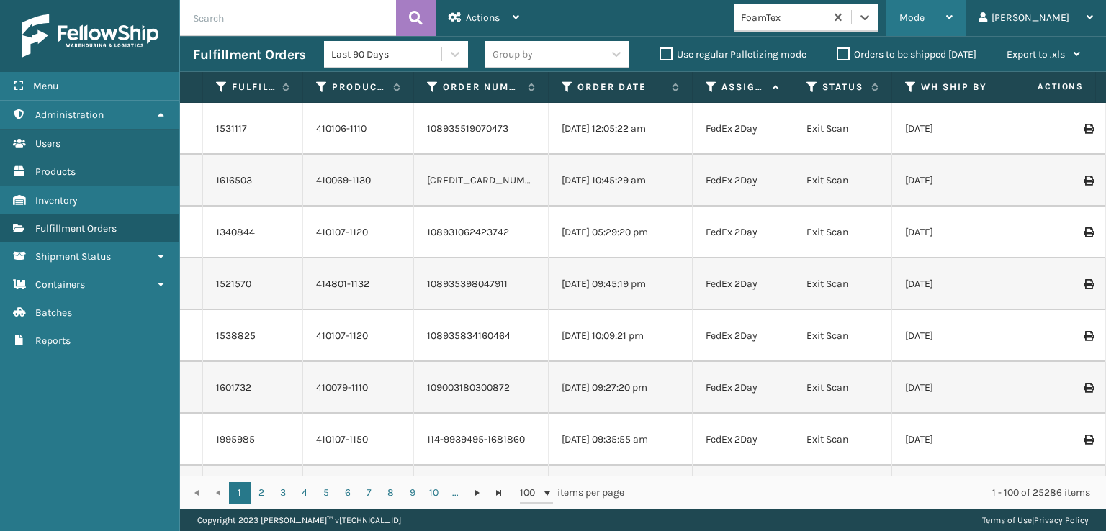
click at [924, 12] on span "Mode" at bounding box center [911, 18] width 25 height 12
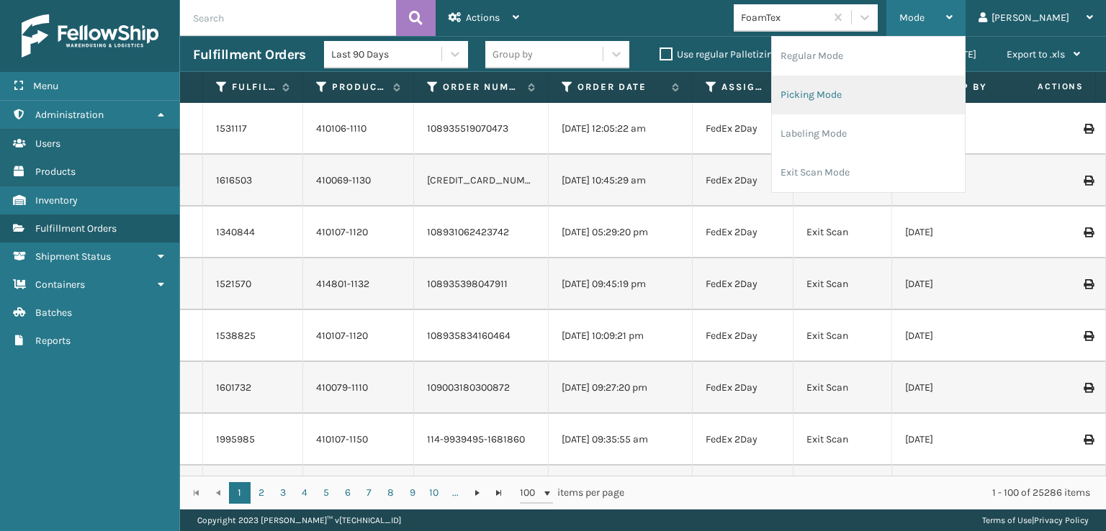
click at [872, 91] on li "Picking Mode" at bounding box center [868, 95] width 193 height 39
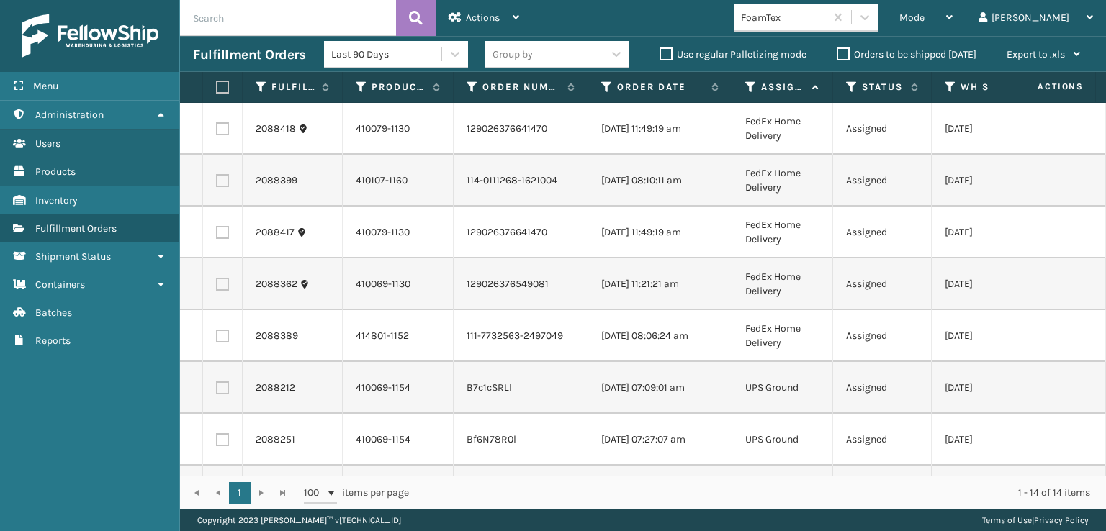
click at [217, 84] on label at bounding box center [220, 87] width 9 height 13
click at [217, 84] on input "checkbox" at bounding box center [216, 87] width 1 height 9
checkbox input "true"
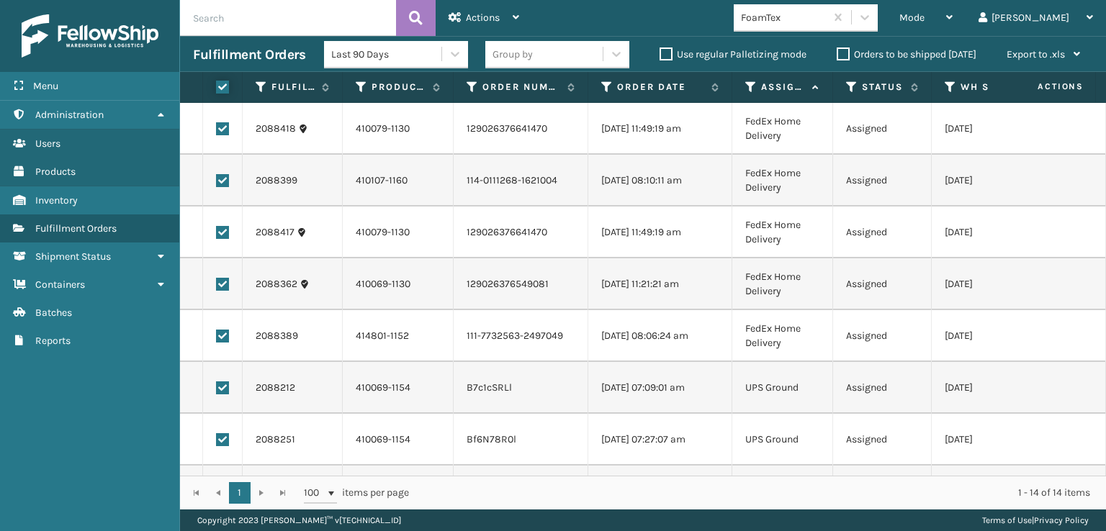
checkbox input "true"
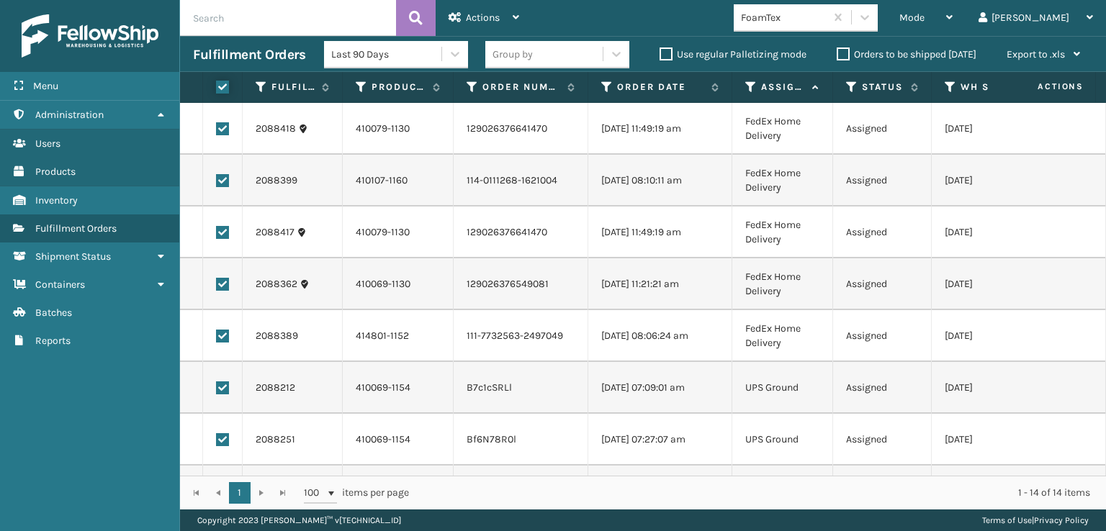
checkbox input "true"
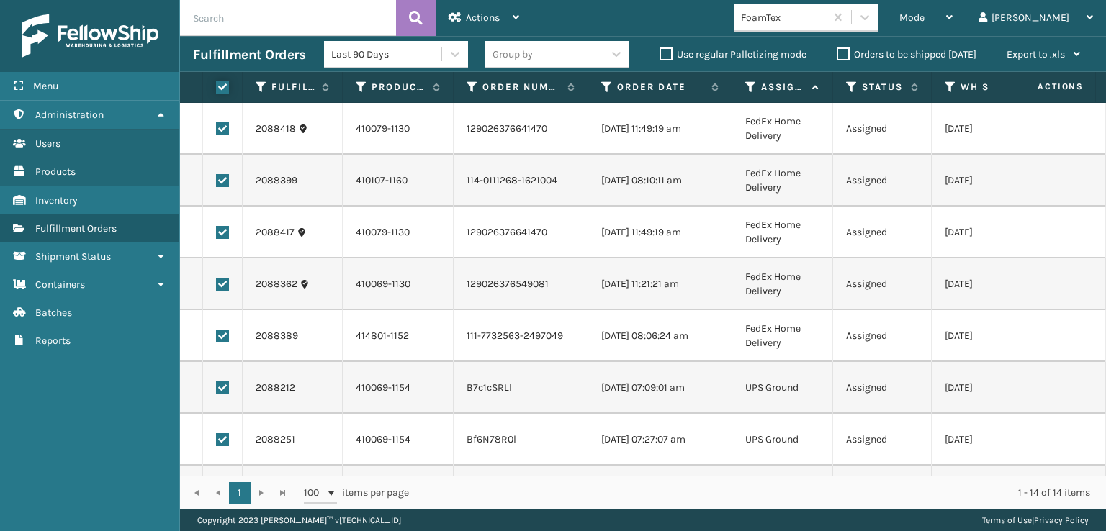
checkbox input "true"
click at [481, 15] on span "Actions" at bounding box center [483, 18] width 34 height 12
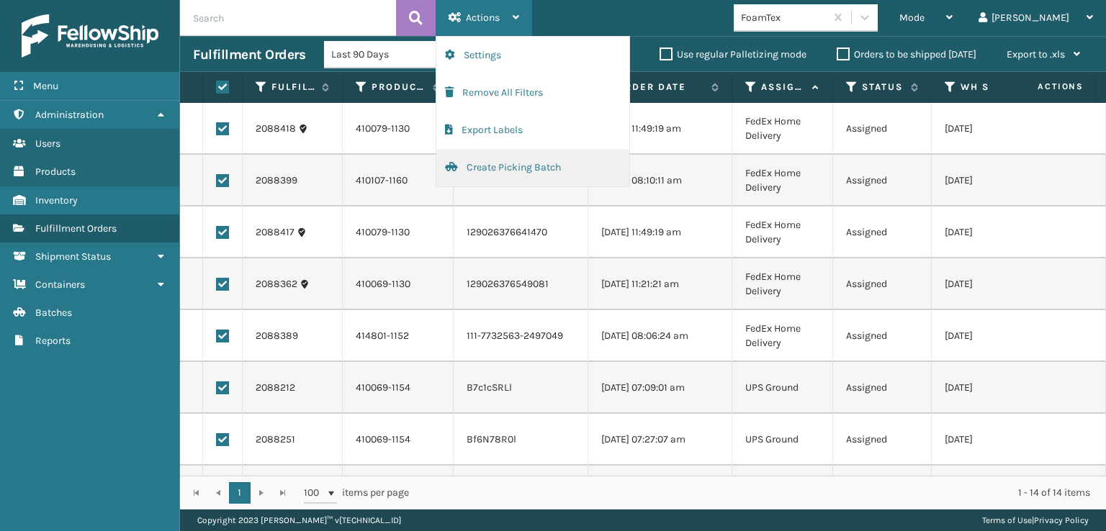
click at [488, 171] on button "Create Picking Batch" at bounding box center [532, 167] width 193 height 37
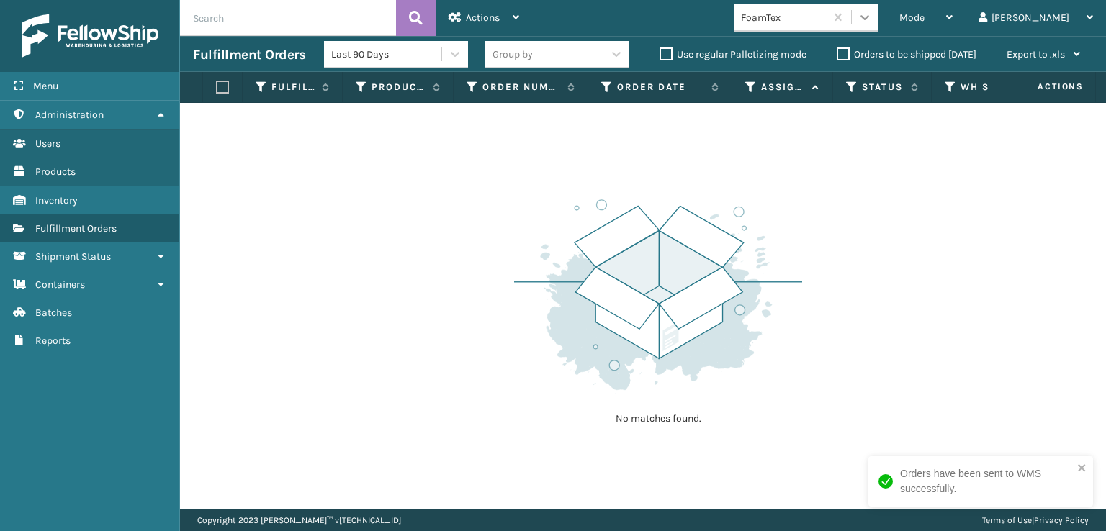
click at [872, 19] on icon at bounding box center [864, 17] width 14 height 14
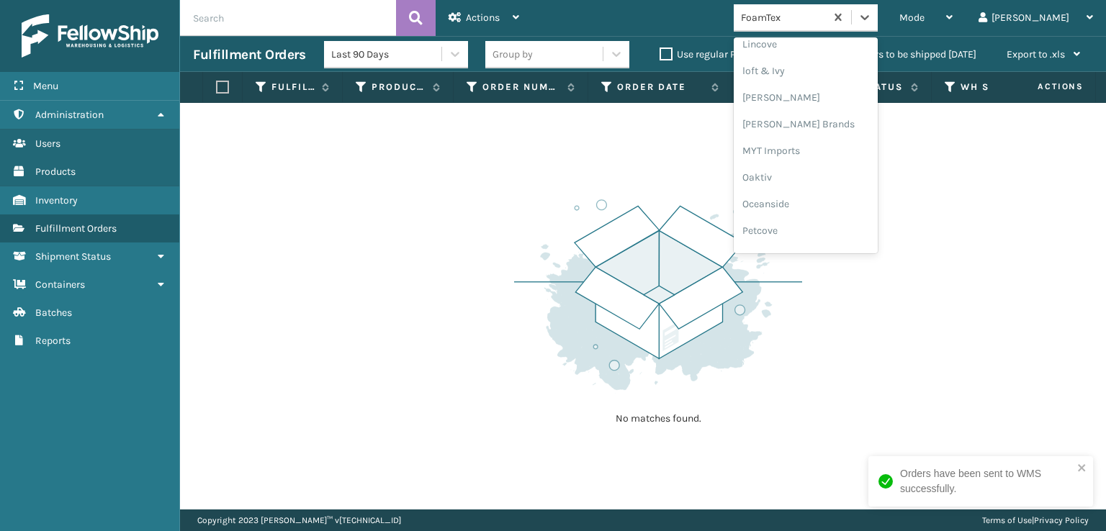
scroll to position [599, 0]
click at [831, 117] on div "[PERSON_NAME] Brands" at bounding box center [806, 120] width 144 height 27
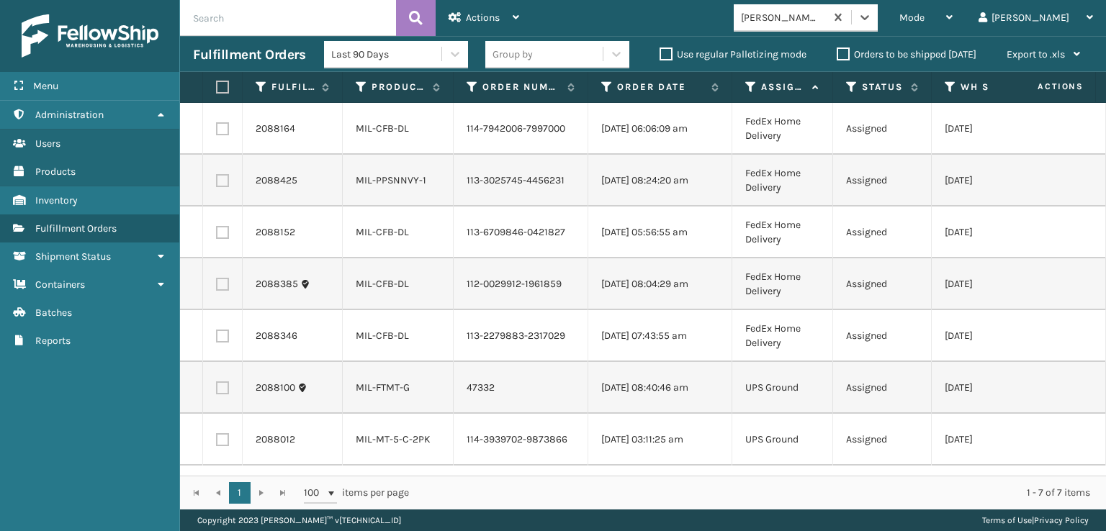
click at [224, 89] on label at bounding box center [220, 87] width 9 height 13
click at [217, 89] on input "checkbox" at bounding box center [216, 87] width 1 height 9
checkbox input "true"
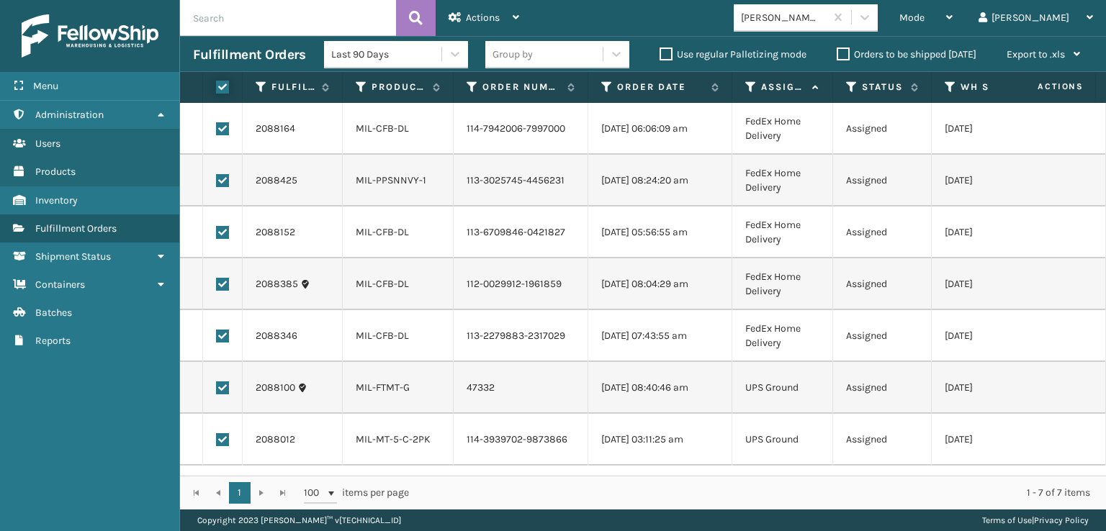
checkbox input "true"
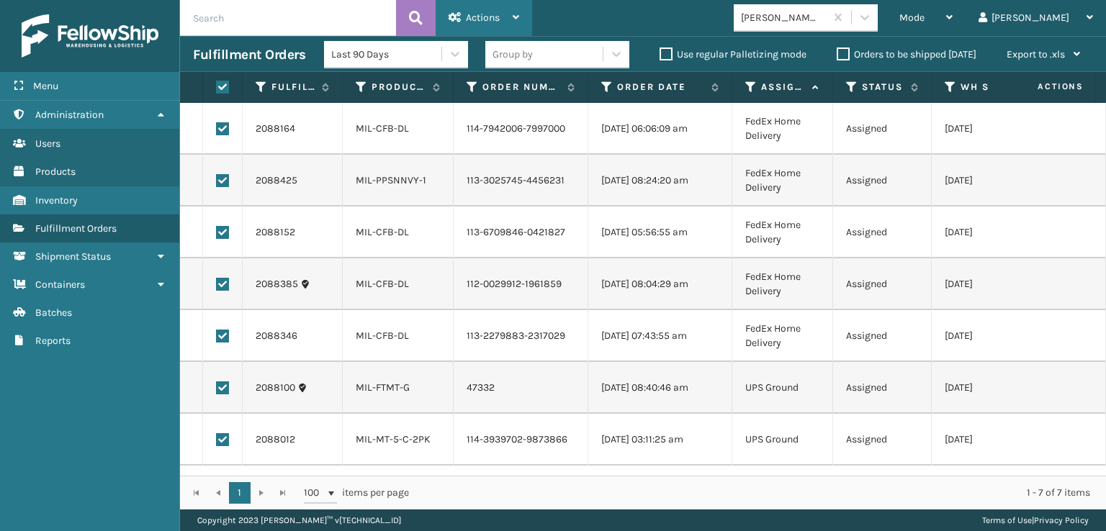
click at [471, 12] on span "Actions" at bounding box center [483, 18] width 34 height 12
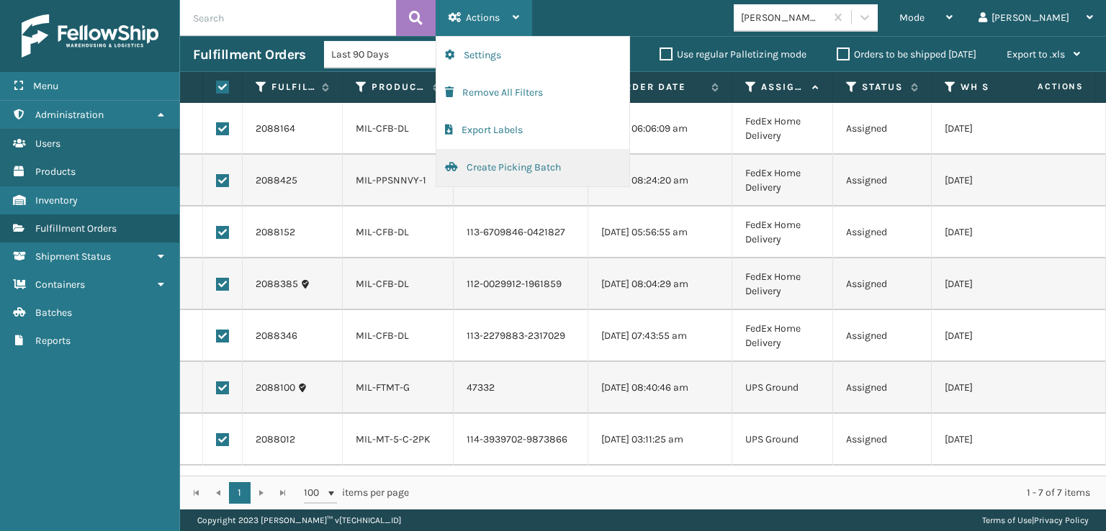
click at [513, 166] on button "Create Picking Batch" at bounding box center [532, 167] width 193 height 37
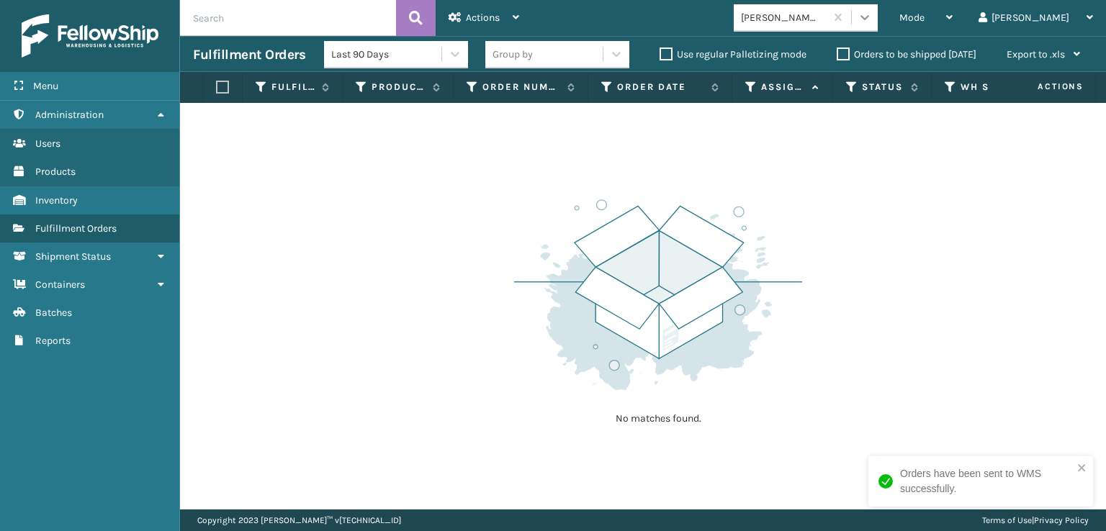
click at [872, 15] on icon at bounding box center [864, 17] width 14 height 14
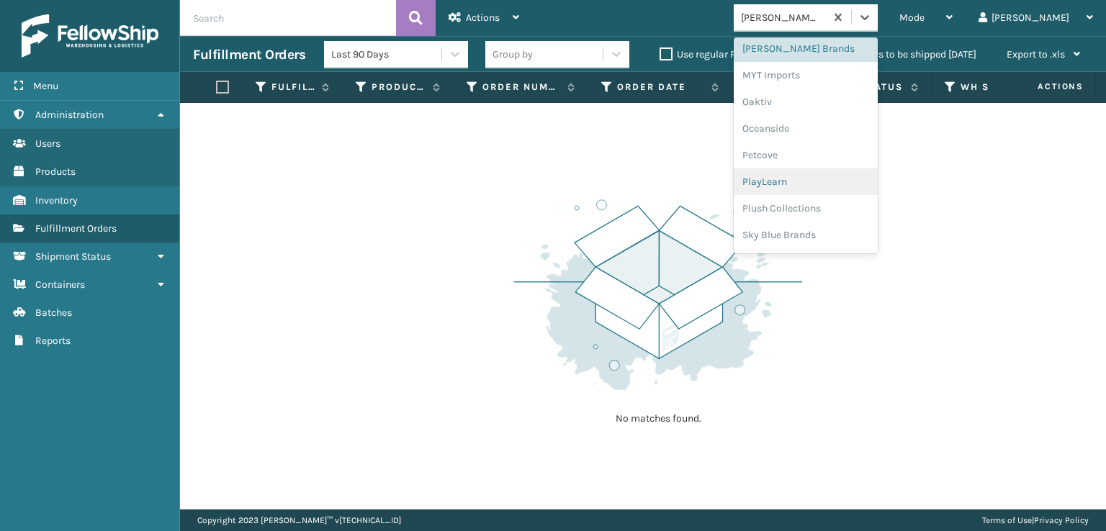
scroll to position [722, 0]
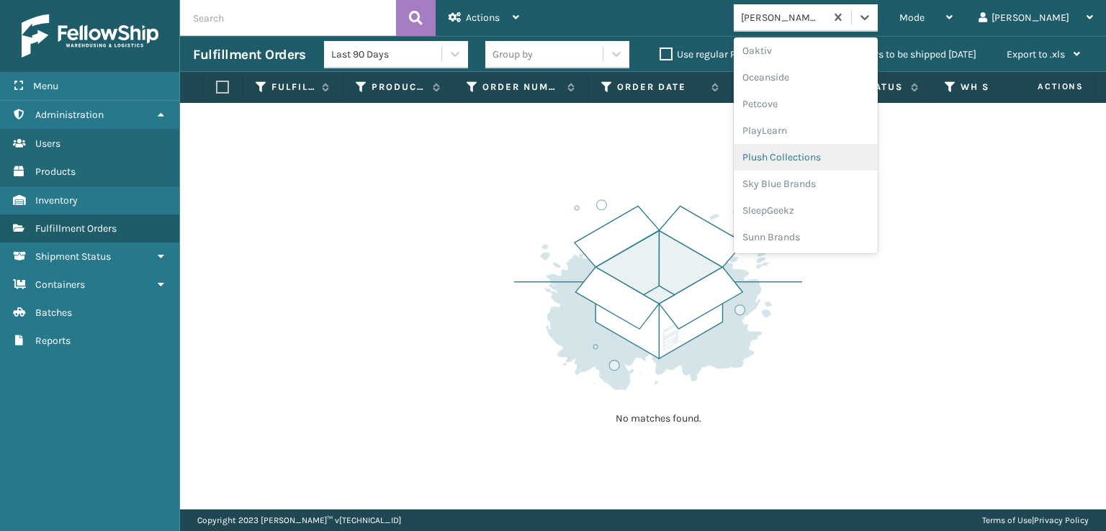
click at [826, 159] on div "Plush Collections" at bounding box center [806, 157] width 144 height 27
click at [872, 10] on icon at bounding box center [864, 17] width 14 height 14
click at [816, 209] on div "SleepGeekz" at bounding box center [806, 210] width 144 height 27
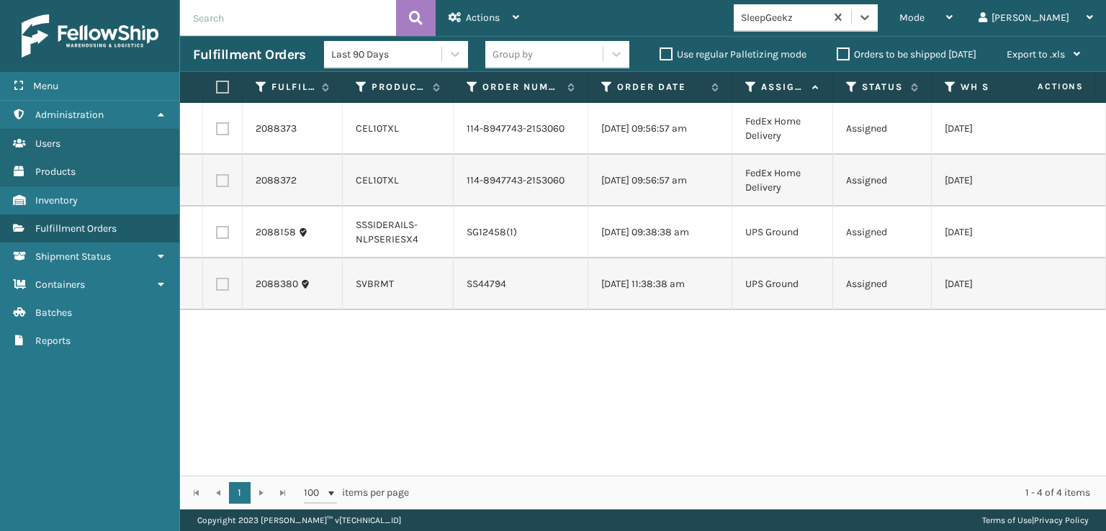
click at [222, 88] on label at bounding box center [220, 87] width 9 height 13
click at [217, 88] on input "checkbox" at bounding box center [216, 87] width 1 height 9
checkbox input "true"
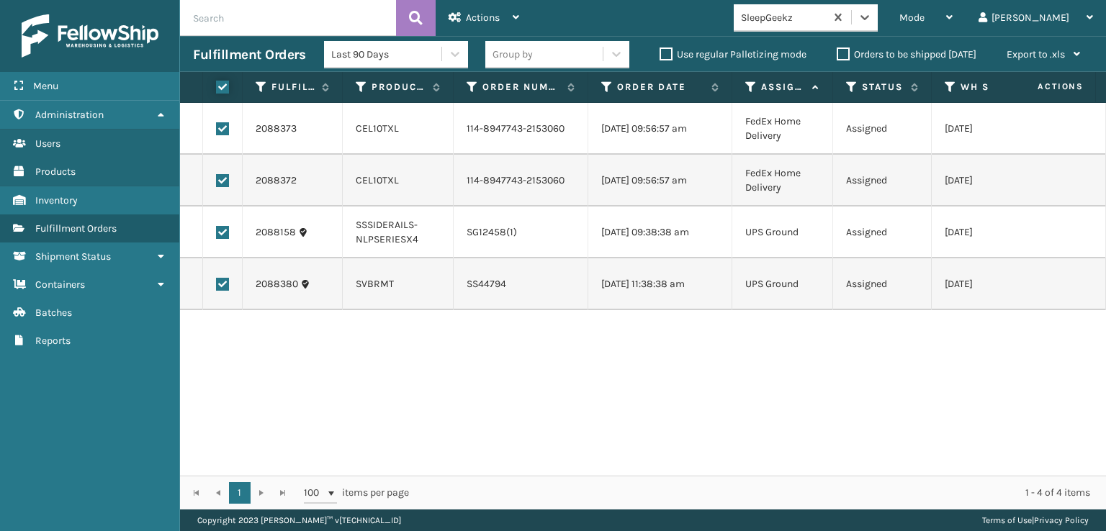
checkbox input "true"
click at [497, 12] on span "Actions" at bounding box center [483, 18] width 34 height 12
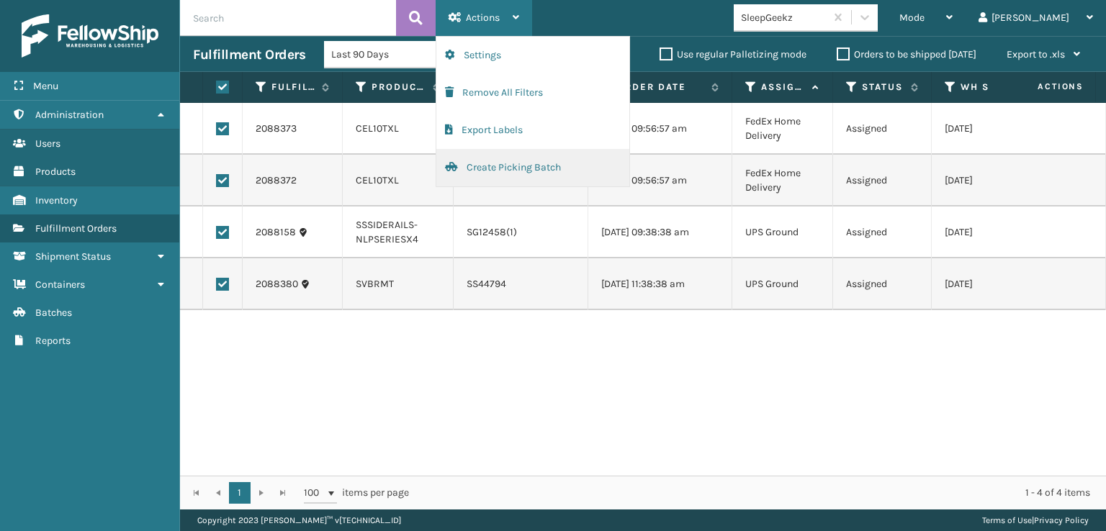
click at [487, 166] on button "Create Picking Batch" at bounding box center [532, 167] width 193 height 37
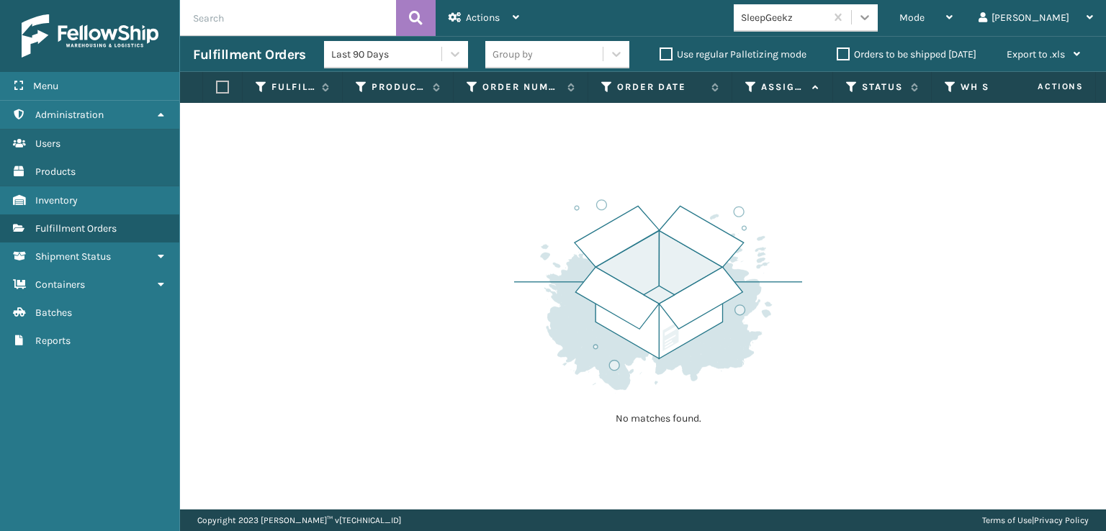
click at [872, 12] on icon at bounding box center [864, 17] width 14 height 14
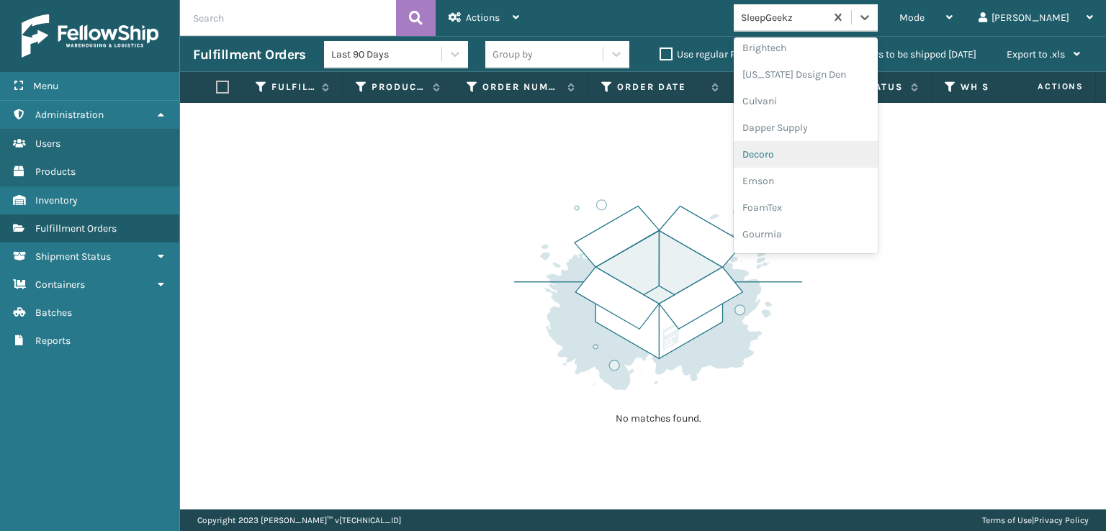
scroll to position [216, 0]
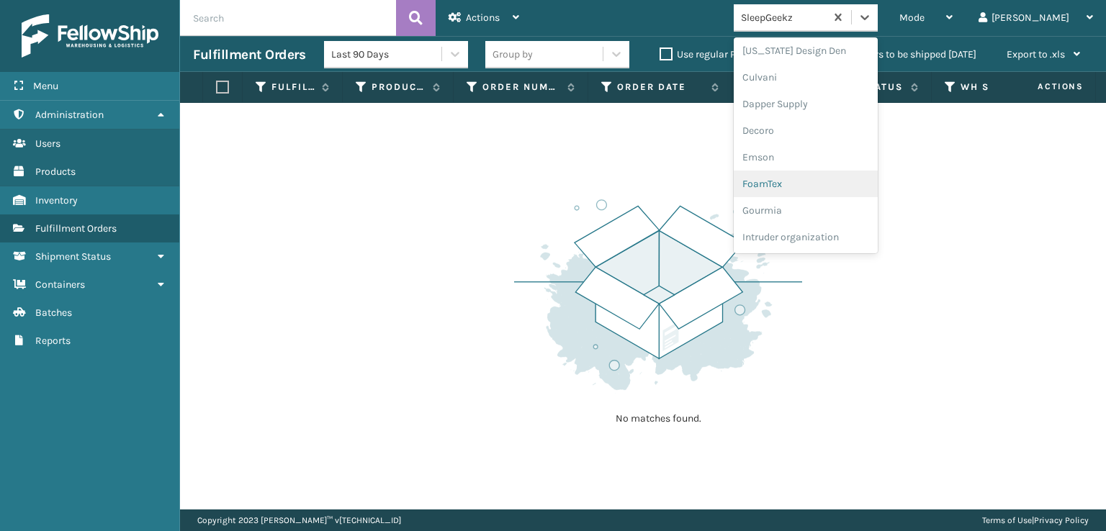
click at [818, 184] on div "FoamTex" at bounding box center [806, 184] width 144 height 27
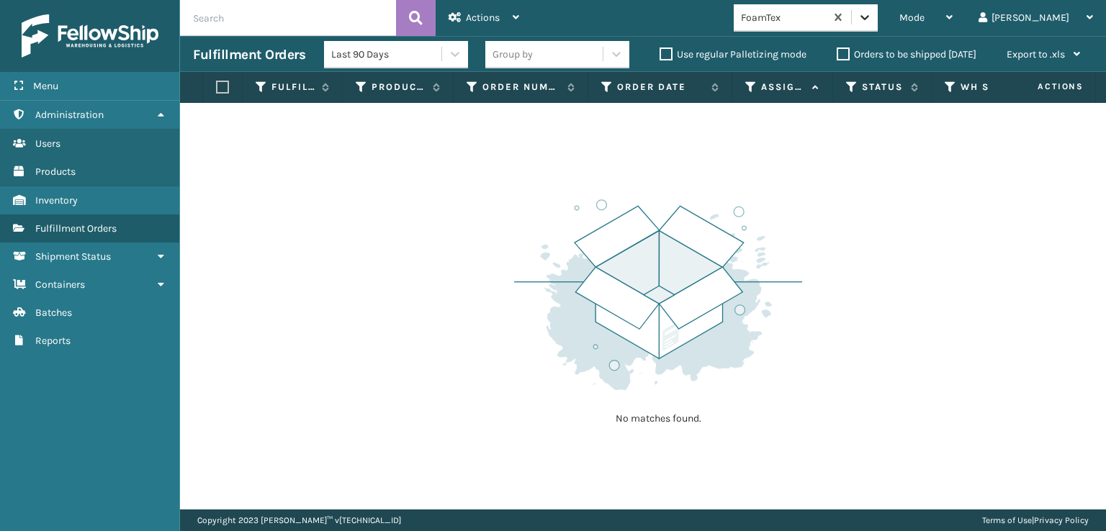
click at [872, 14] on icon at bounding box center [864, 17] width 14 height 14
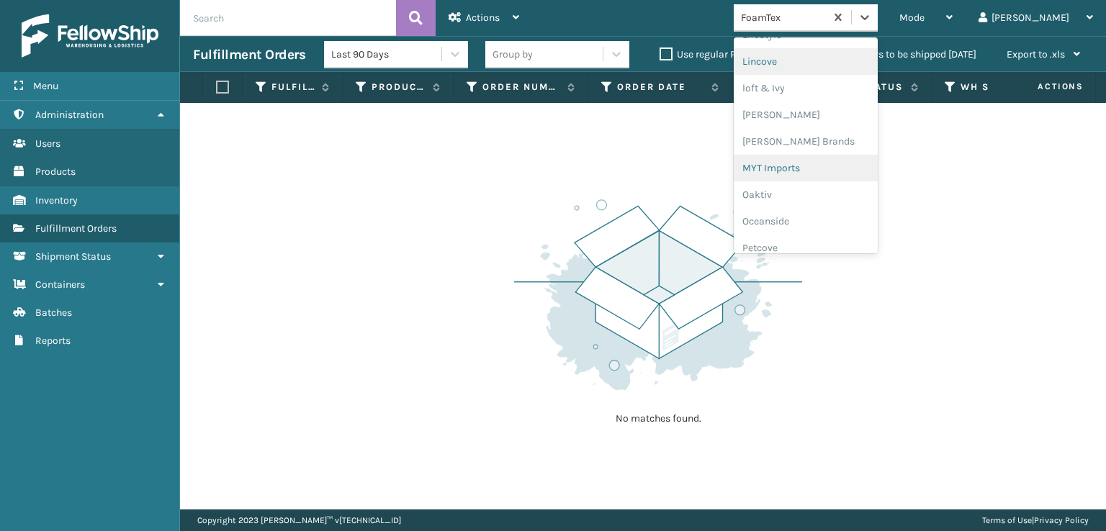
scroll to position [599, 0]
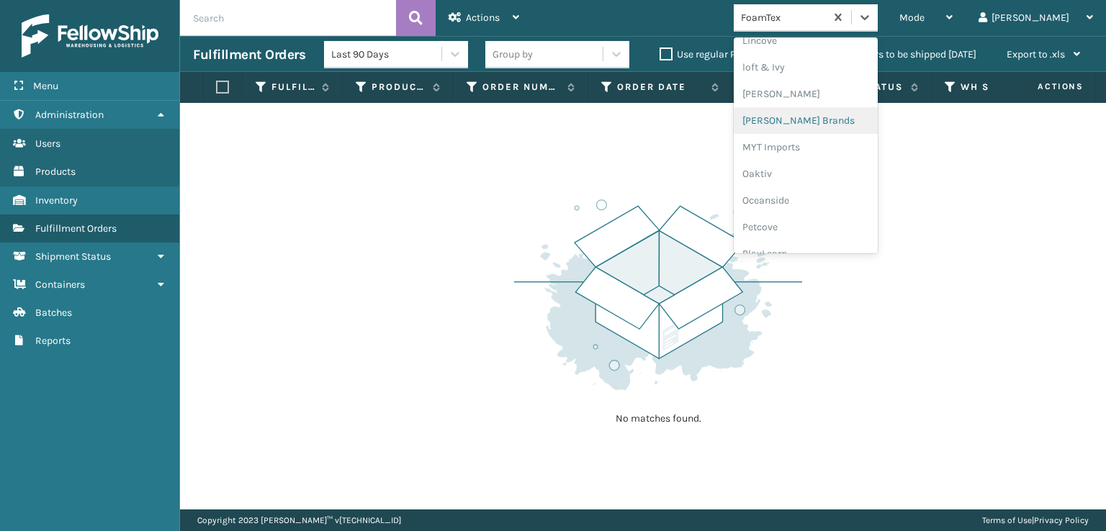
click at [826, 116] on div "[PERSON_NAME] Brands" at bounding box center [806, 120] width 144 height 27
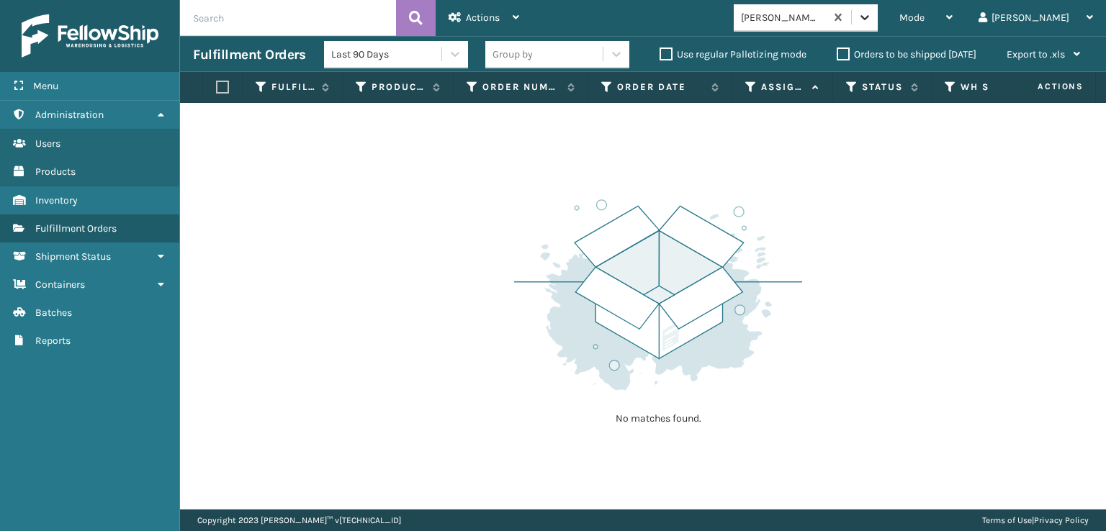
click at [872, 17] on icon at bounding box center [864, 17] width 14 height 14
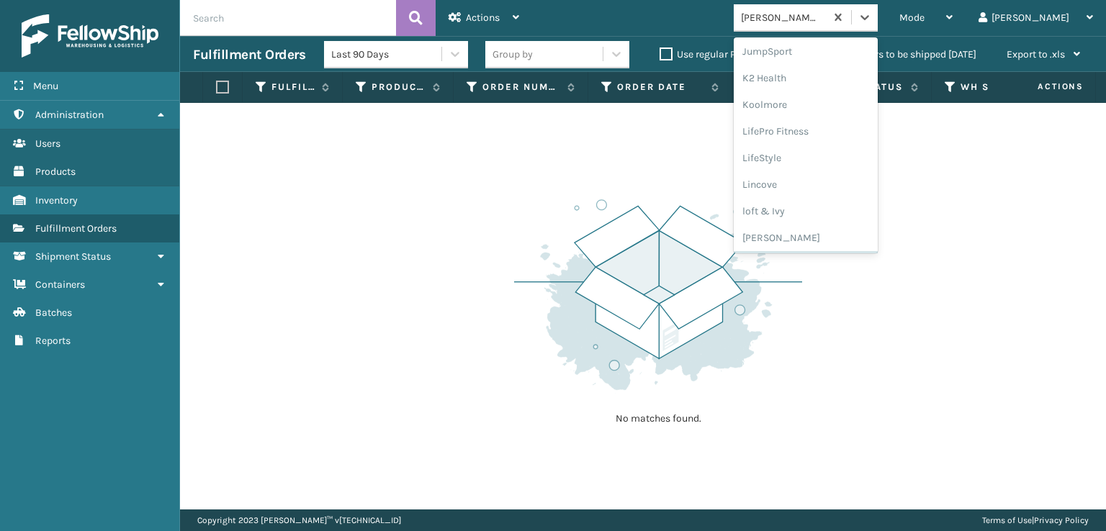
scroll to position [722, 0]
click at [818, 215] on div "SleepGeekz" at bounding box center [806, 210] width 144 height 27
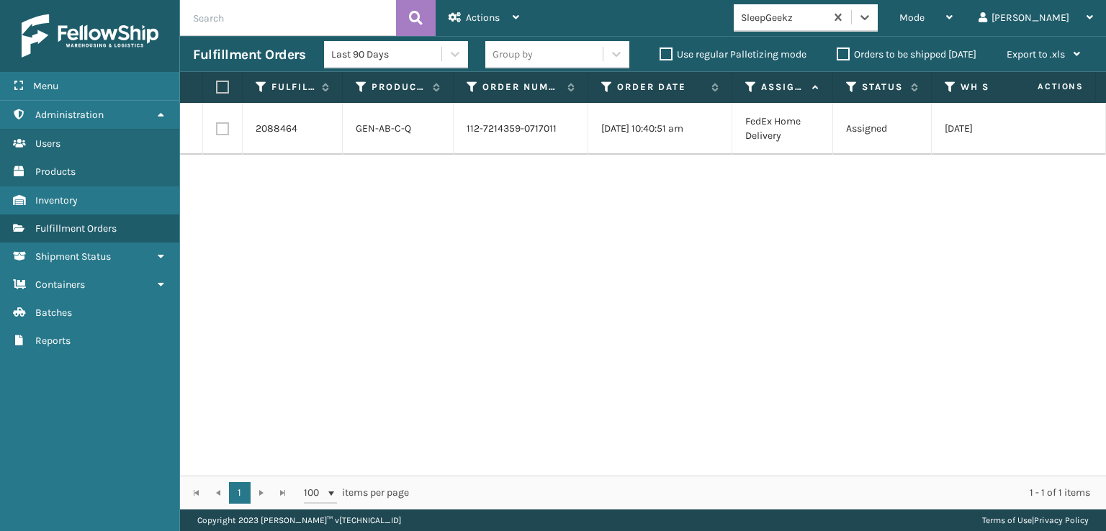
click at [220, 135] on label at bounding box center [222, 128] width 13 height 13
click at [217, 132] on input "checkbox" at bounding box center [216, 126] width 1 height 9
checkbox input "true"
click at [466, 18] on span "Actions" at bounding box center [483, 18] width 34 height 12
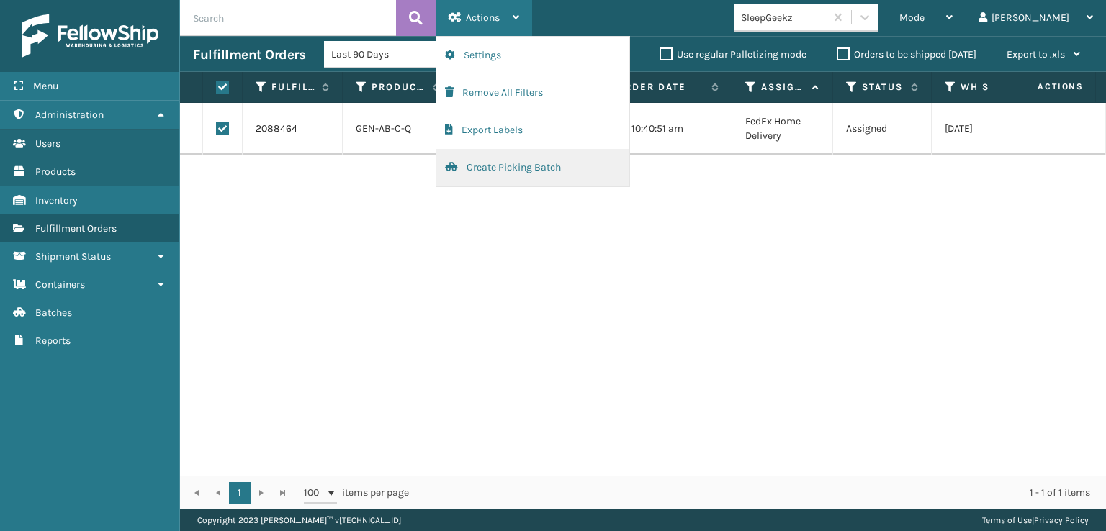
click at [500, 163] on button "Create Picking Batch" at bounding box center [532, 167] width 193 height 37
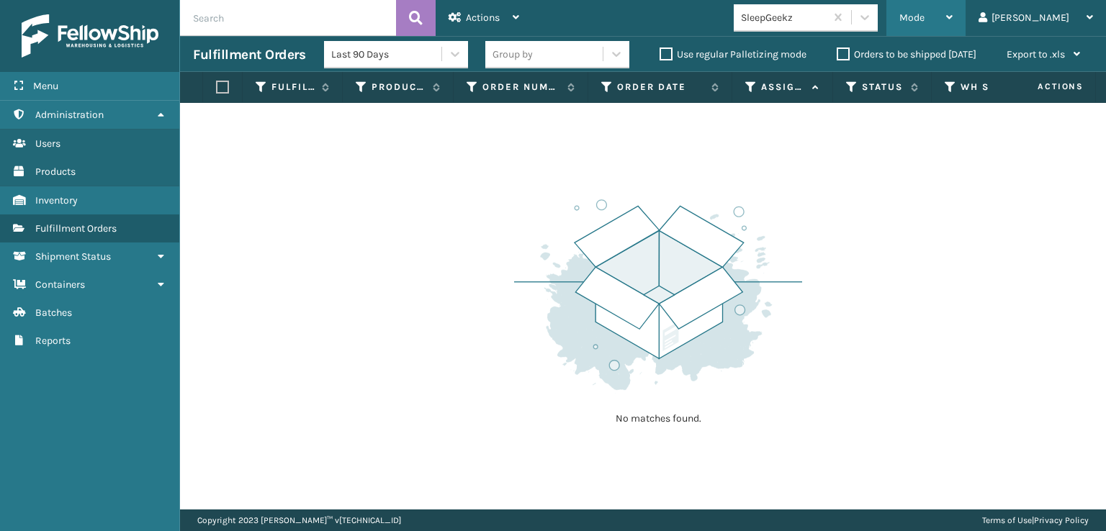
click at [924, 17] on span "Mode" at bounding box center [911, 18] width 25 height 12
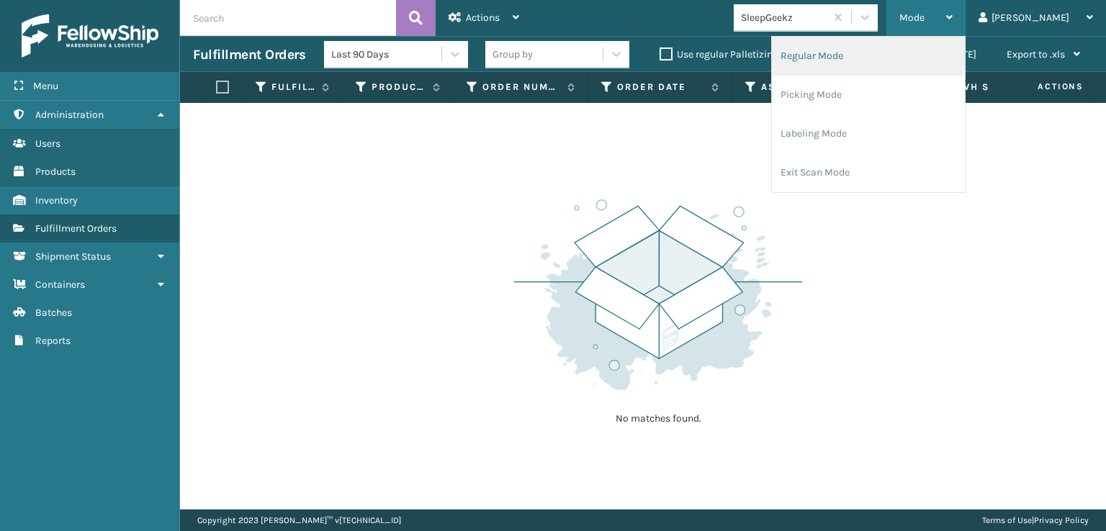
click at [861, 55] on li "Regular Mode" at bounding box center [868, 56] width 193 height 39
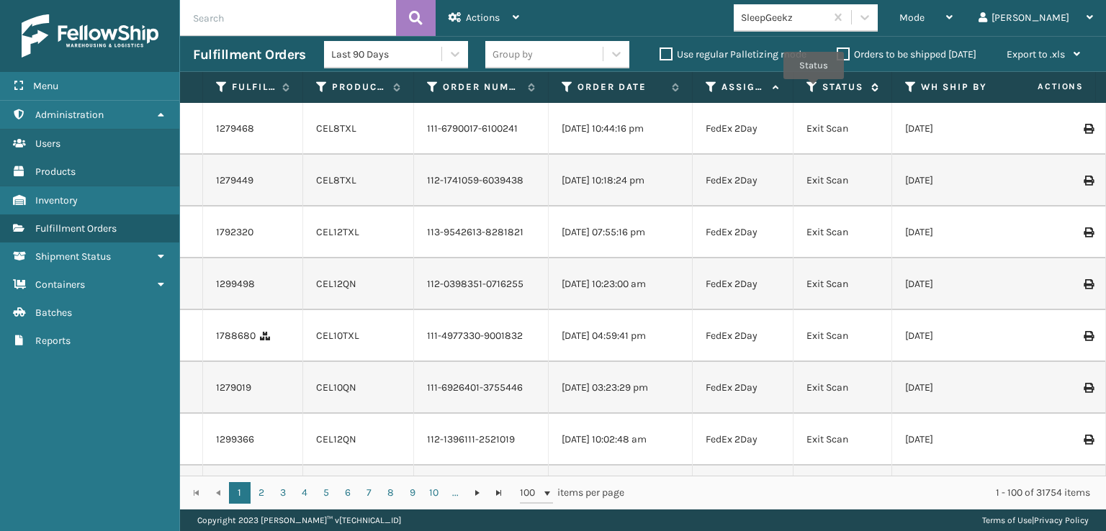
click at [813, 89] on icon at bounding box center [812, 87] width 12 height 13
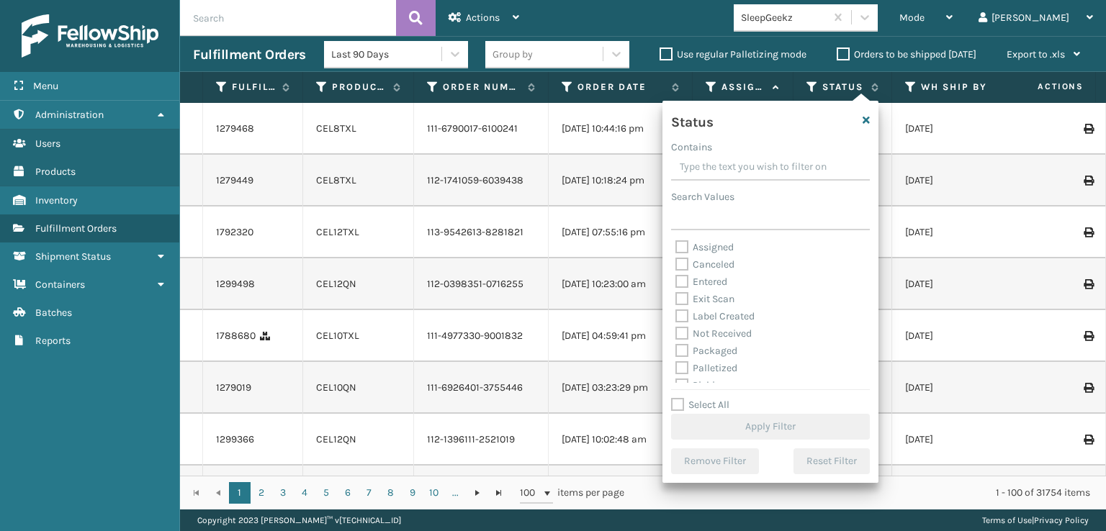
scroll to position [72, 0]
click at [682, 315] on label "Picking" at bounding box center [700, 313] width 51 height 12
click at [676, 315] on input "Picking" at bounding box center [675, 309] width 1 height 9
checkbox input "true"
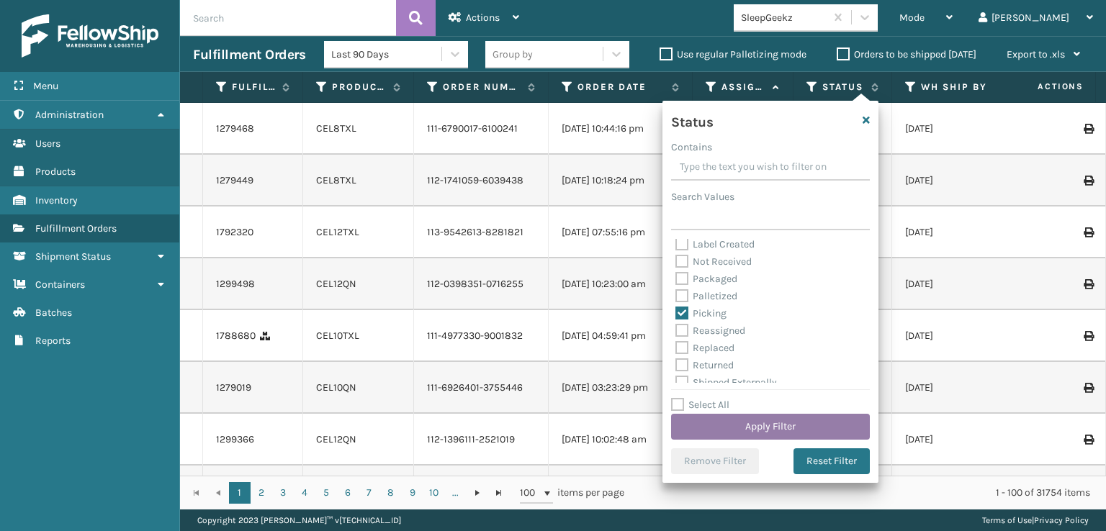
click at [716, 424] on button "Apply Filter" at bounding box center [770, 427] width 199 height 26
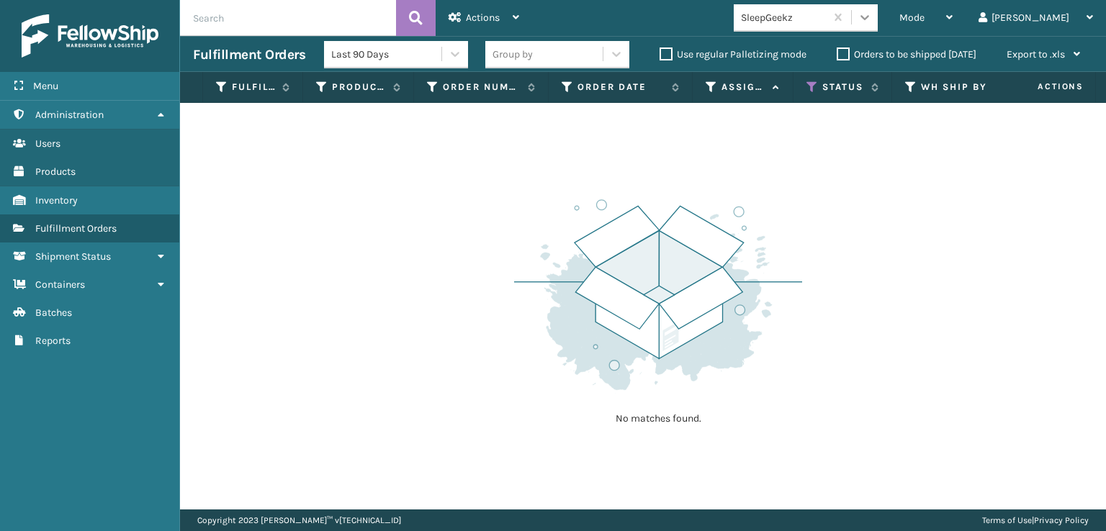
click at [872, 19] on icon at bounding box center [864, 17] width 14 height 14
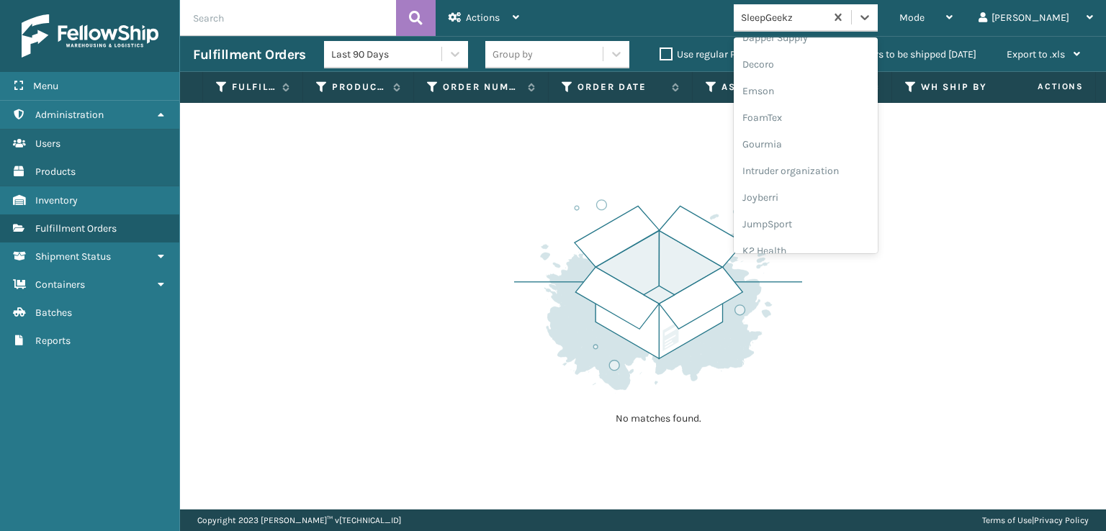
scroll to position [288, 0]
click at [831, 109] on div "FoamTex" at bounding box center [806, 112] width 144 height 27
click at [872, 22] on icon at bounding box center [864, 17] width 14 height 14
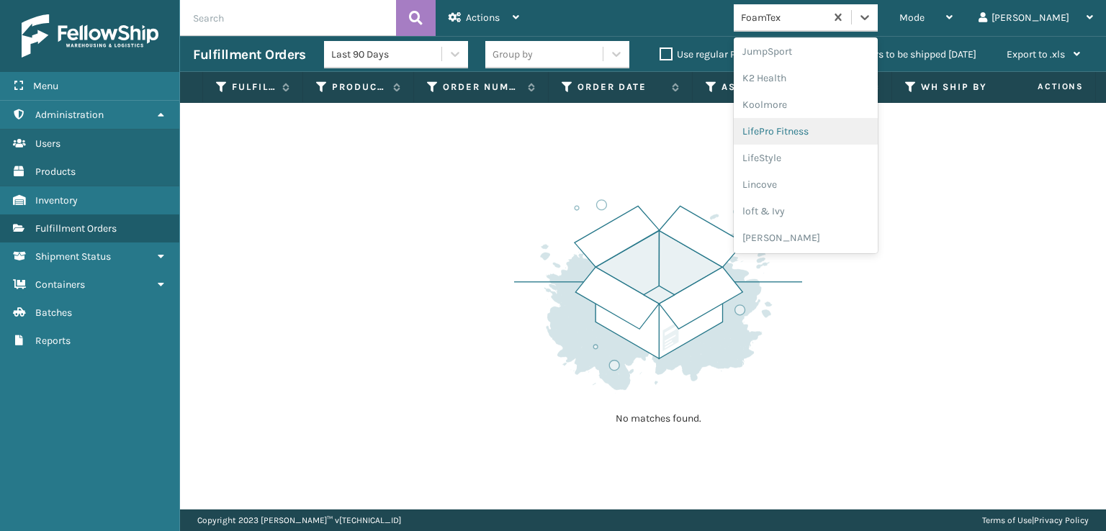
scroll to position [599, 0]
click at [831, 117] on div "[PERSON_NAME] Brands" at bounding box center [806, 120] width 144 height 27
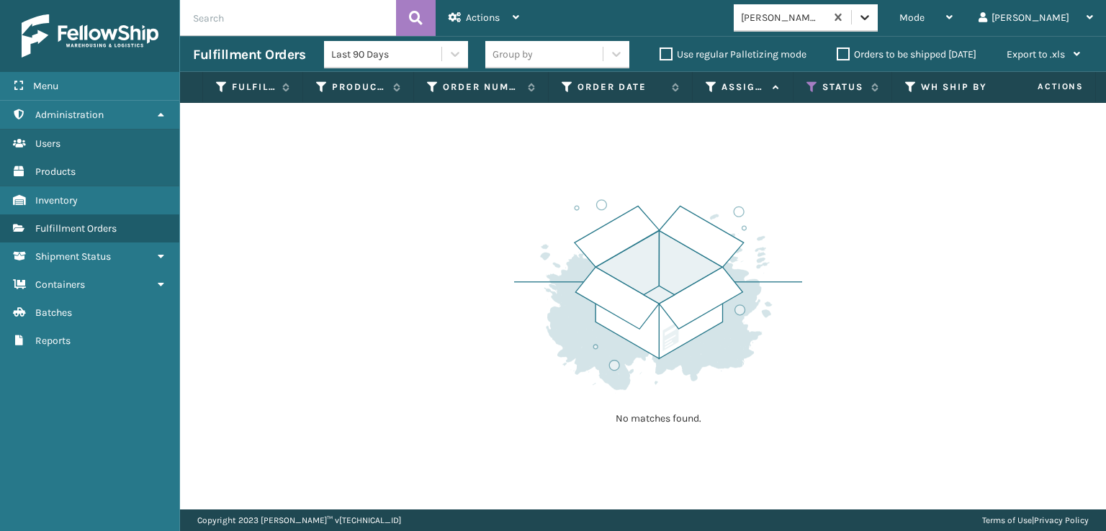
click at [872, 19] on icon at bounding box center [864, 17] width 14 height 14
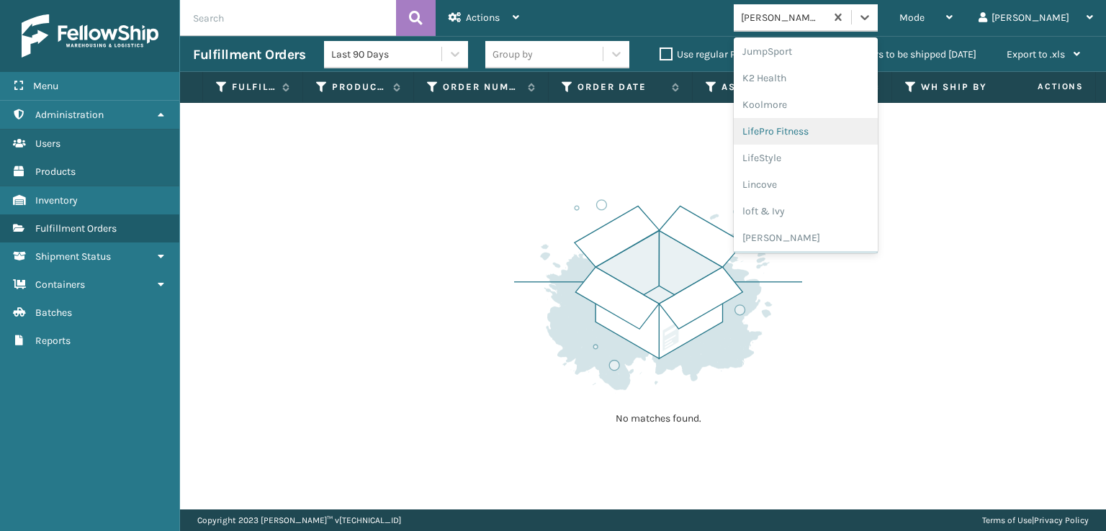
scroll to position [671, 0]
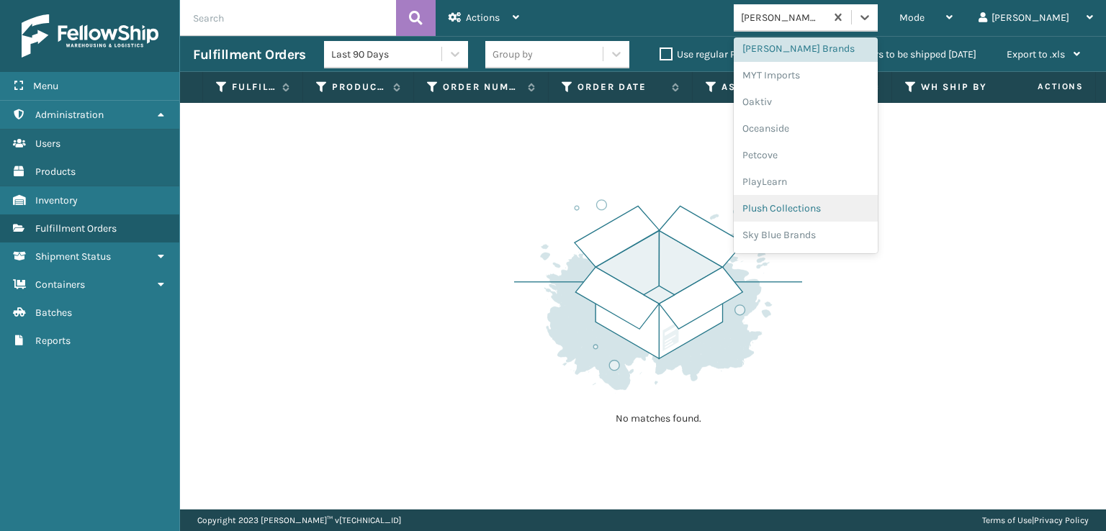
click at [842, 204] on div "Plush Collections" at bounding box center [806, 208] width 144 height 27
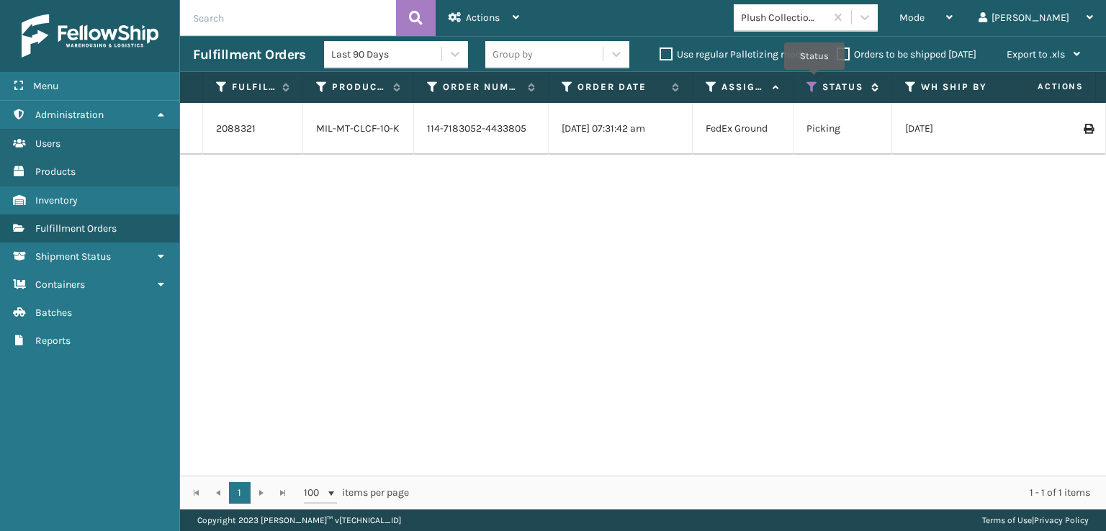
click at [814, 81] on icon at bounding box center [812, 87] width 12 height 13
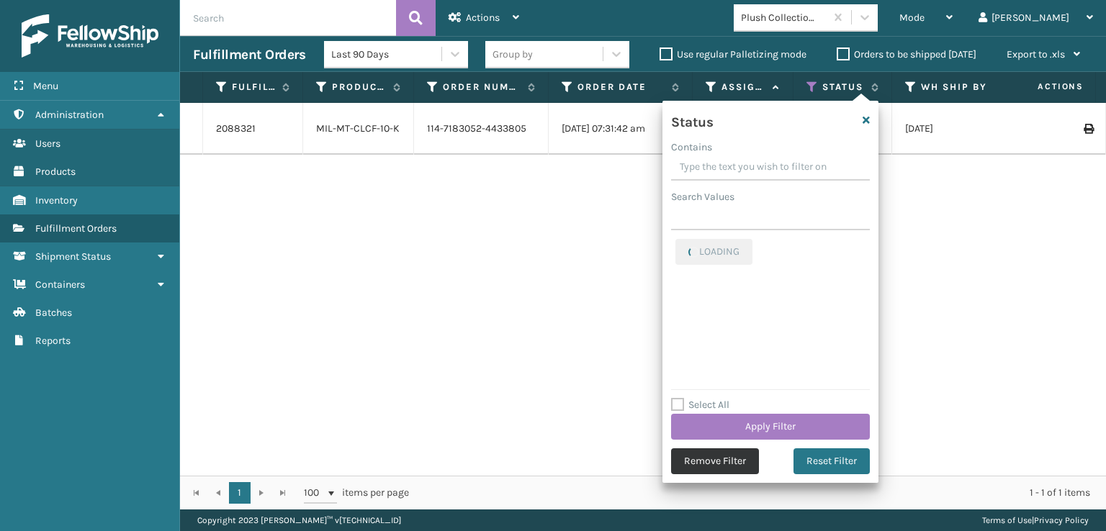
click at [694, 464] on button "Remove Filter" at bounding box center [715, 461] width 88 height 26
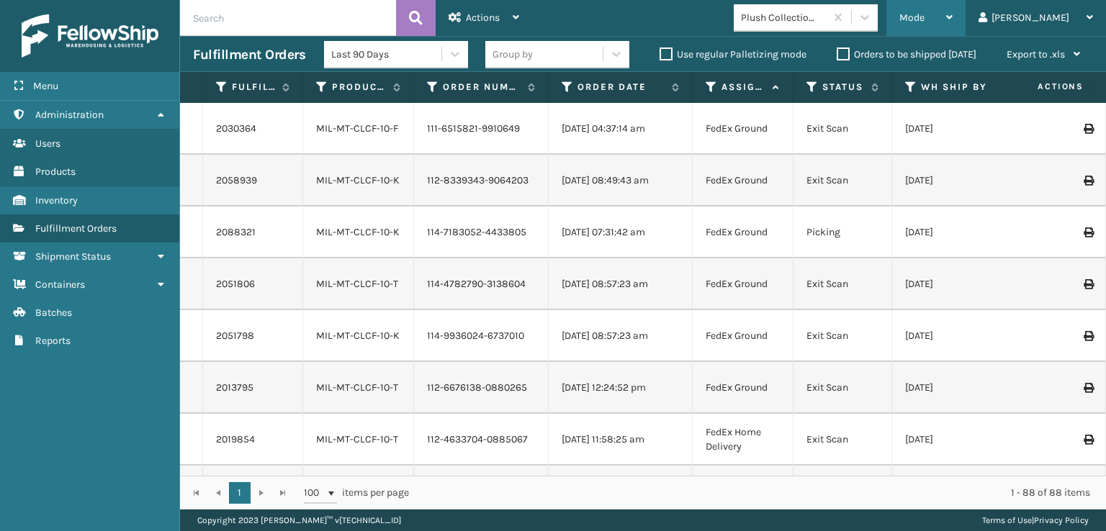
click at [952, 10] on div "Mode" at bounding box center [925, 18] width 53 height 36
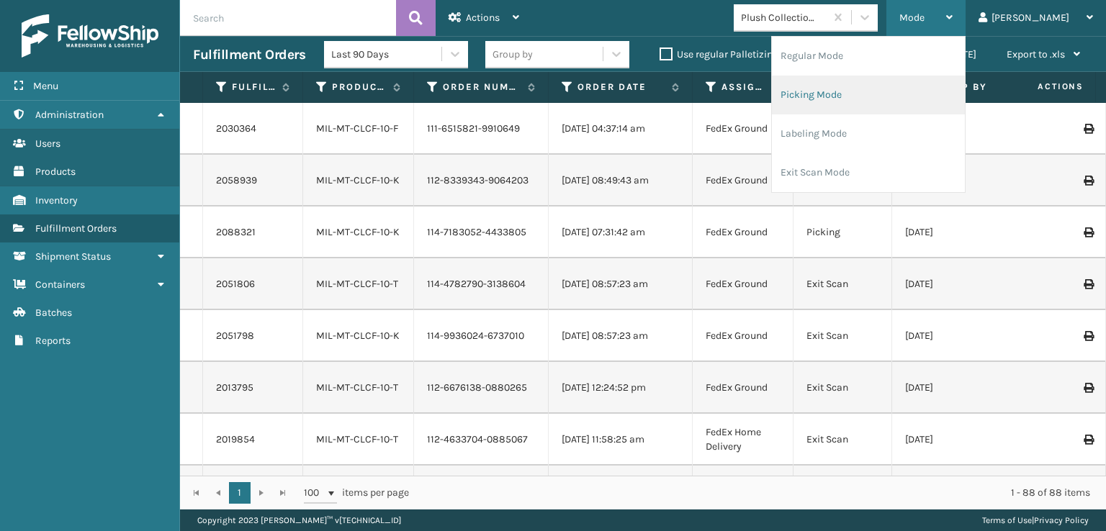
click at [873, 96] on li "Picking Mode" at bounding box center [868, 95] width 193 height 39
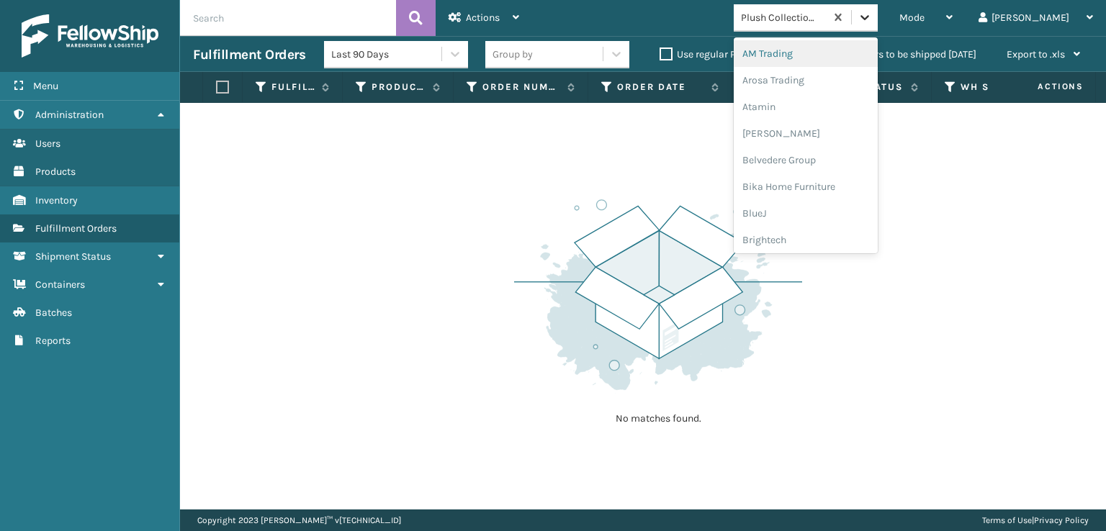
click at [872, 10] on icon at bounding box center [864, 17] width 14 height 14
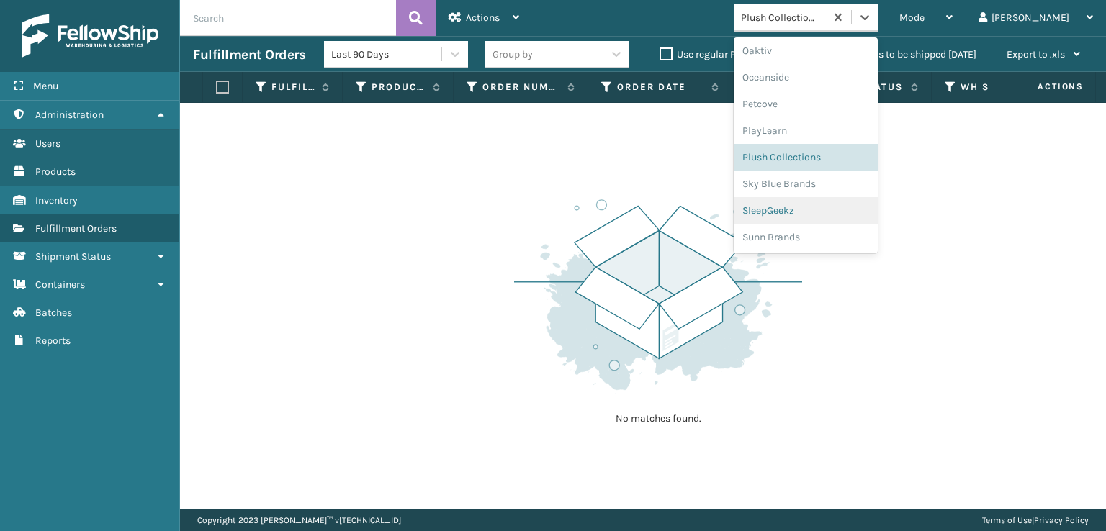
click at [819, 209] on div "SleepGeekz" at bounding box center [806, 210] width 144 height 27
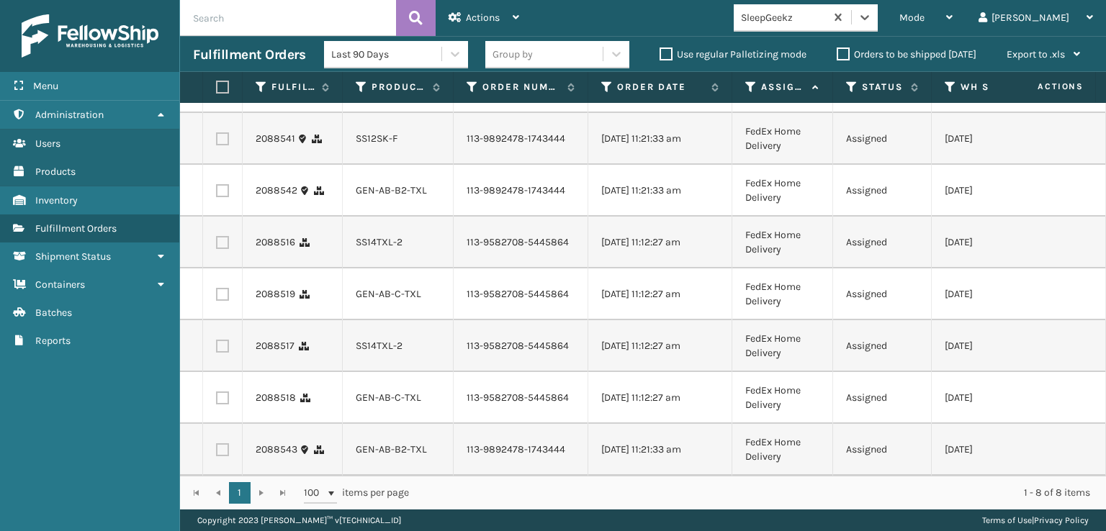
scroll to position [0, 0]
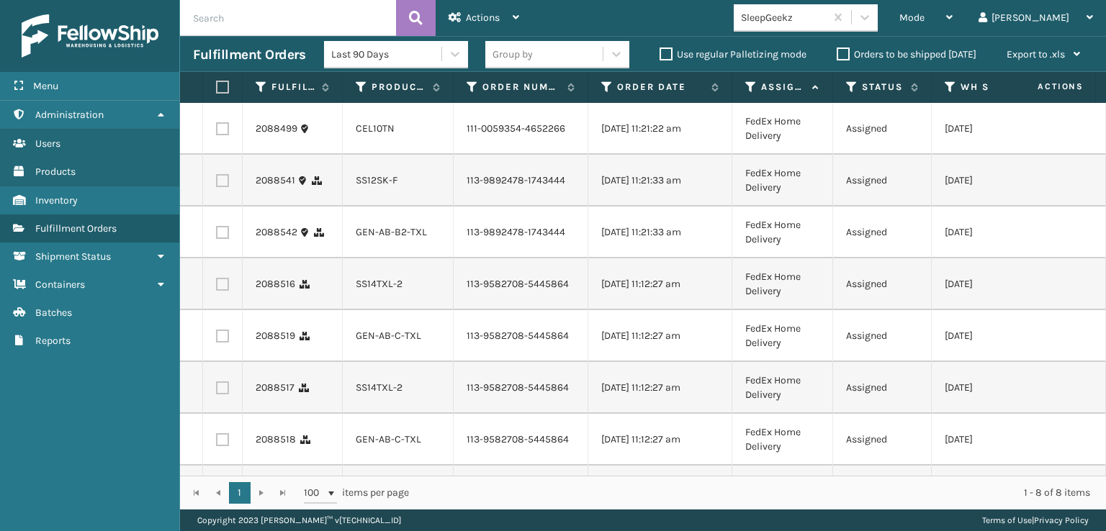
click at [224, 89] on label at bounding box center [220, 87] width 9 height 13
click at [217, 89] on input "checkbox" at bounding box center [216, 87] width 1 height 9
checkbox input "true"
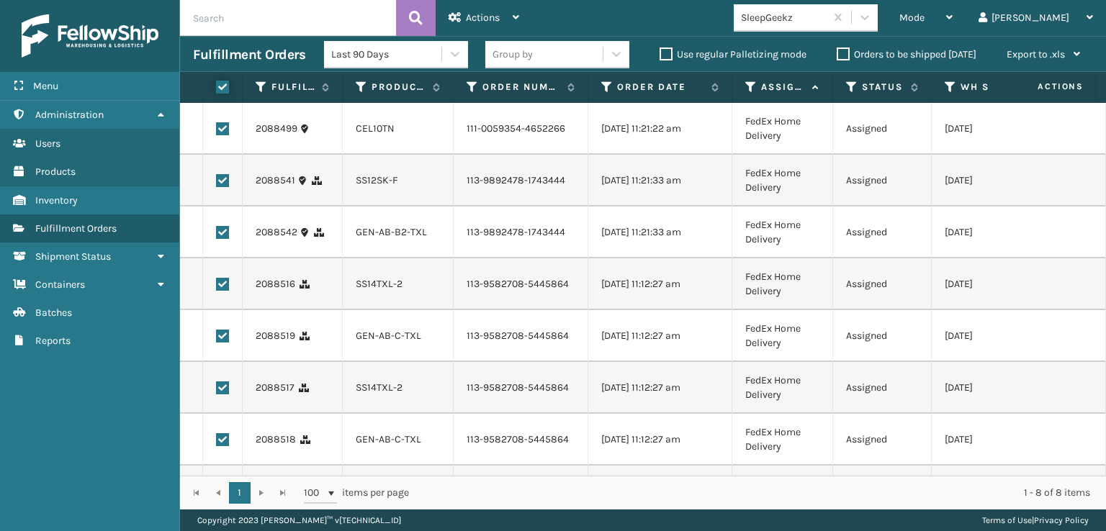
checkbox input "true"
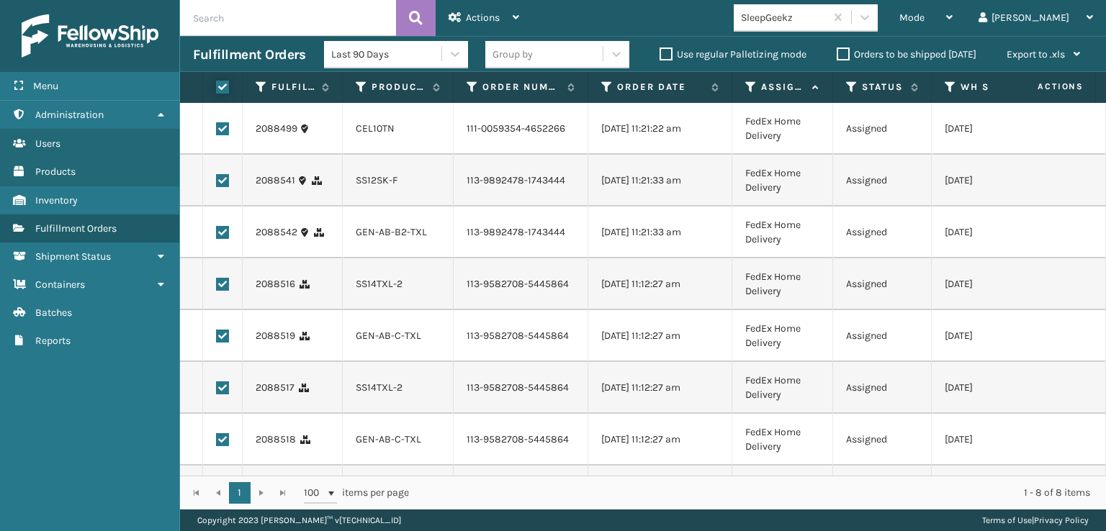
checkbox input "true"
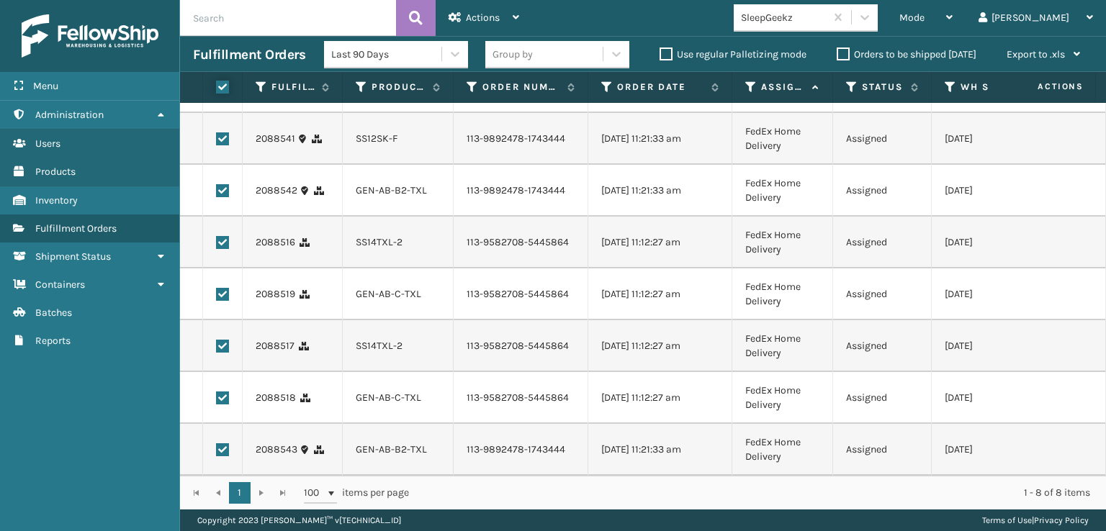
scroll to position [121, 0]
click at [487, 6] on div "Actions" at bounding box center [483, 18] width 71 height 36
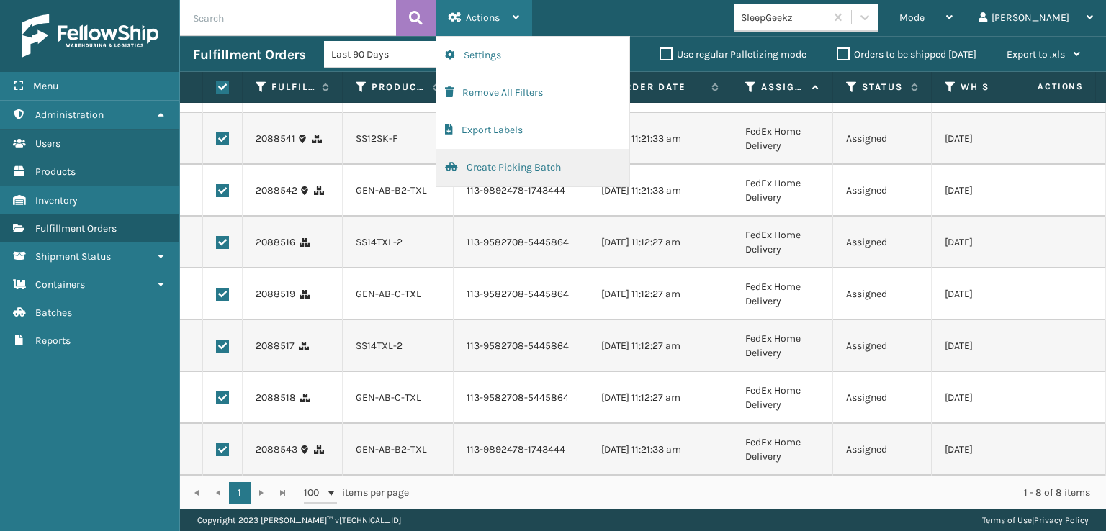
click at [485, 168] on button "Create Picking Batch" at bounding box center [532, 167] width 193 height 37
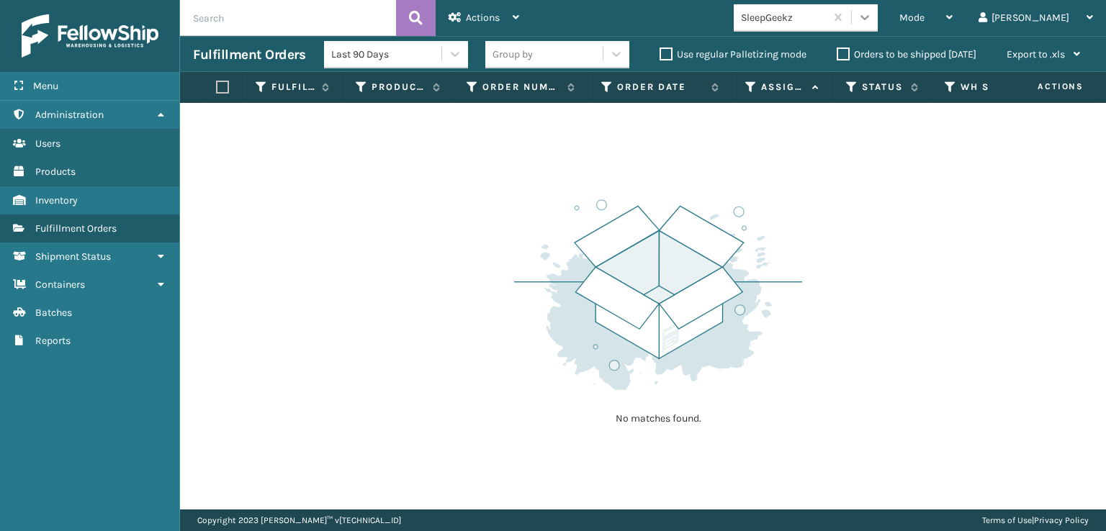
click at [872, 18] on icon at bounding box center [864, 17] width 14 height 14
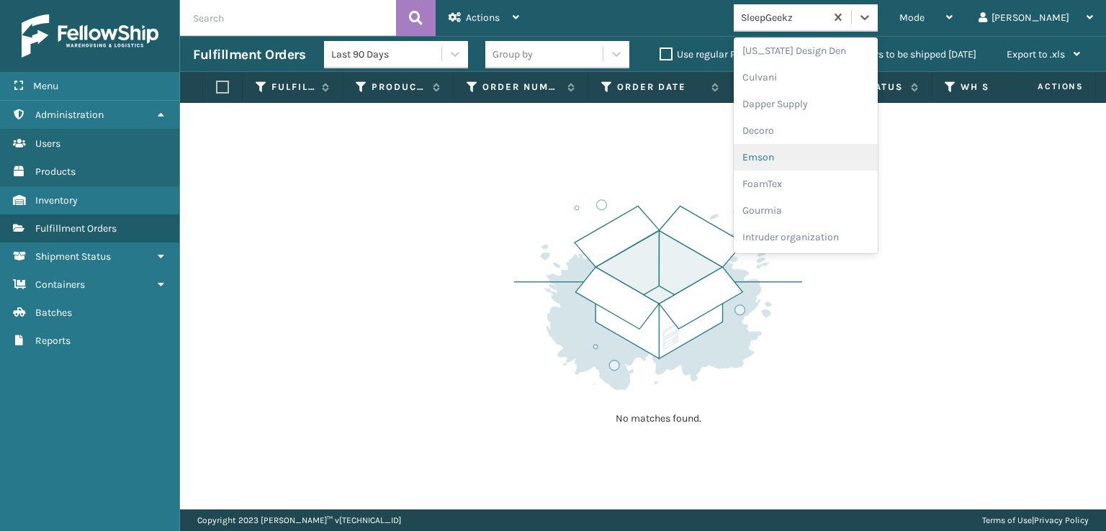
scroll to position [288, 0]
click at [826, 109] on div "FoamTex" at bounding box center [806, 112] width 144 height 27
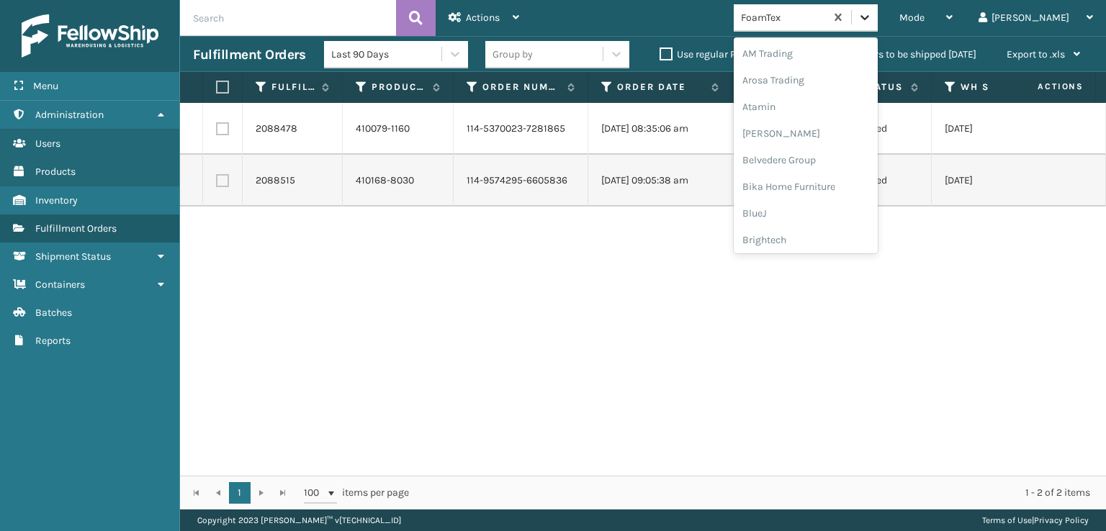
click at [872, 21] on icon at bounding box center [864, 17] width 14 height 14
click at [806, 189] on div "[PERSON_NAME] Brands" at bounding box center [806, 192] width 144 height 27
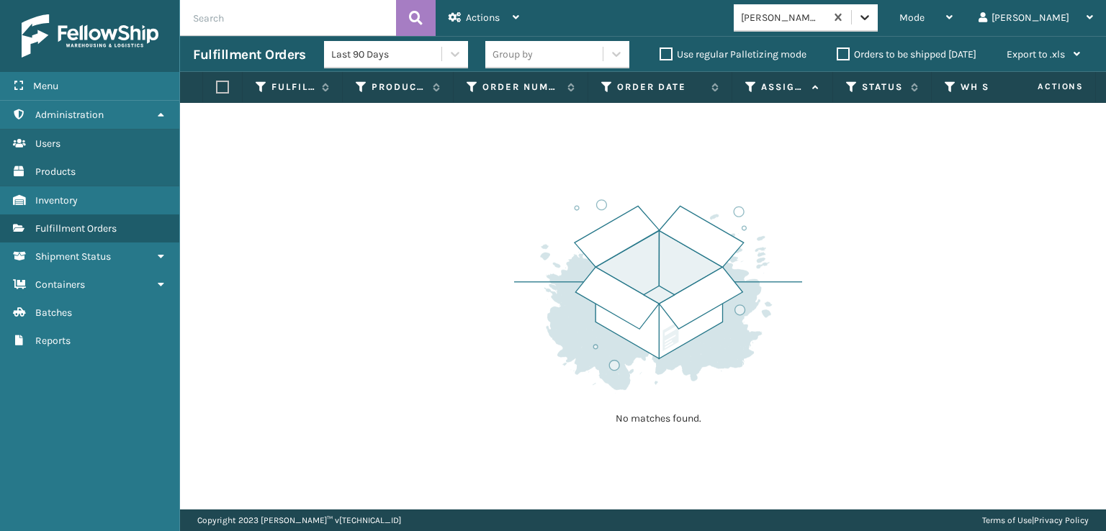
click at [872, 17] on icon at bounding box center [864, 17] width 14 height 14
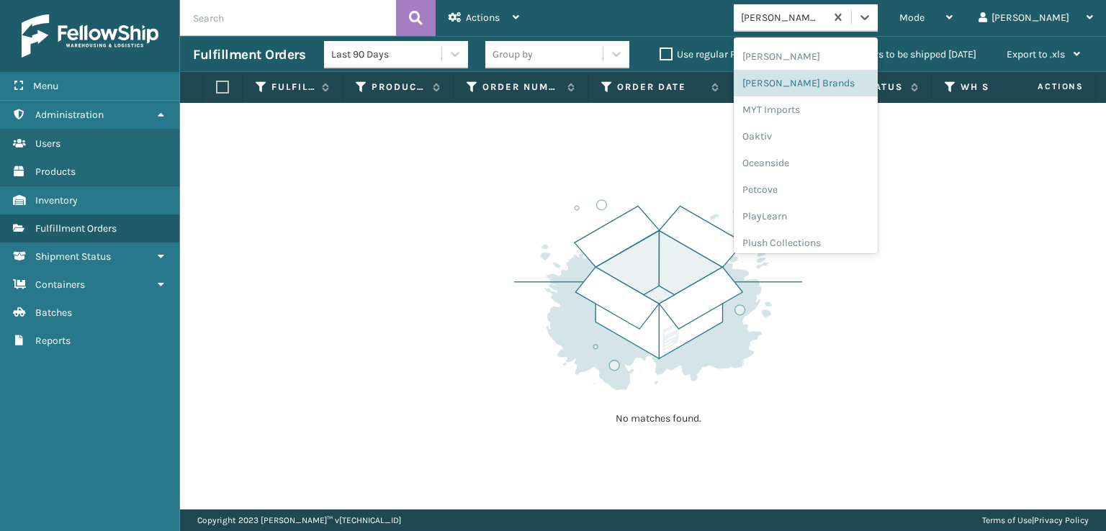
scroll to position [671, 0]
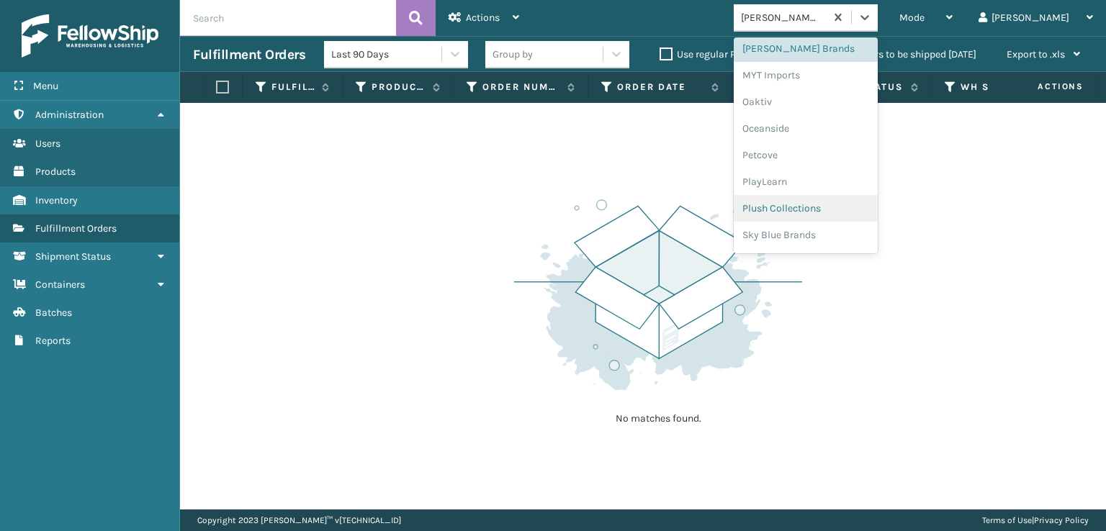
click at [826, 207] on div "Plush Collections" at bounding box center [806, 208] width 144 height 27
click at [872, 24] on icon at bounding box center [864, 17] width 14 height 14
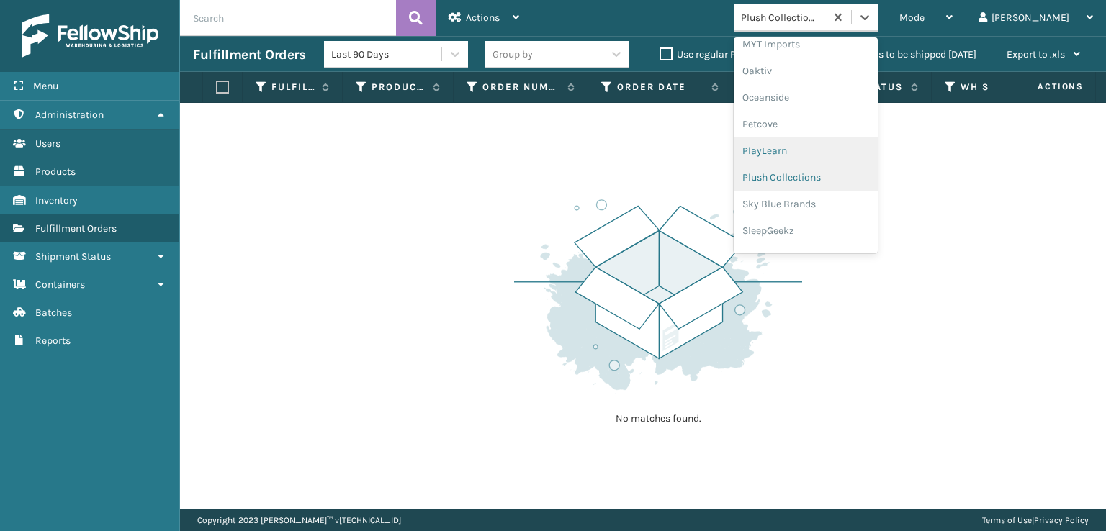
scroll to position [722, 0]
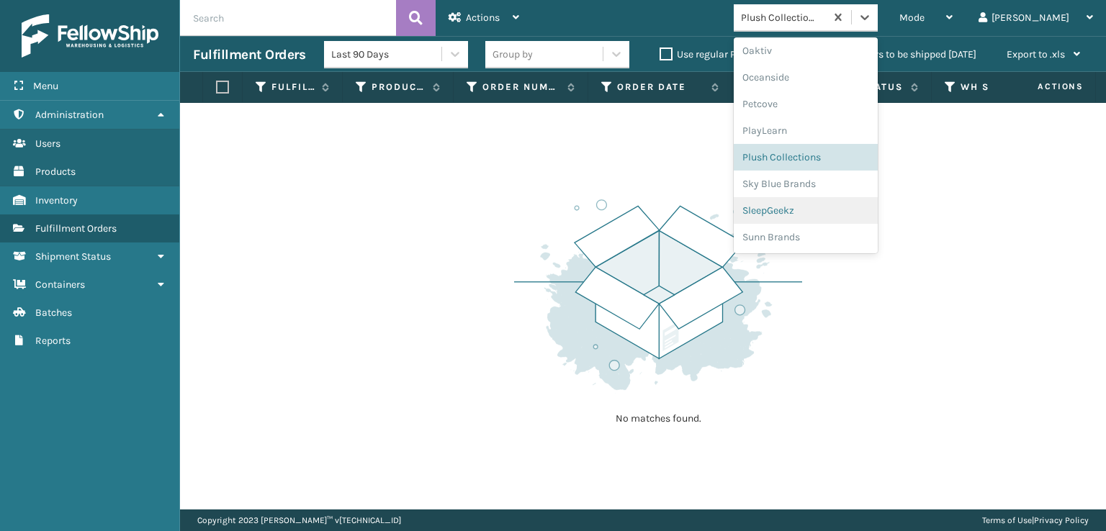
click at [834, 210] on div "SleepGeekz" at bounding box center [806, 210] width 144 height 27
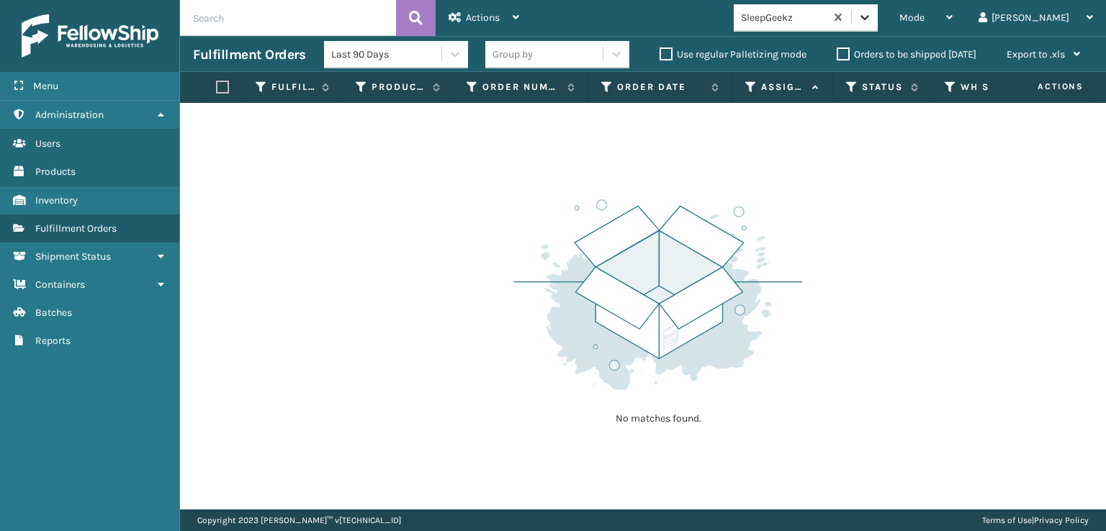
click at [872, 18] on icon at bounding box center [864, 17] width 14 height 14
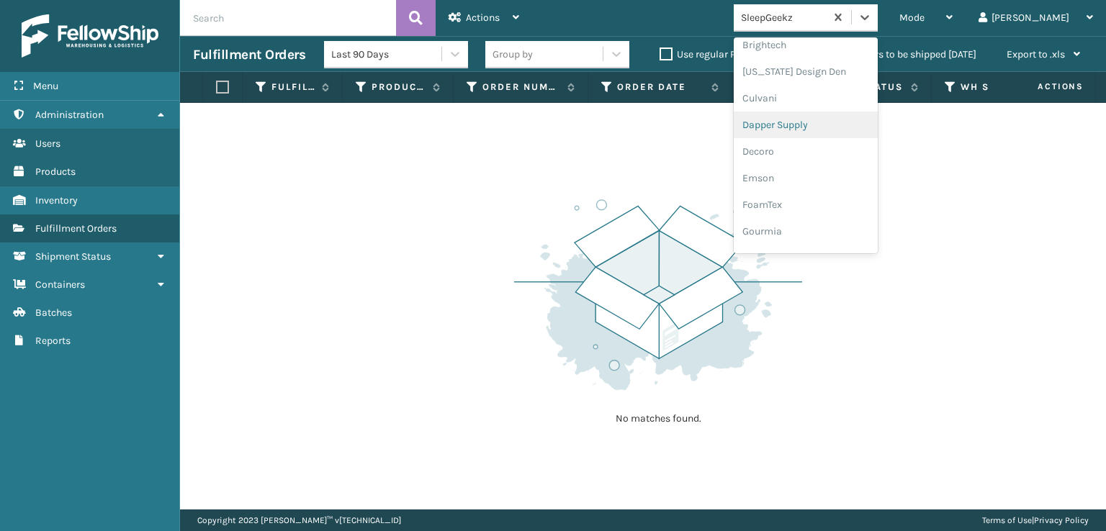
scroll to position [216, 0]
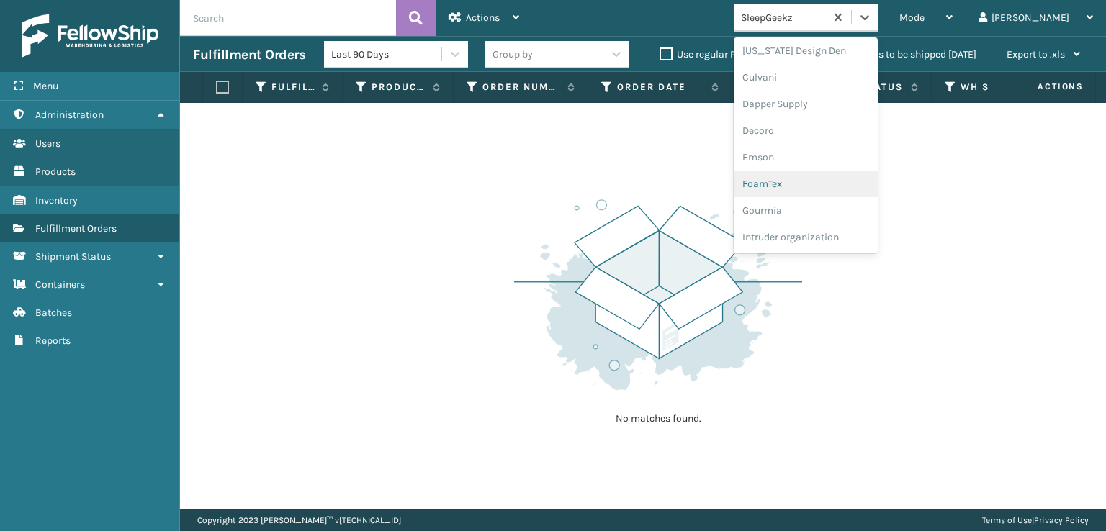
click at [829, 182] on div "FoamTex" at bounding box center [806, 184] width 144 height 27
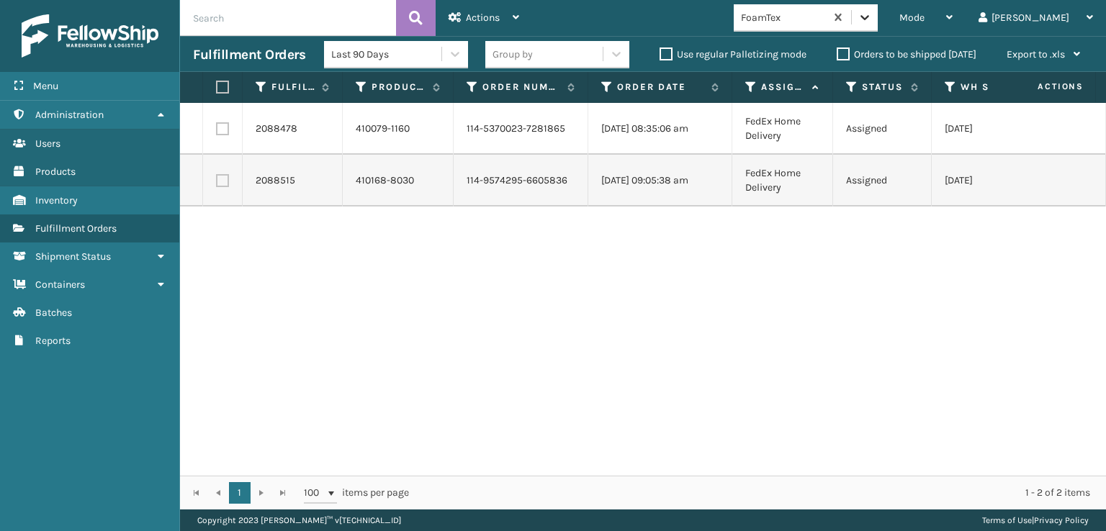
click at [878, 28] on div at bounding box center [865, 17] width 26 height 26
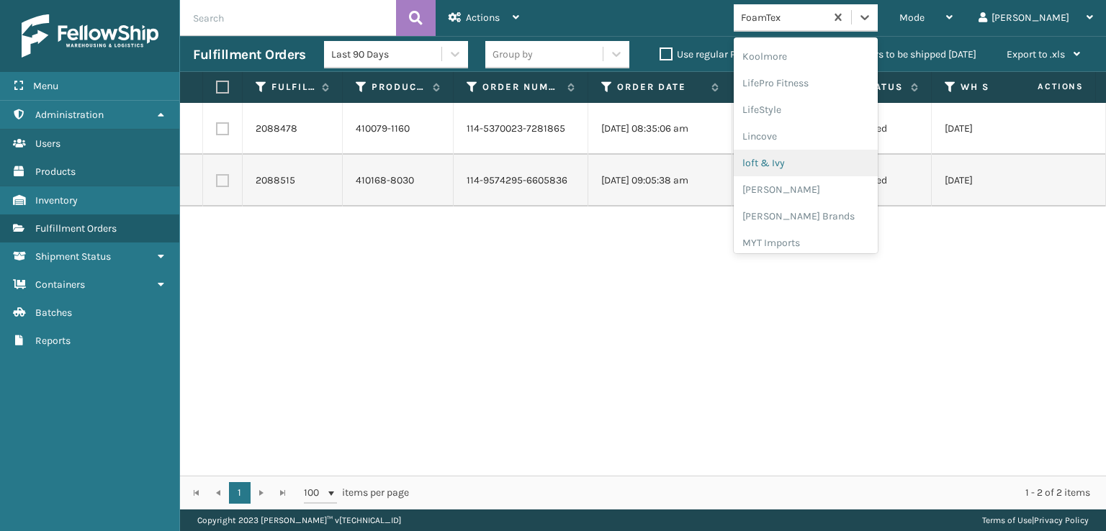
scroll to position [527, 0]
click at [844, 188] on div "[PERSON_NAME] Brands" at bounding box center [806, 192] width 144 height 27
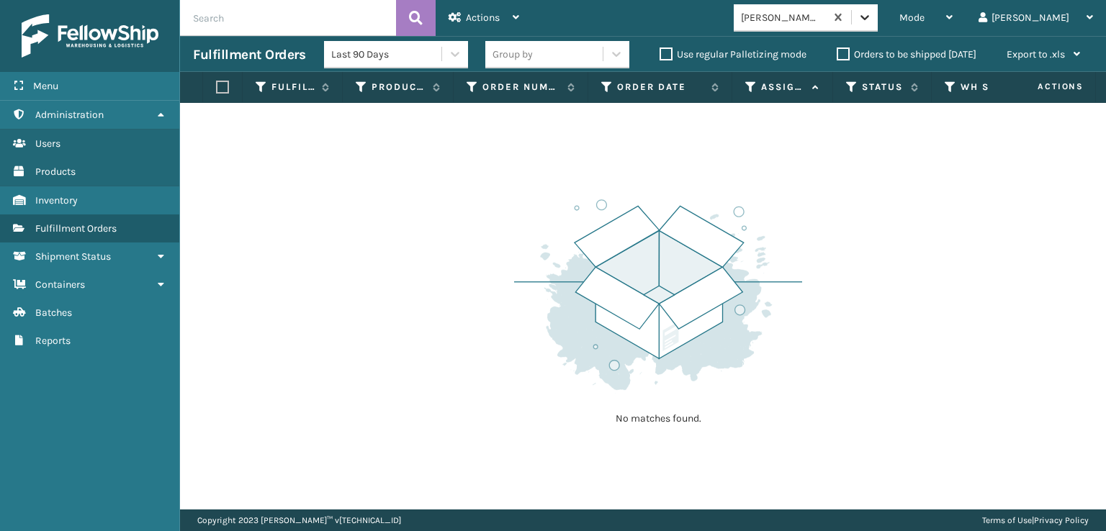
click at [878, 24] on div at bounding box center [865, 17] width 26 height 26
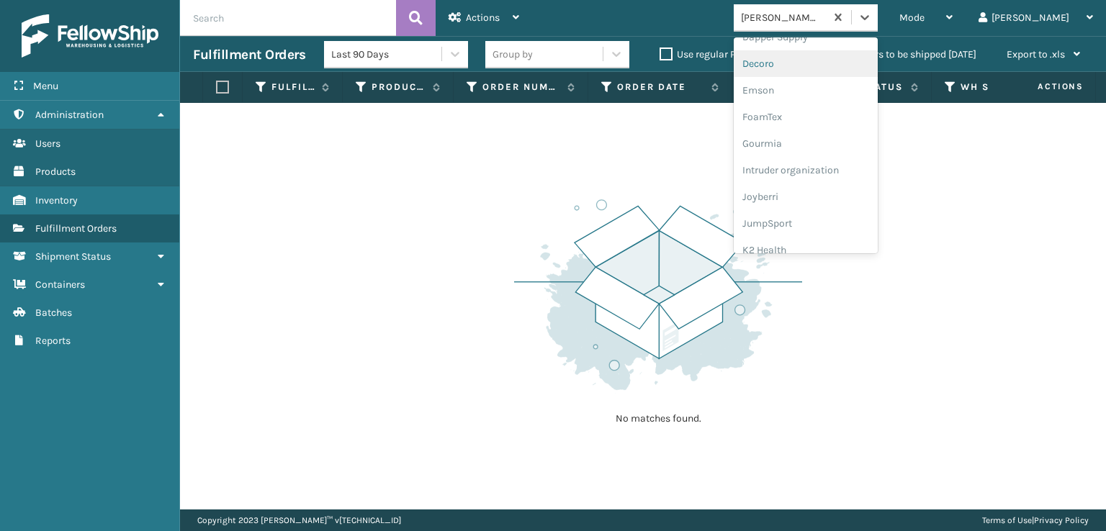
scroll to position [288, 0]
click at [821, 114] on div "FoamTex" at bounding box center [806, 112] width 144 height 27
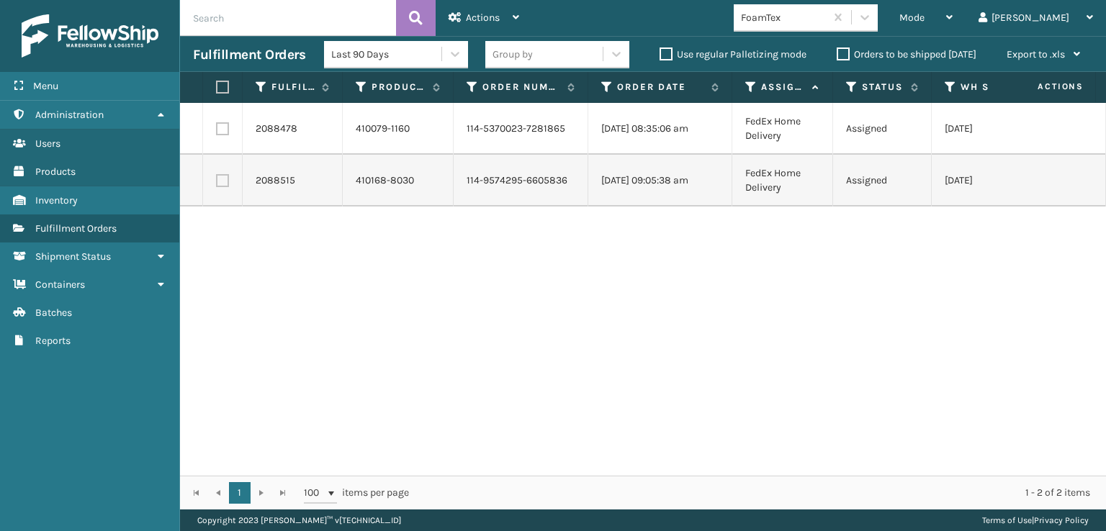
click at [288, 305] on div "2088478 410079-1160 114-5370023-7281865 [DATE] 08:35:06 am FedEx Home Delivery …" at bounding box center [643, 289] width 926 height 373
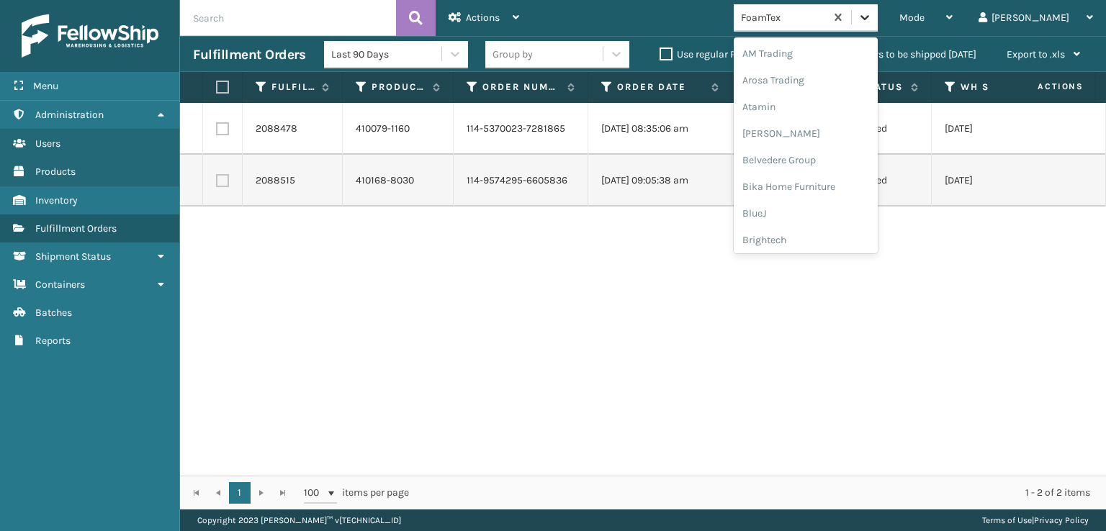
click at [872, 14] on icon at bounding box center [864, 17] width 14 height 14
click at [815, 232] on div "FoamTex" at bounding box center [806, 231] width 144 height 27
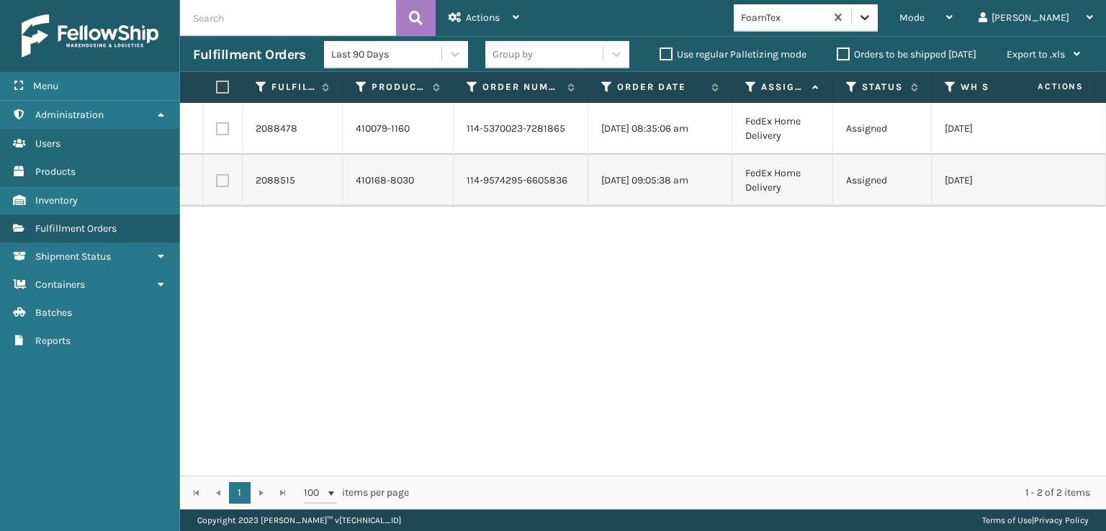
click at [869, 18] on icon at bounding box center [864, 17] width 9 height 5
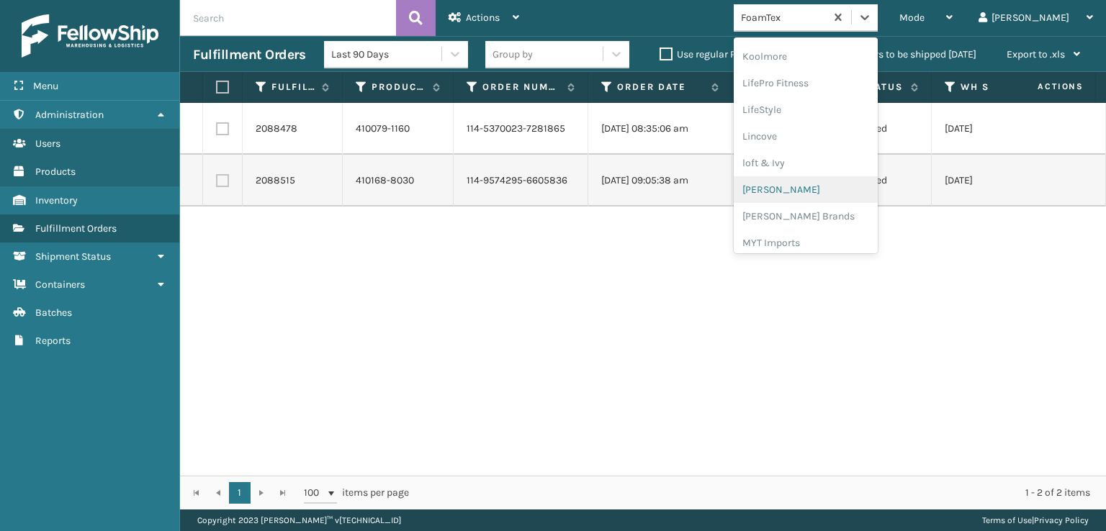
scroll to position [527, 0]
click at [816, 191] on div "[PERSON_NAME] Brands" at bounding box center [806, 192] width 144 height 27
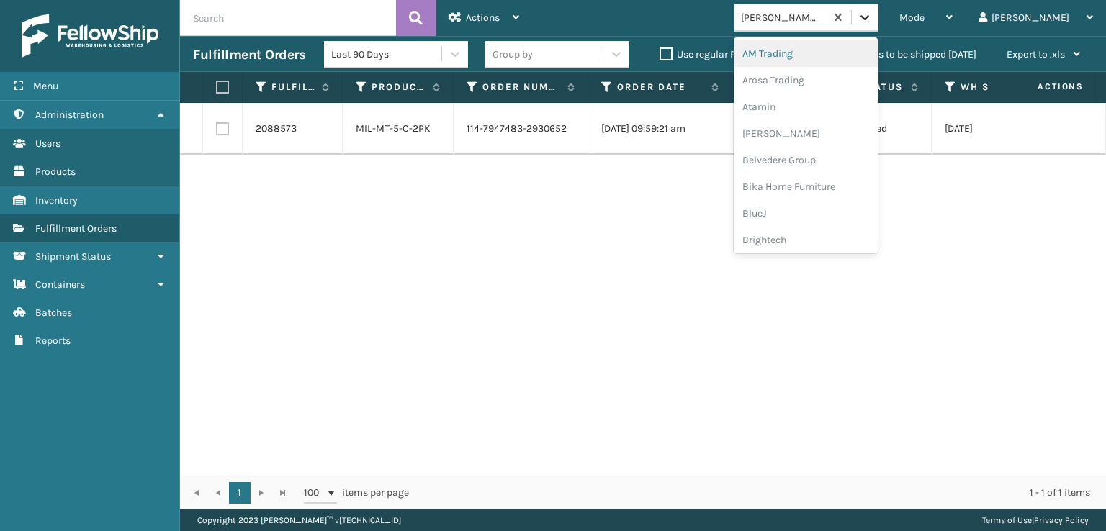
click at [872, 17] on icon at bounding box center [864, 17] width 14 height 14
click at [817, 211] on div "SleepGeekz" at bounding box center [806, 210] width 144 height 27
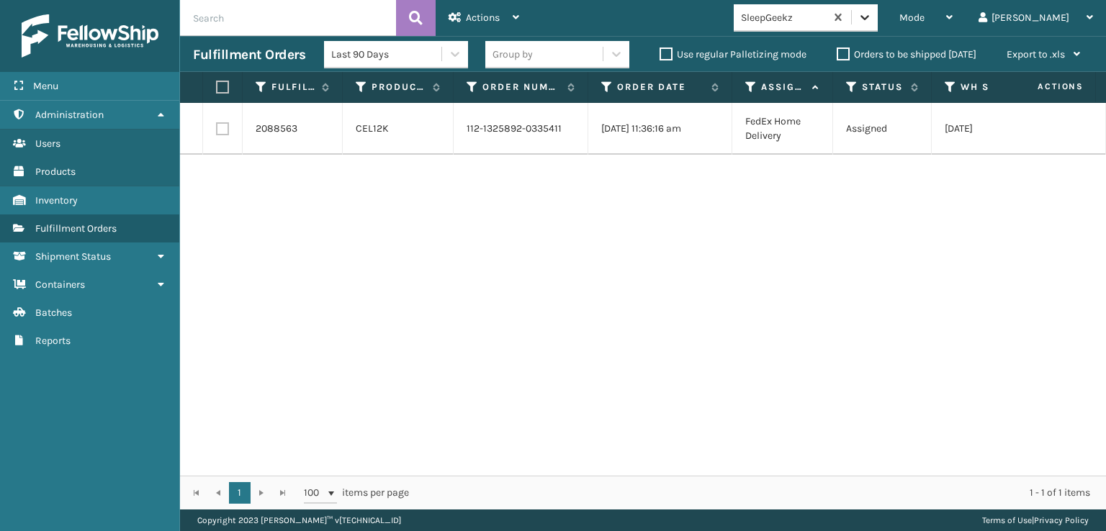
click at [878, 25] on div at bounding box center [865, 17] width 26 height 26
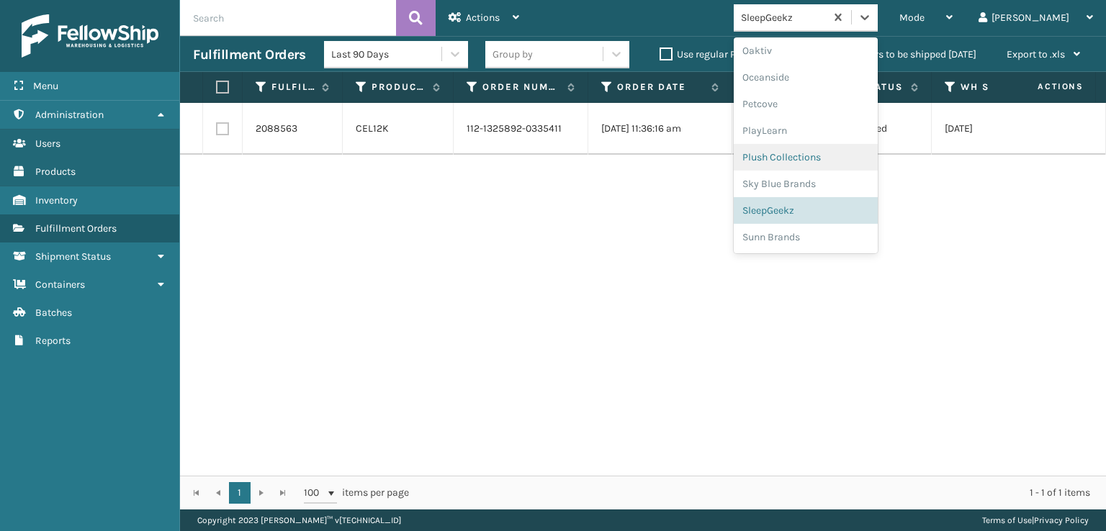
click at [815, 157] on div "Plush Collections" at bounding box center [806, 157] width 144 height 27
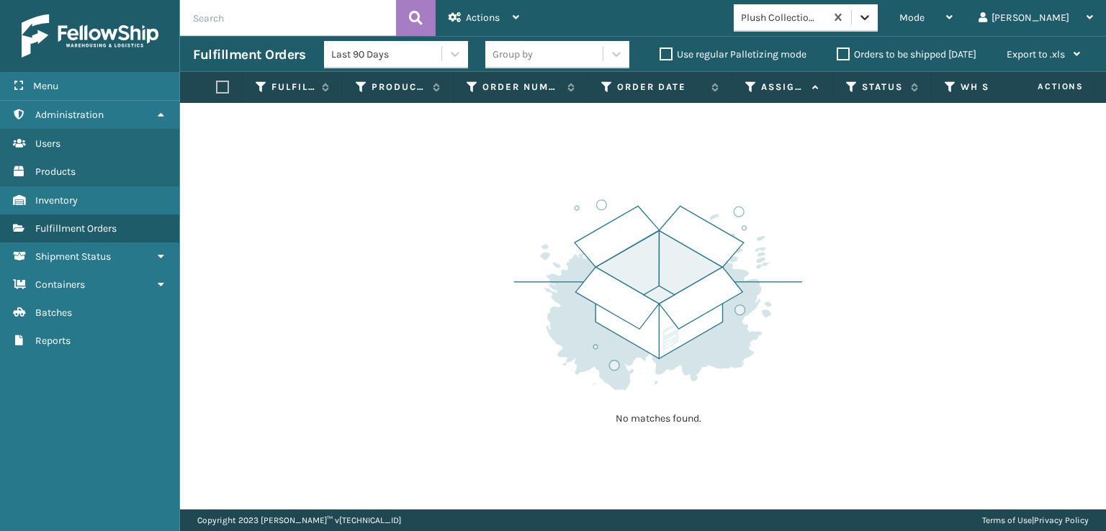
click at [872, 19] on icon at bounding box center [864, 17] width 14 height 14
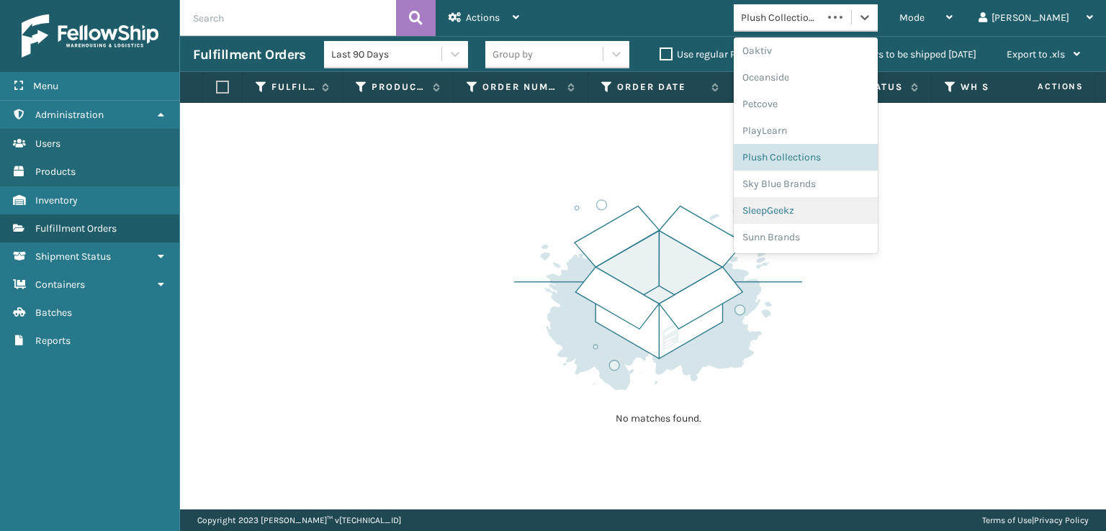
click at [812, 212] on div "SleepGeekz" at bounding box center [806, 210] width 144 height 27
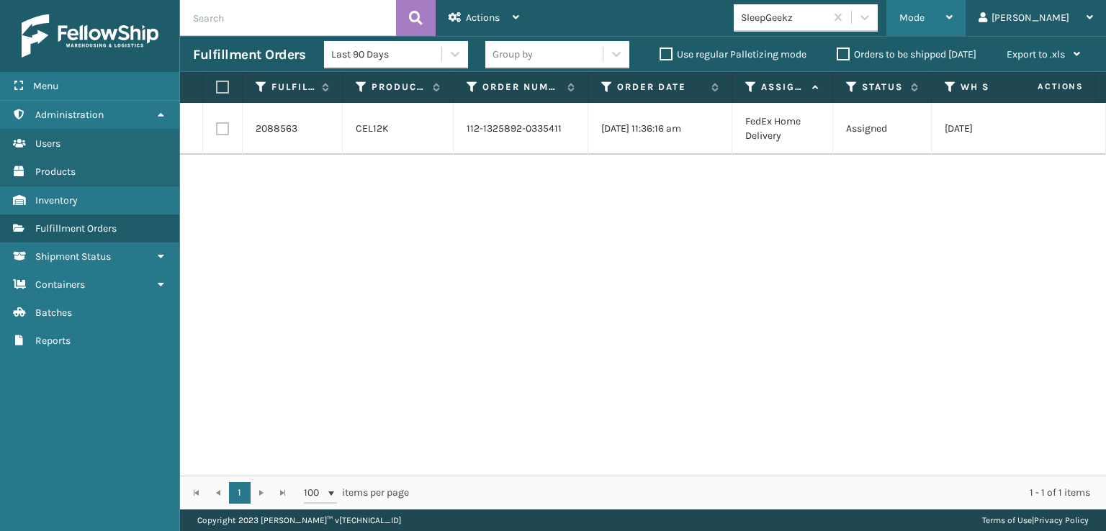
click at [924, 17] on span "Mode" at bounding box center [911, 18] width 25 height 12
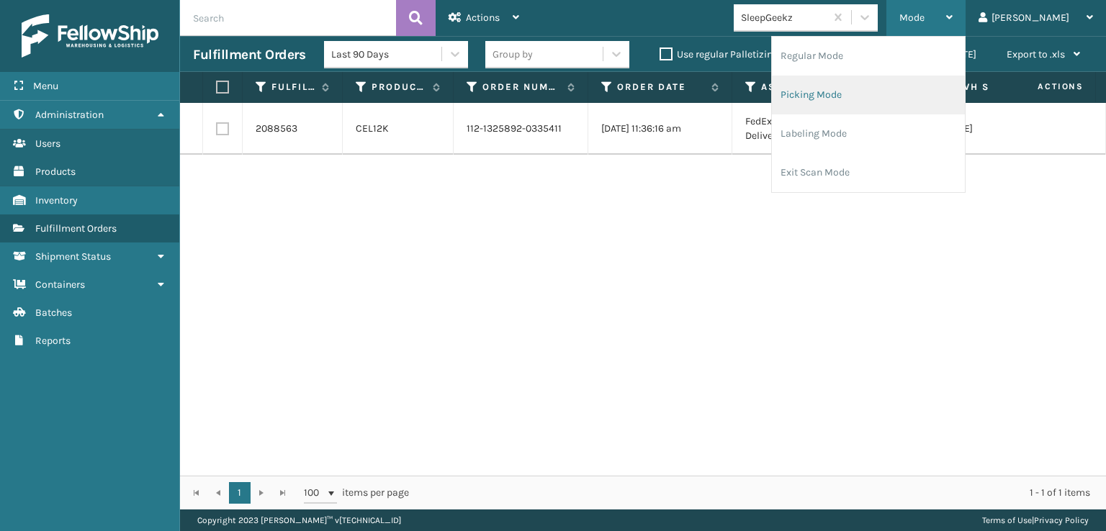
click at [860, 95] on li "Picking Mode" at bounding box center [868, 95] width 193 height 39
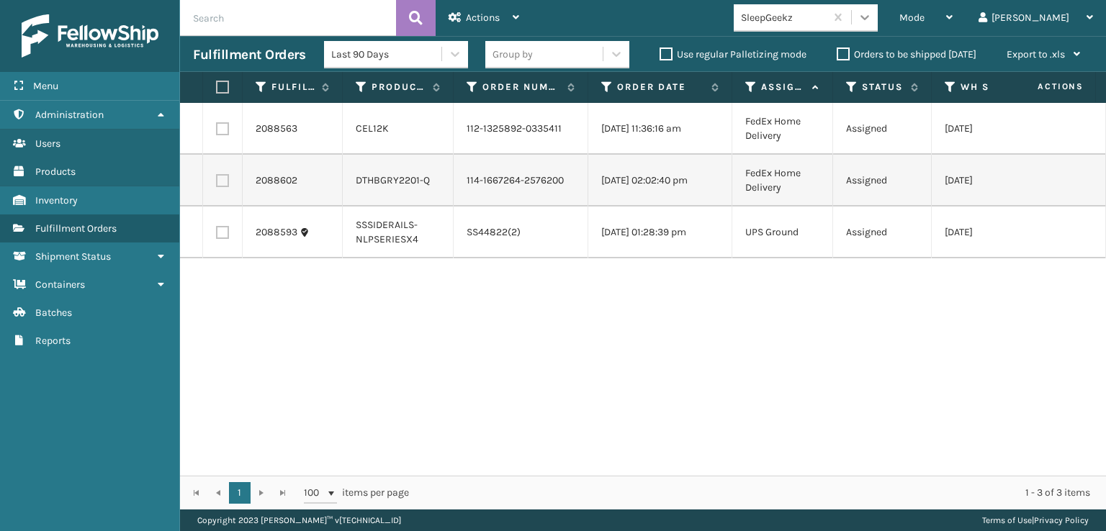
click at [878, 14] on div at bounding box center [865, 17] width 26 height 26
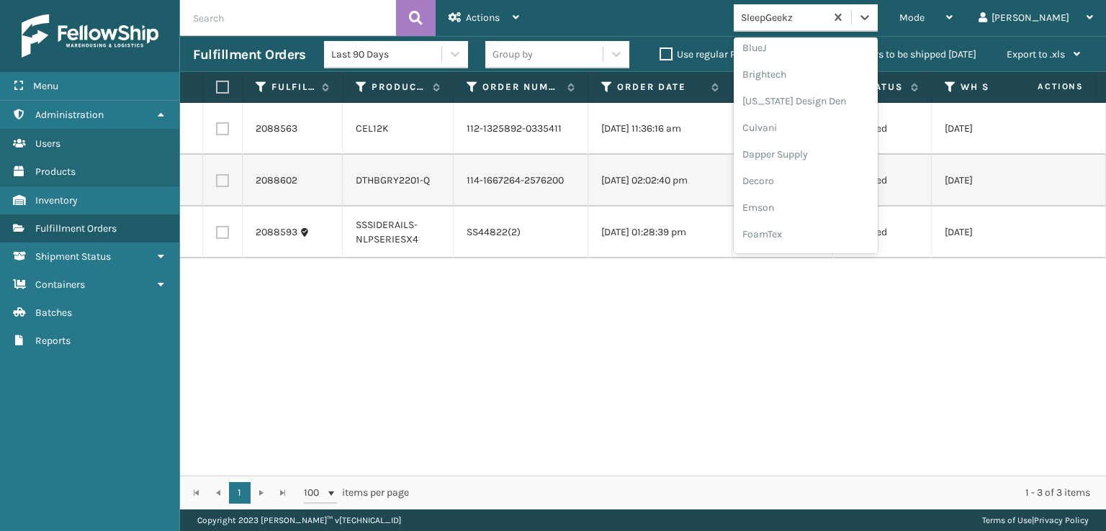
scroll to position [288, 0]
click at [816, 112] on div "FoamTex" at bounding box center [806, 112] width 144 height 27
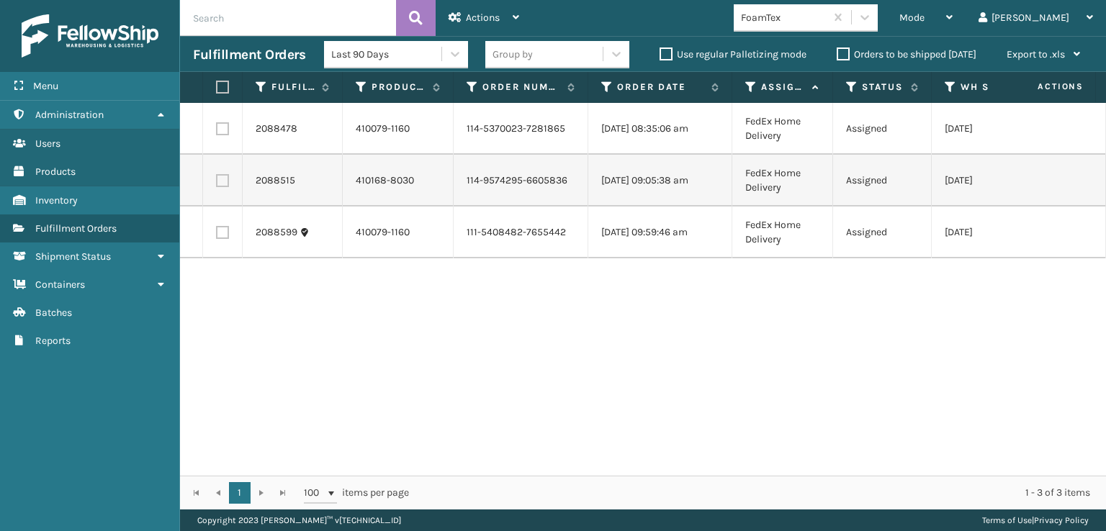
click at [222, 82] on label at bounding box center [220, 87] width 9 height 13
click at [217, 83] on input "checkbox" at bounding box center [216, 87] width 1 height 9
checkbox input "true"
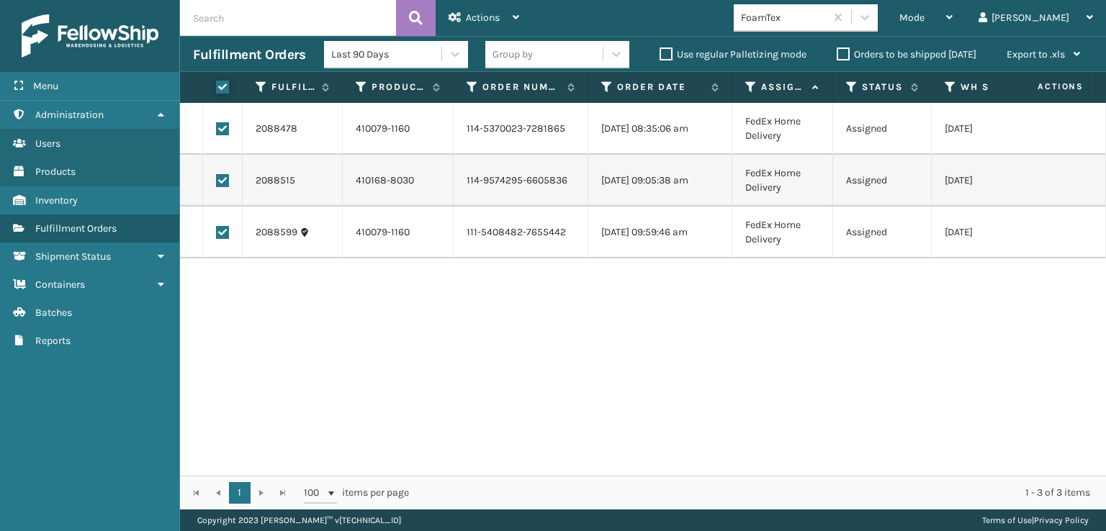
checkbox input "true"
click at [485, 15] on span "Actions" at bounding box center [483, 18] width 34 height 12
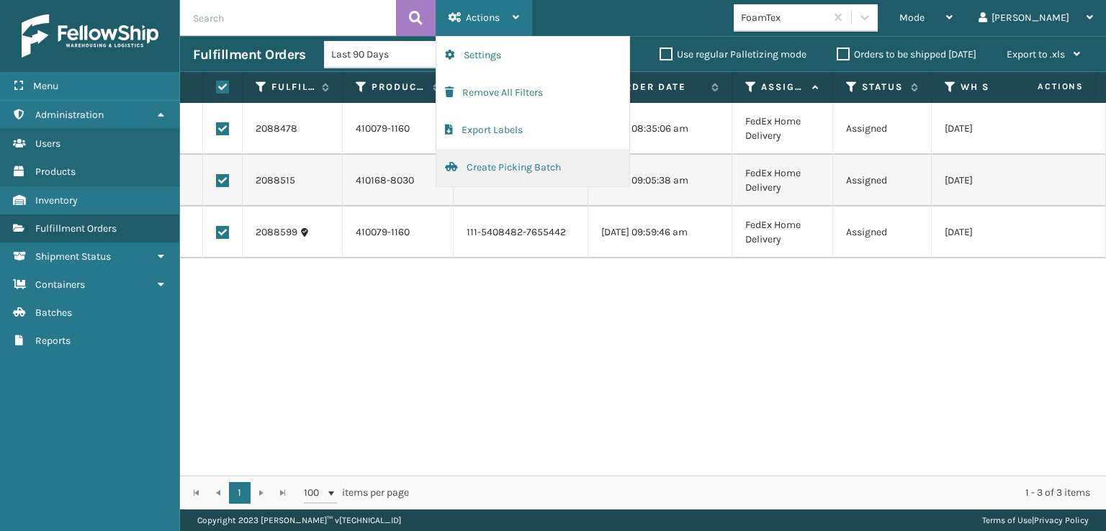
click at [507, 164] on button "Create Picking Batch" at bounding box center [532, 167] width 193 height 37
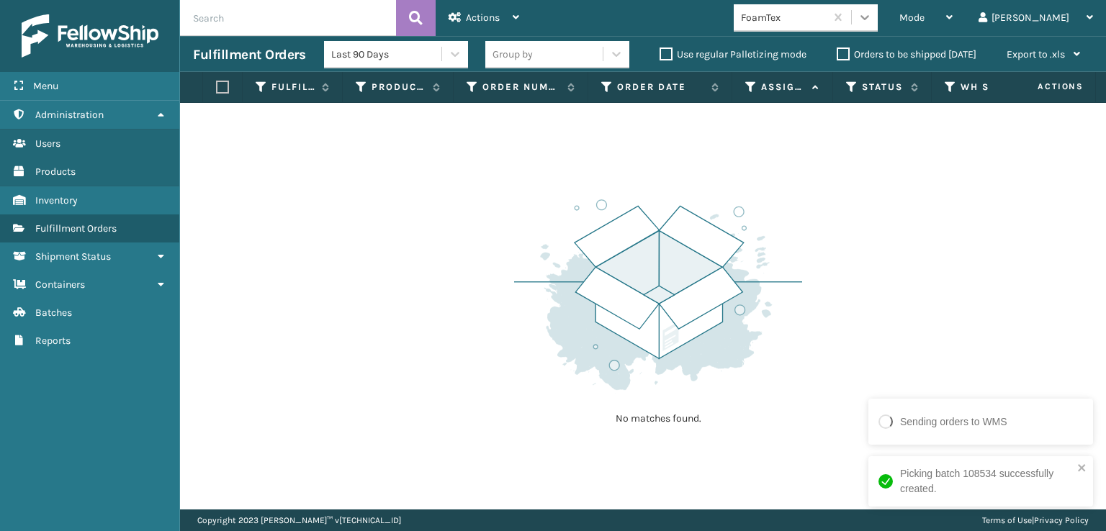
click at [872, 19] on icon at bounding box center [864, 17] width 14 height 14
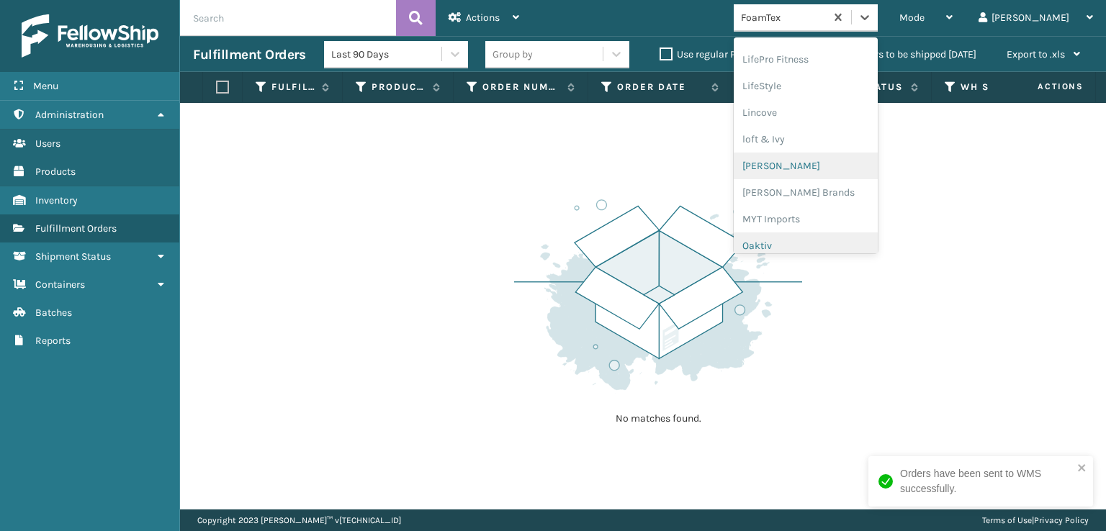
scroll to position [599, 0]
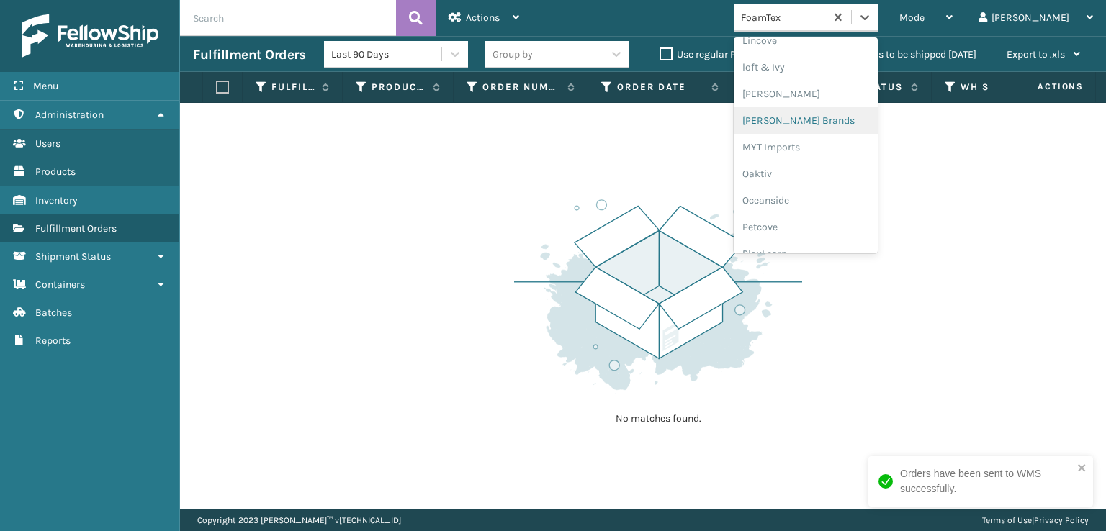
click at [812, 119] on div "[PERSON_NAME] Brands" at bounding box center [806, 120] width 144 height 27
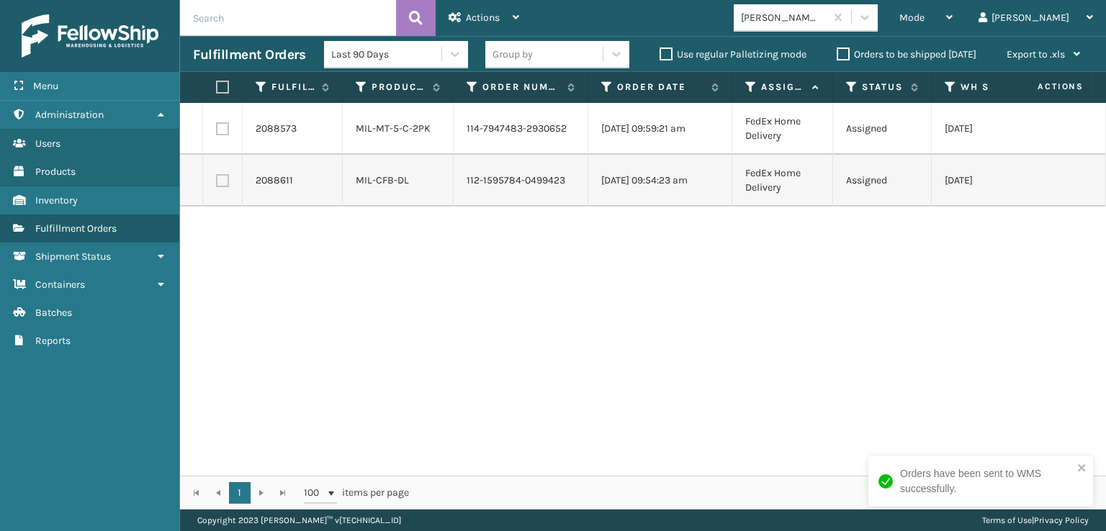
click at [222, 87] on label at bounding box center [220, 87] width 9 height 13
click at [217, 87] on input "checkbox" at bounding box center [216, 87] width 1 height 9
checkbox input "true"
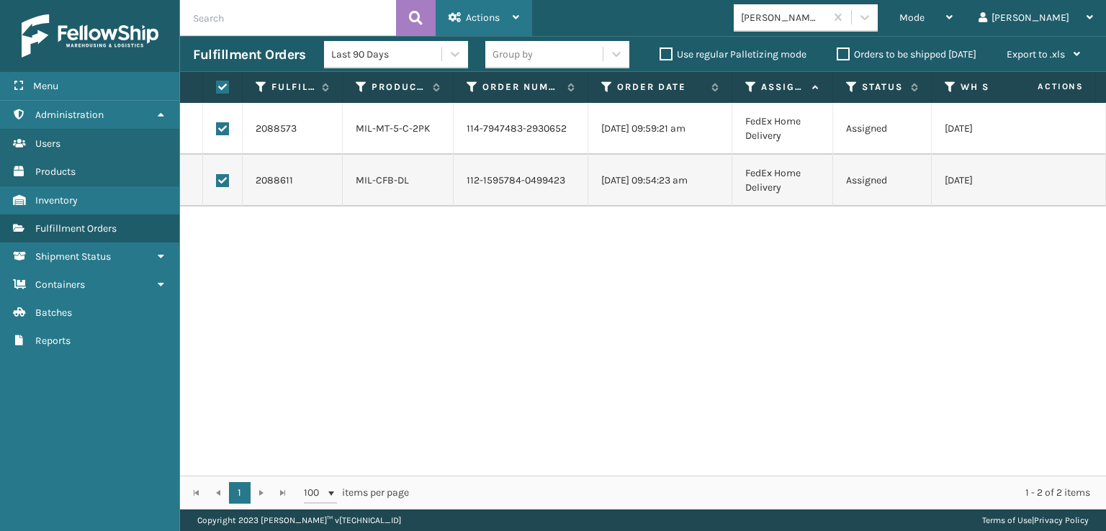
click at [482, 17] on span "Actions" at bounding box center [483, 18] width 34 height 12
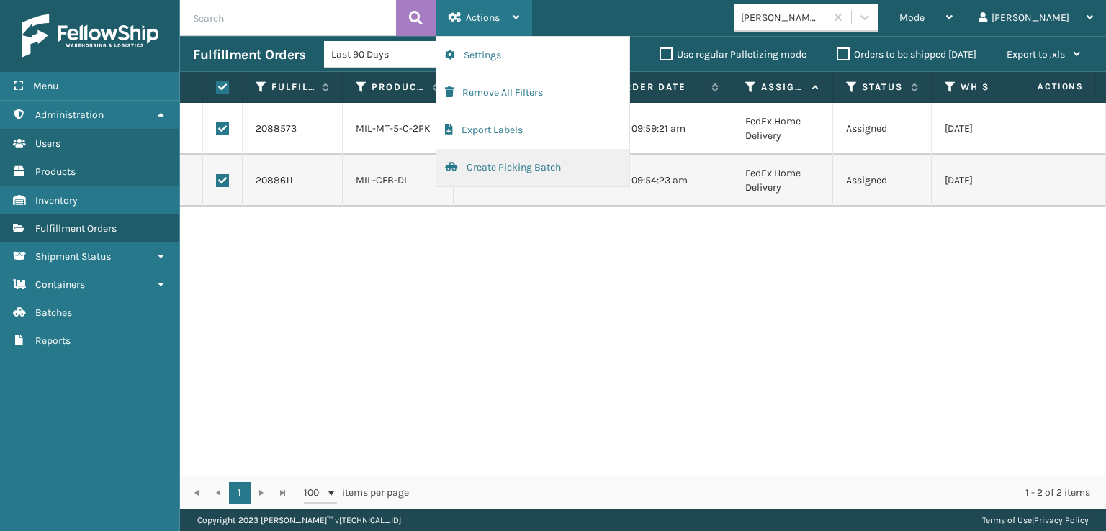
click at [500, 162] on button "Create Picking Batch" at bounding box center [532, 167] width 193 height 37
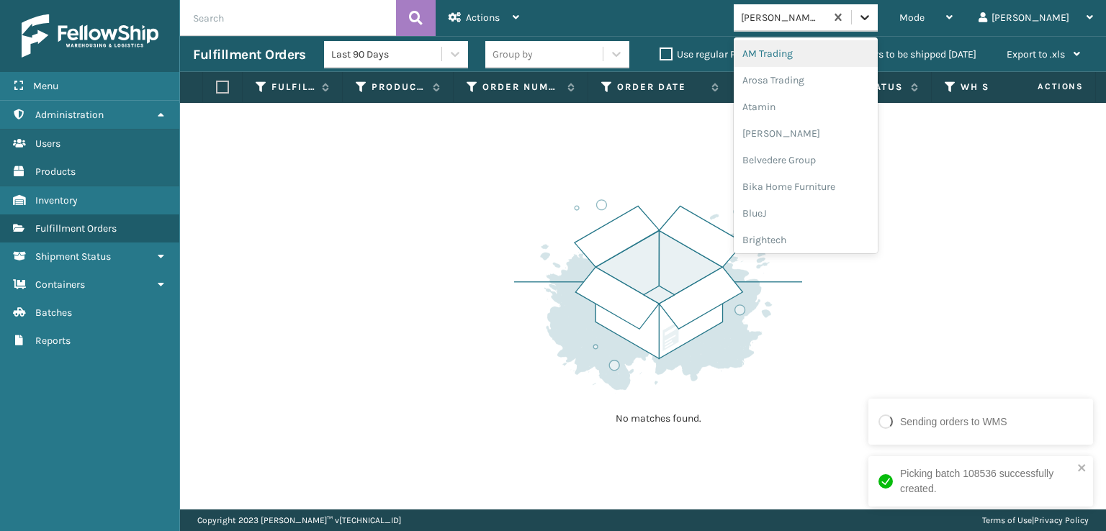
click at [872, 12] on icon at bounding box center [864, 17] width 14 height 14
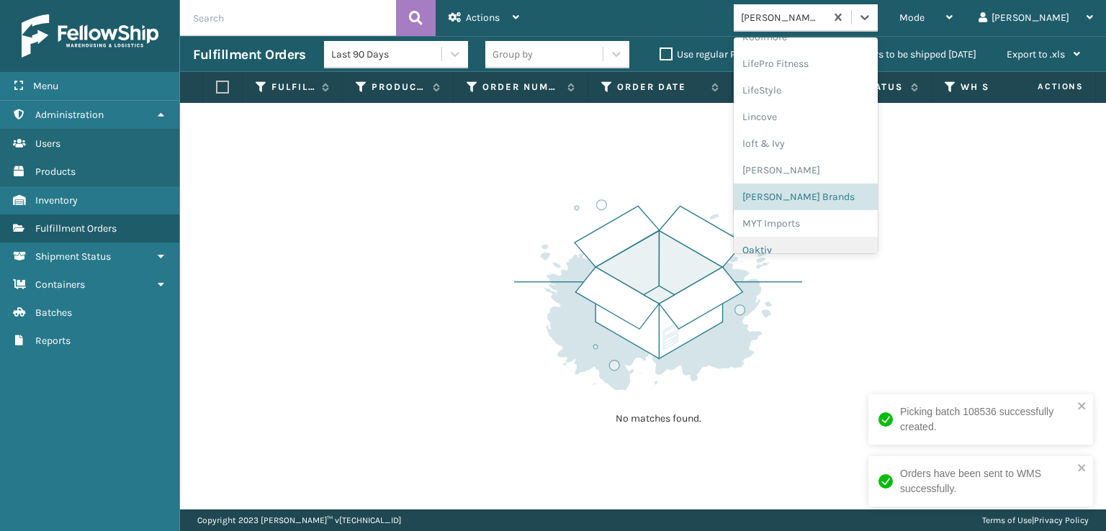
scroll to position [667, 0]
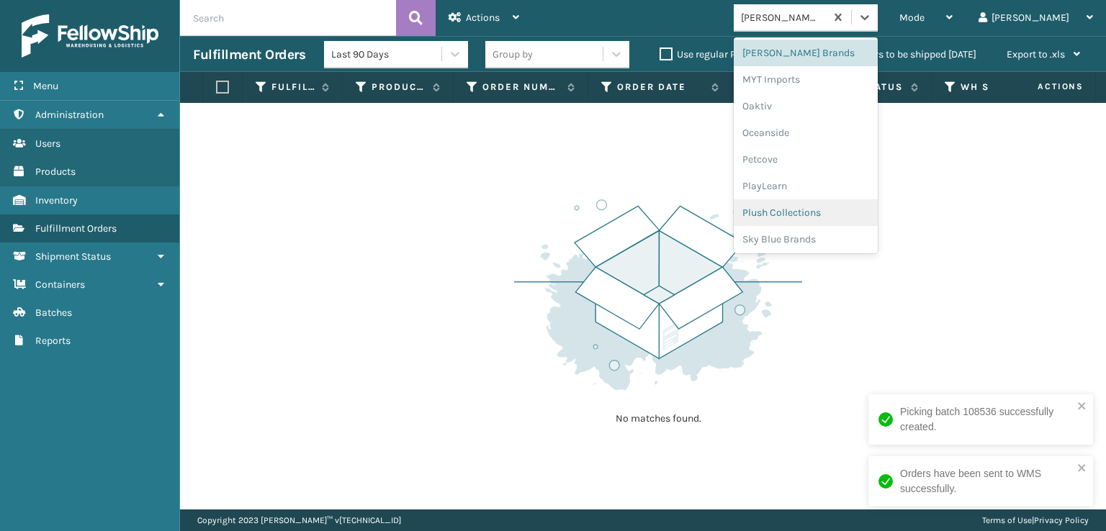
click at [829, 208] on div "Plush Collections" at bounding box center [806, 212] width 144 height 27
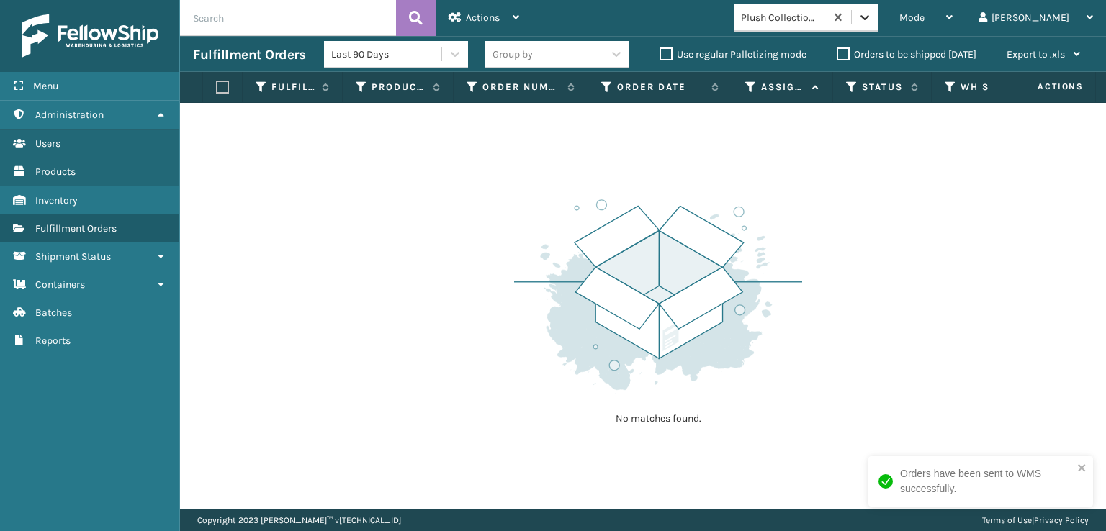
click at [872, 12] on icon at bounding box center [864, 17] width 14 height 14
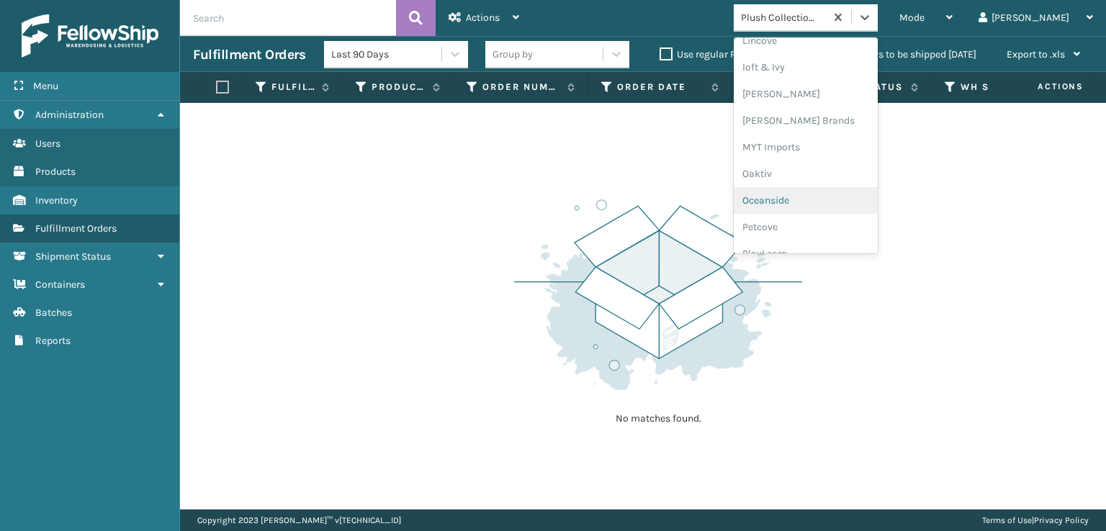
scroll to position [722, 0]
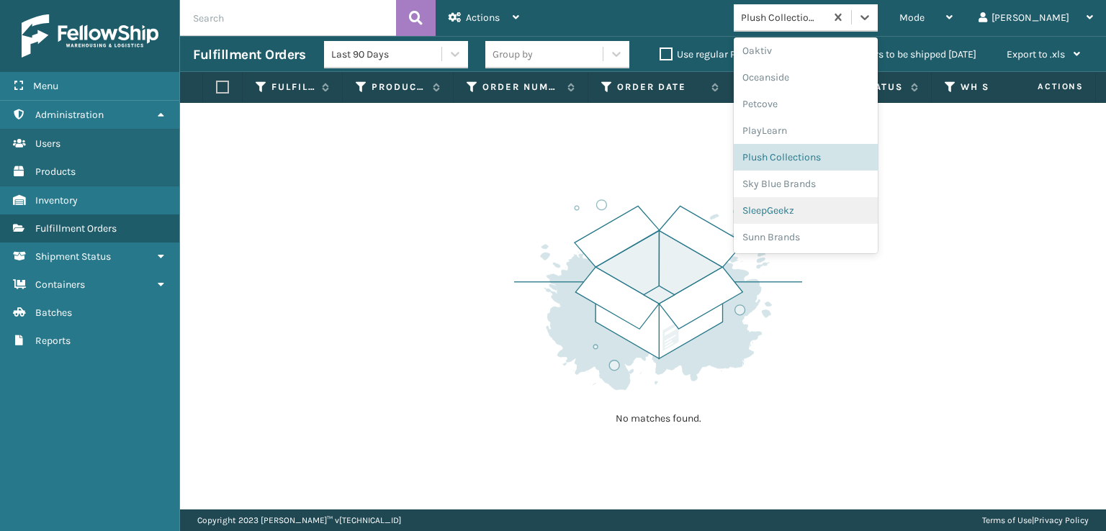
click at [836, 205] on div "SleepGeekz" at bounding box center [806, 210] width 144 height 27
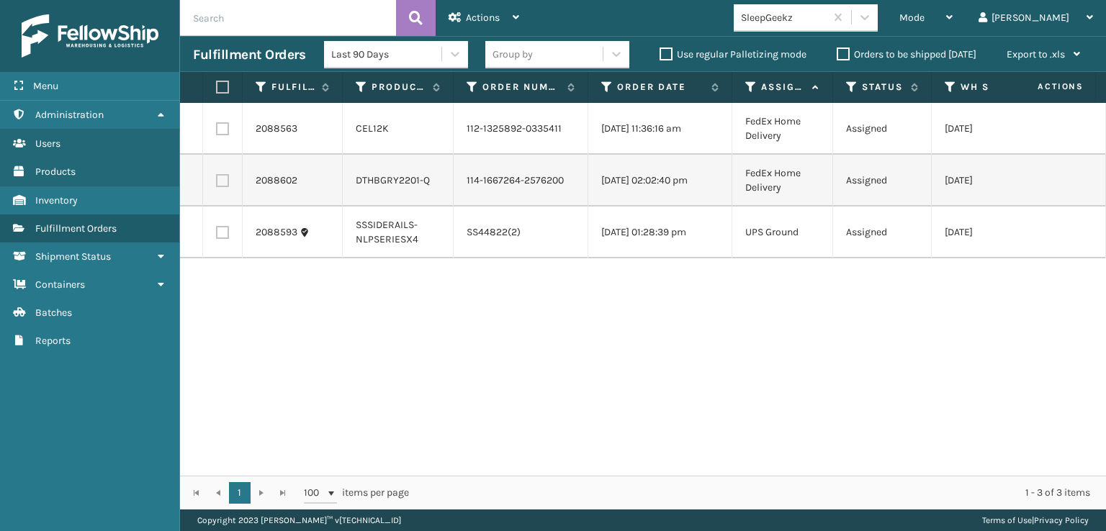
click at [221, 86] on label at bounding box center [220, 87] width 9 height 13
click at [217, 86] on input "checkbox" at bounding box center [216, 87] width 1 height 9
checkbox input "true"
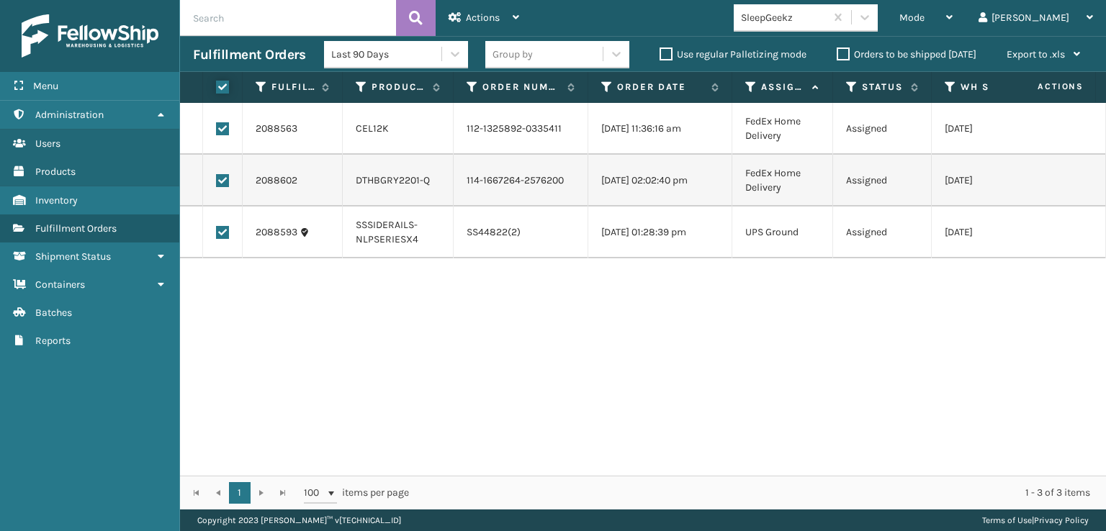
checkbox input "true"
click at [502, 12] on div "Actions" at bounding box center [483, 18] width 71 height 36
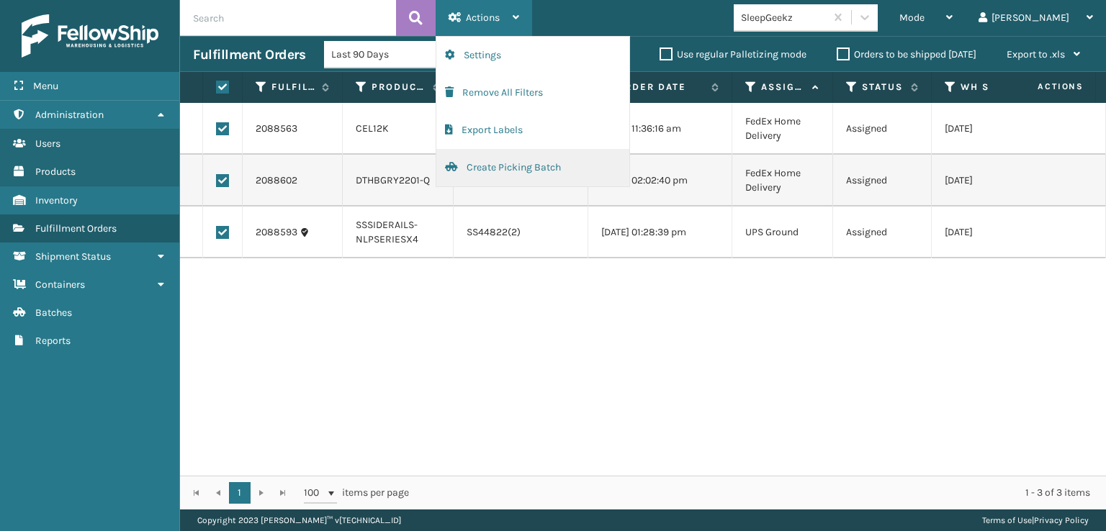
click at [518, 165] on button "Create Picking Batch" at bounding box center [532, 167] width 193 height 37
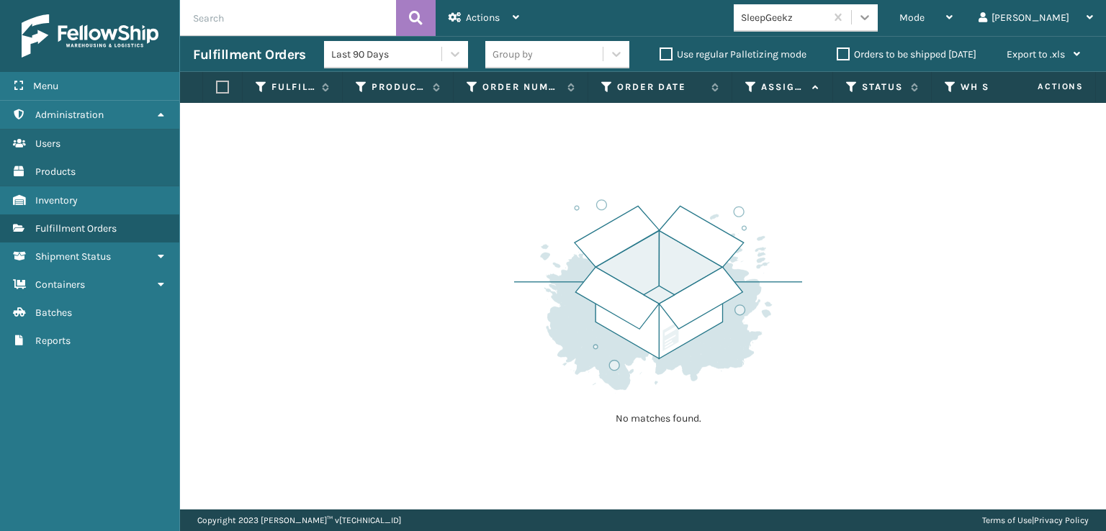
click at [872, 18] on icon at bounding box center [864, 17] width 14 height 14
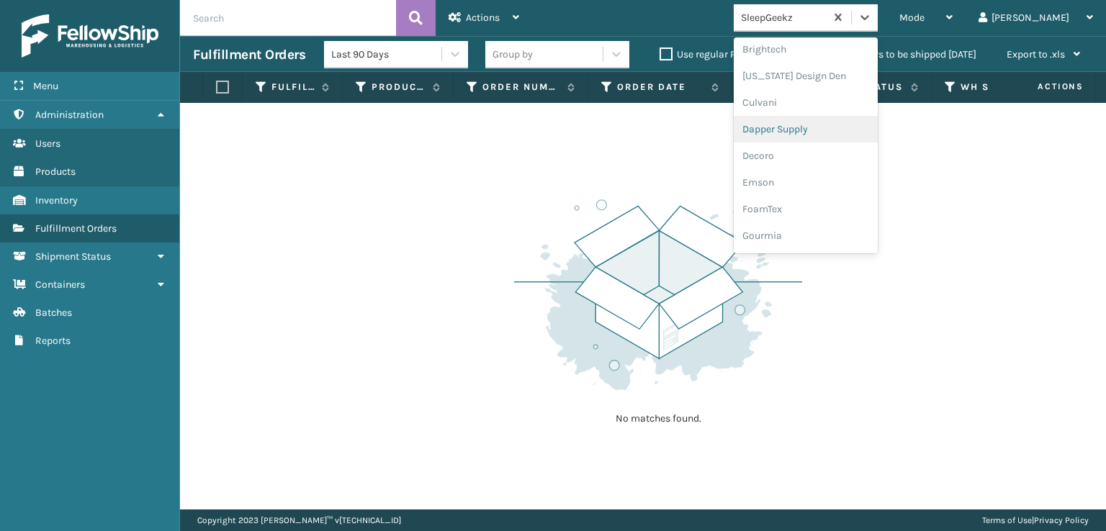
scroll to position [216, 0]
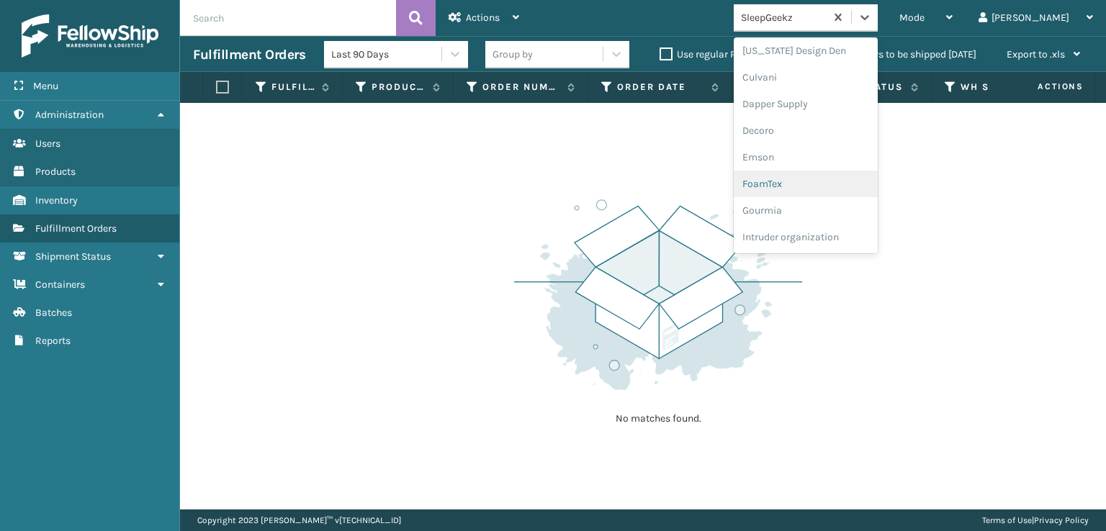
click at [838, 178] on div "FoamTex" at bounding box center [806, 184] width 144 height 27
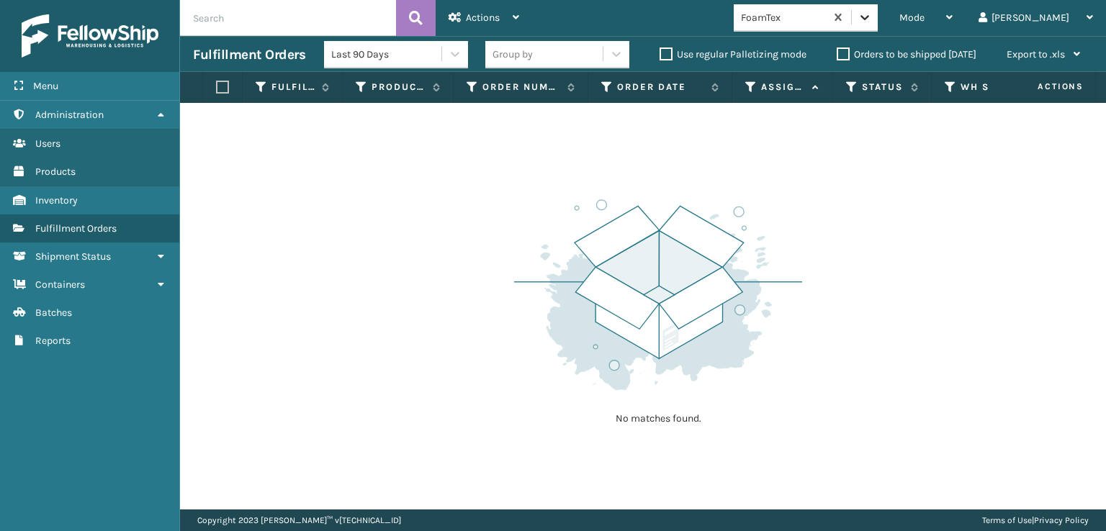
click at [878, 18] on div at bounding box center [865, 17] width 26 height 26
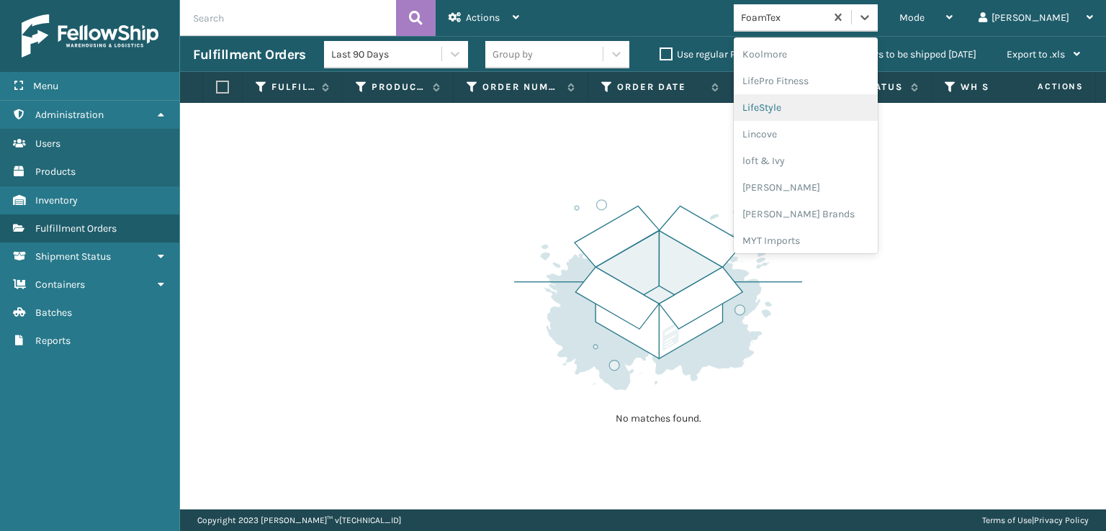
scroll to position [527, 0]
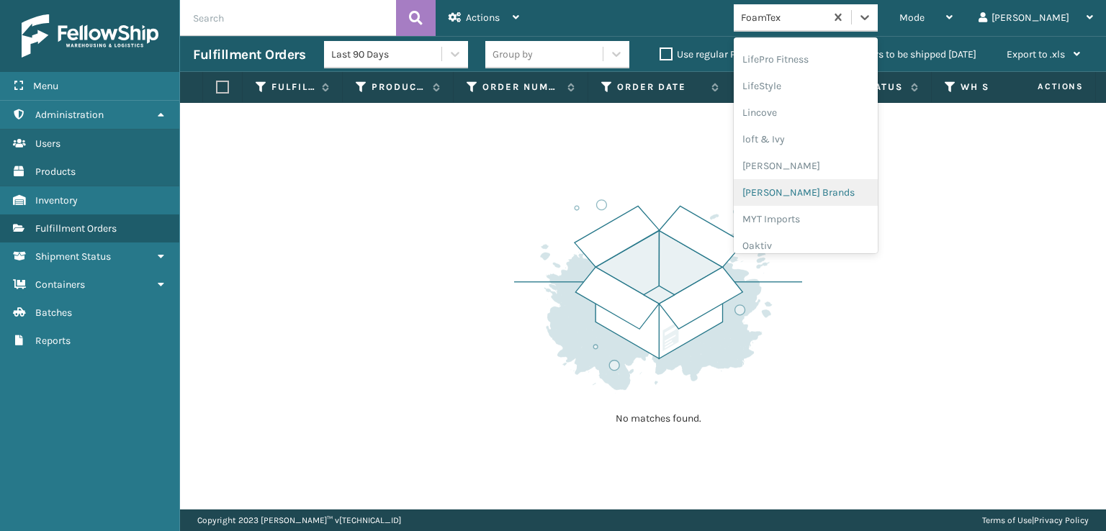
click at [838, 189] on div "[PERSON_NAME] Brands" at bounding box center [806, 192] width 144 height 27
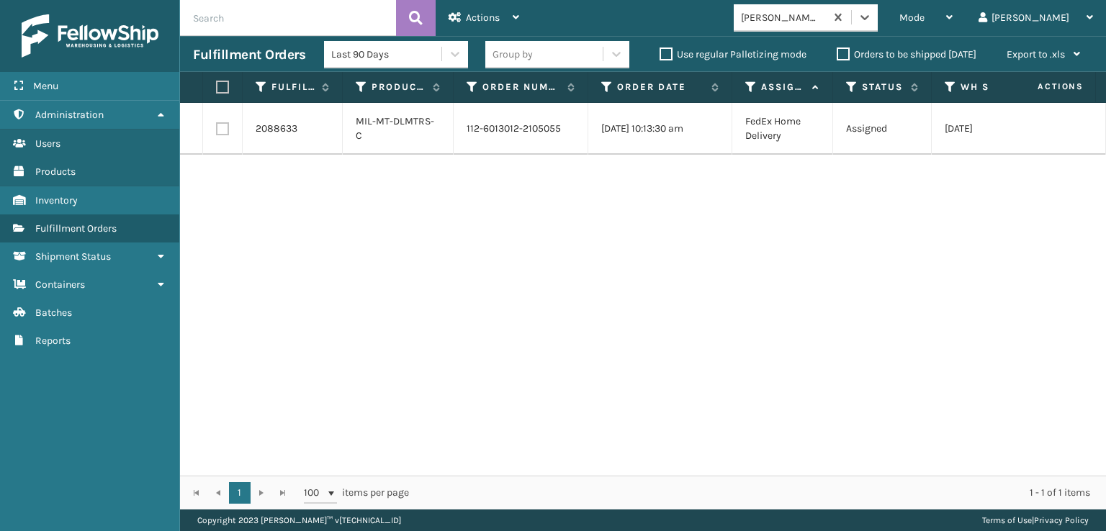
click at [225, 130] on label at bounding box center [222, 128] width 13 height 13
click at [217, 130] on input "checkbox" at bounding box center [216, 126] width 1 height 9
checkbox input "true"
click at [472, 21] on span "Actions" at bounding box center [483, 18] width 34 height 12
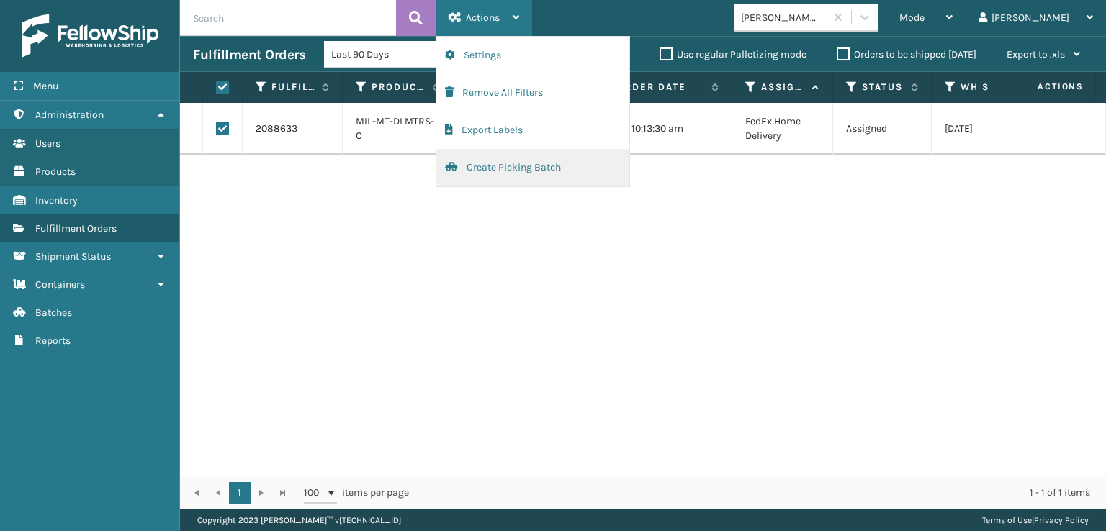
click at [519, 163] on button "Create Picking Batch" at bounding box center [532, 167] width 193 height 37
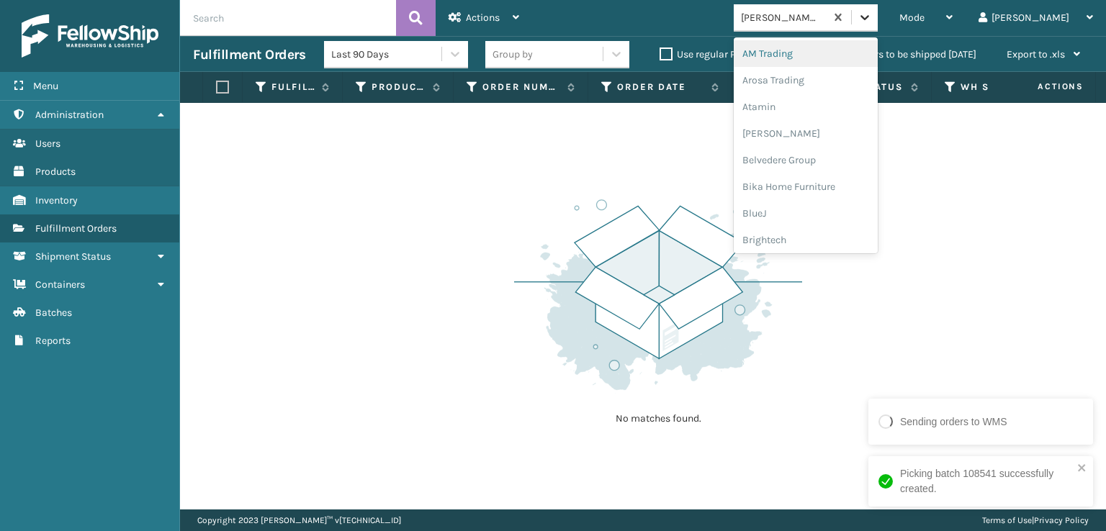
click at [869, 17] on icon at bounding box center [864, 17] width 9 height 5
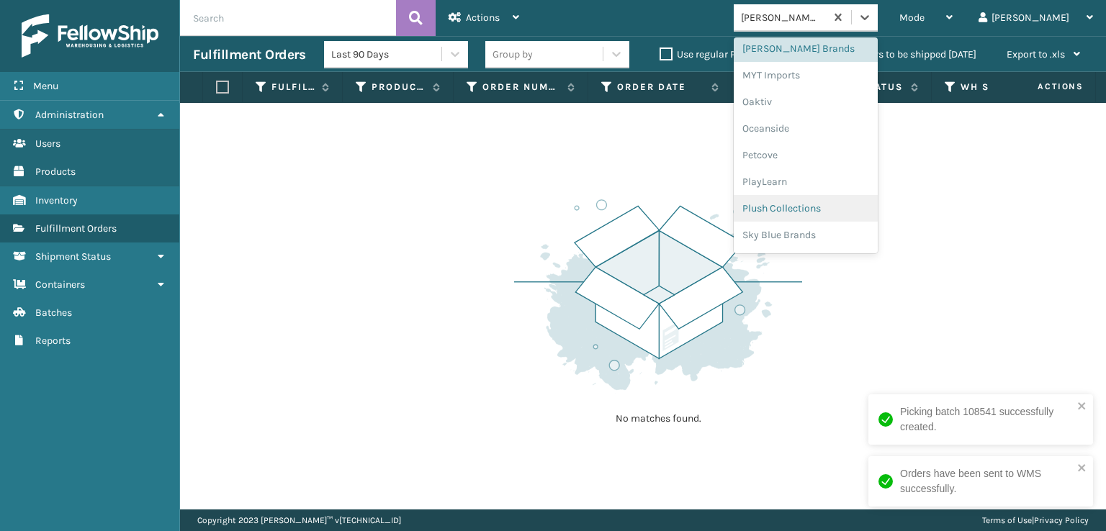
click at [839, 204] on div "Plush Collections" at bounding box center [806, 208] width 144 height 27
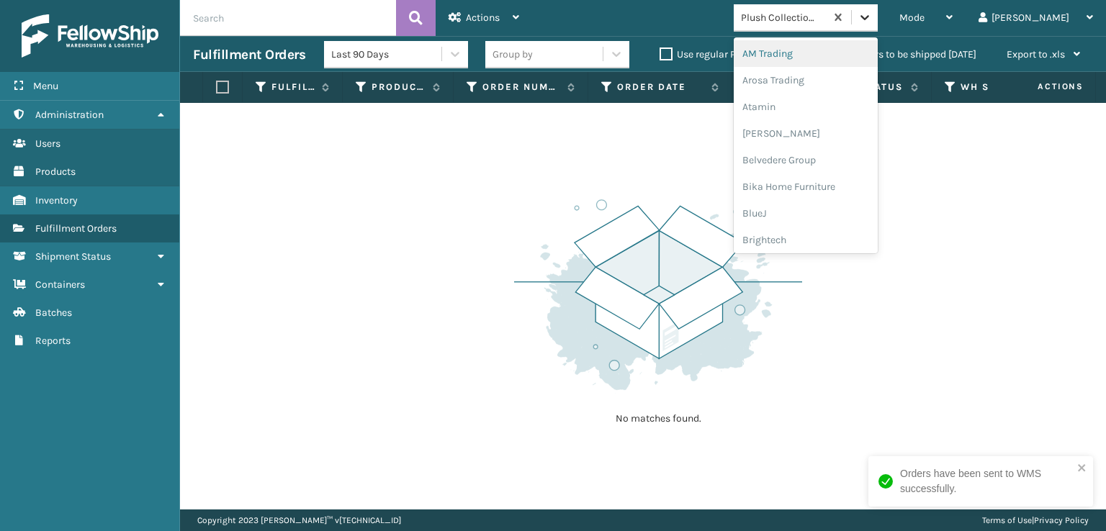
click at [872, 14] on icon at bounding box center [864, 17] width 14 height 14
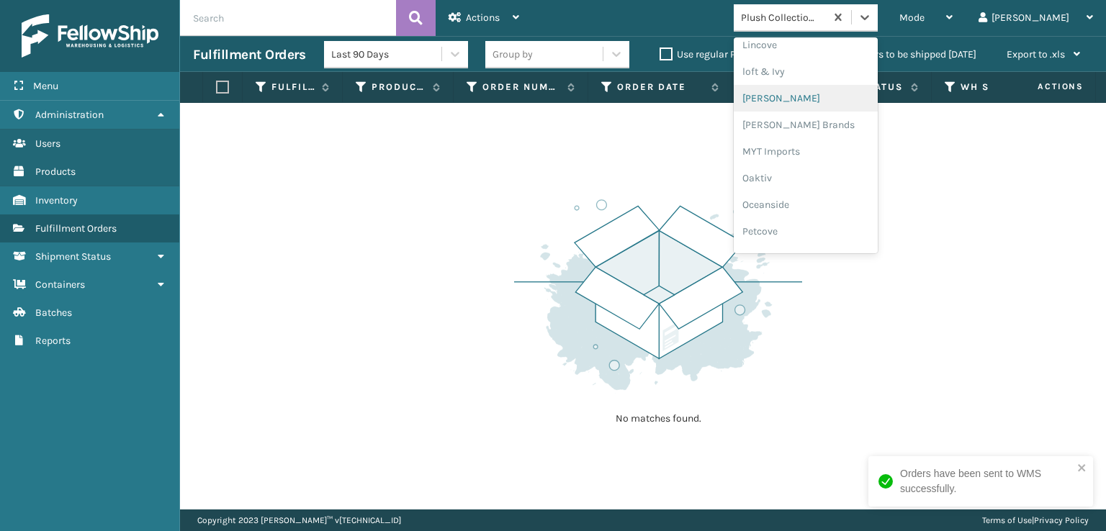
scroll to position [722, 0]
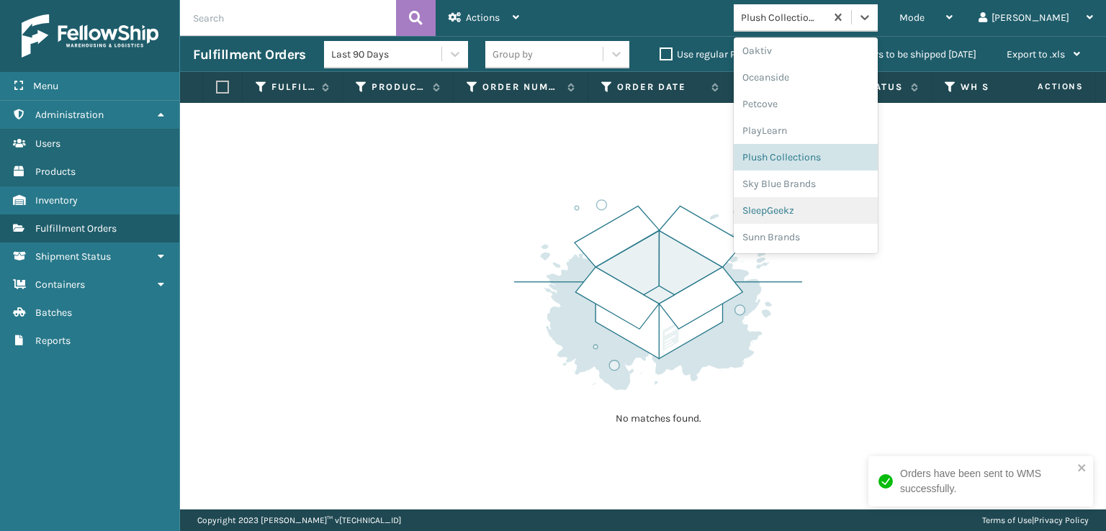
click at [843, 207] on div "SleepGeekz" at bounding box center [806, 210] width 144 height 27
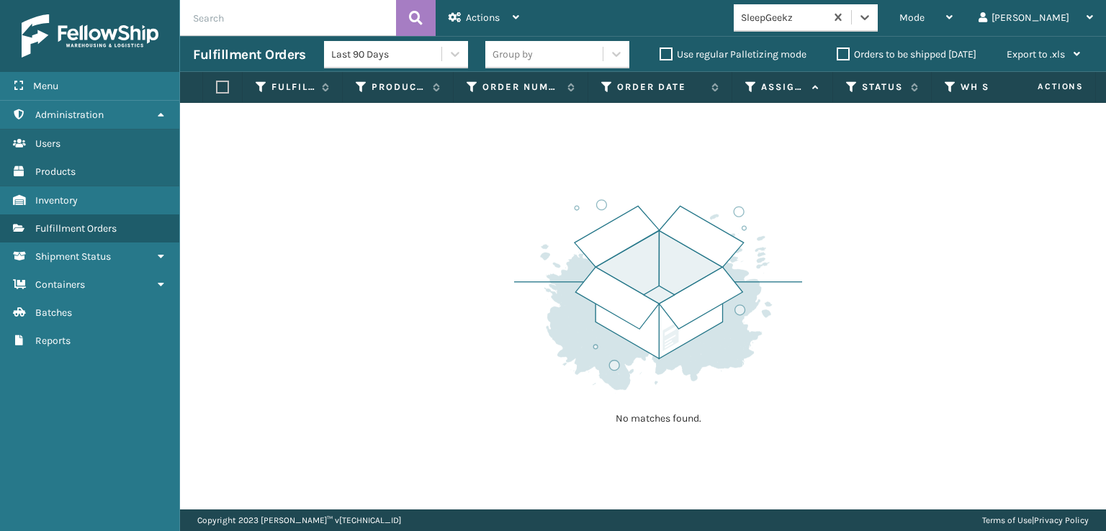
click at [287, 259] on div "No matches found." at bounding box center [643, 306] width 926 height 407
drag, startPoint x: 961, startPoint y: 15, endPoint x: 989, endPoint y: 77, distance: 68.0
click at [924, 15] on span "Mode" at bounding box center [911, 18] width 25 height 12
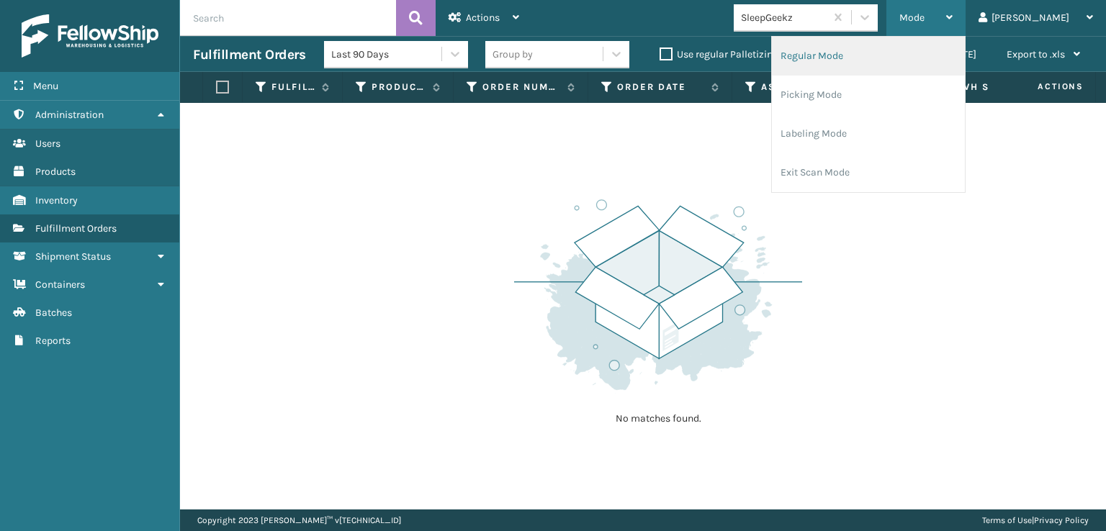
click at [857, 54] on li "Regular Mode" at bounding box center [868, 56] width 193 height 39
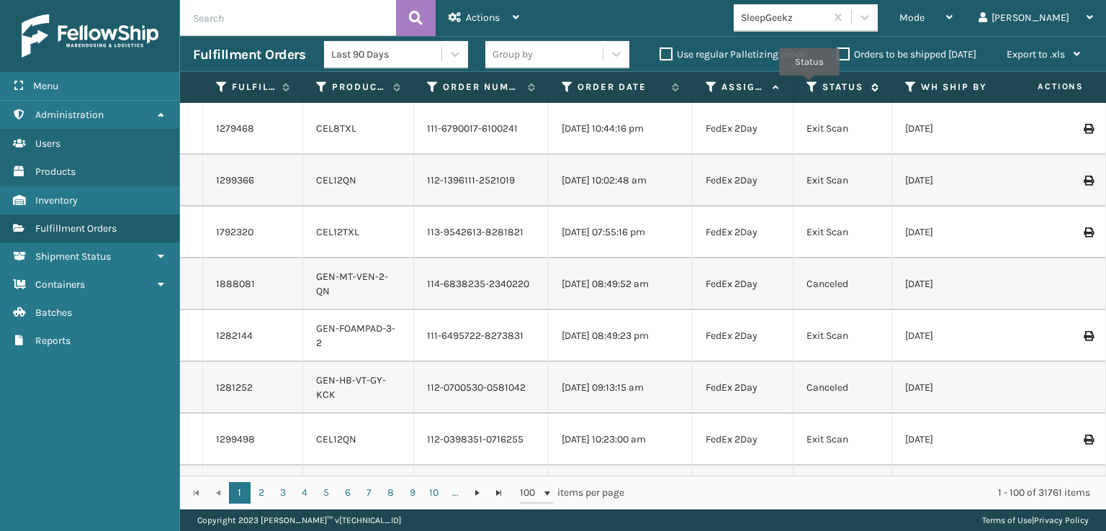
click at [809, 86] on icon at bounding box center [812, 87] width 12 height 13
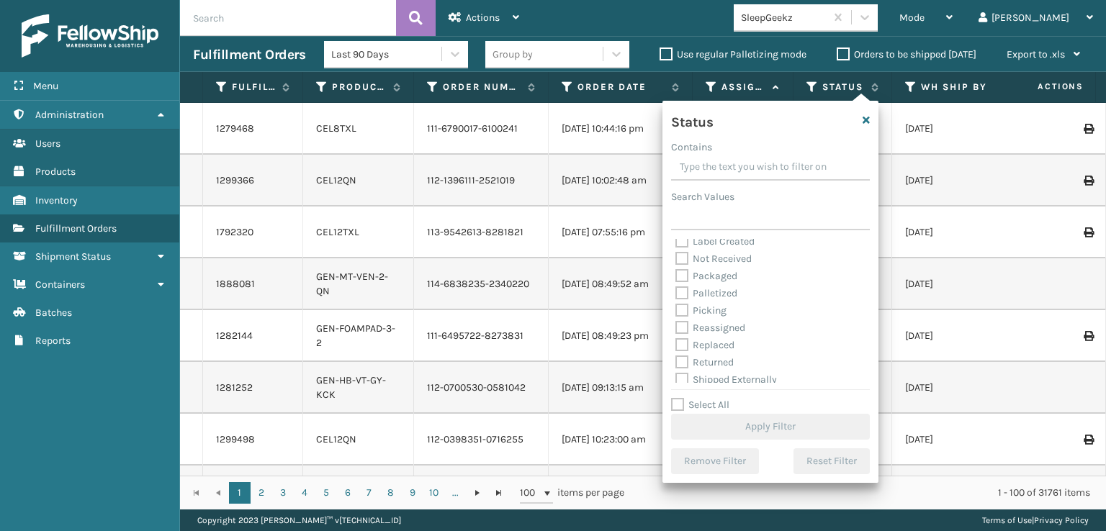
scroll to position [81, 0]
click at [685, 305] on label "Picking" at bounding box center [700, 305] width 51 height 12
click at [676, 305] on input "Picking" at bounding box center [675, 301] width 1 height 9
checkbox input "true"
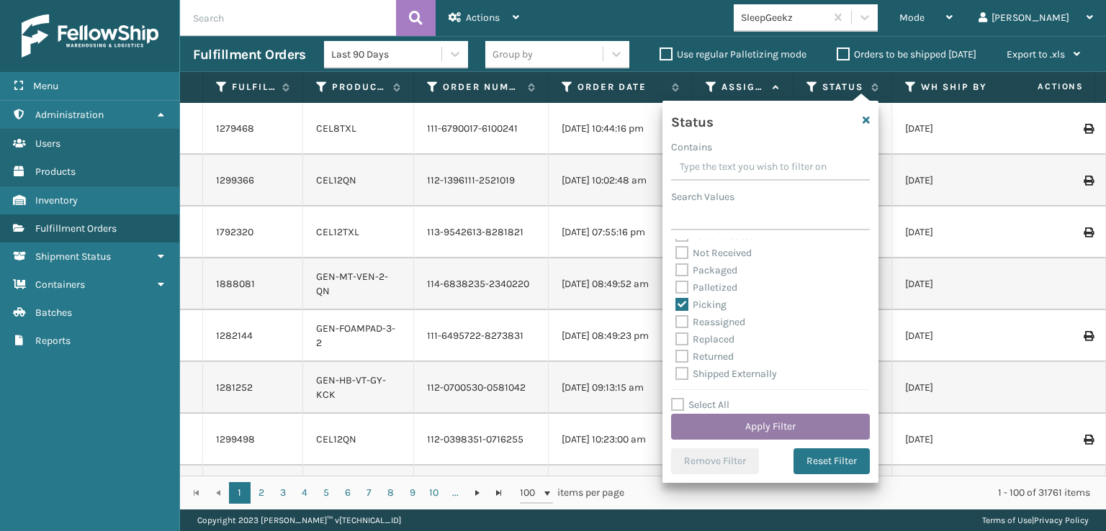
click at [736, 430] on button "Apply Filter" at bounding box center [770, 427] width 199 height 26
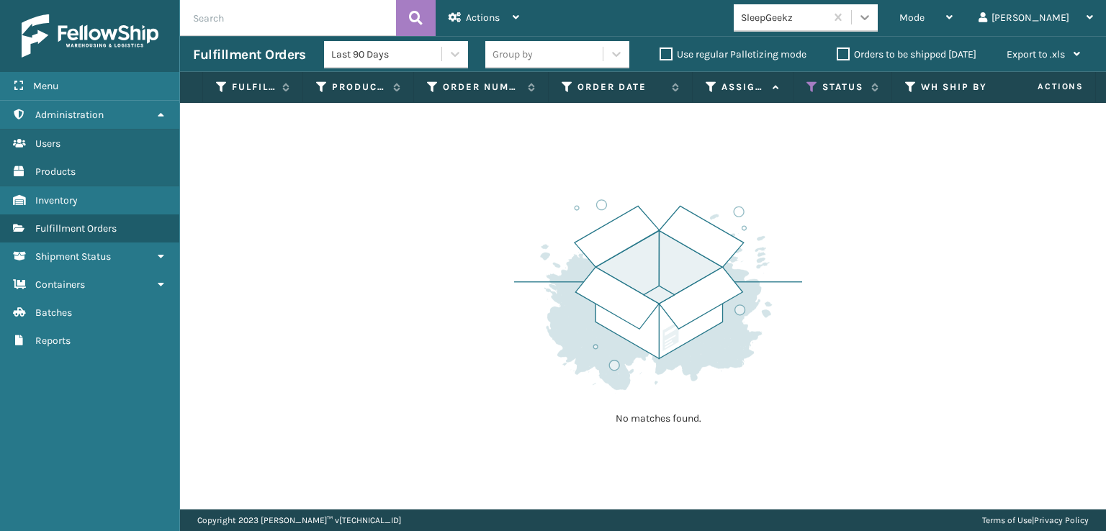
click at [872, 20] on icon at bounding box center [864, 17] width 14 height 14
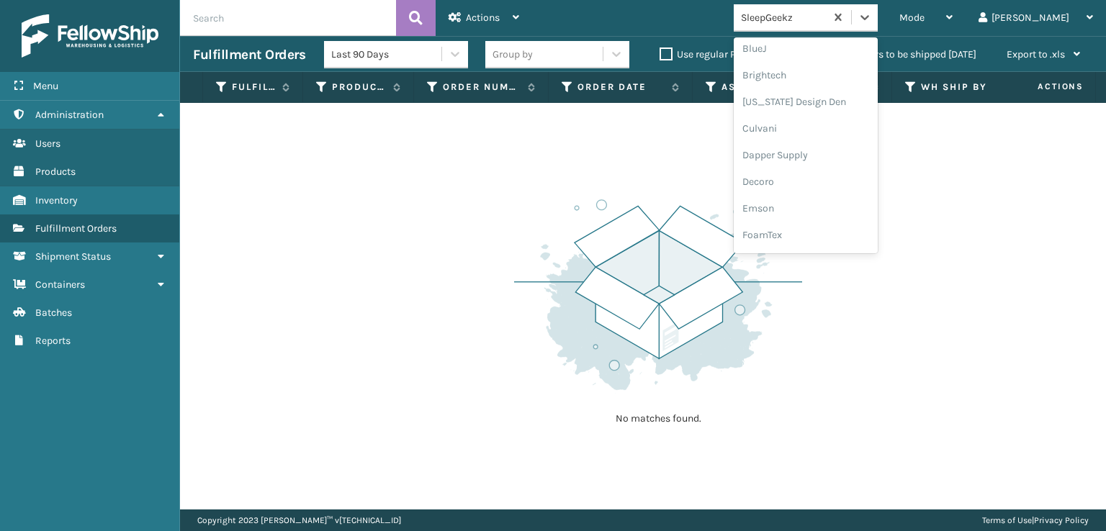
scroll to position [216, 0]
click at [818, 178] on div "FoamTex" at bounding box center [806, 184] width 144 height 27
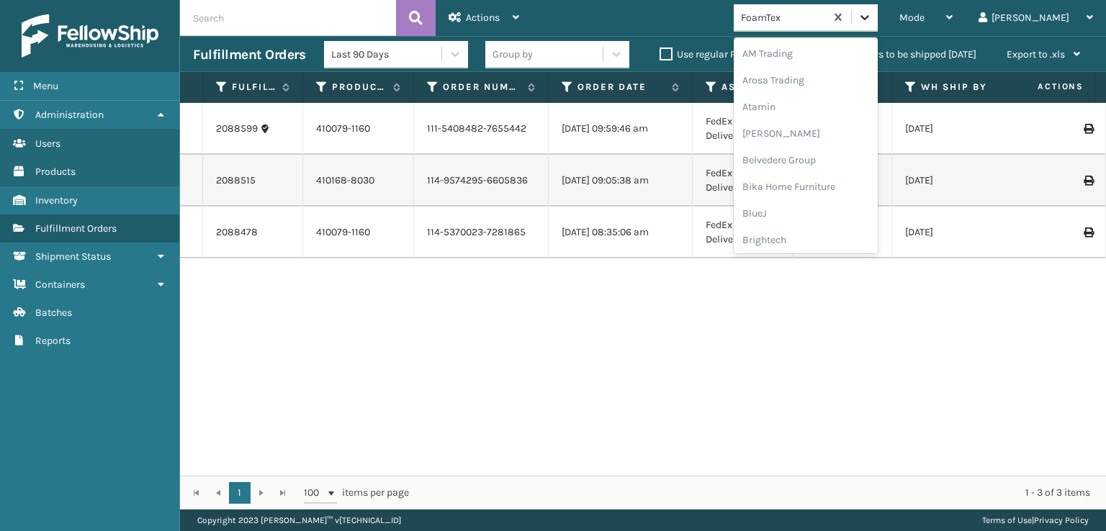
click at [872, 15] on icon at bounding box center [864, 17] width 14 height 14
click at [815, 143] on div "[PERSON_NAME] Brands" at bounding box center [806, 141] width 144 height 27
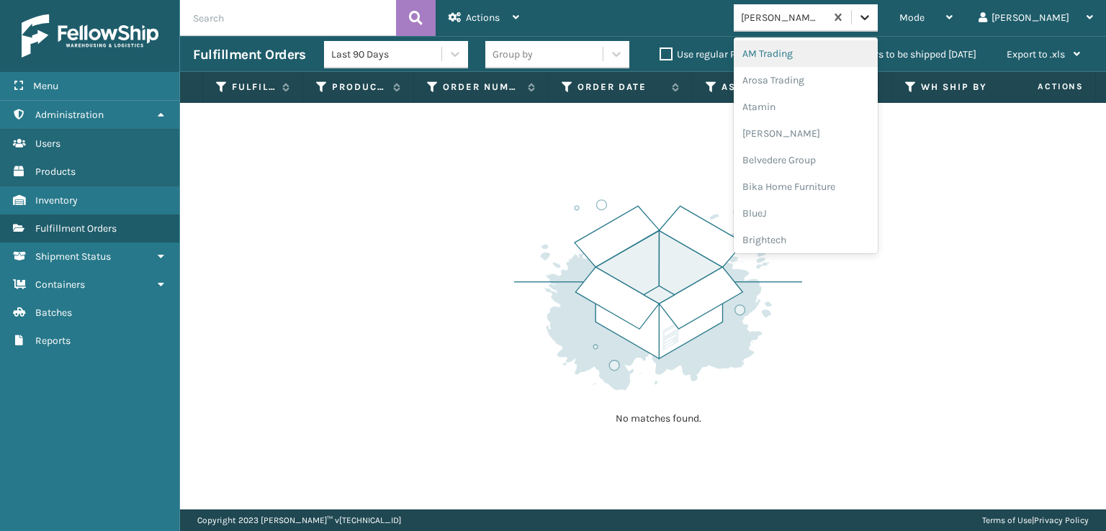
click at [872, 12] on icon at bounding box center [864, 17] width 14 height 14
click at [835, 205] on div "SleepGeekz" at bounding box center [806, 210] width 144 height 27
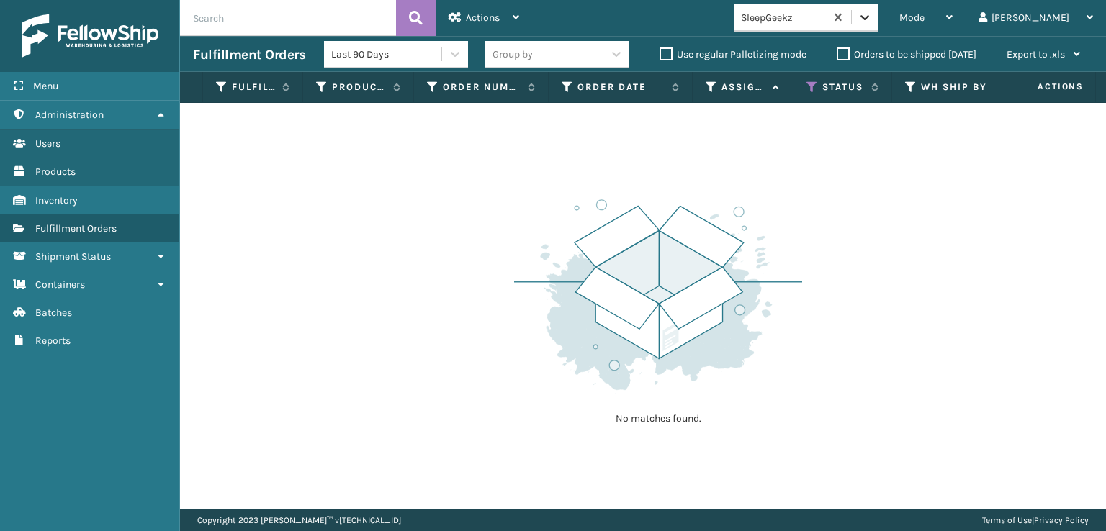
click at [872, 15] on icon at bounding box center [864, 17] width 14 height 14
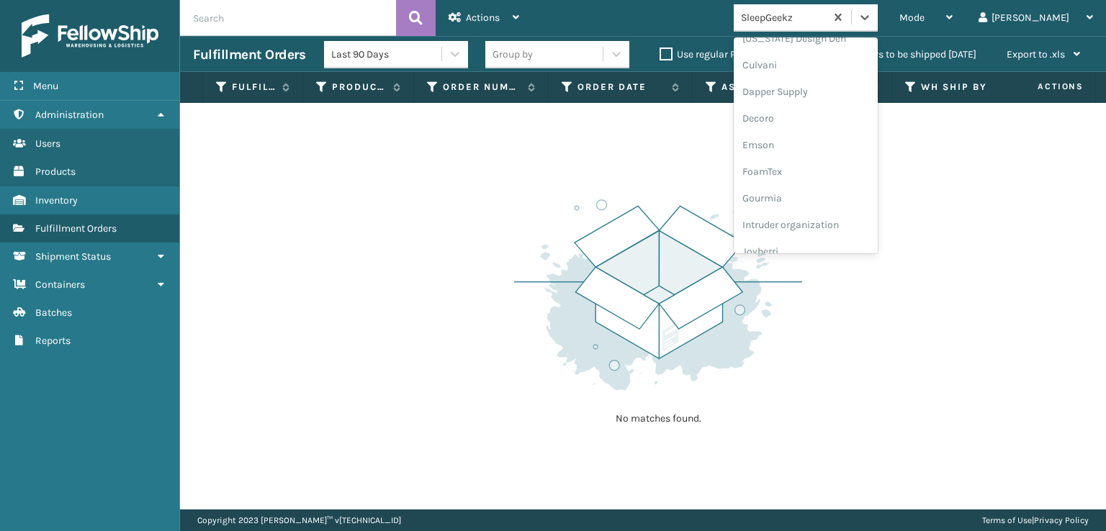
scroll to position [225, 0]
click at [813, 176] on div "FoamTex" at bounding box center [806, 174] width 144 height 27
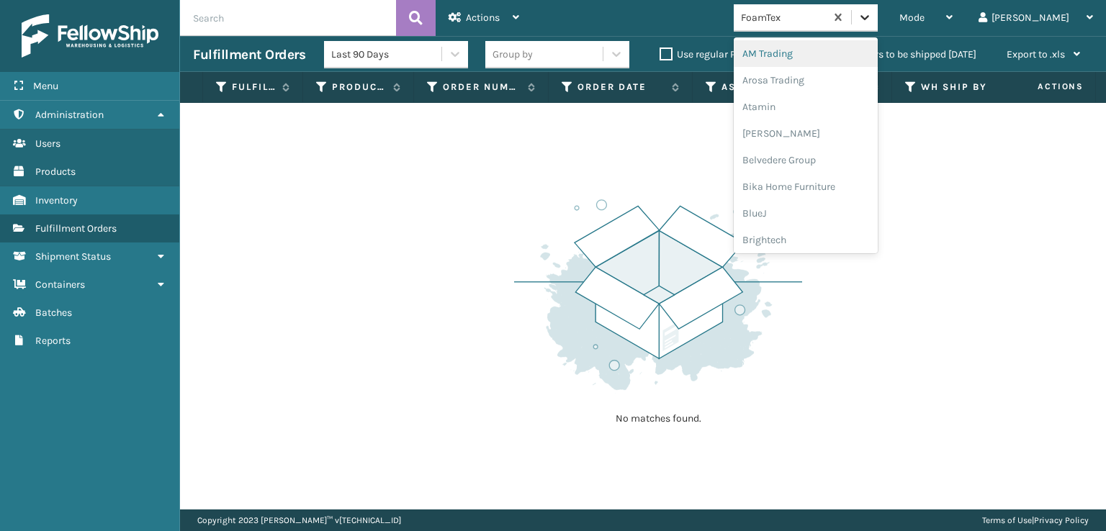
click at [872, 12] on icon at bounding box center [864, 17] width 14 height 14
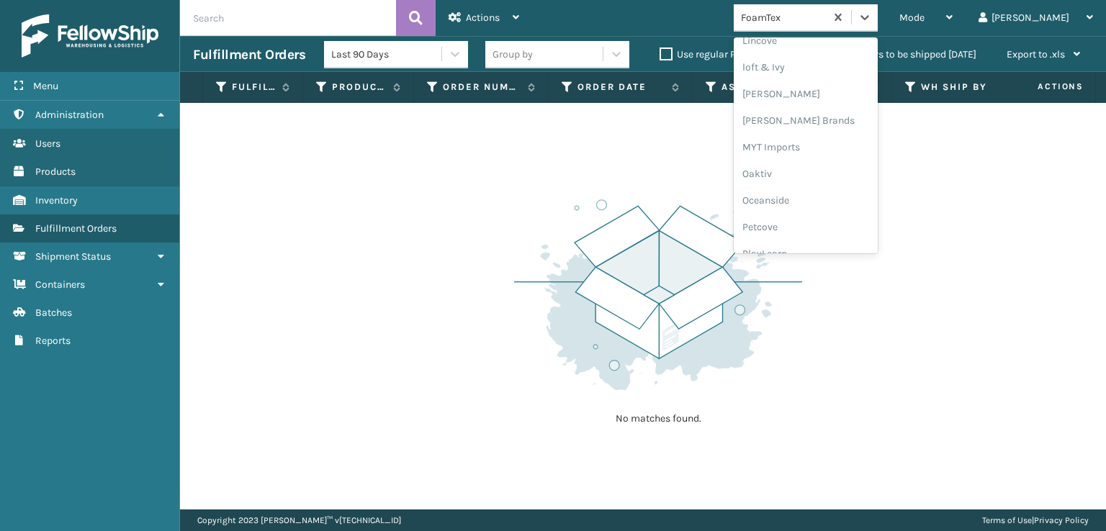
scroll to position [599, 0]
click at [828, 119] on div "[PERSON_NAME] Brands" at bounding box center [806, 120] width 144 height 27
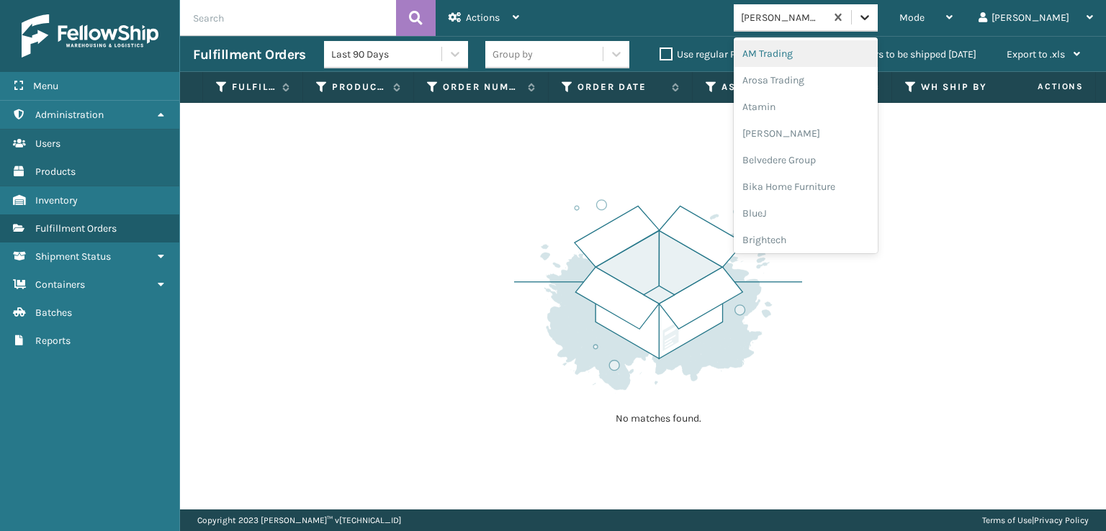
click at [872, 20] on icon at bounding box center [864, 17] width 14 height 14
click at [836, 153] on div "Plush Collections" at bounding box center [806, 157] width 144 height 27
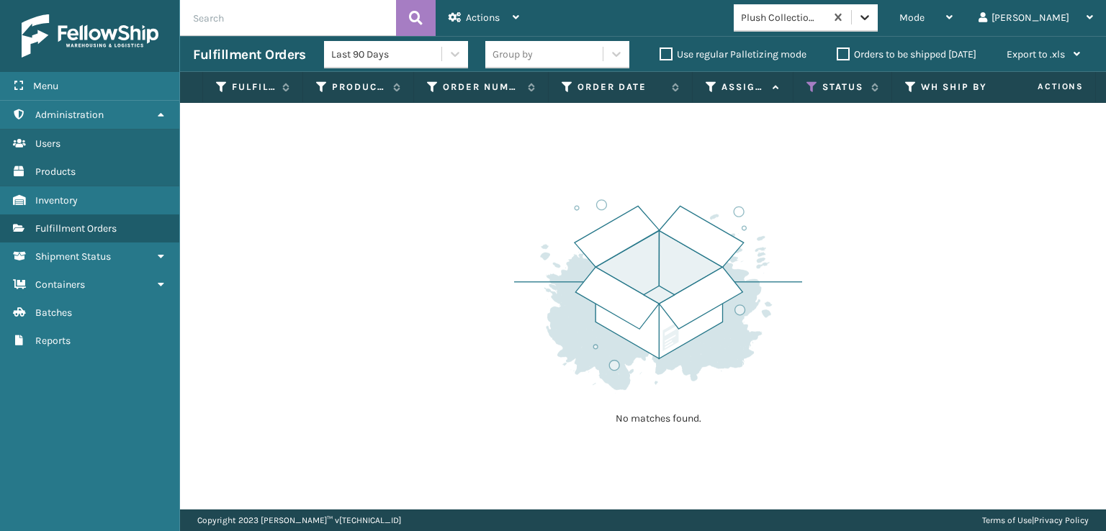
click at [869, 17] on icon at bounding box center [864, 17] width 9 height 5
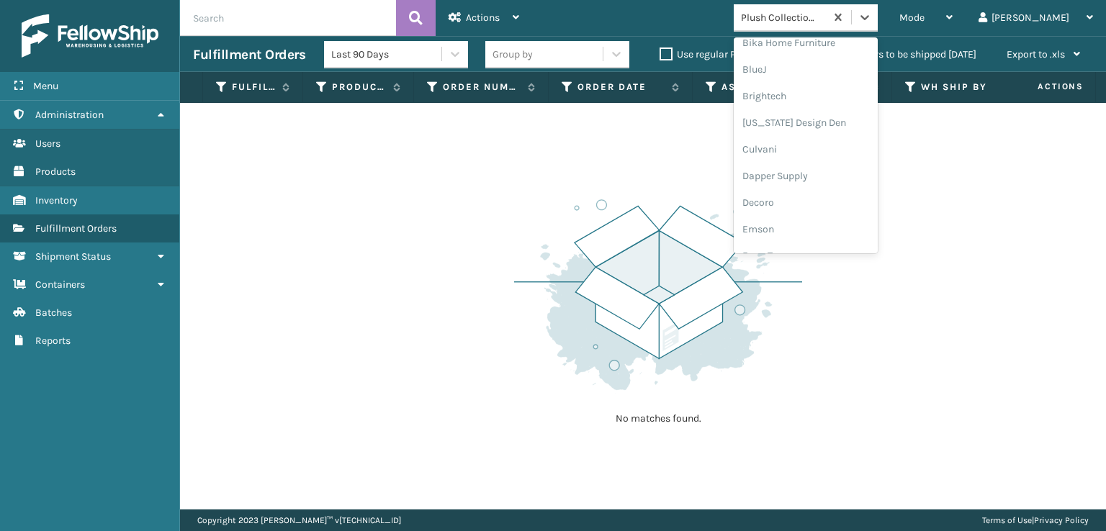
scroll to position [216, 0]
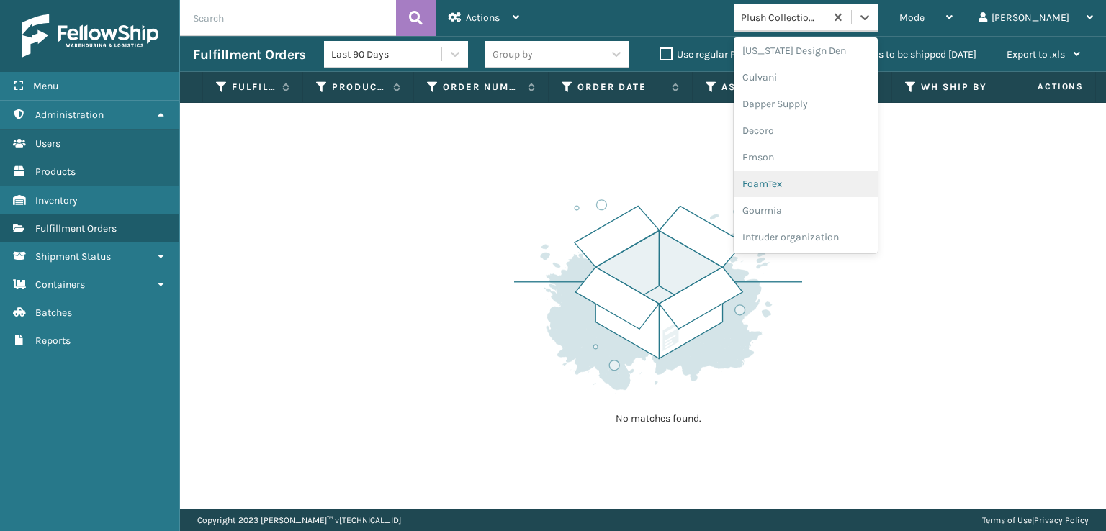
click at [815, 181] on div "FoamTex" at bounding box center [806, 184] width 144 height 27
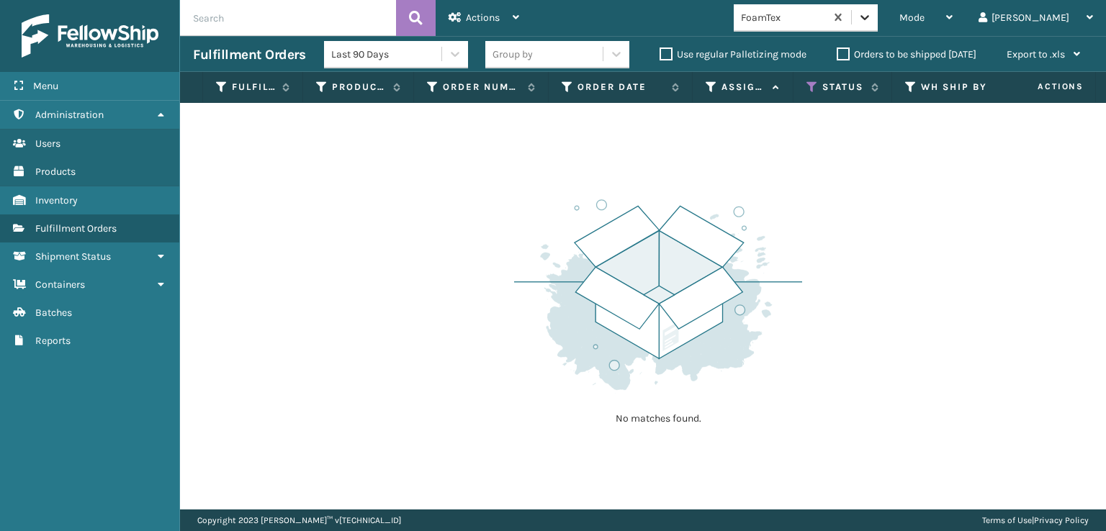
click at [872, 12] on icon at bounding box center [864, 17] width 14 height 14
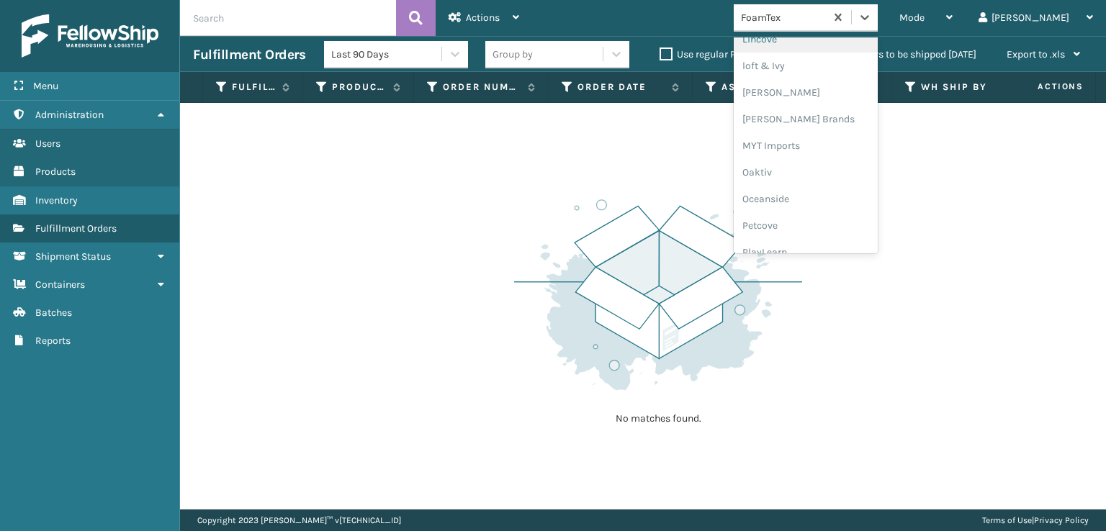
scroll to position [722, 0]
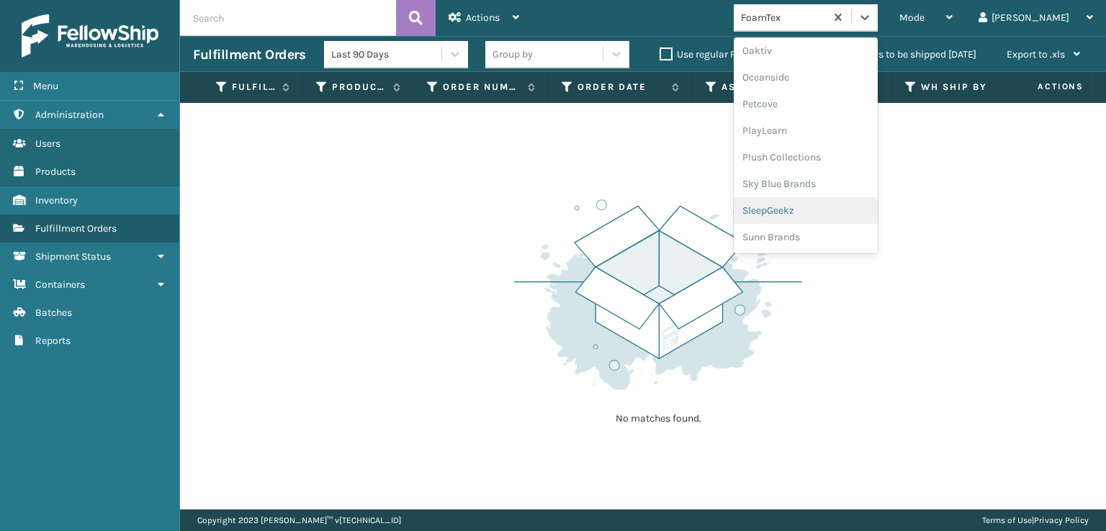
click at [826, 209] on div "SleepGeekz" at bounding box center [806, 210] width 144 height 27
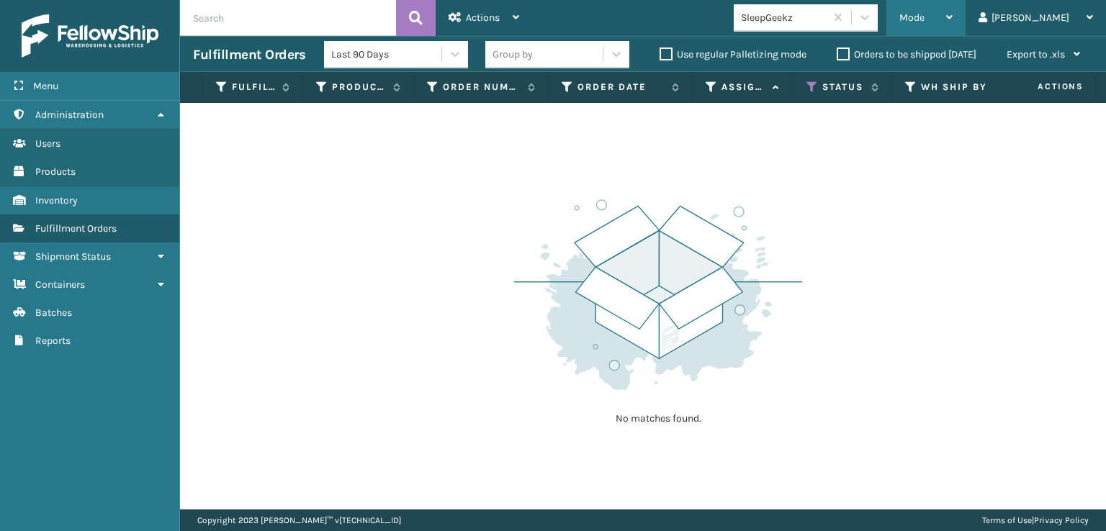
click at [924, 15] on span "Mode" at bounding box center [911, 18] width 25 height 12
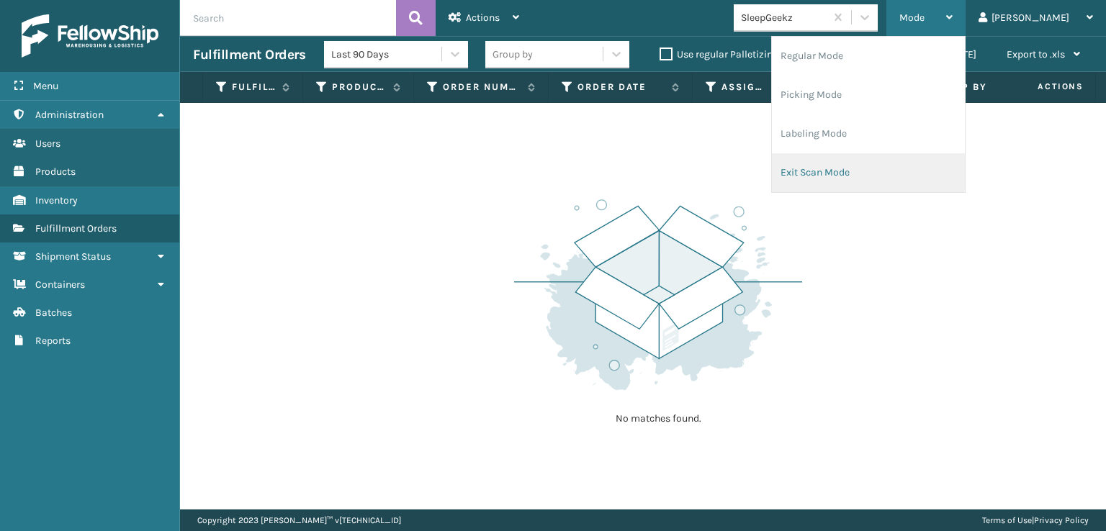
click at [854, 168] on li "Exit Scan Mode" at bounding box center [868, 172] width 193 height 39
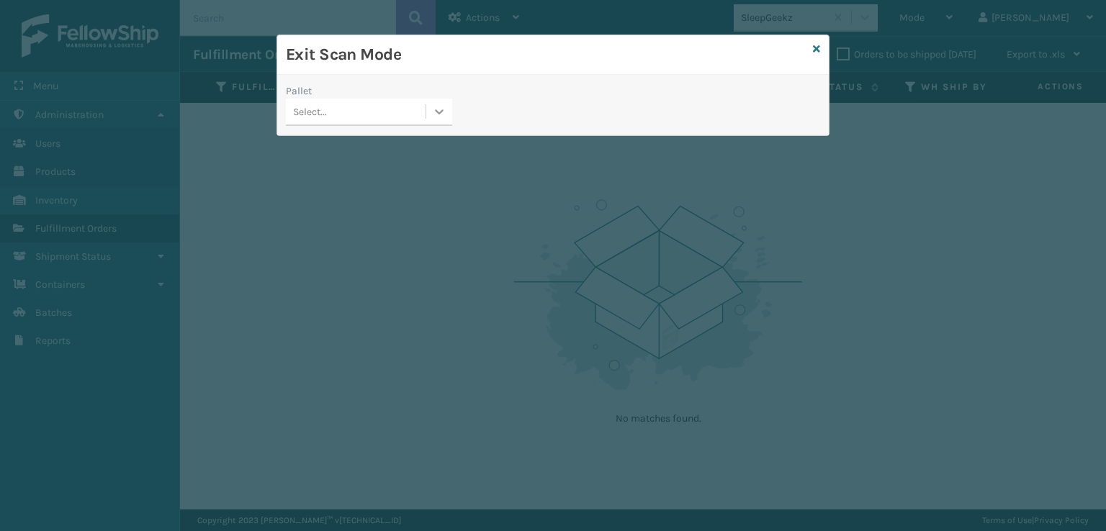
click at [443, 110] on icon at bounding box center [440, 111] width 9 height 5
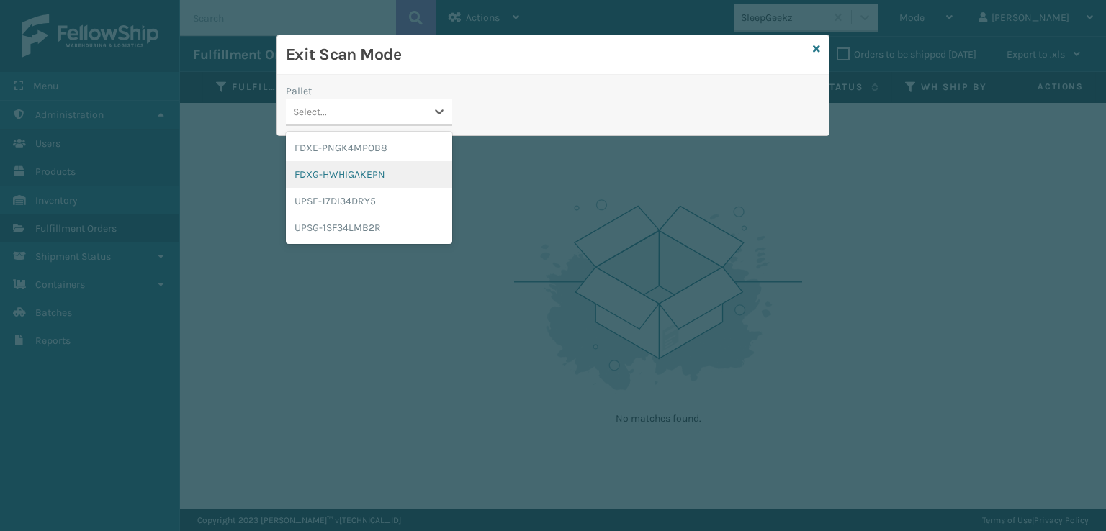
click at [346, 173] on div "FDXG-HWHIGAKEPN" at bounding box center [369, 174] width 166 height 27
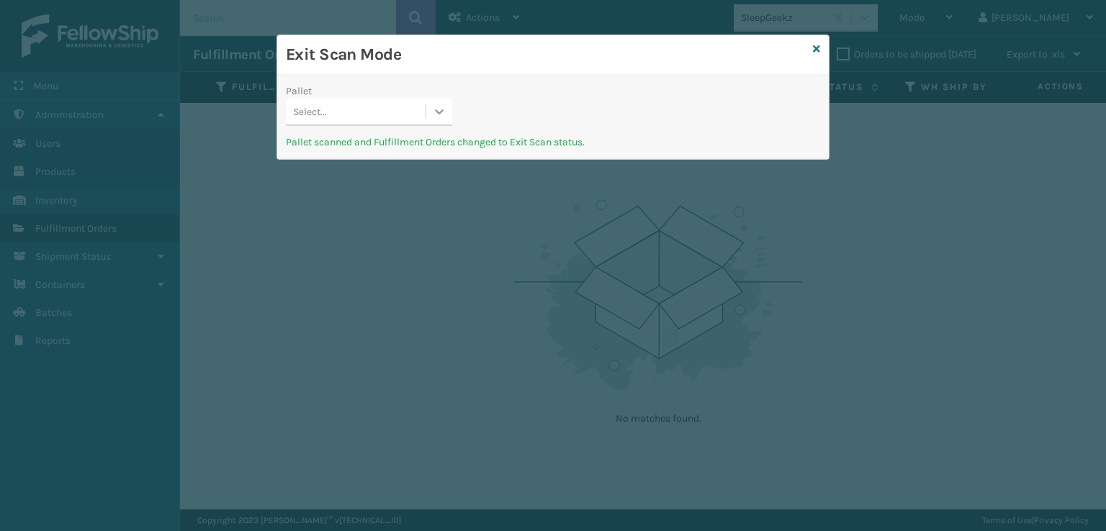
click at [437, 112] on icon at bounding box center [440, 111] width 9 height 5
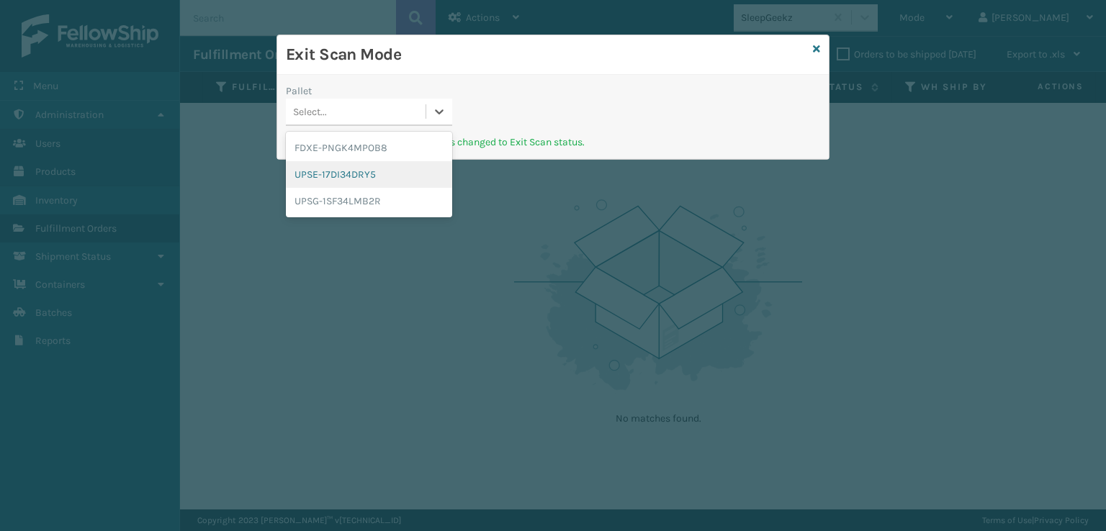
click at [340, 171] on div "UPSE-17DI34DRY5" at bounding box center [369, 174] width 166 height 27
click at [438, 109] on icon at bounding box center [439, 111] width 14 height 14
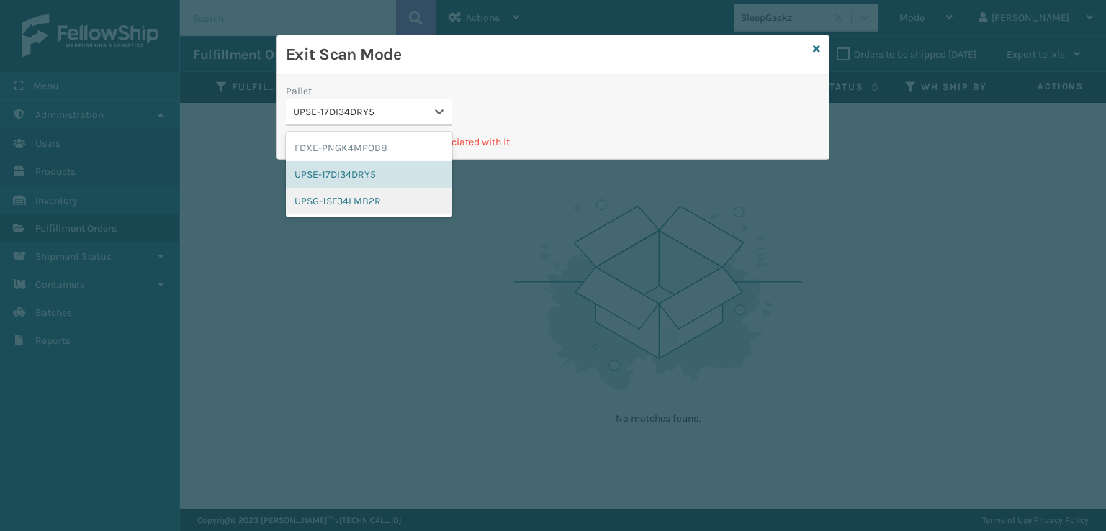
click at [332, 204] on div "UPSG-1SF34LMB2R" at bounding box center [369, 201] width 166 height 27
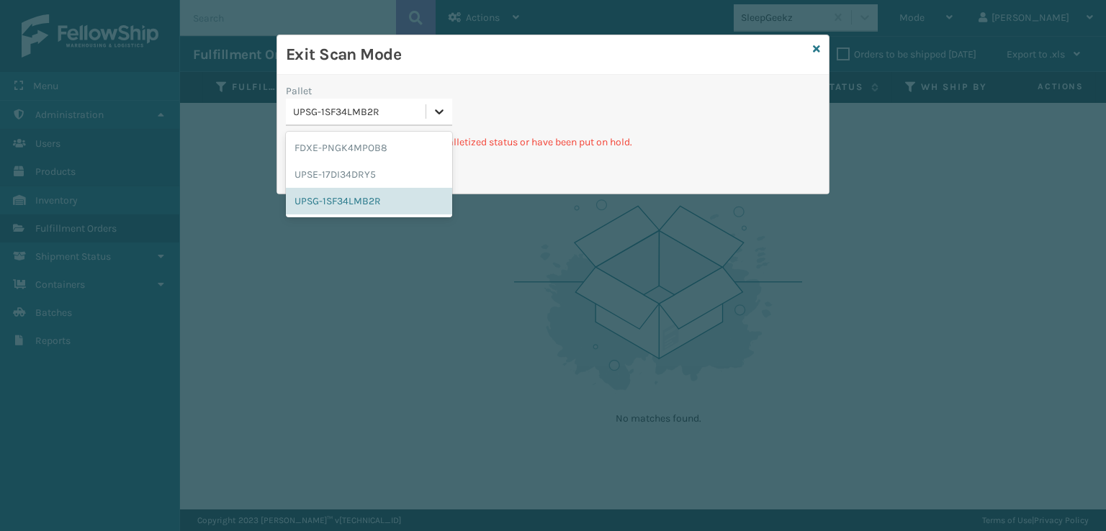
click at [438, 115] on icon at bounding box center [439, 111] width 14 height 14
click at [348, 171] on div "UPSE-17DI34DRY5" at bounding box center [369, 174] width 166 height 27
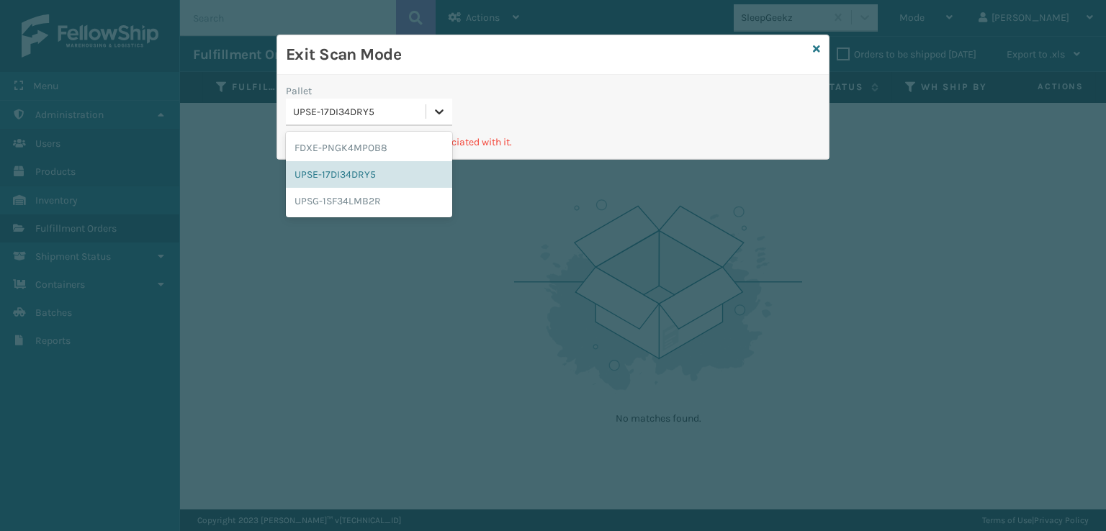
click at [436, 108] on icon at bounding box center [439, 111] width 14 height 14
click at [370, 141] on div "FDXE-PNGK4MPOB8" at bounding box center [369, 148] width 166 height 27
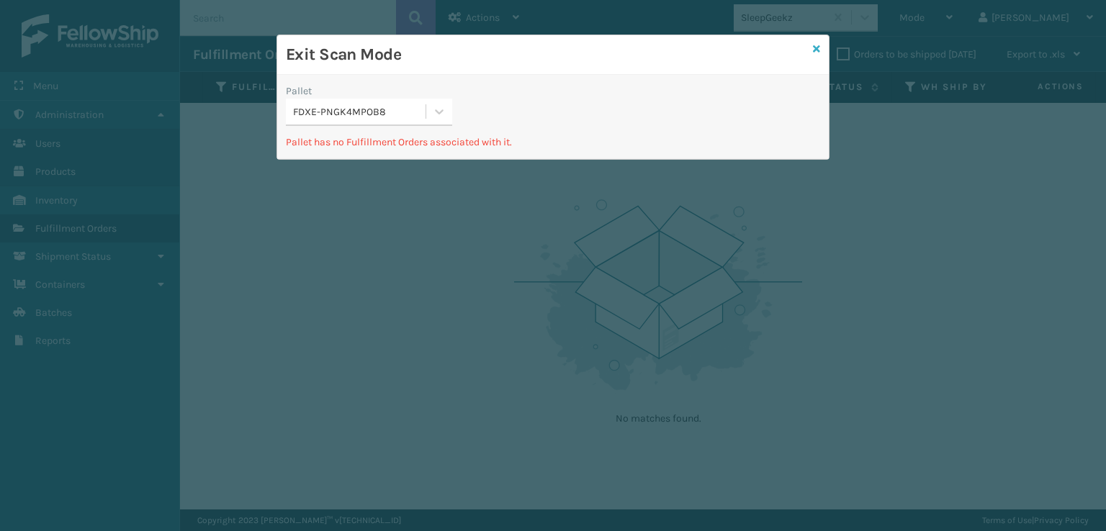
click at [818, 51] on icon at bounding box center [816, 49] width 7 height 10
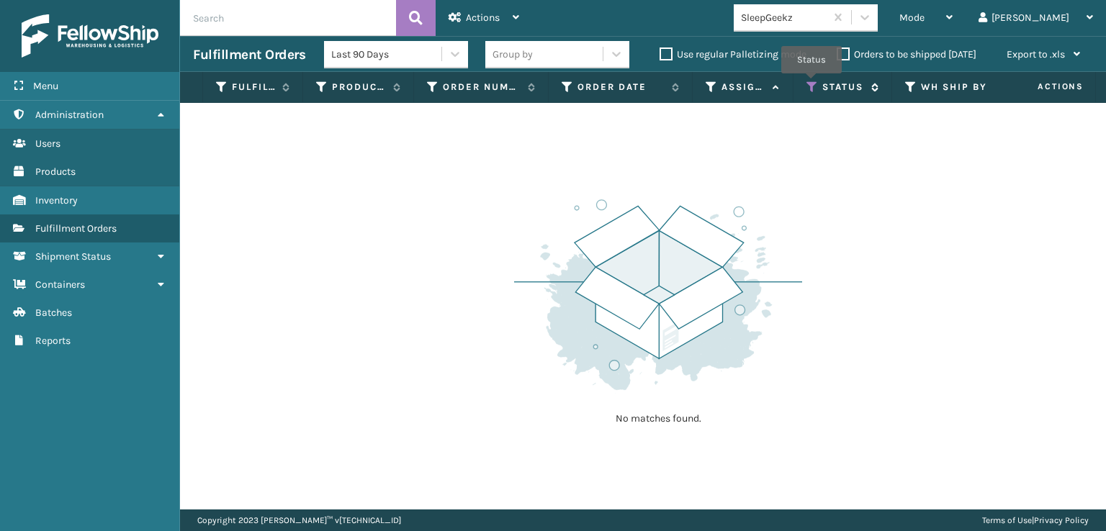
click at [811, 84] on icon at bounding box center [812, 87] width 12 height 13
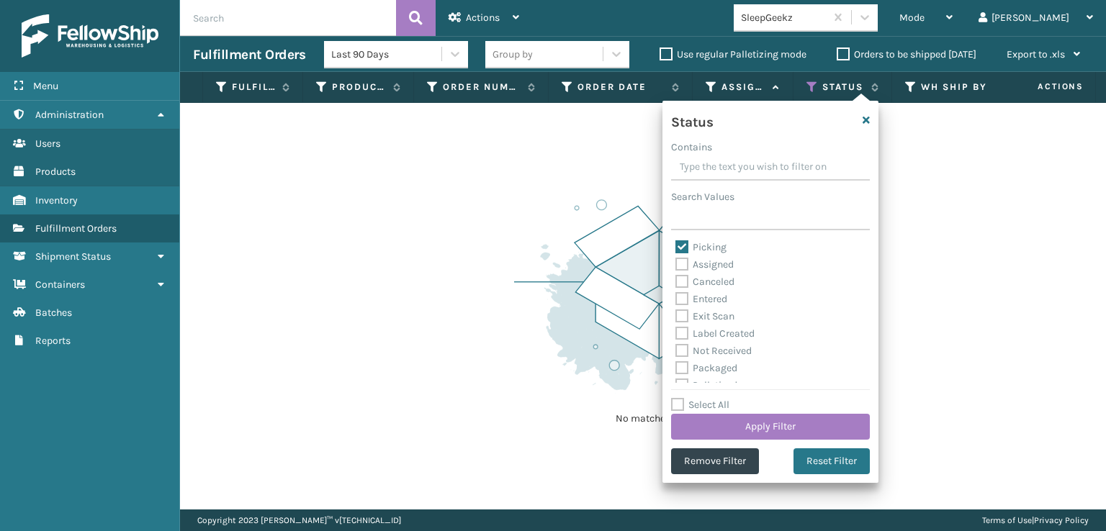
click at [682, 243] on label "Picking" at bounding box center [700, 247] width 51 height 12
click at [676, 243] on input "Picking" at bounding box center [675, 243] width 1 height 9
checkbox input "false"
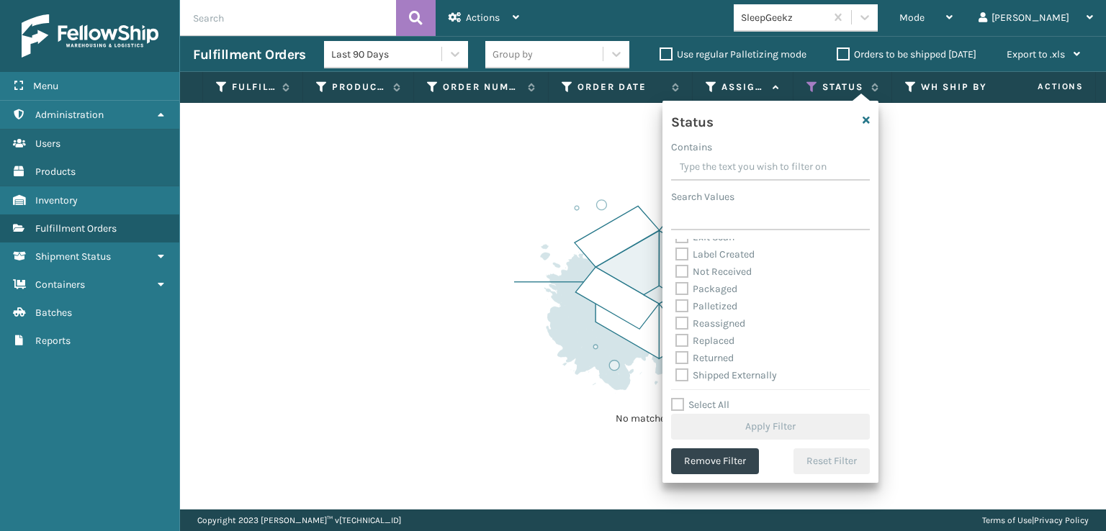
scroll to position [81, 0]
click at [682, 307] on label "Palletized" at bounding box center [706, 305] width 62 height 12
click at [676, 306] on input "Palletized" at bounding box center [675, 301] width 1 height 9
checkbox input "true"
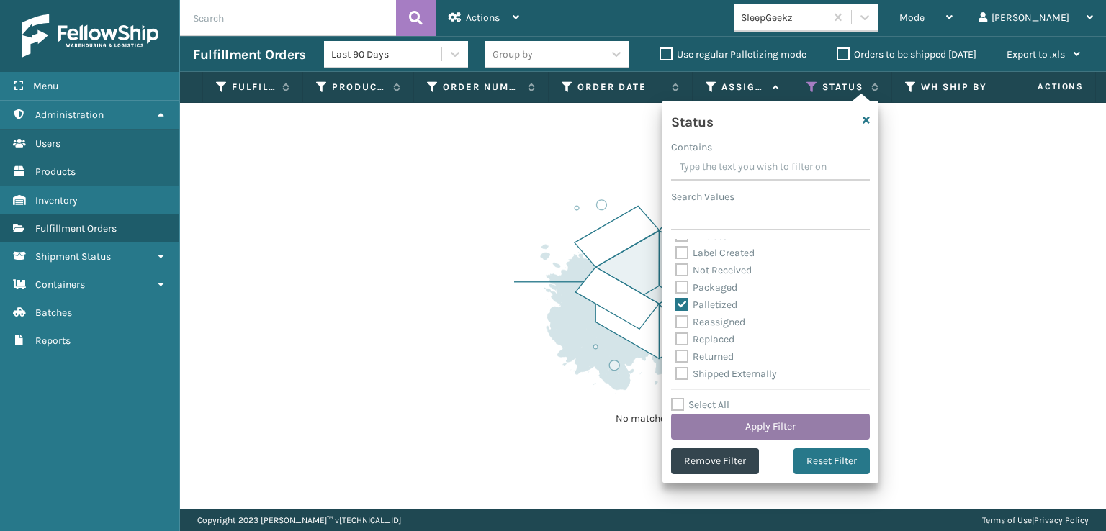
click at [743, 422] on button "Apply Filter" at bounding box center [770, 427] width 199 height 26
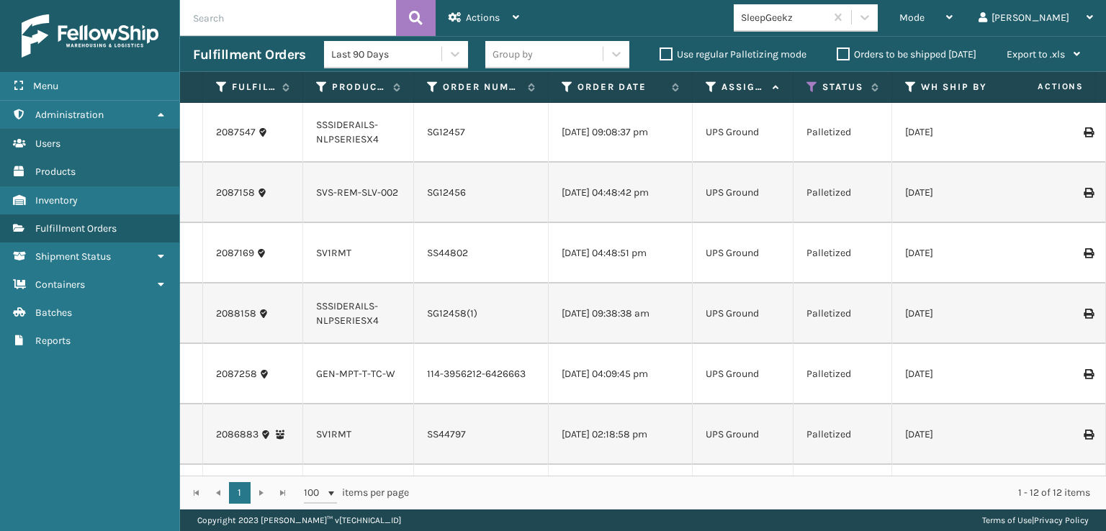
scroll to position [0, 0]
click at [878, 9] on div at bounding box center [865, 17] width 26 height 26
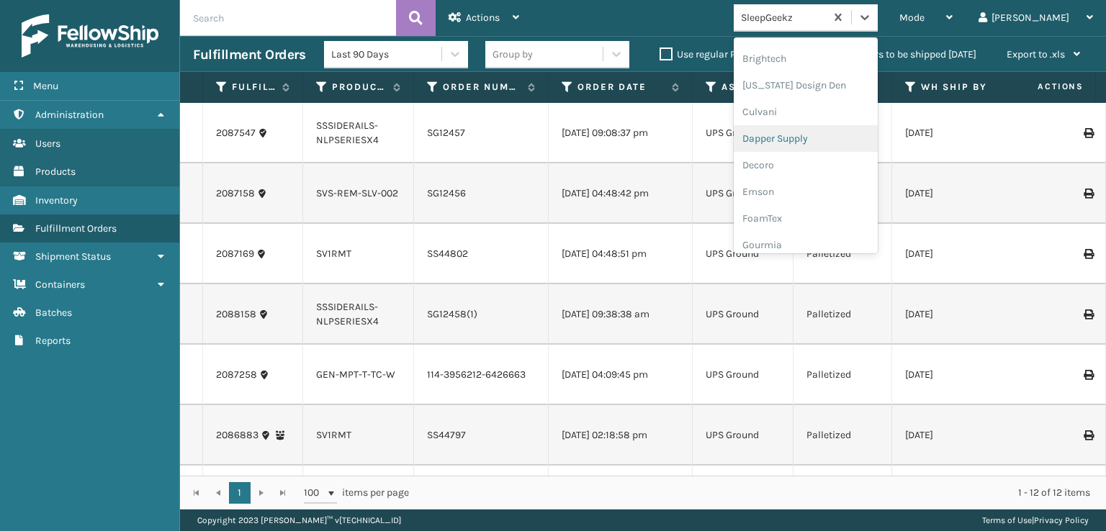
scroll to position [216, 0]
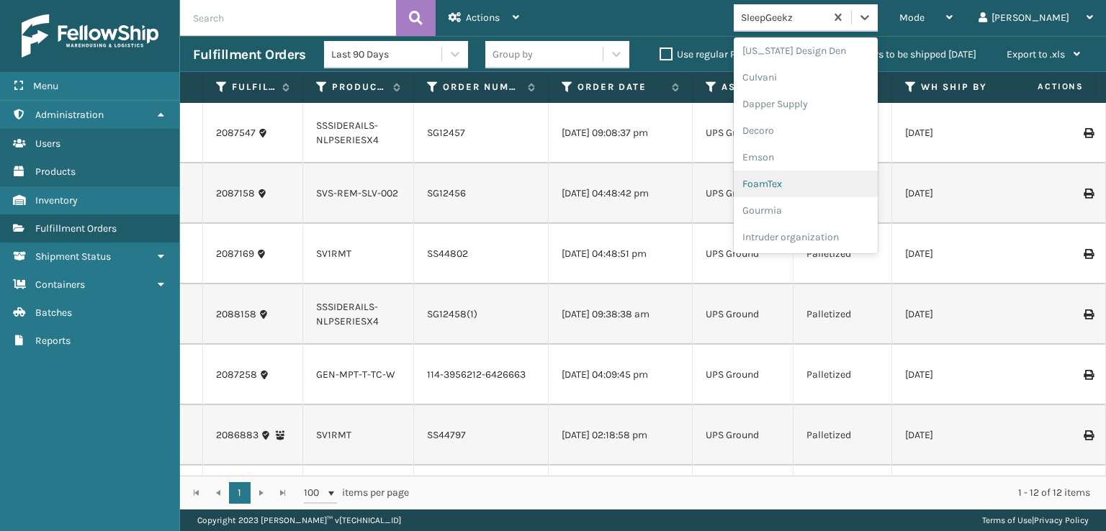
click at [821, 184] on div "FoamTex" at bounding box center [806, 184] width 144 height 27
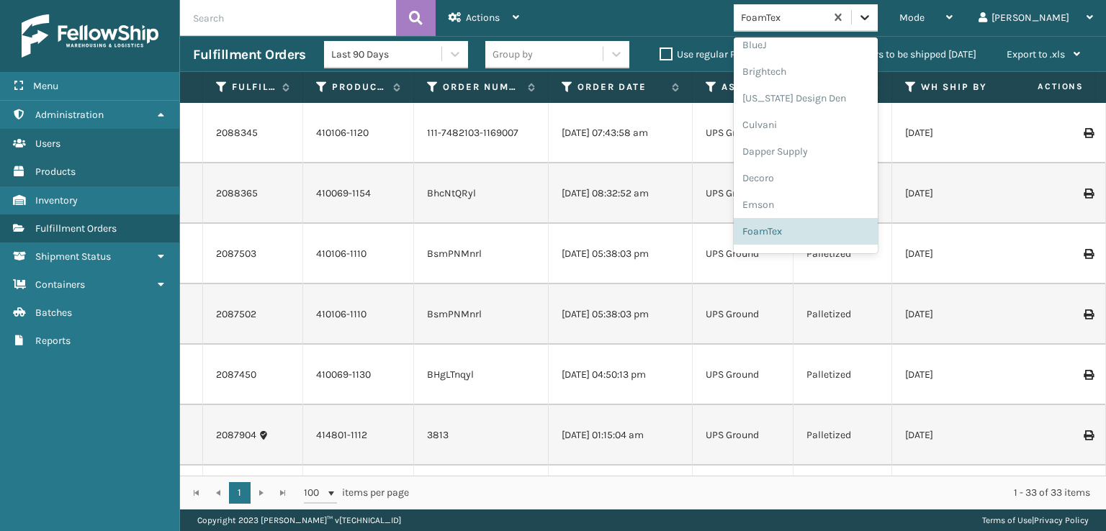
click at [869, 19] on icon at bounding box center [864, 17] width 9 height 5
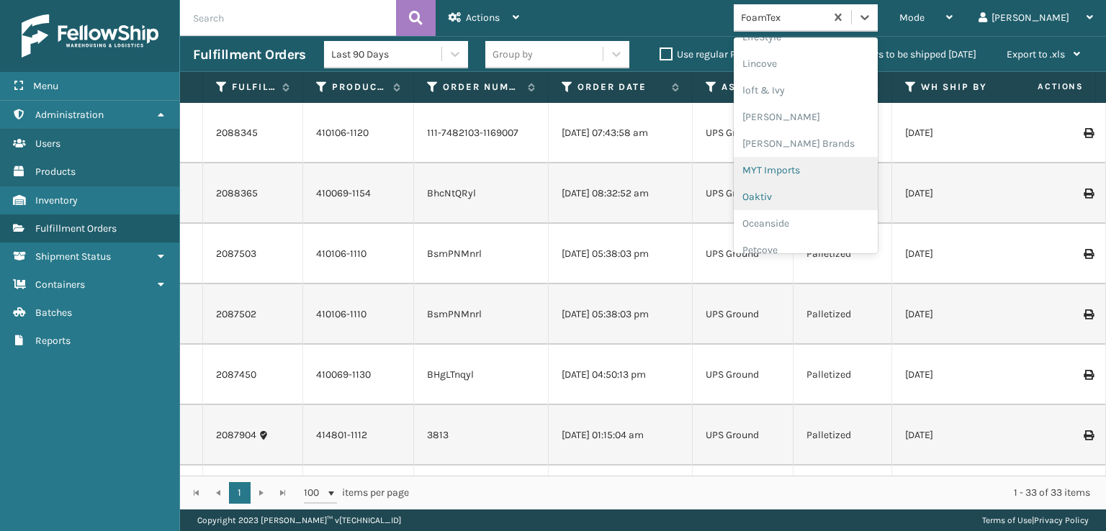
scroll to position [599, 0]
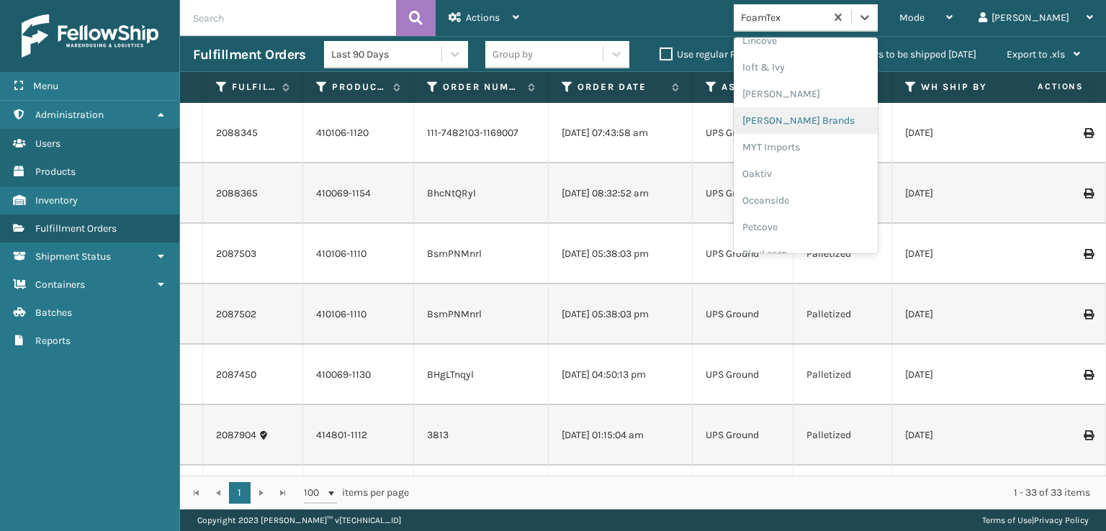
click at [832, 116] on div "[PERSON_NAME] Brands" at bounding box center [806, 120] width 144 height 27
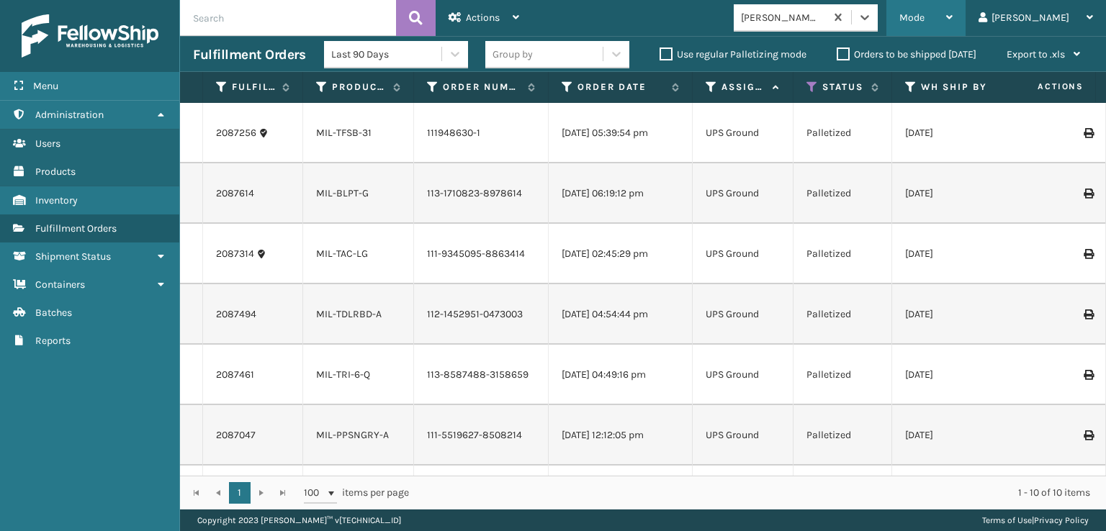
click at [952, 14] on div "Mode" at bounding box center [925, 18] width 53 height 36
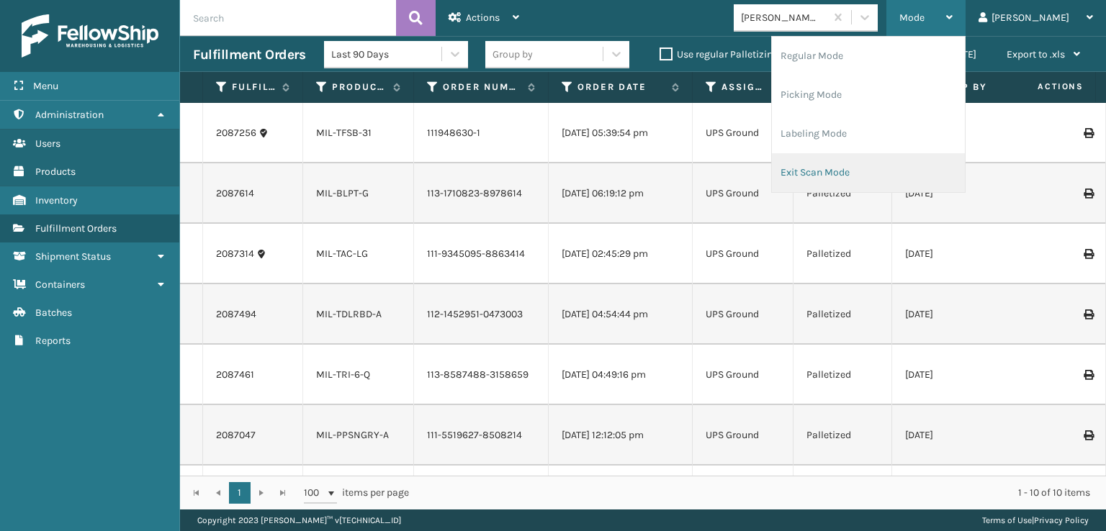
click at [870, 168] on li "Exit Scan Mode" at bounding box center [868, 172] width 193 height 39
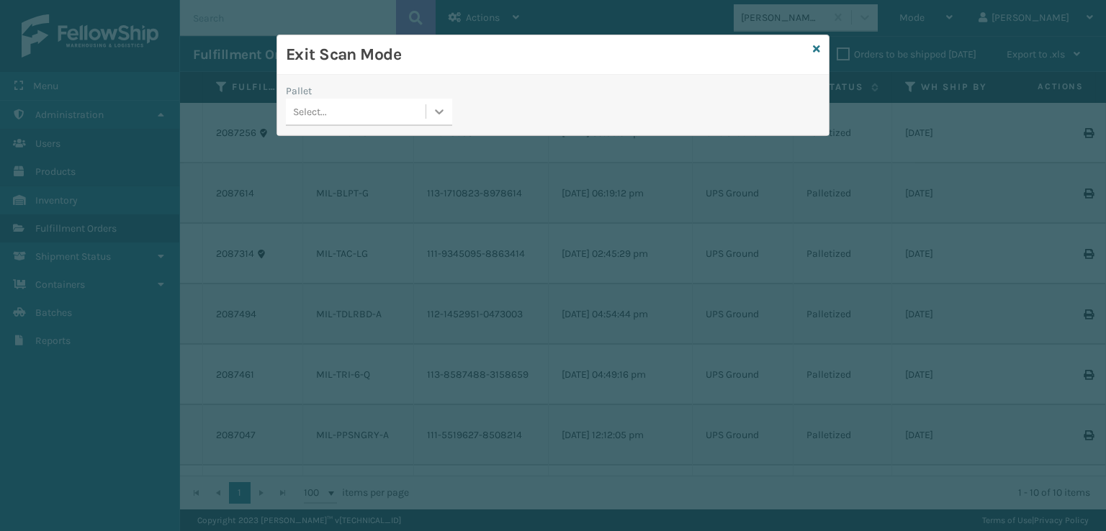
click at [434, 114] on icon at bounding box center [439, 111] width 14 height 14
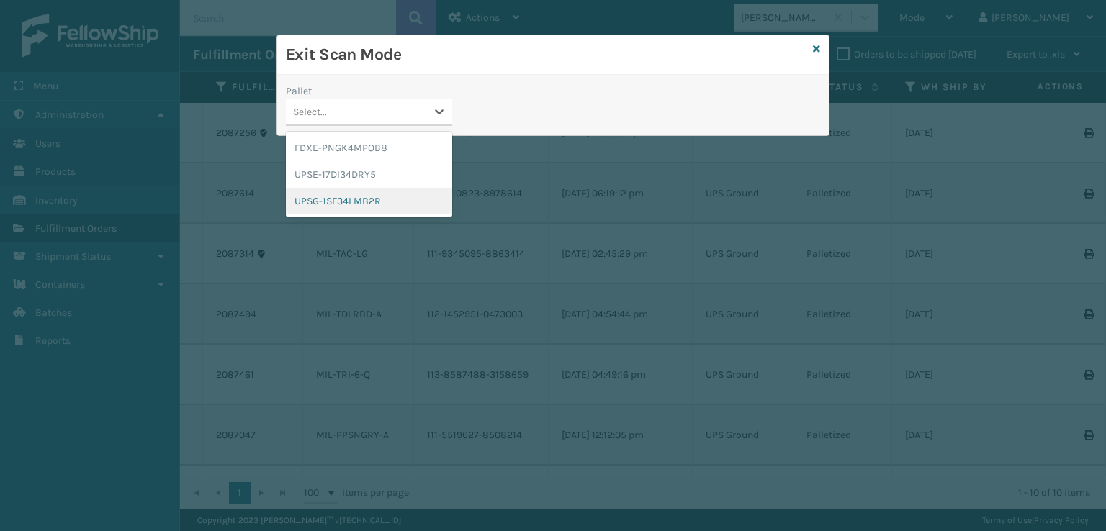
click at [328, 202] on div "UPSG-1SF34LMB2R" at bounding box center [369, 201] width 166 height 27
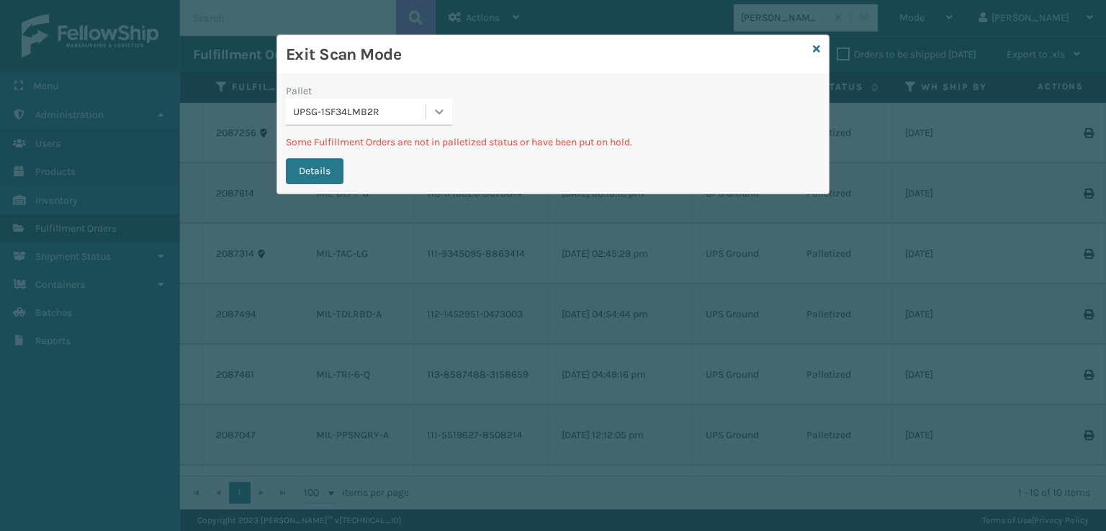
click at [436, 109] on icon at bounding box center [440, 111] width 9 height 5
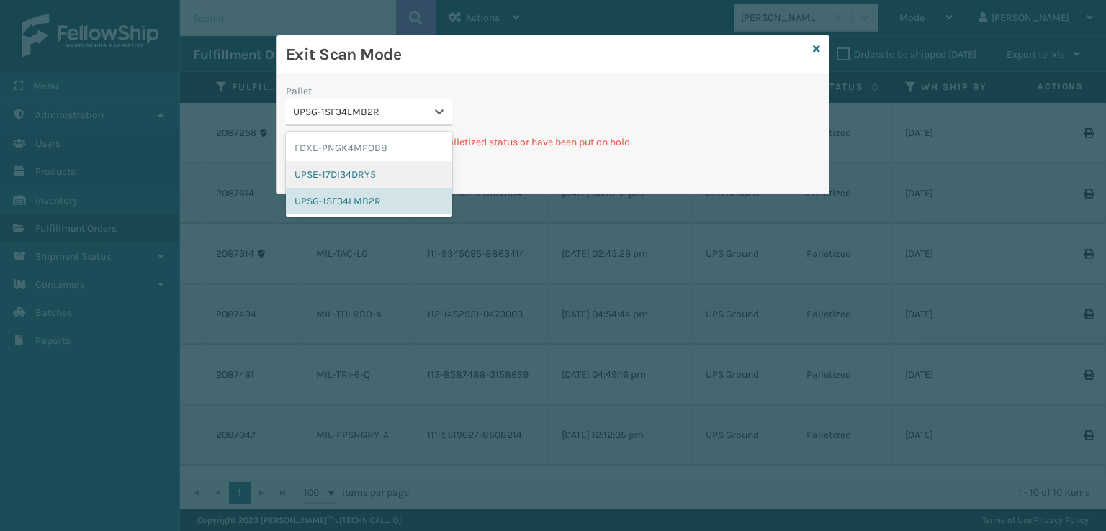
click at [348, 177] on div "UPSE-17DI34DRY5" at bounding box center [369, 174] width 166 height 27
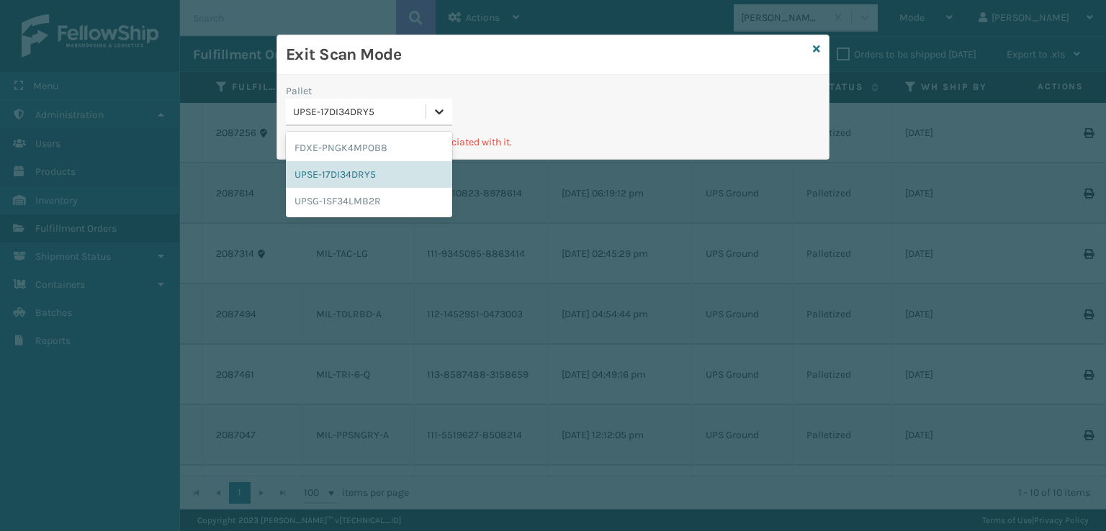
click at [438, 113] on icon at bounding box center [440, 111] width 9 height 5
click at [394, 143] on div "FDXE-PNGK4MPOB8" at bounding box center [369, 148] width 166 height 27
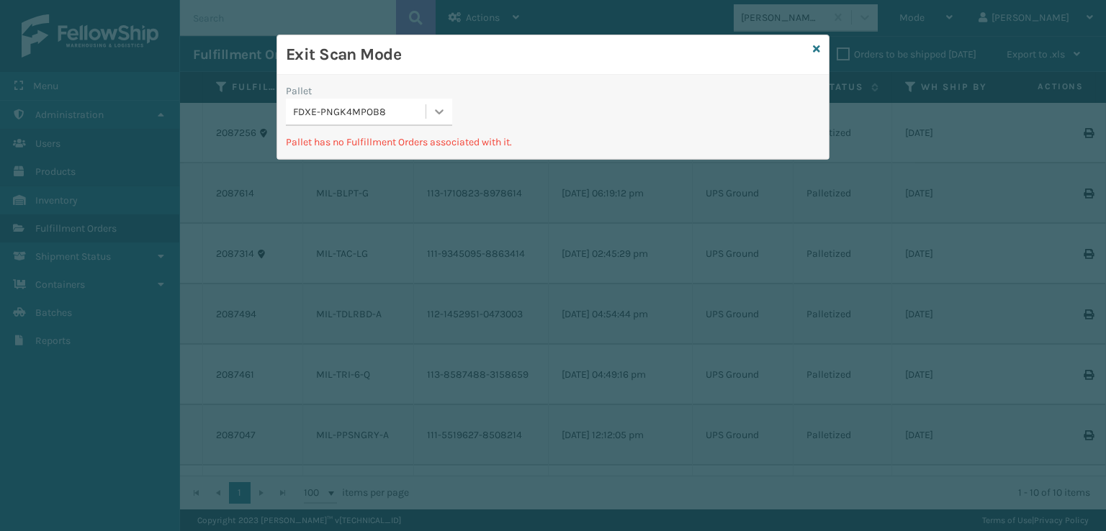
click at [438, 116] on icon at bounding box center [439, 111] width 14 height 14
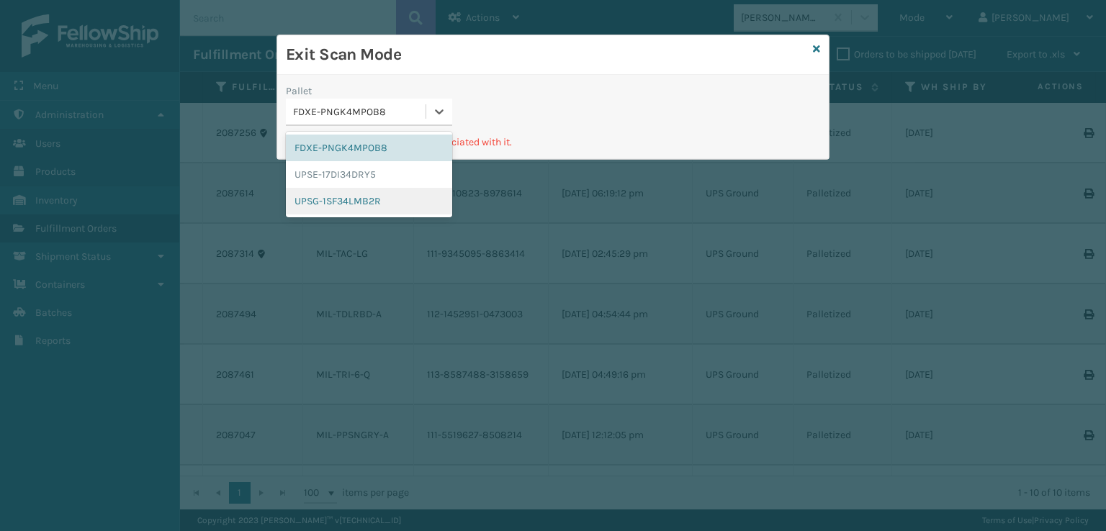
click at [357, 202] on div "UPSG-1SF34LMB2R" at bounding box center [369, 201] width 166 height 27
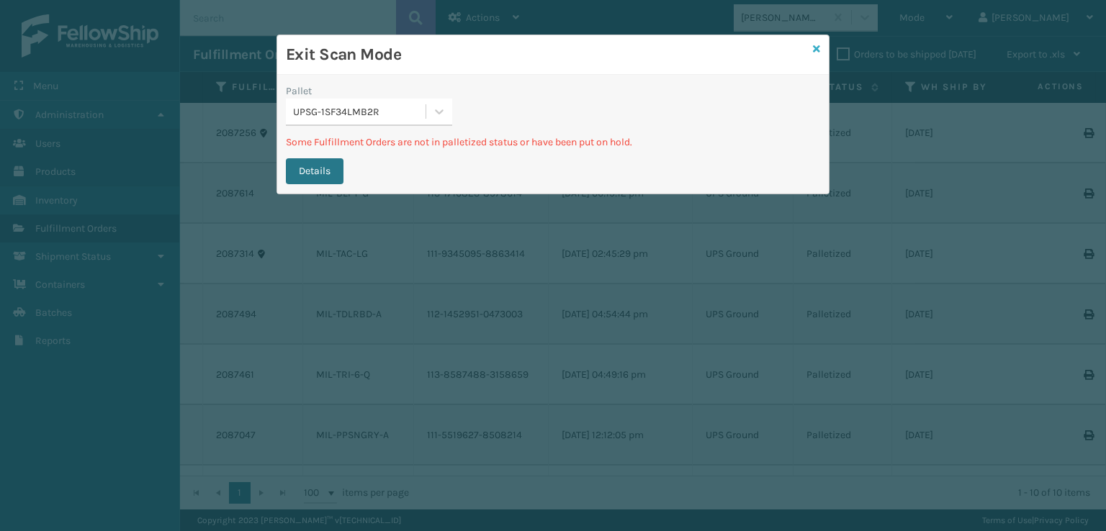
click at [812, 48] on div "Exit Scan Mode" at bounding box center [552, 55] width 551 height 40
click at [818, 44] on icon at bounding box center [816, 49] width 7 height 10
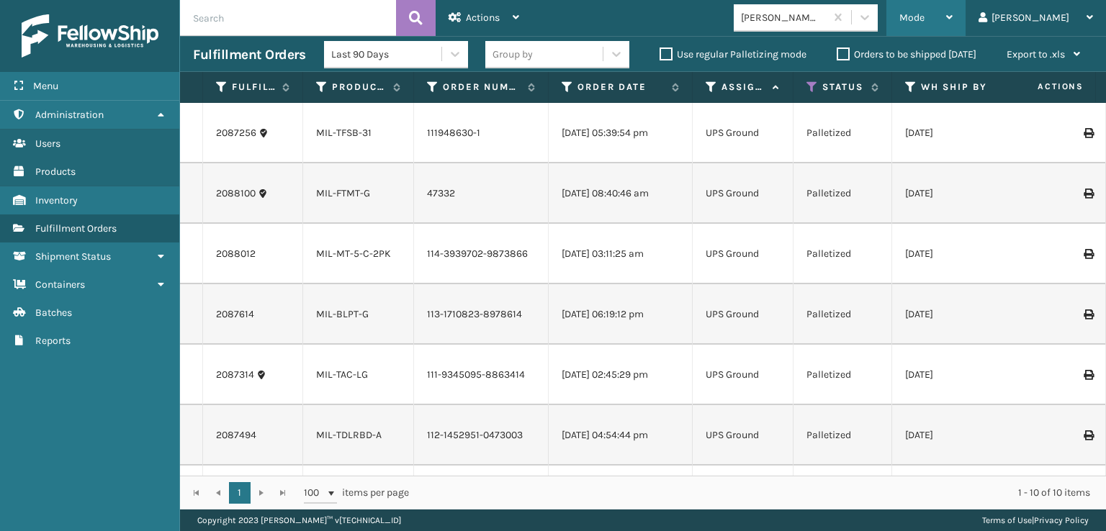
click at [924, 14] on span "Mode" at bounding box center [911, 18] width 25 height 12
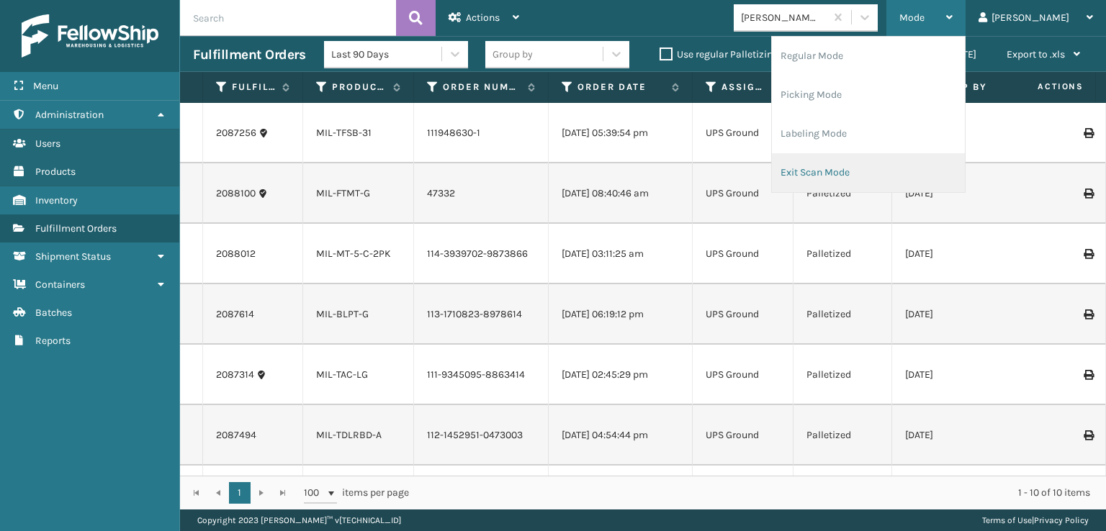
click at [867, 171] on li "Exit Scan Mode" at bounding box center [868, 172] width 193 height 39
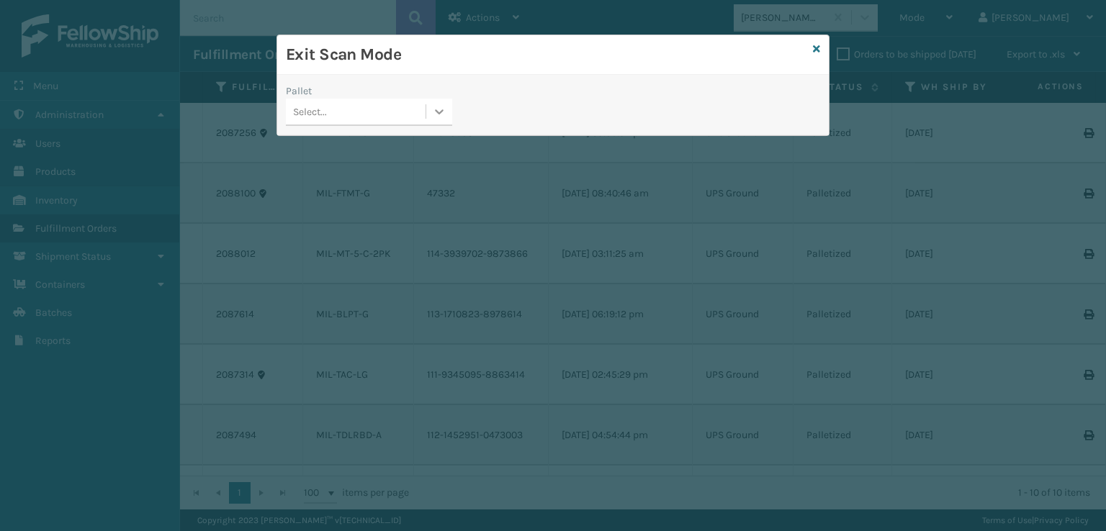
click at [445, 109] on icon at bounding box center [439, 111] width 14 height 14
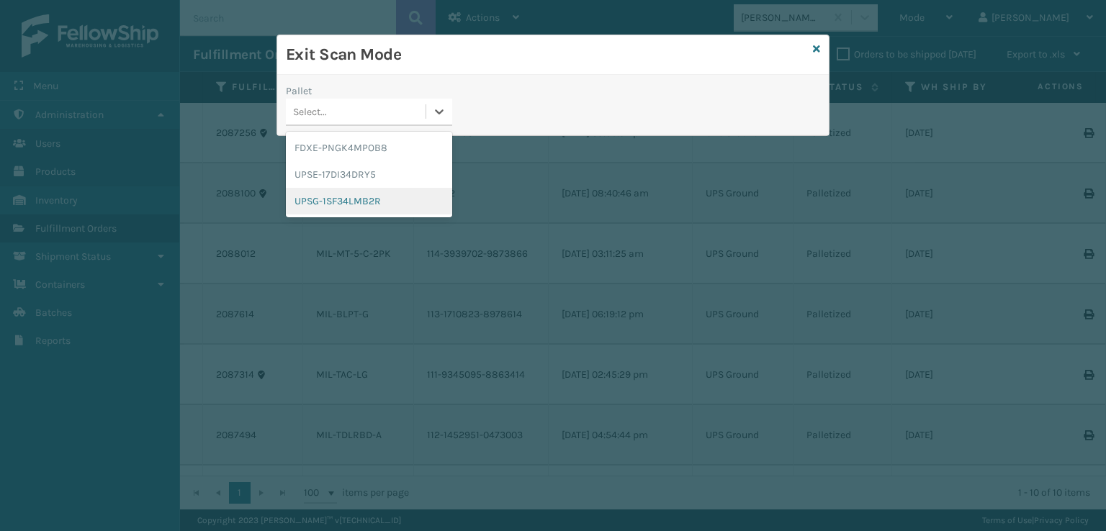
click at [314, 202] on div "UPSG-1SF34LMB2R" at bounding box center [369, 201] width 166 height 27
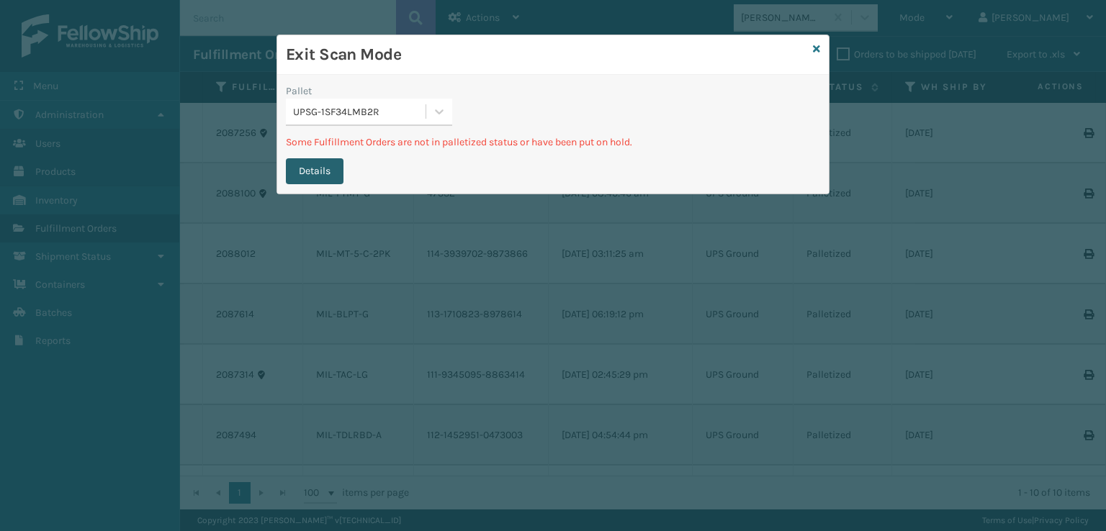
click at [317, 173] on button "Details" at bounding box center [315, 171] width 58 height 26
